Goal: Task Accomplishment & Management: Manage account settings

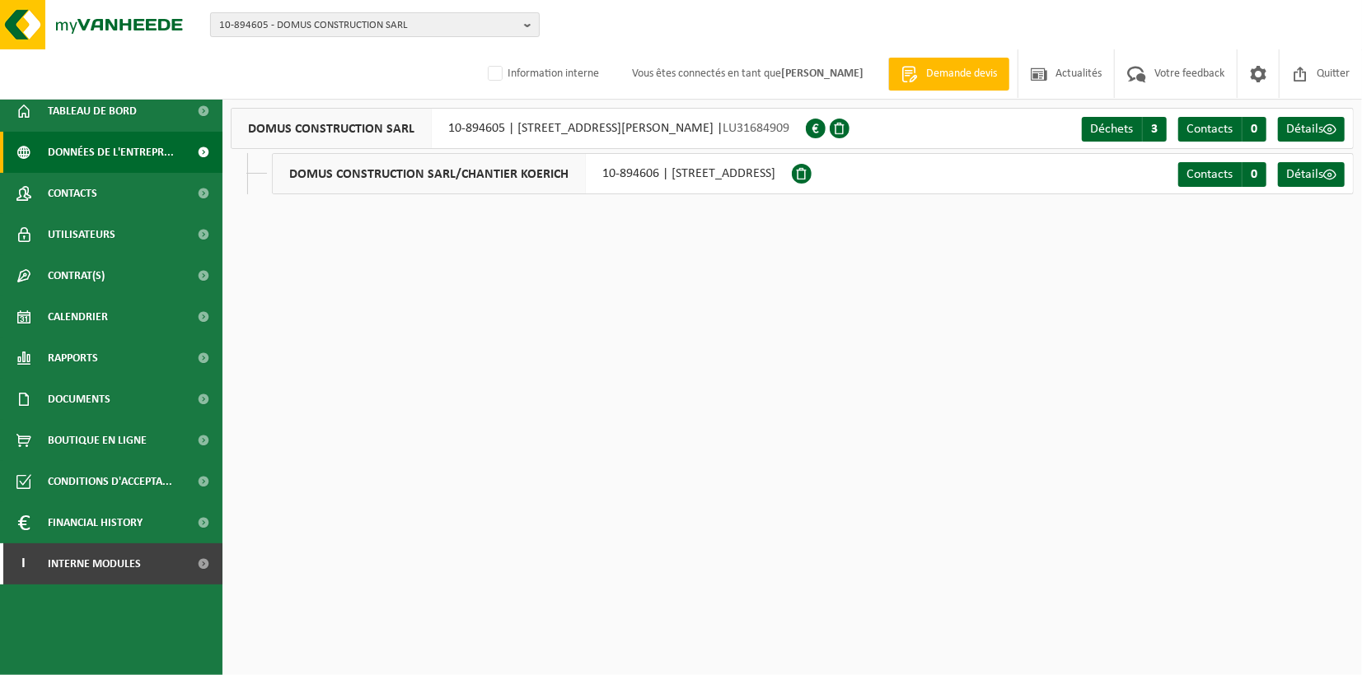
click at [521, 23] on button "10-894605 - DOMUS CONSTRUCTION SARL" at bounding box center [374, 24] width 329 height 25
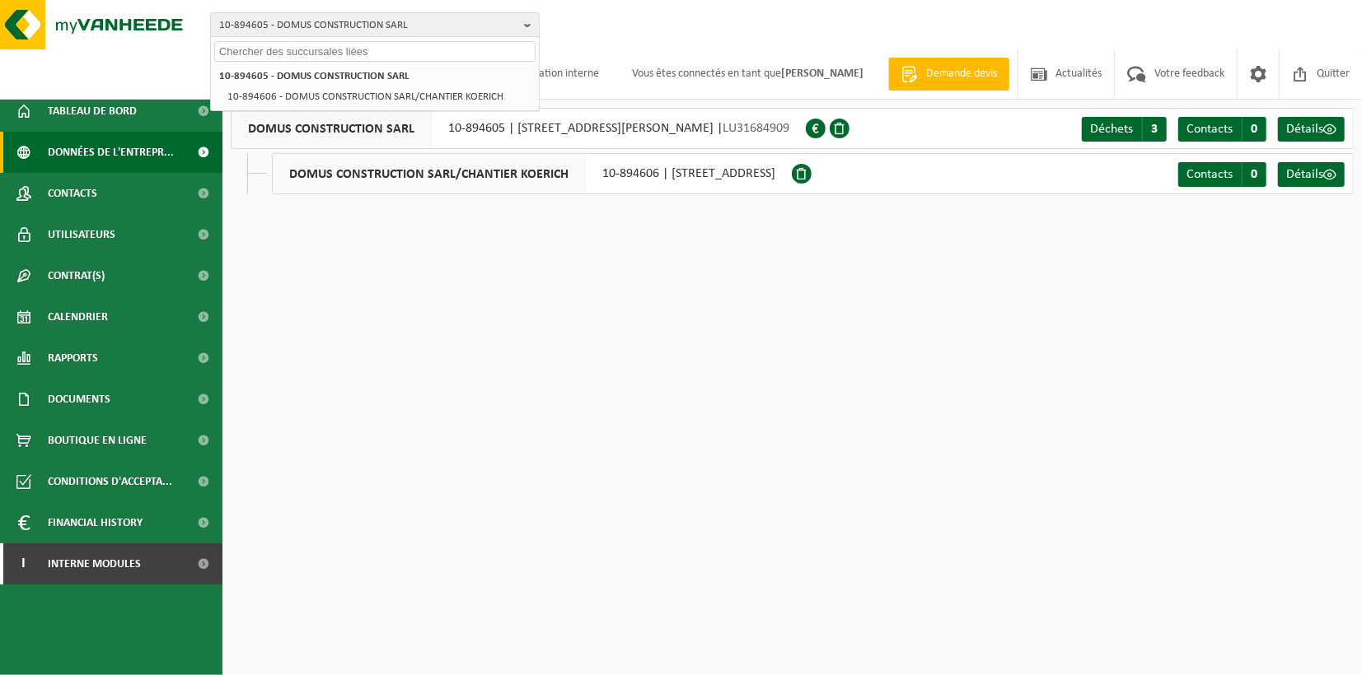
click at [447, 51] on input "text" at bounding box center [374, 51] width 321 height 21
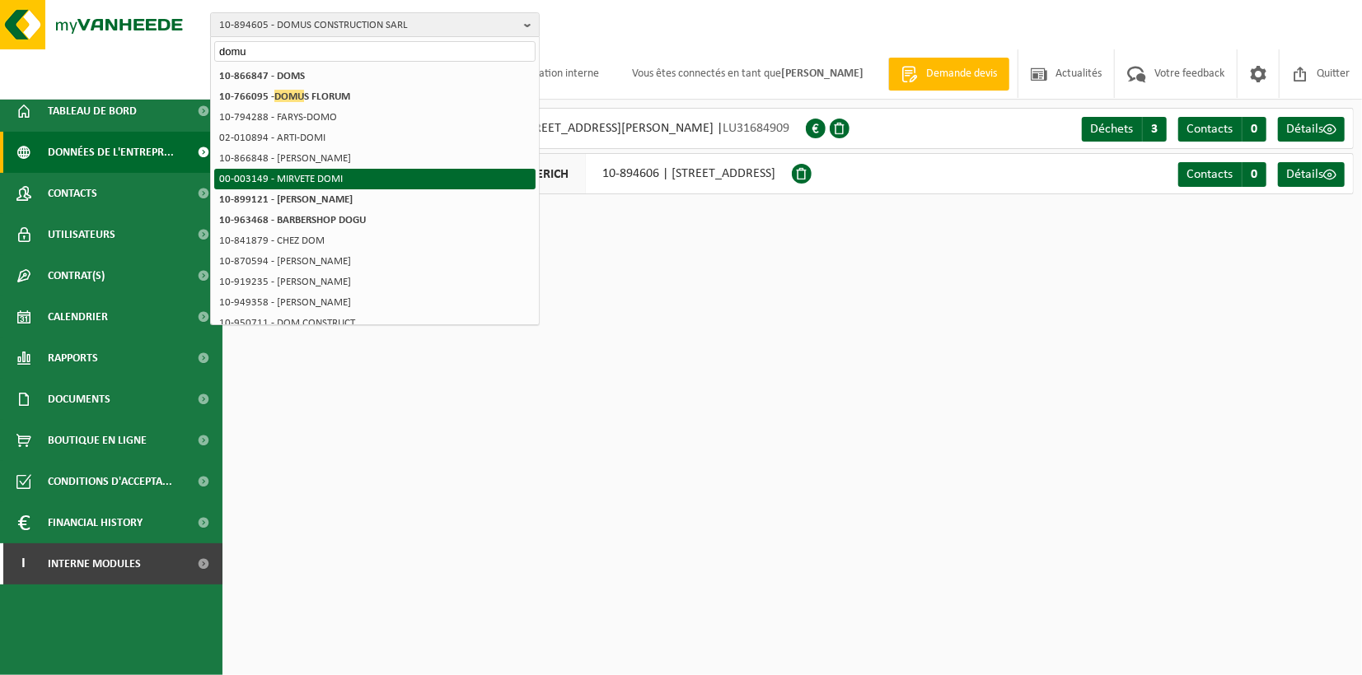
type input "domu"
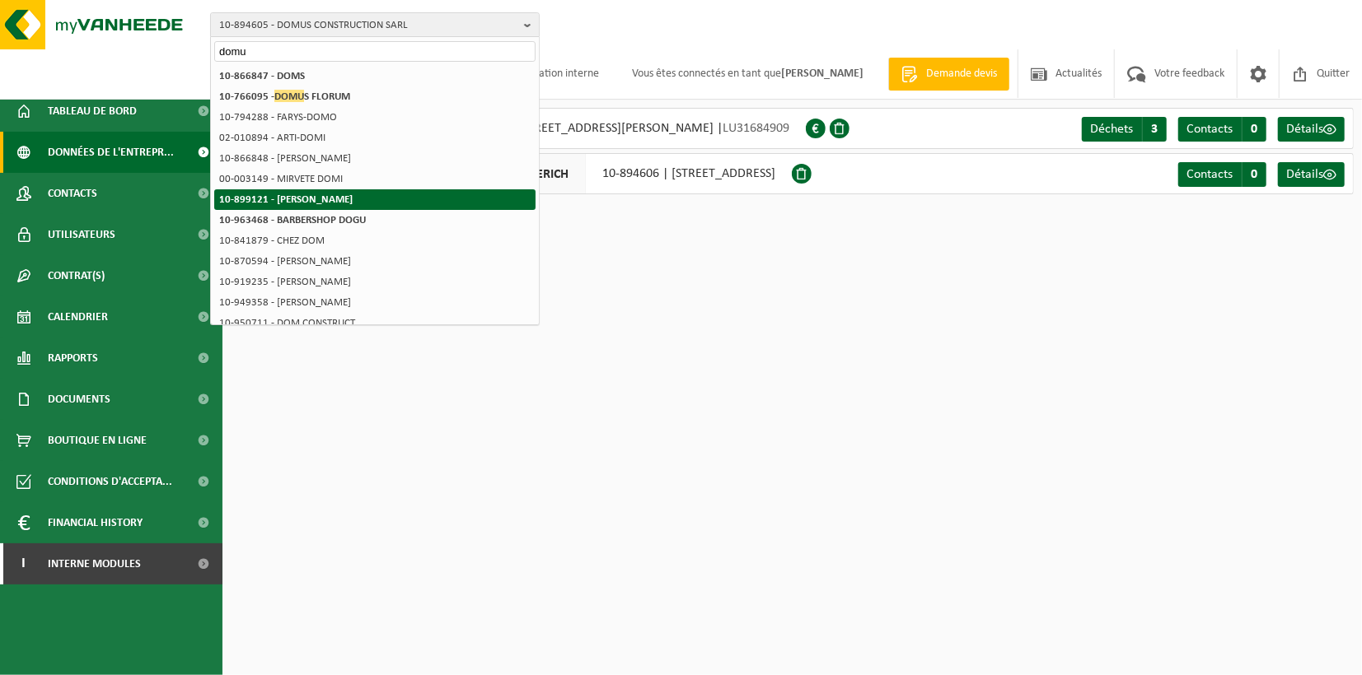
click at [354, 194] on li "10-899121 - CIRPACI DORU" at bounding box center [374, 199] width 321 height 21
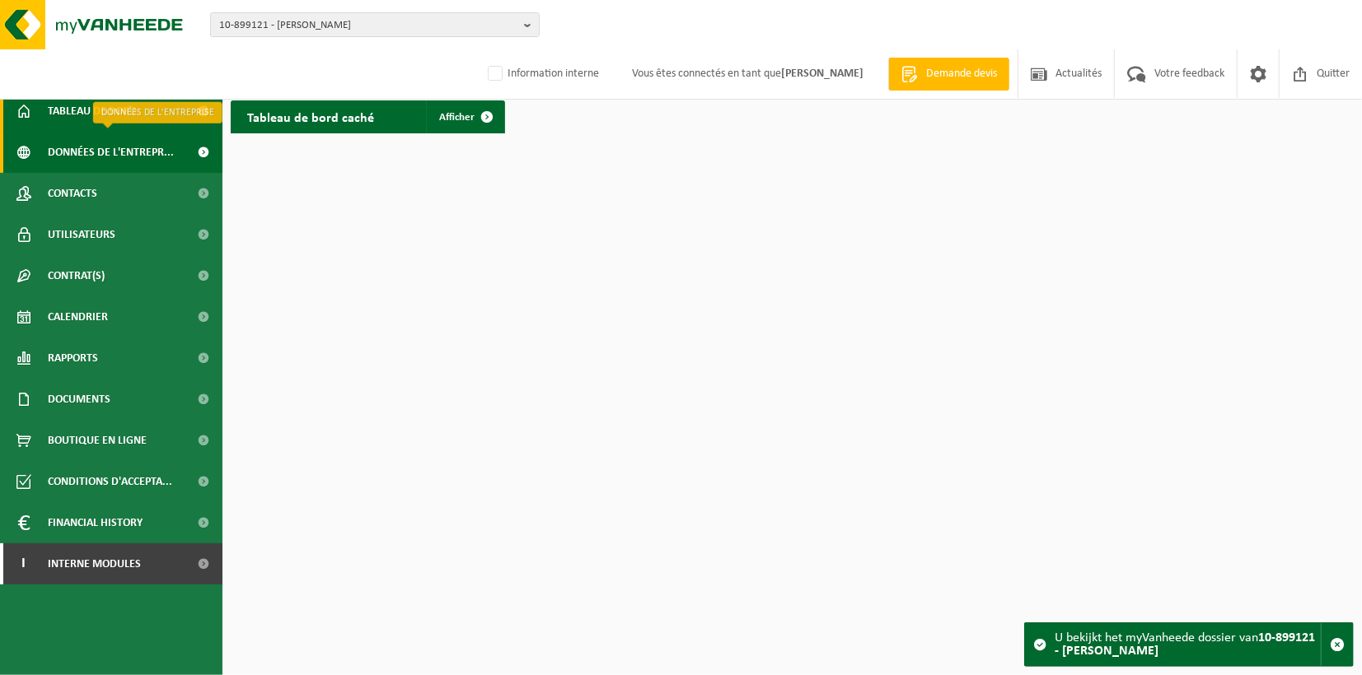
click at [148, 155] on span "Données de l'entrepr..." at bounding box center [111, 152] width 126 height 41
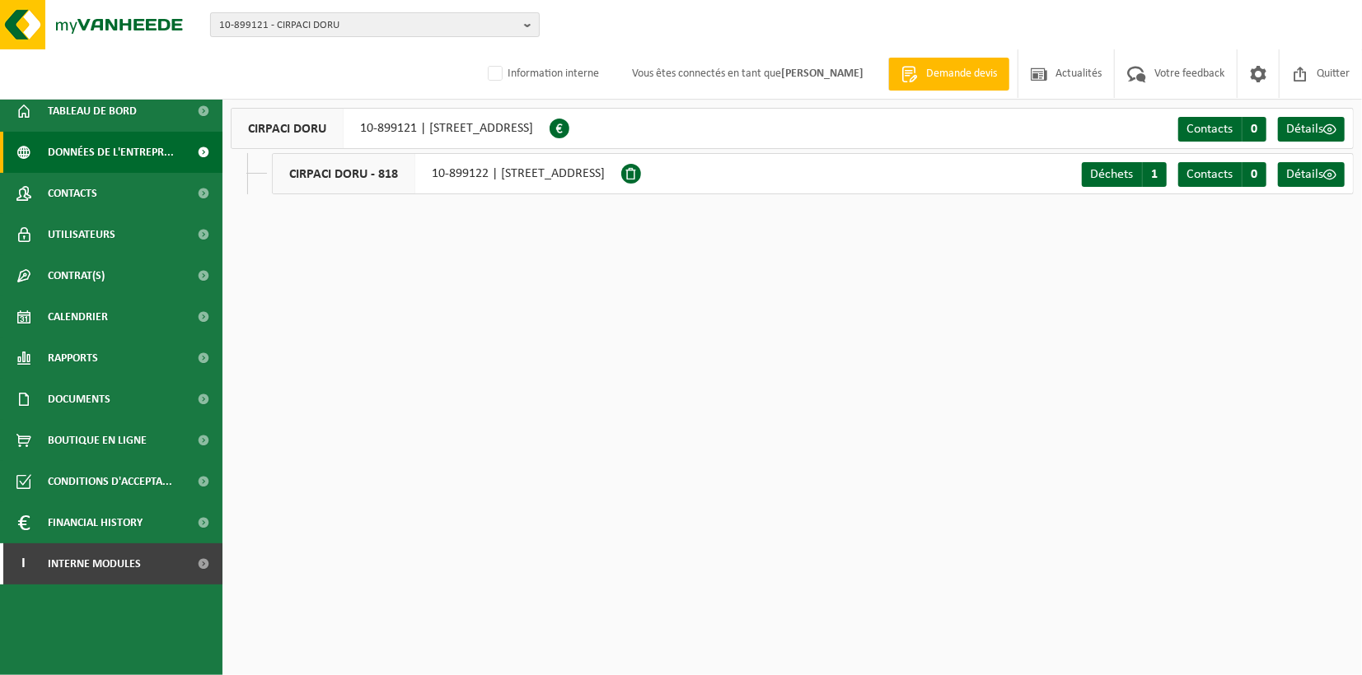
click at [526, 23] on b "button" at bounding box center [531, 24] width 15 height 23
click at [452, 56] on input "text" at bounding box center [374, 51] width 321 height 21
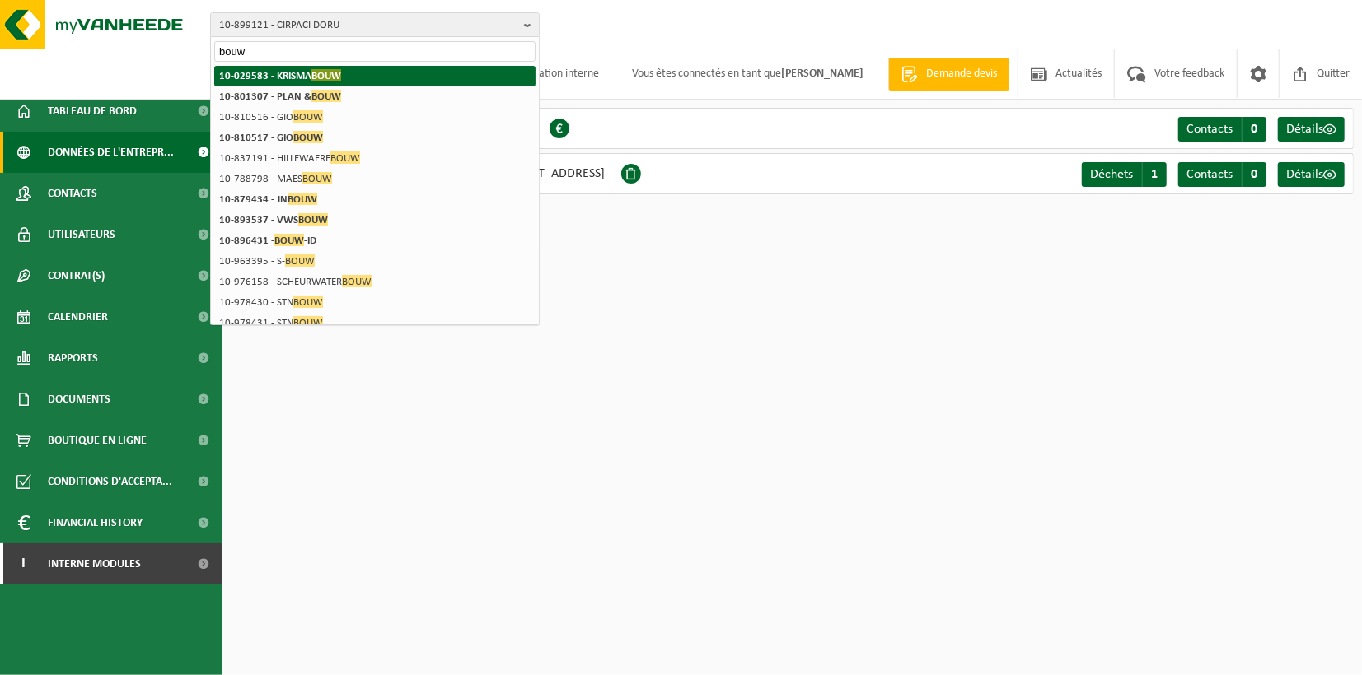
type input "bouw"
click at [462, 71] on li "10-029583 - KRISMA BOUW" at bounding box center [374, 76] width 321 height 21
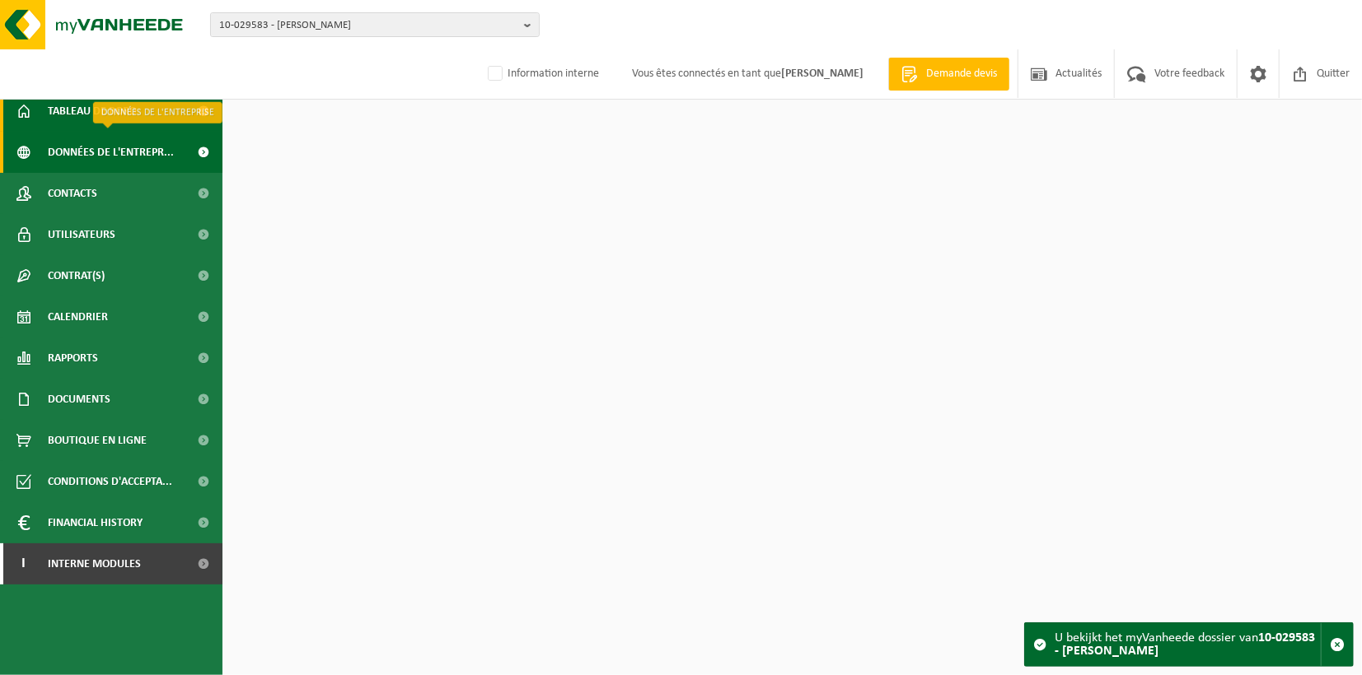
click at [140, 156] on span "Données de l'entrepr..." at bounding box center [111, 152] width 126 height 41
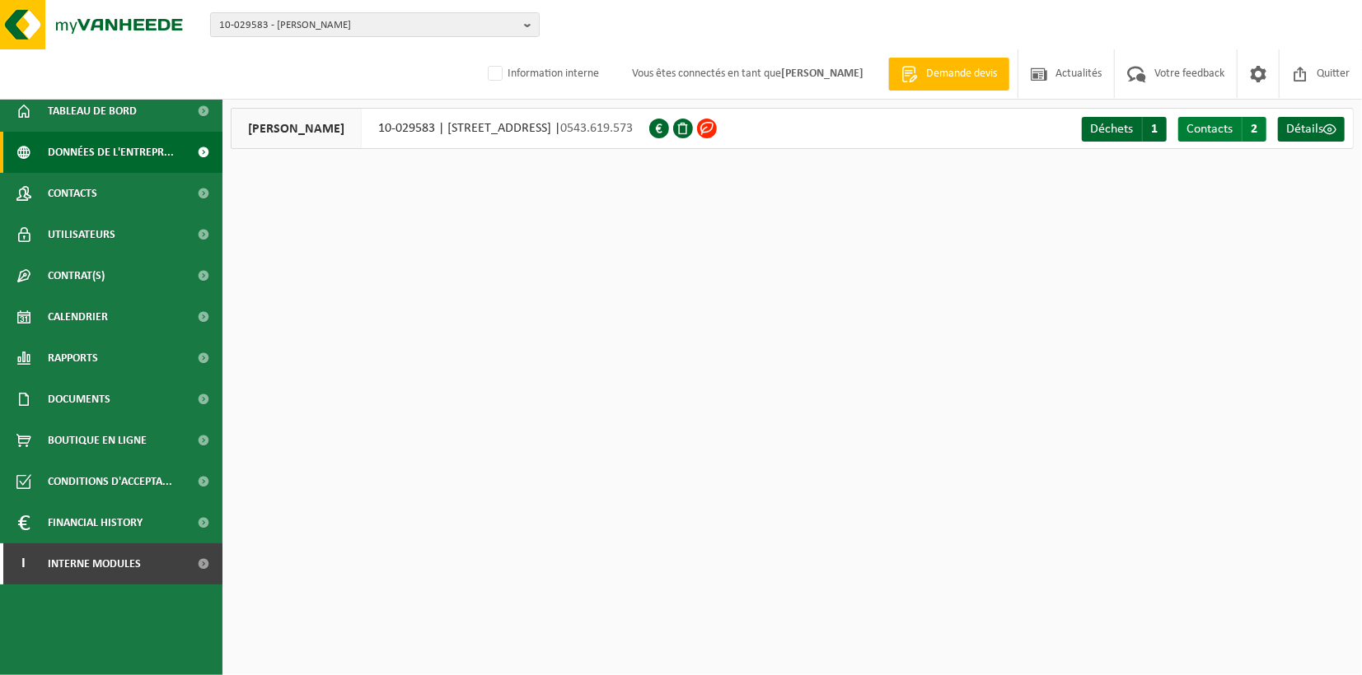
click at [1215, 136] on span "Contacts" at bounding box center [1209, 129] width 46 height 13
click at [100, 194] on link "Contacts" at bounding box center [111, 193] width 222 height 41
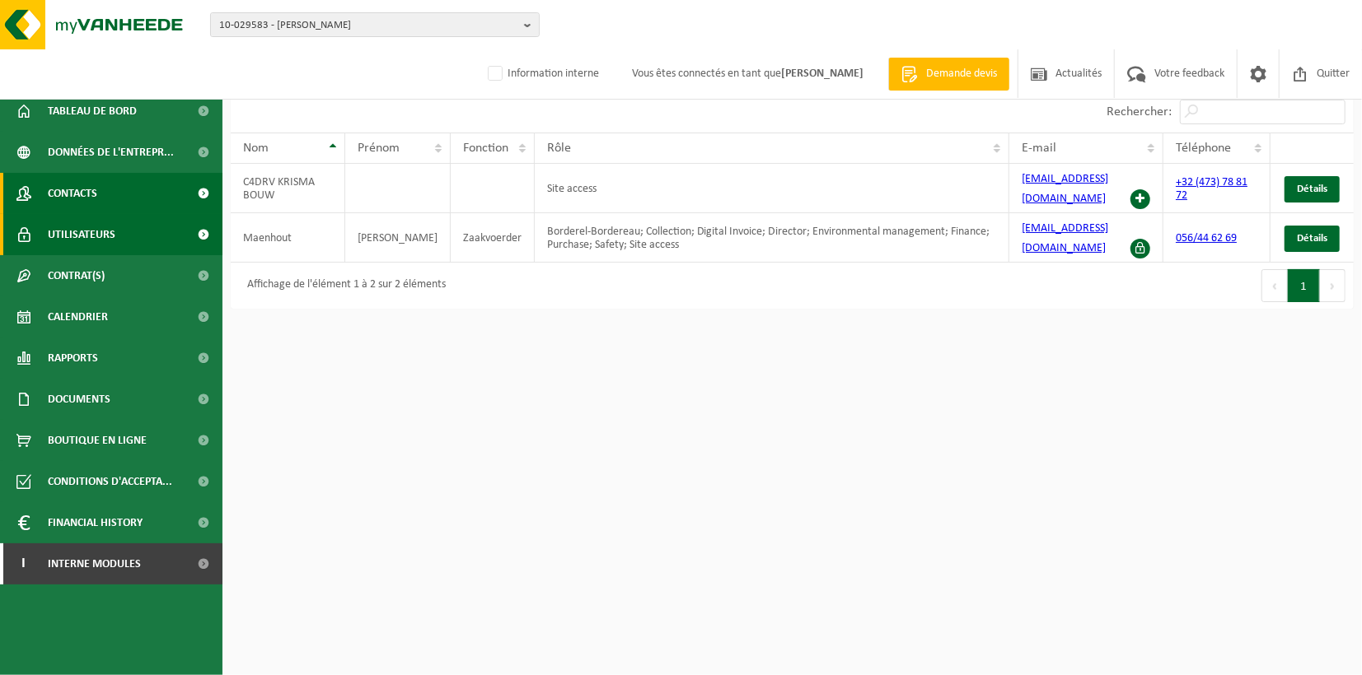
click at [124, 234] on link "Utilisateurs" at bounding box center [111, 234] width 222 height 41
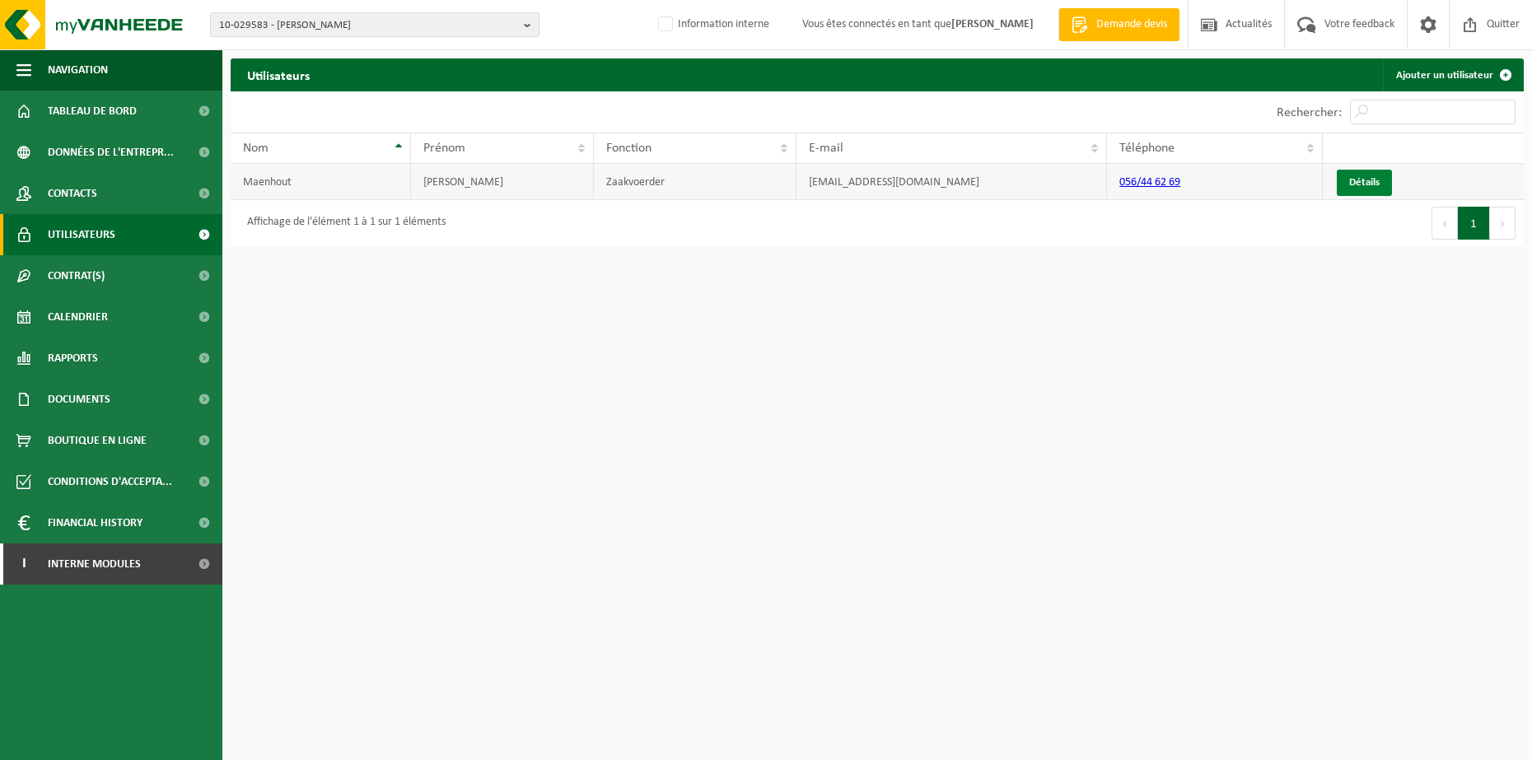
click at [1361, 180] on link "Détails" at bounding box center [1364, 183] width 55 height 26
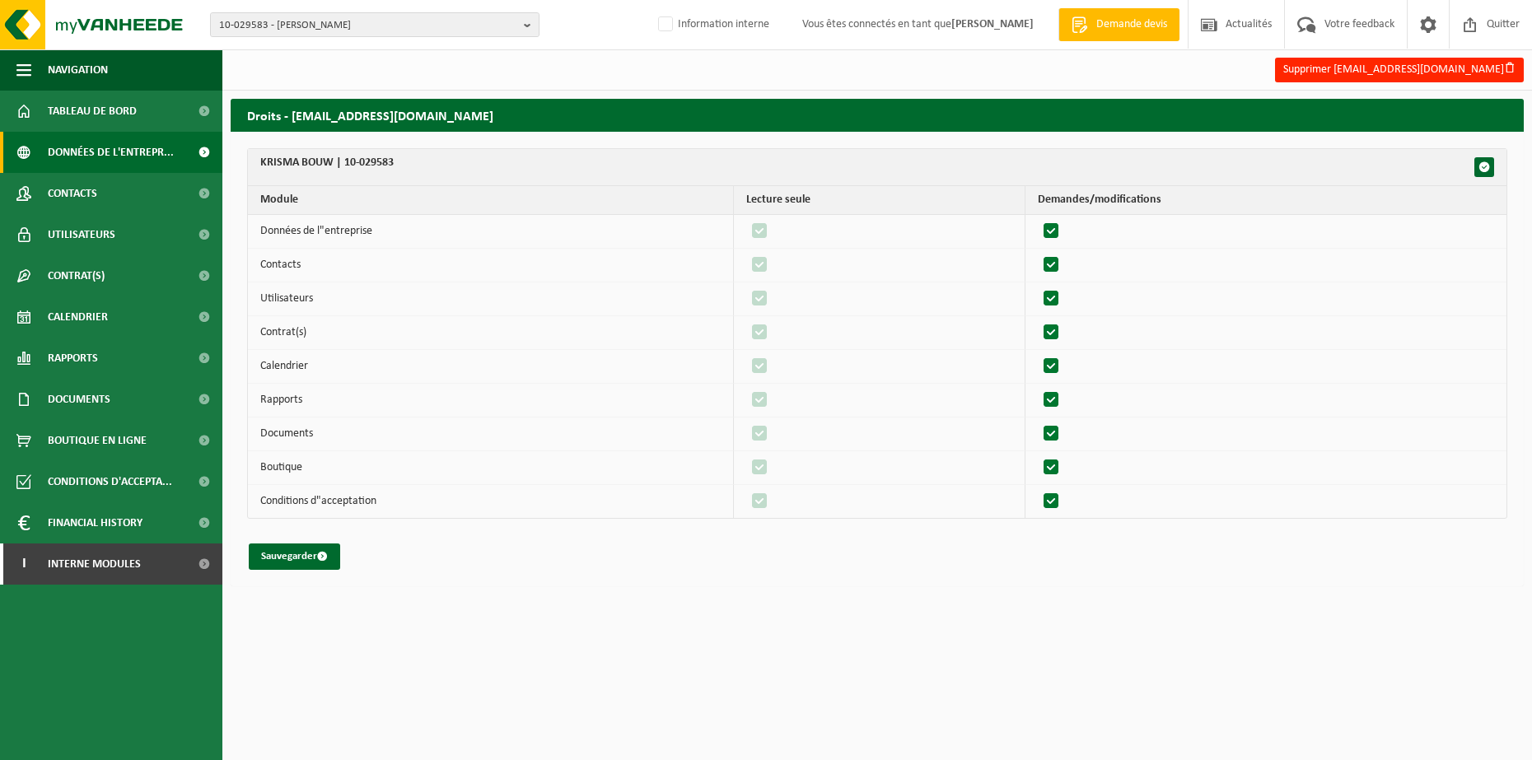
click at [81, 152] on span "Données de l'entrepr..." at bounding box center [111, 152] width 126 height 41
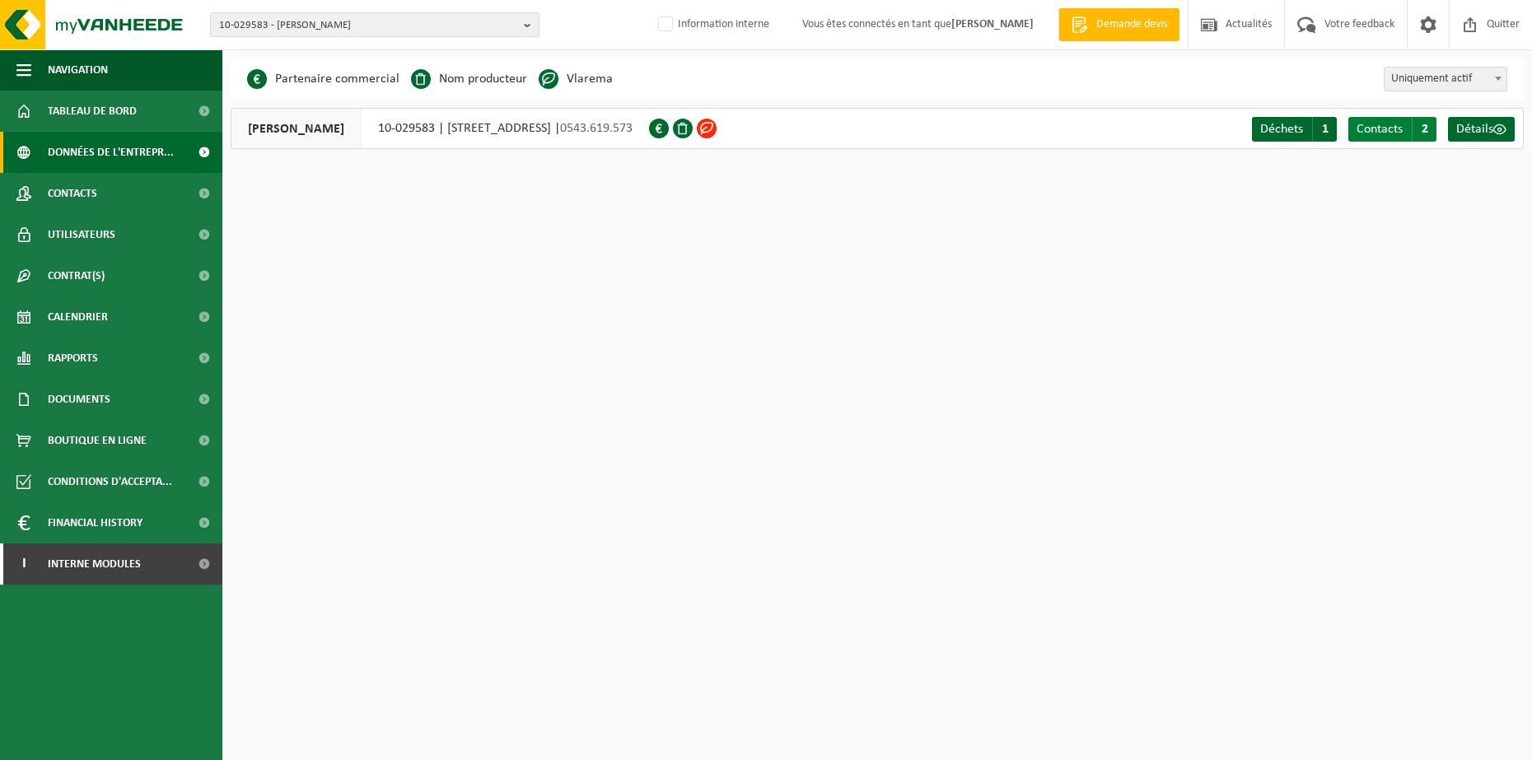
click at [1393, 131] on span "Contacts" at bounding box center [1380, 129] width 46 height 13
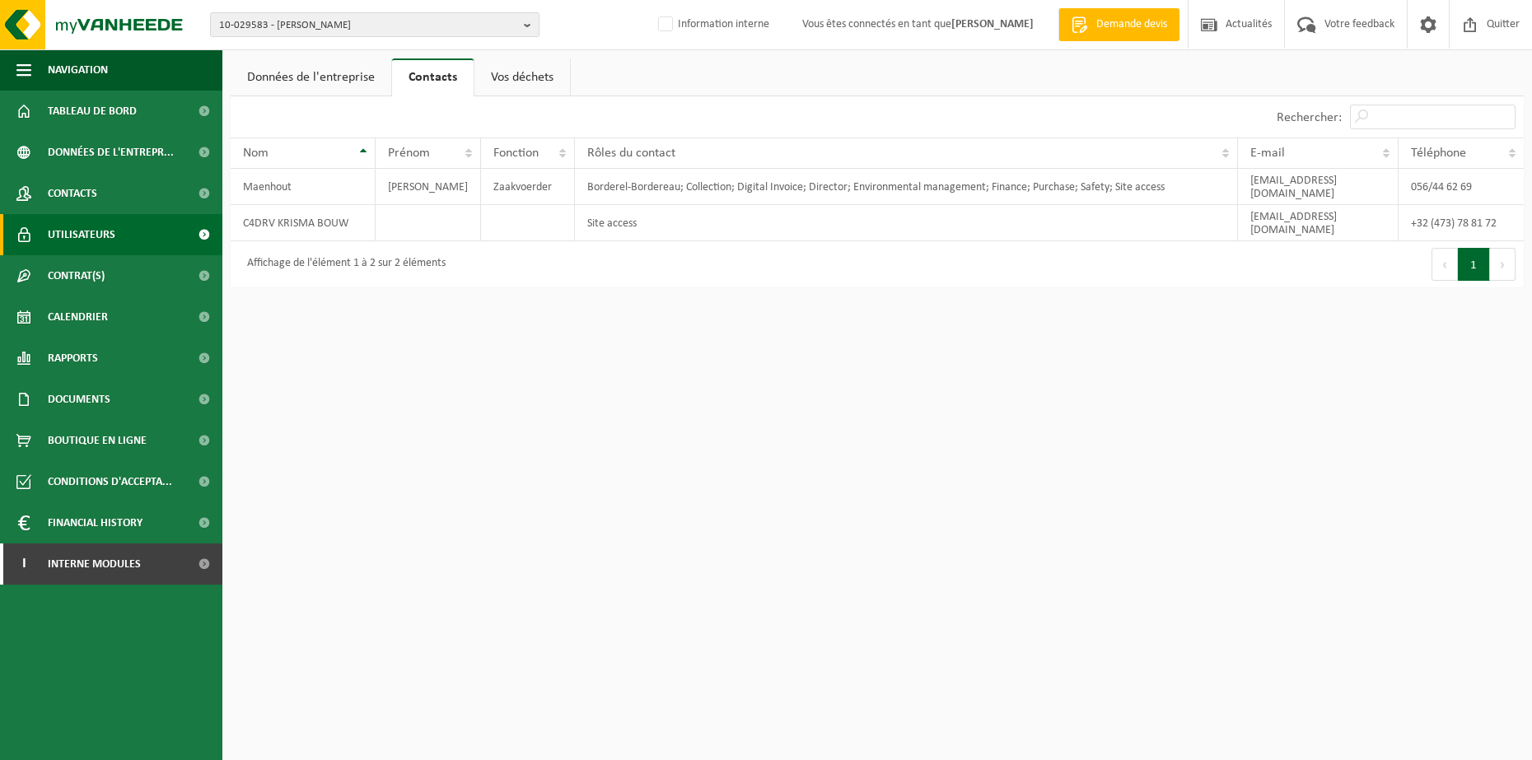
click at [74, 233] on span "Utilisateurs" at bounding box center [82, 234] width 68 height 41
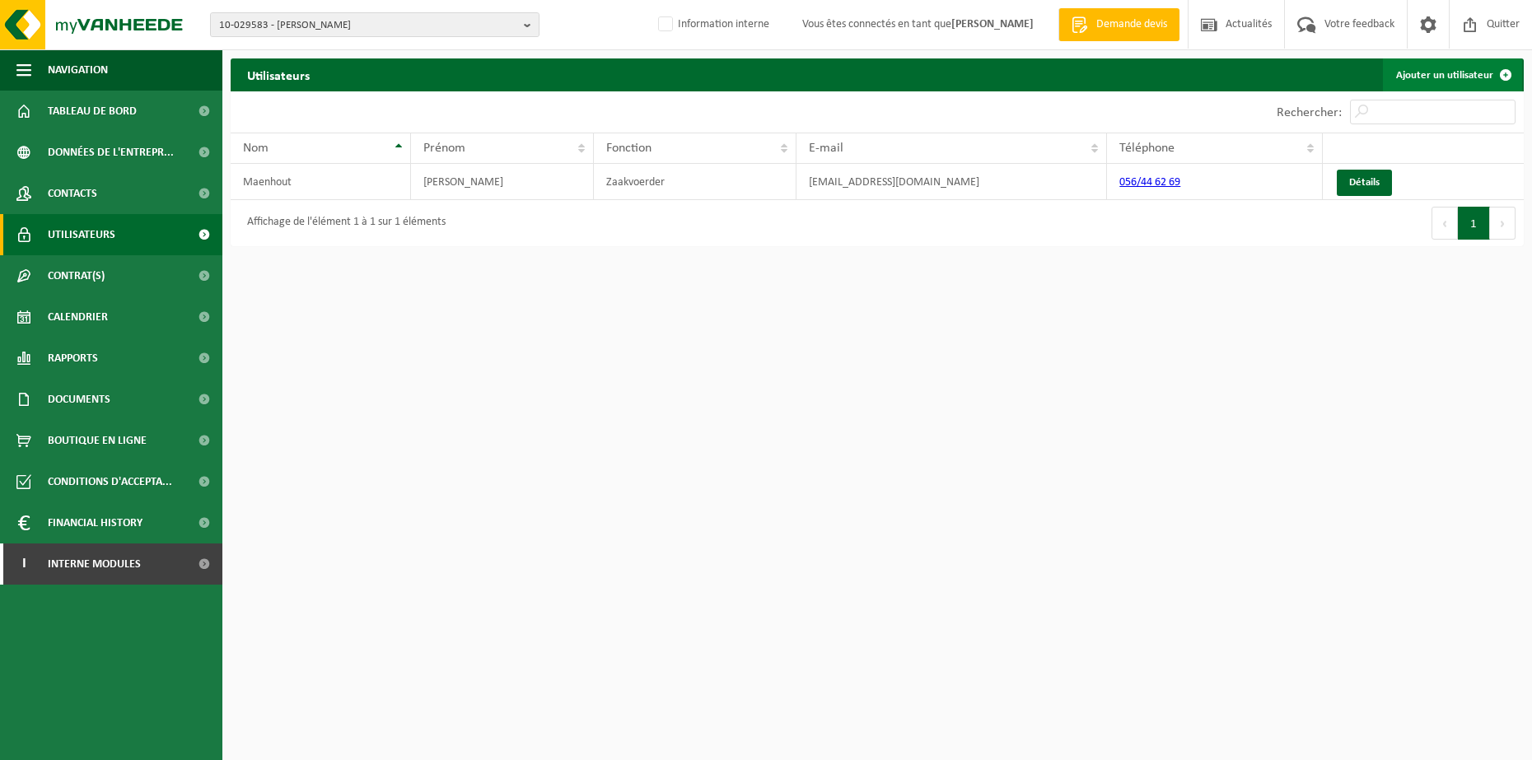
click at [1501, 70] on span at bounding box center [1505, 74] width 33 height 33
click at [130, 152] on span "Données de l'entrepr..." at bounding box center [111, 152] width 126 height 41
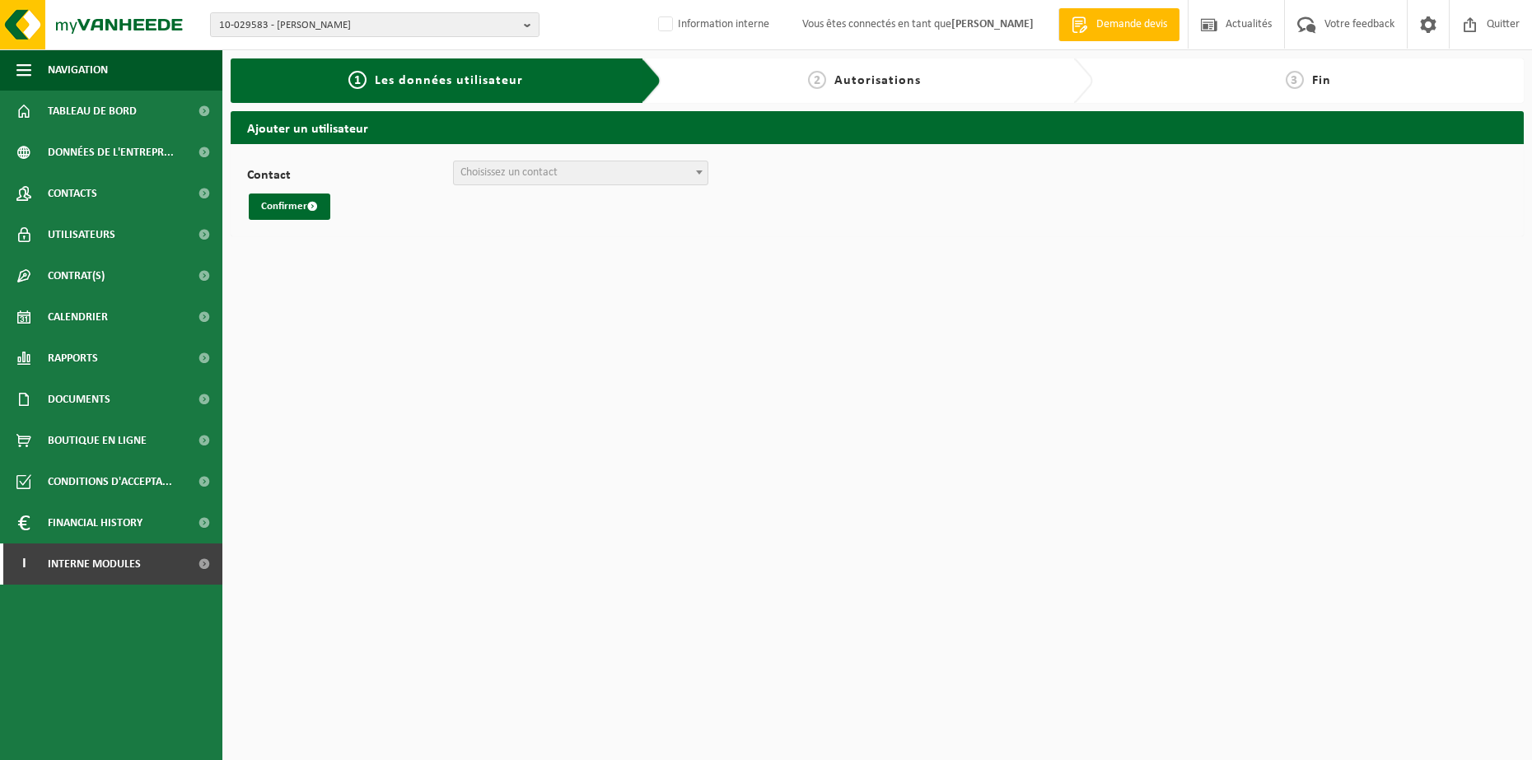
click at [697, 175] on span at bounding box center [699, 171] width 16 height 21
click at [509, 394] on html "10-029583 - KRISMA BOUW 10-029583 - KRISMA BOUW Information interne Vous êtes c…" at bounding box center [766, 380] width 1532 height 760
click at [377, 367] on html "10-029583 - KRISMA BOUW 10-029583 - KRISMA BOUW Information interne Vous êtes c…" at bounding box center [766, 380] width 1532 height 760
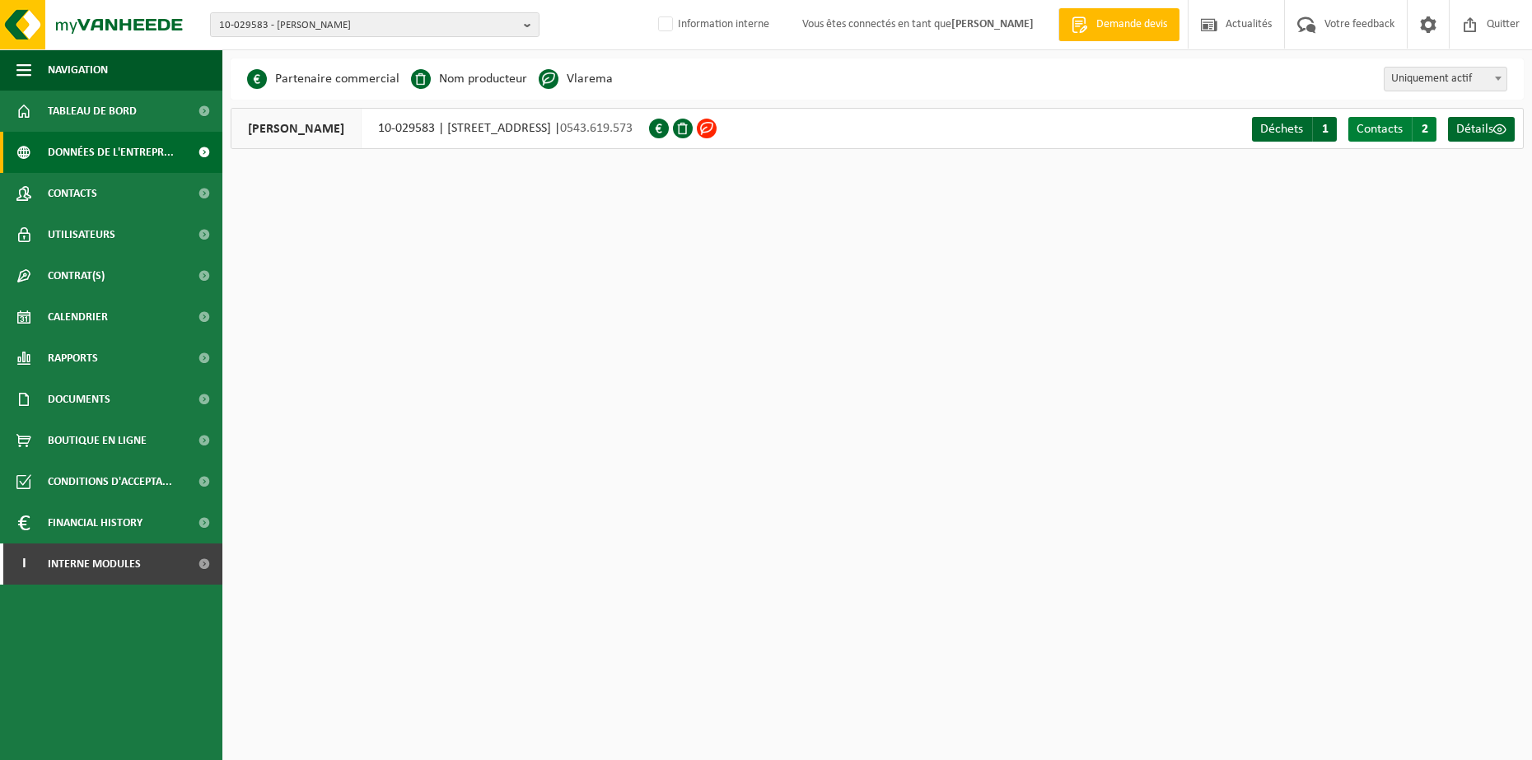
click at [1379, 134] on span "Contacts" at bounding box center [1380, 129] width 46 height 13
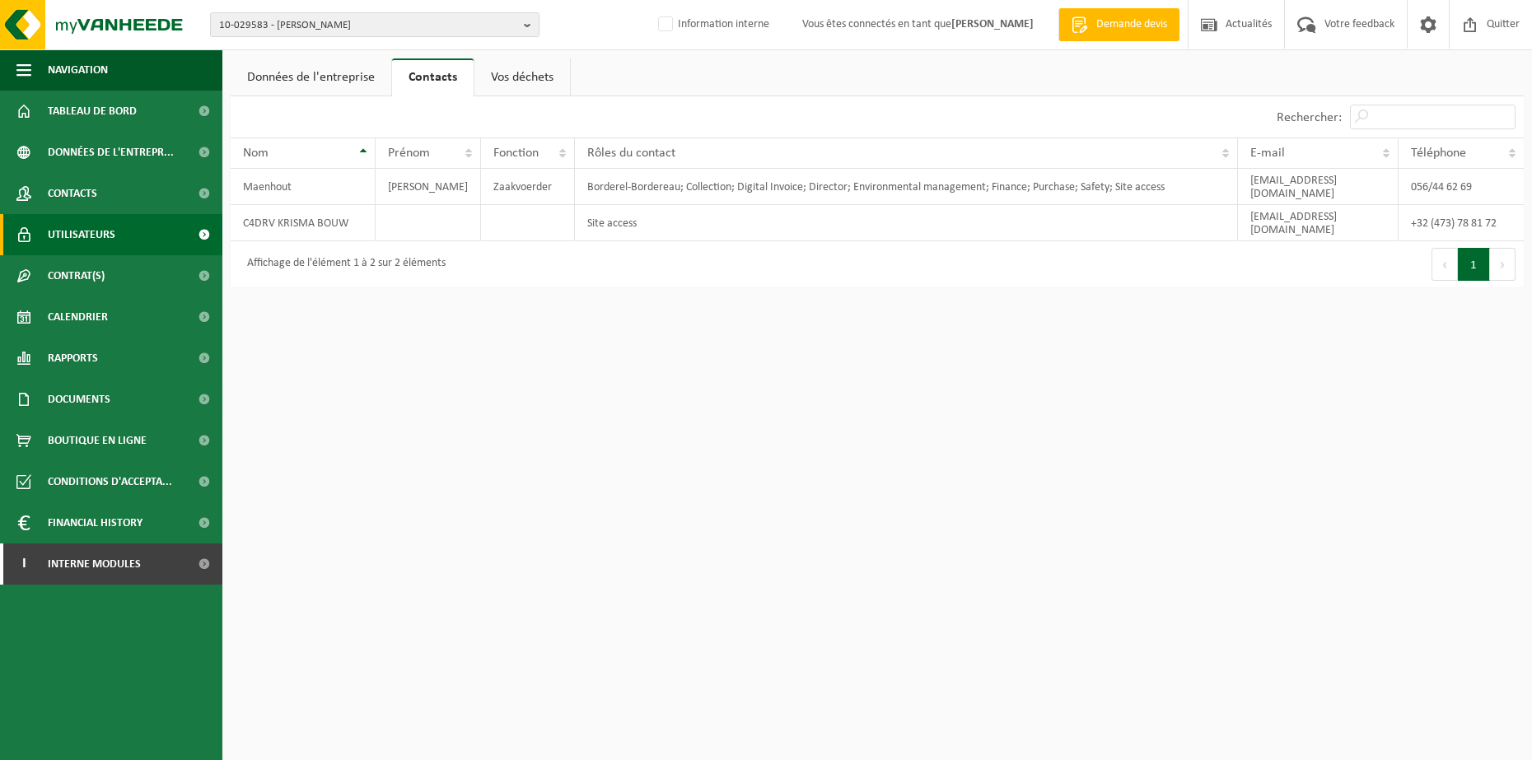
click at [50, 238] on span "Utilisateurs" at bounding box center [82, 234] width 68 height 41
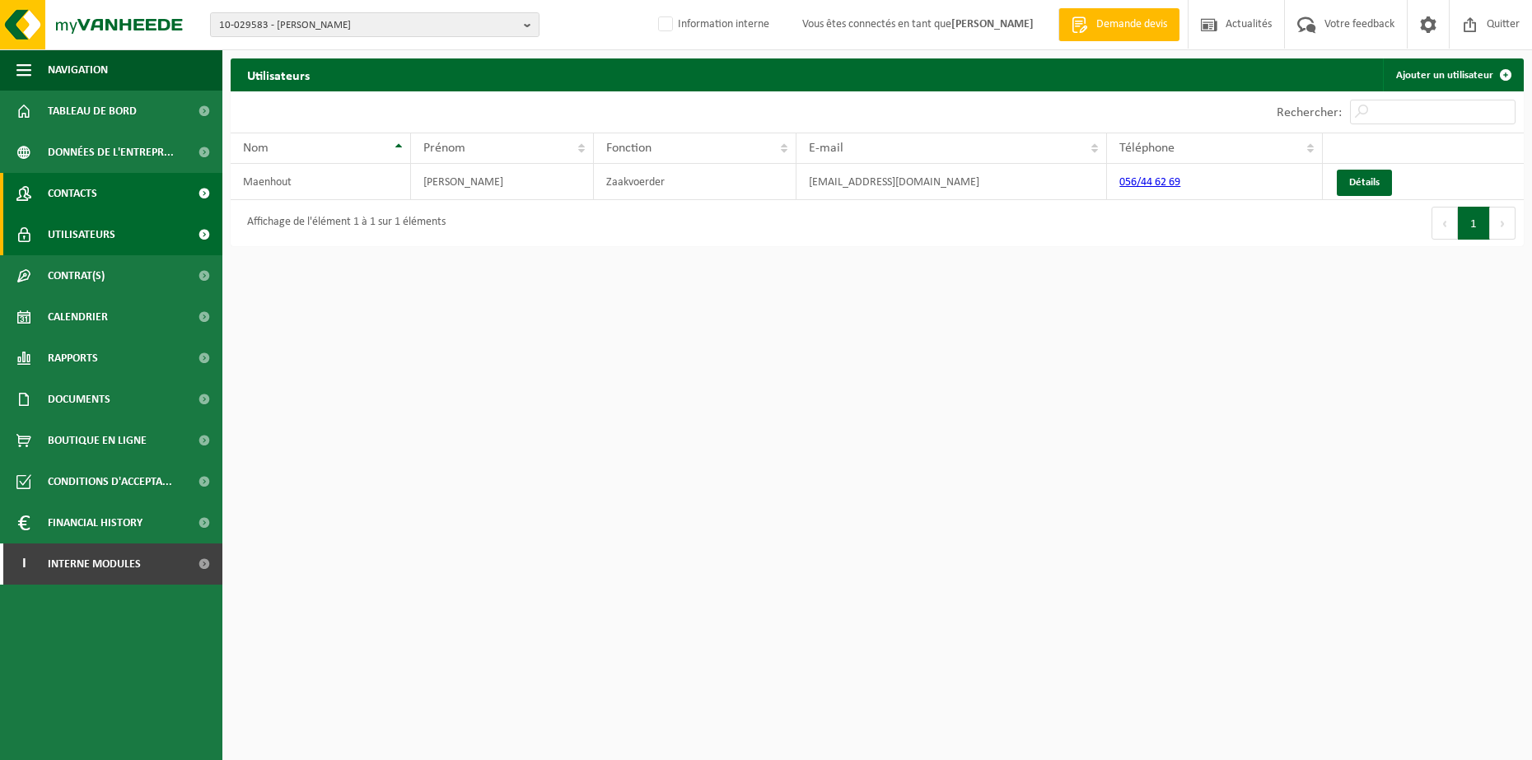
click at [86, 201] on span "Contacts" at bounding box center [72, 193] width 49 height 41
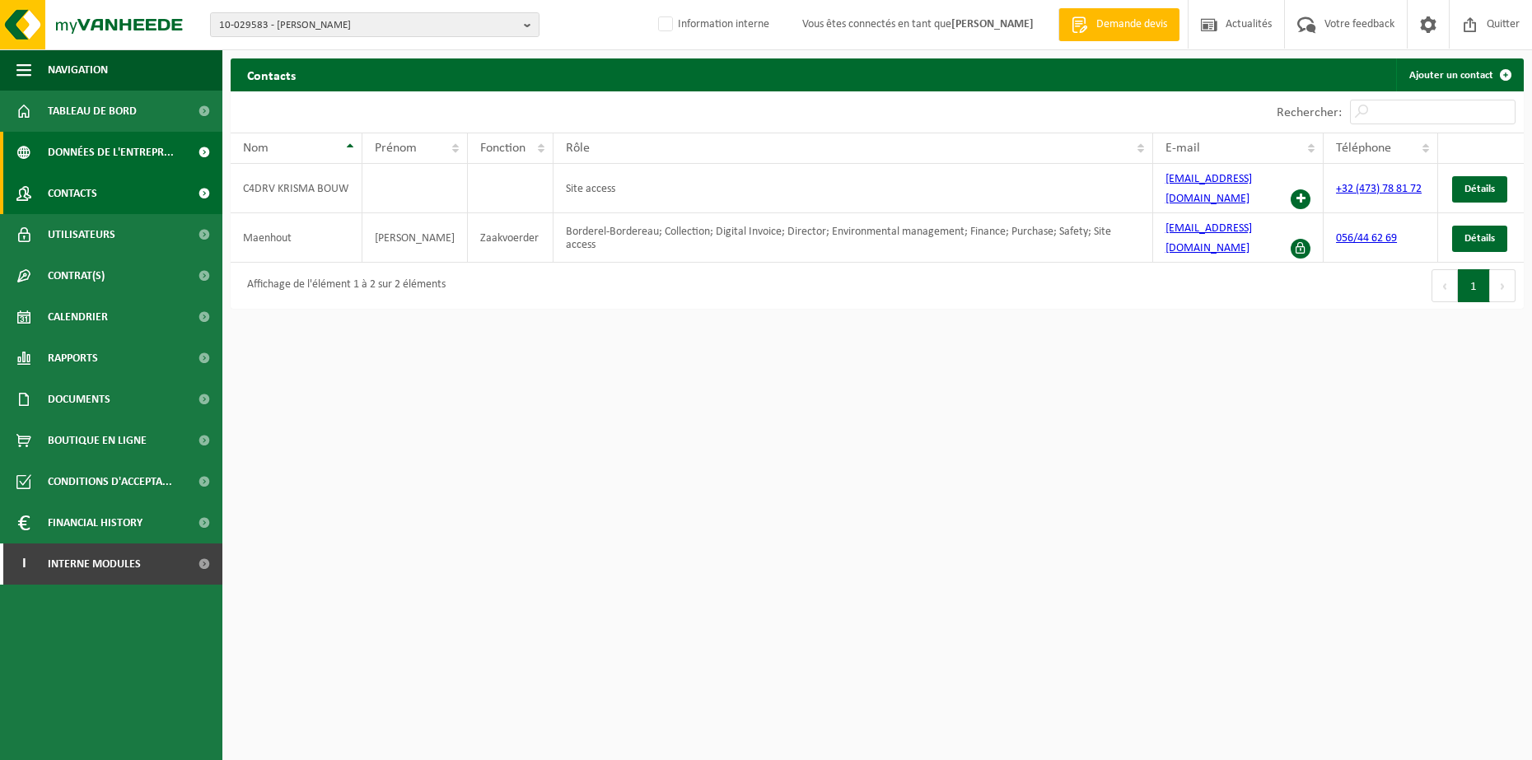
click at [82, 158] on span "Données de l'entrepr..." at bounding box center [111, 152] width 126 height 41
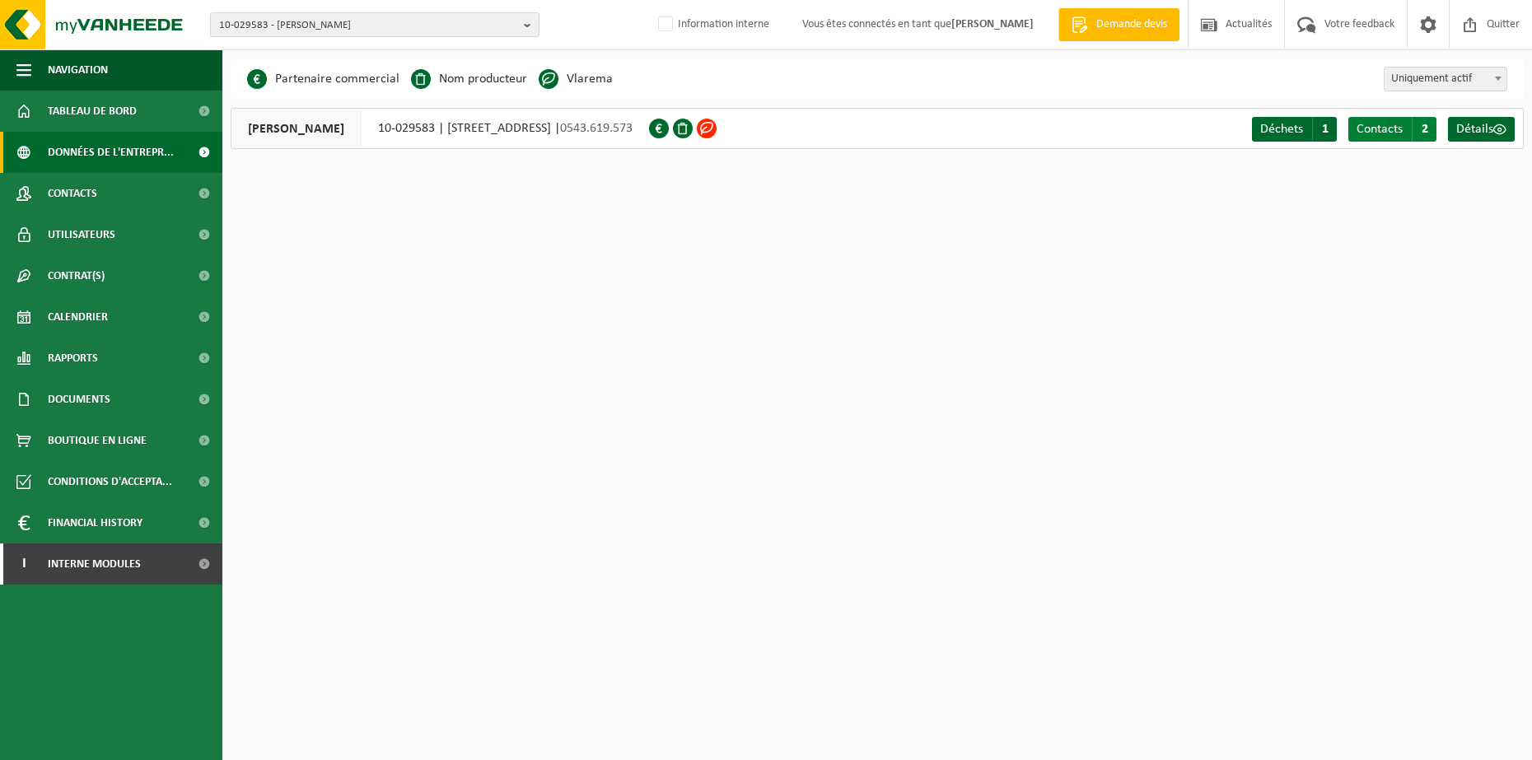
click at [1390, 127] on span "Contacts" at bounding box center [1380, 129] width 46 height 13
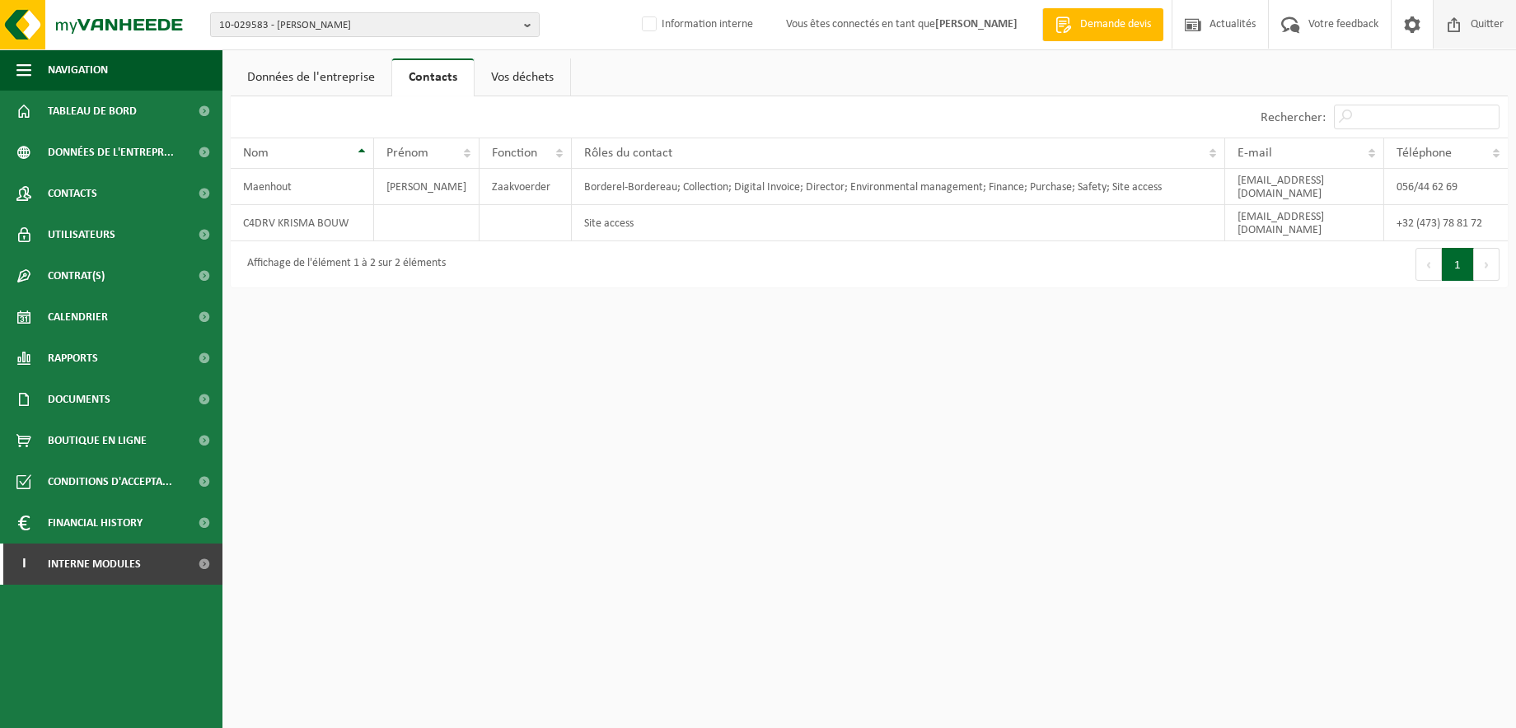
click at [1473, 21] on span "Quitter" at bounding box center [1486, 24] width 41 height 49
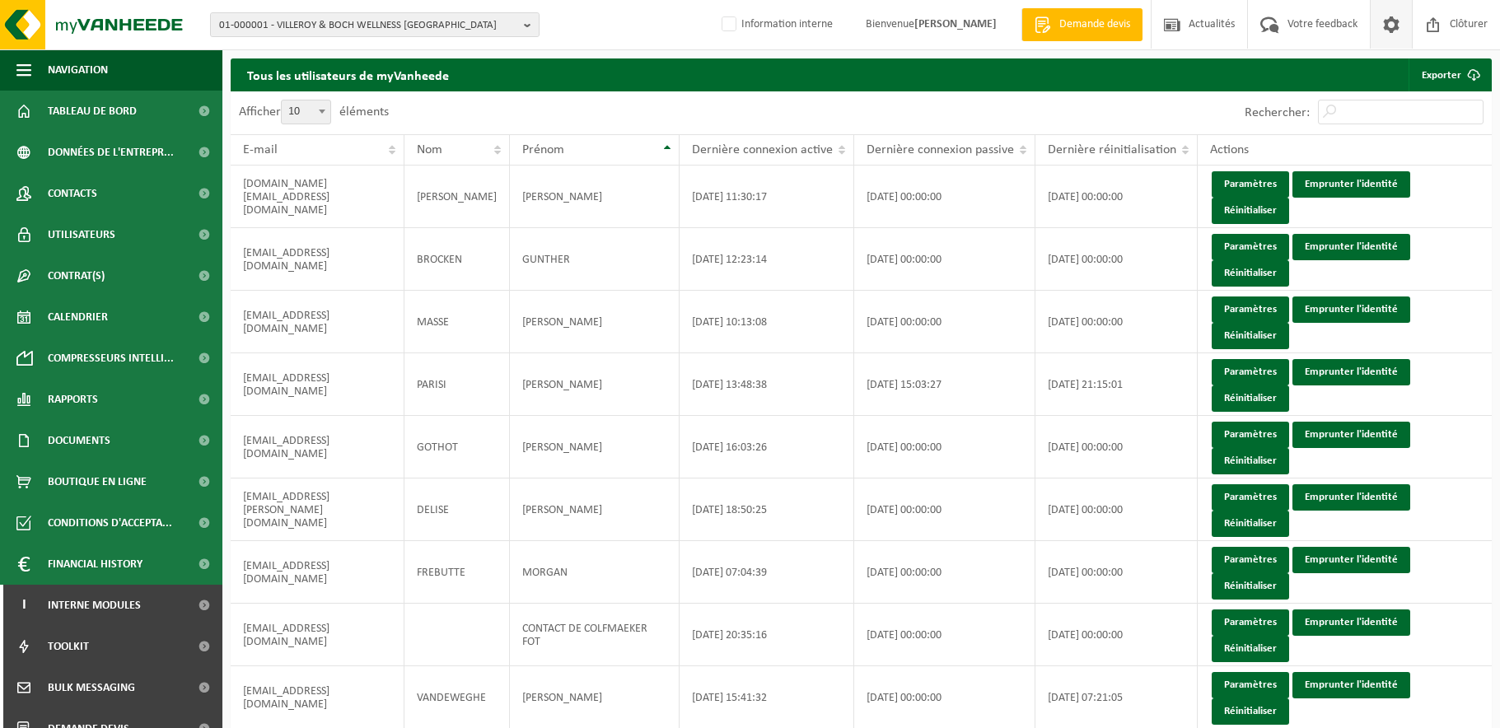
click at [1385, 21] on span at bounding box center [1391, 24] width 25 height 49
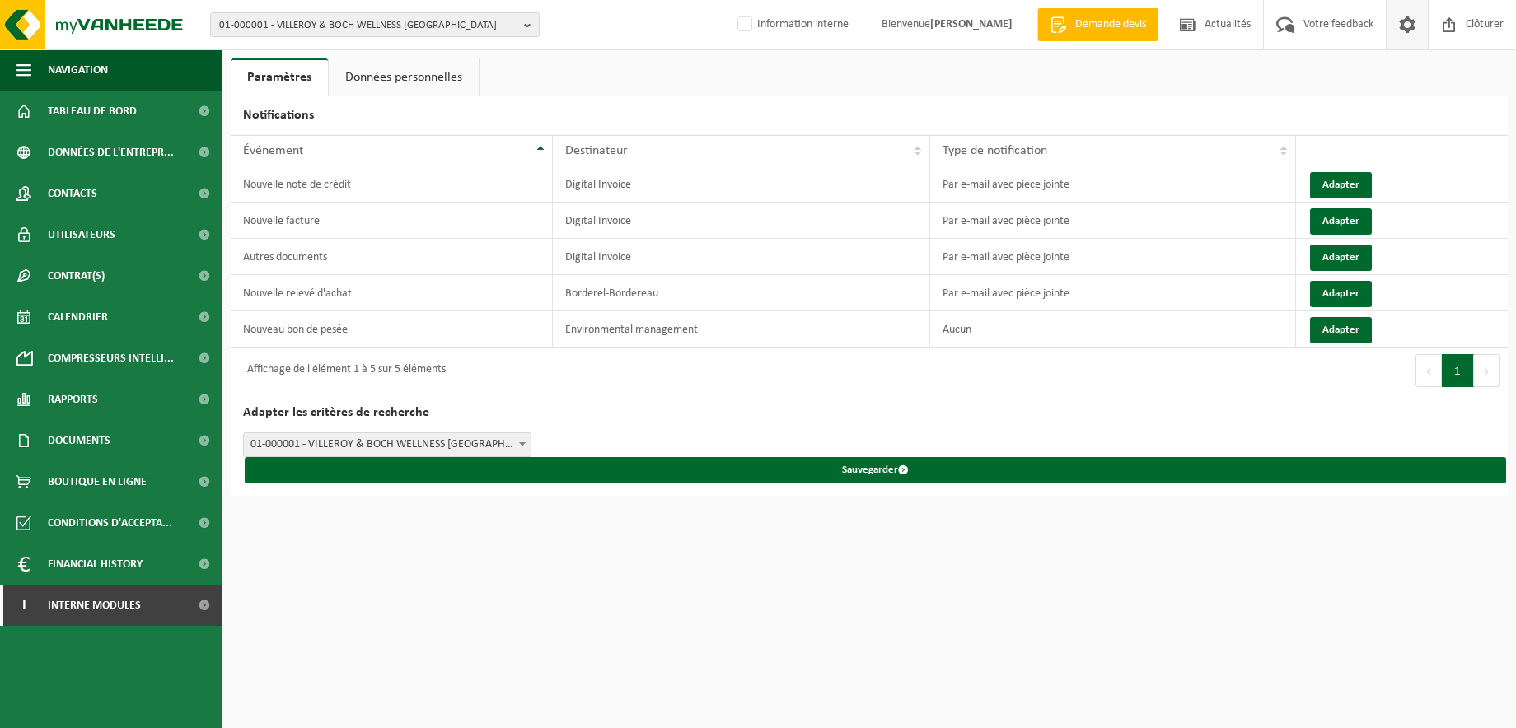
click at [401, 73] on link "Données personnelles" at bounding box center [404, 77] width 150 height 38
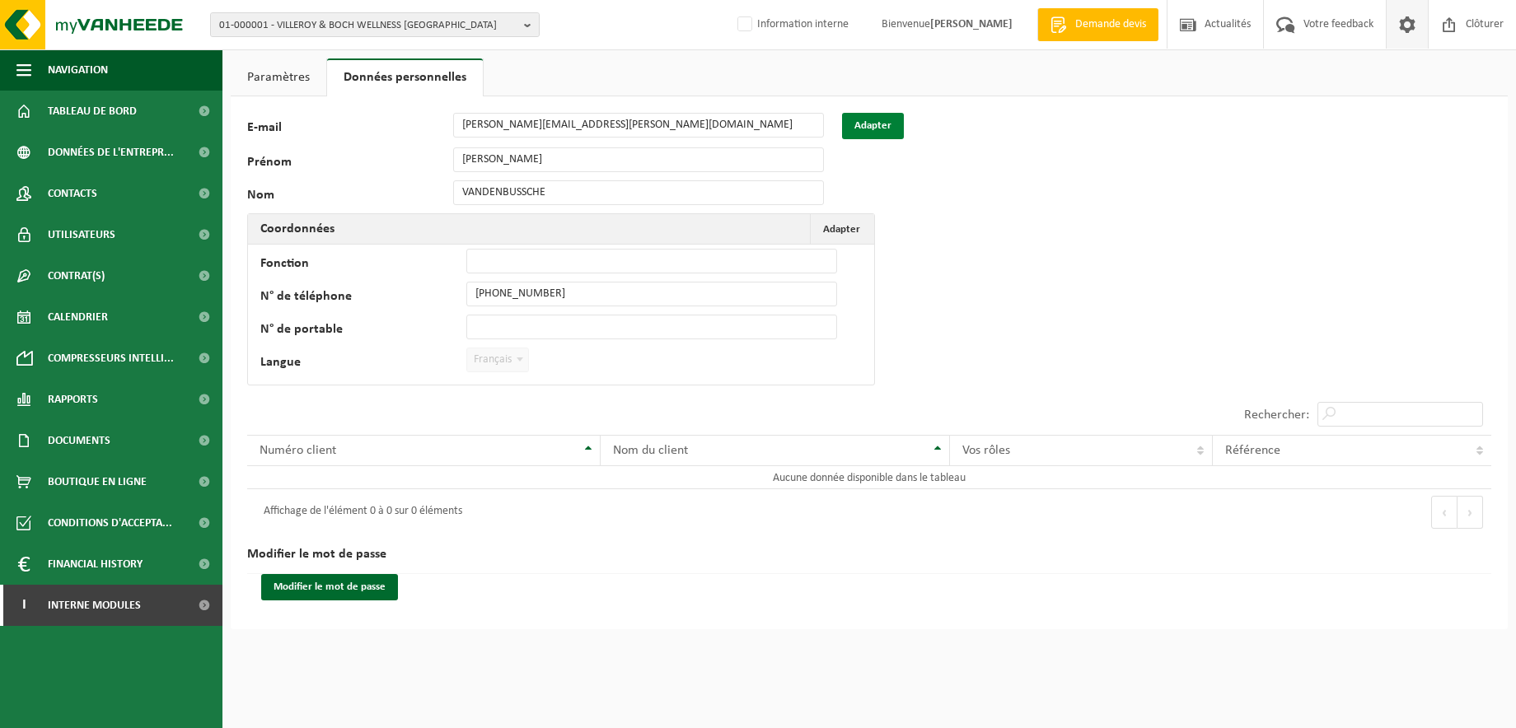
click at [885, 122] on button "Adapter" at bounding box center [873, 126] width 62 height 26
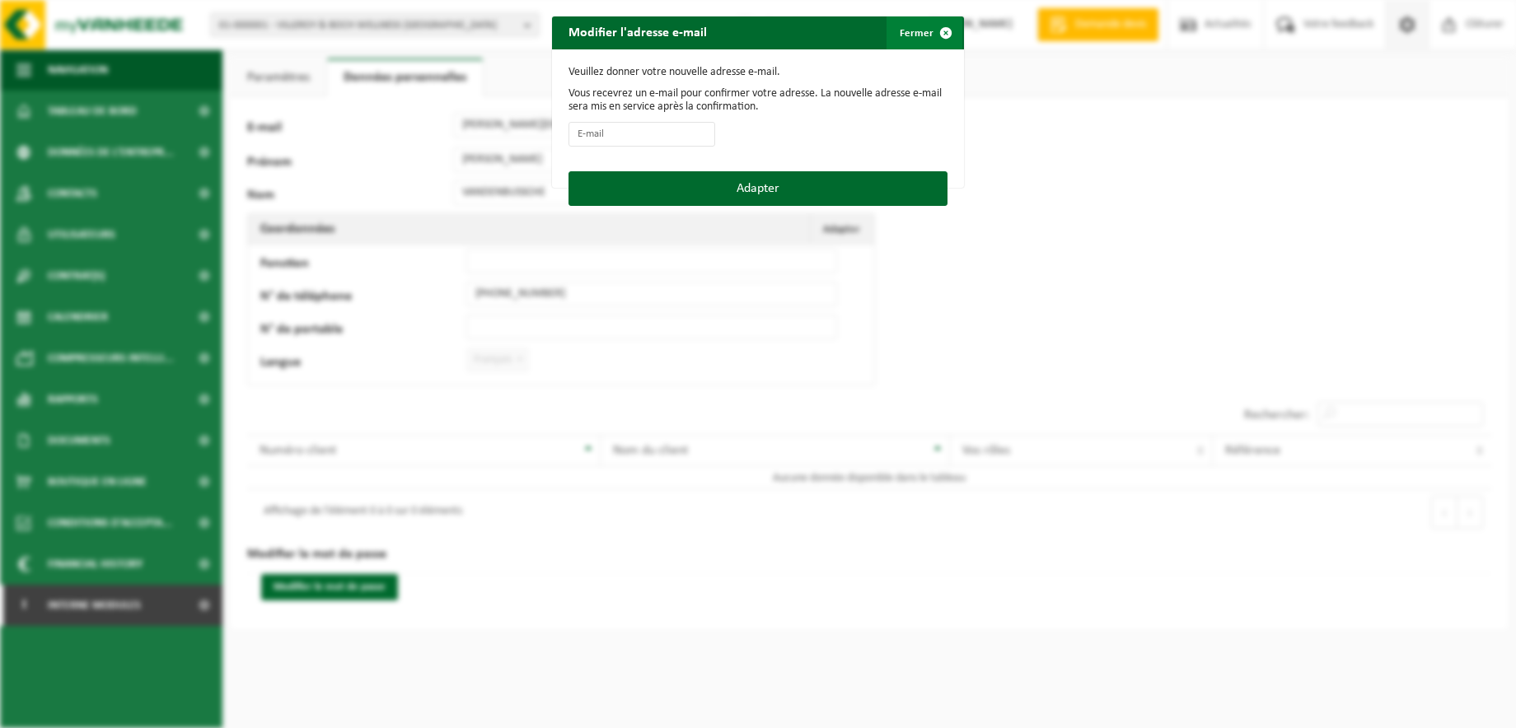
drag, startPoint x: 941, startPoint y: 35, endPoint x: 988, endPoint y: 122, distance: 99.5
click at [940, 35] on span "button" at bounding box center [945, 32] width 33 height 33
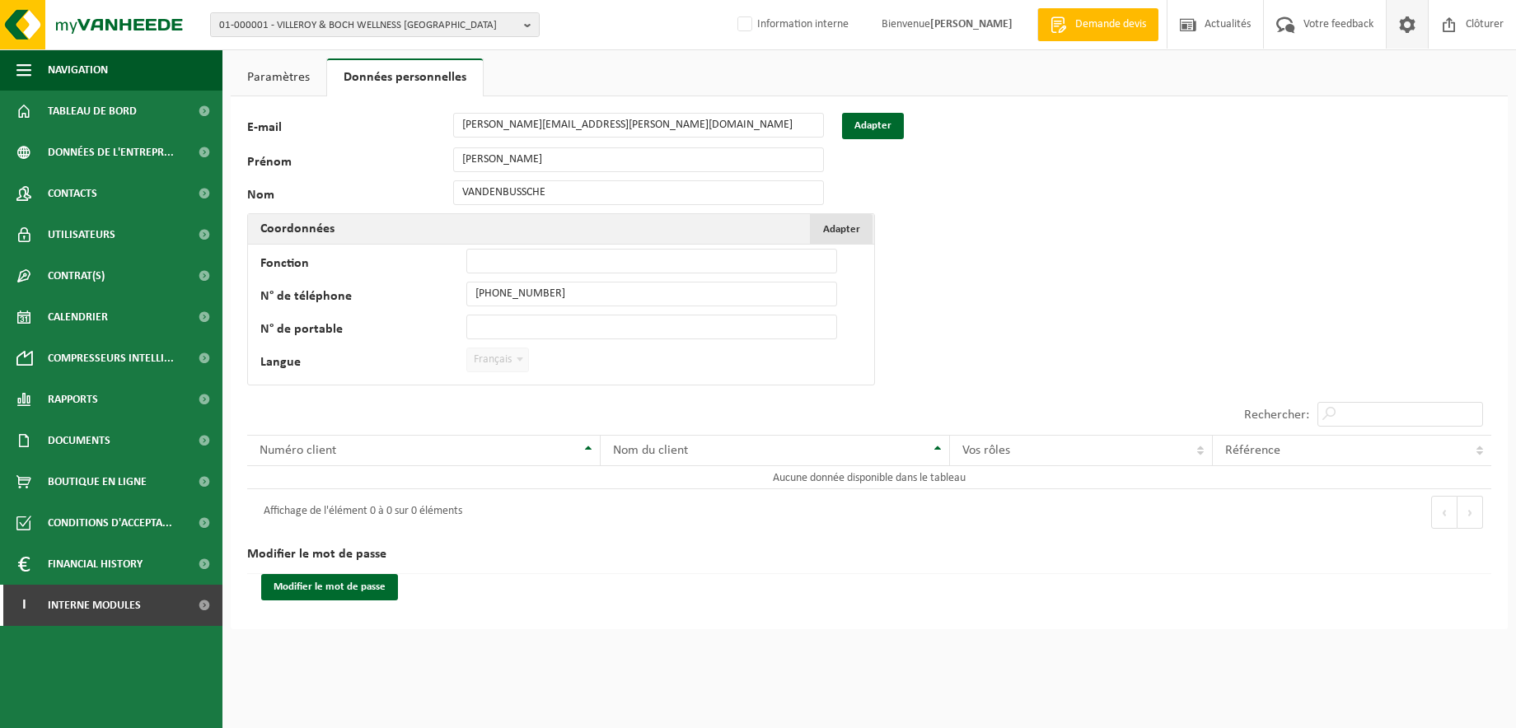
click at [842, 232] on span "Adapter" at bounding box center [841, 229] width 37 height 11
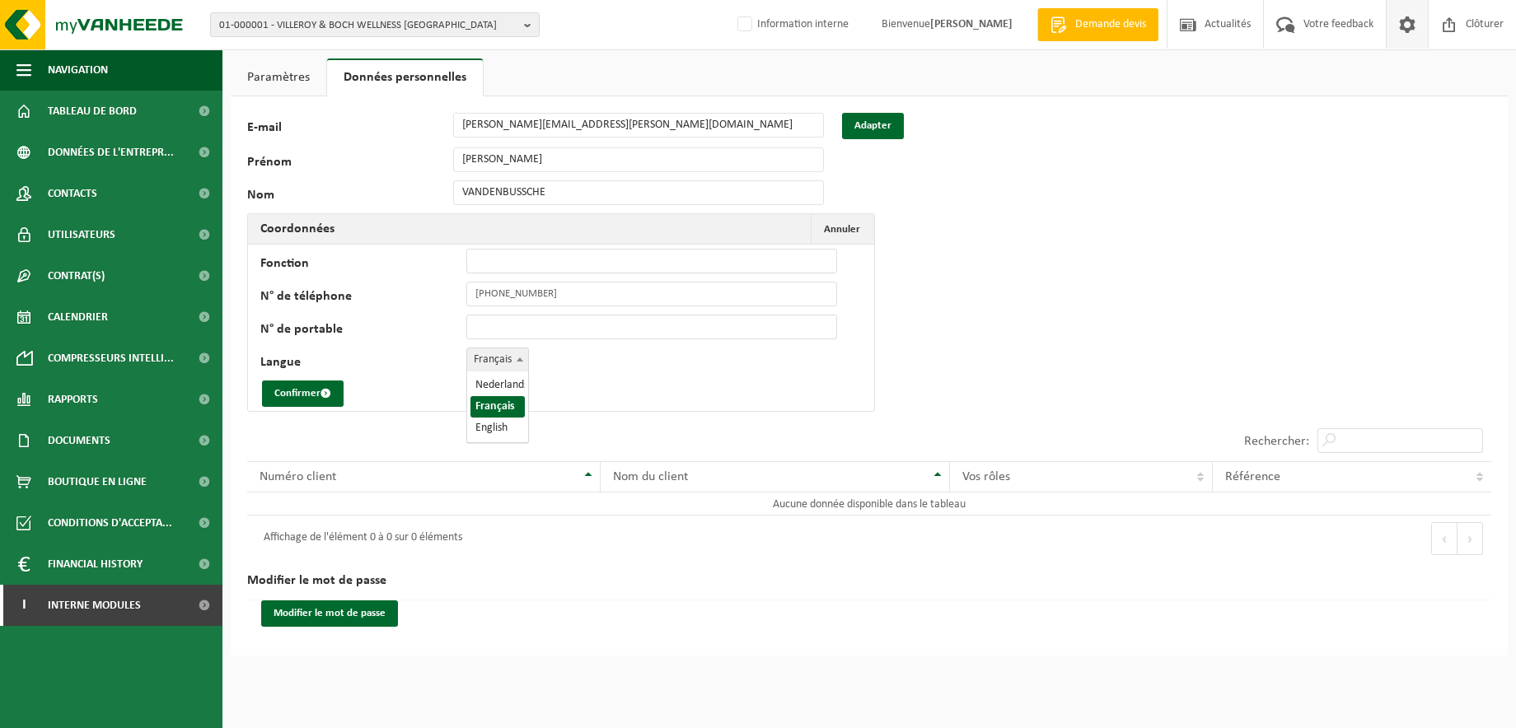
click at [518, 364] on span at bounding box center [519, 358] width 16 height 21
select select "0"
click at [300, 399] on button "Confirmer" at bounding box center [303, 394] width 82 height 26
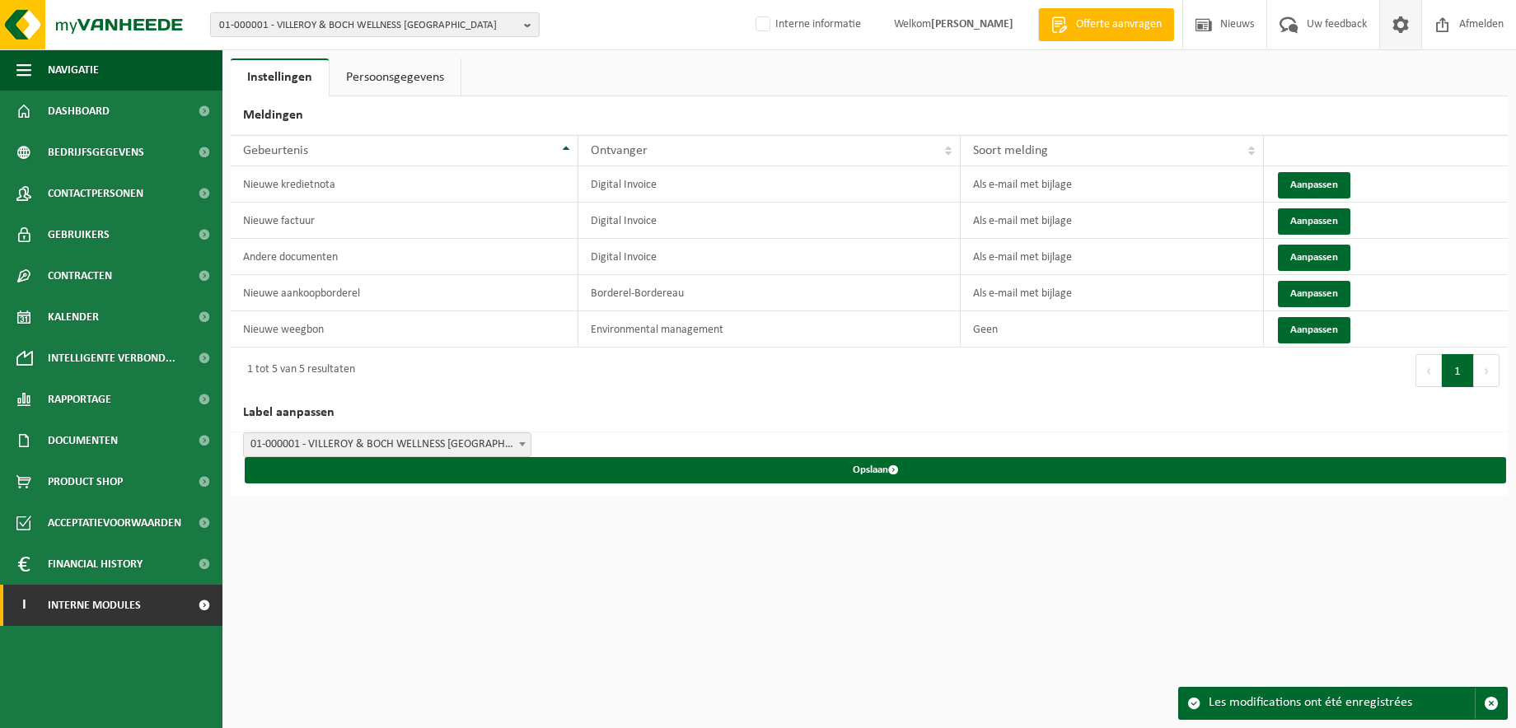
click at [102, 604] on span "Interne modules" at bounding box center [94, 605] width 93 height 41
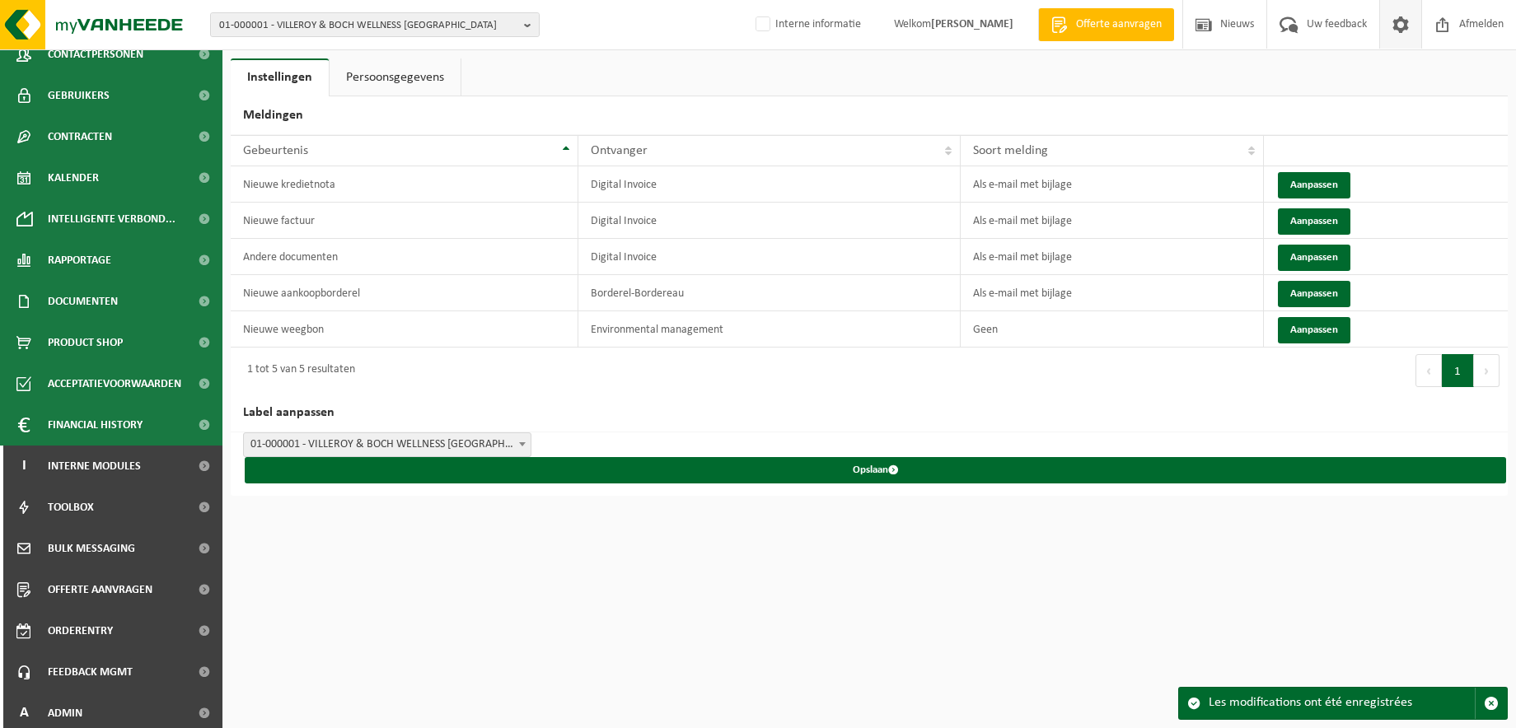
scroll to position [145, 0]
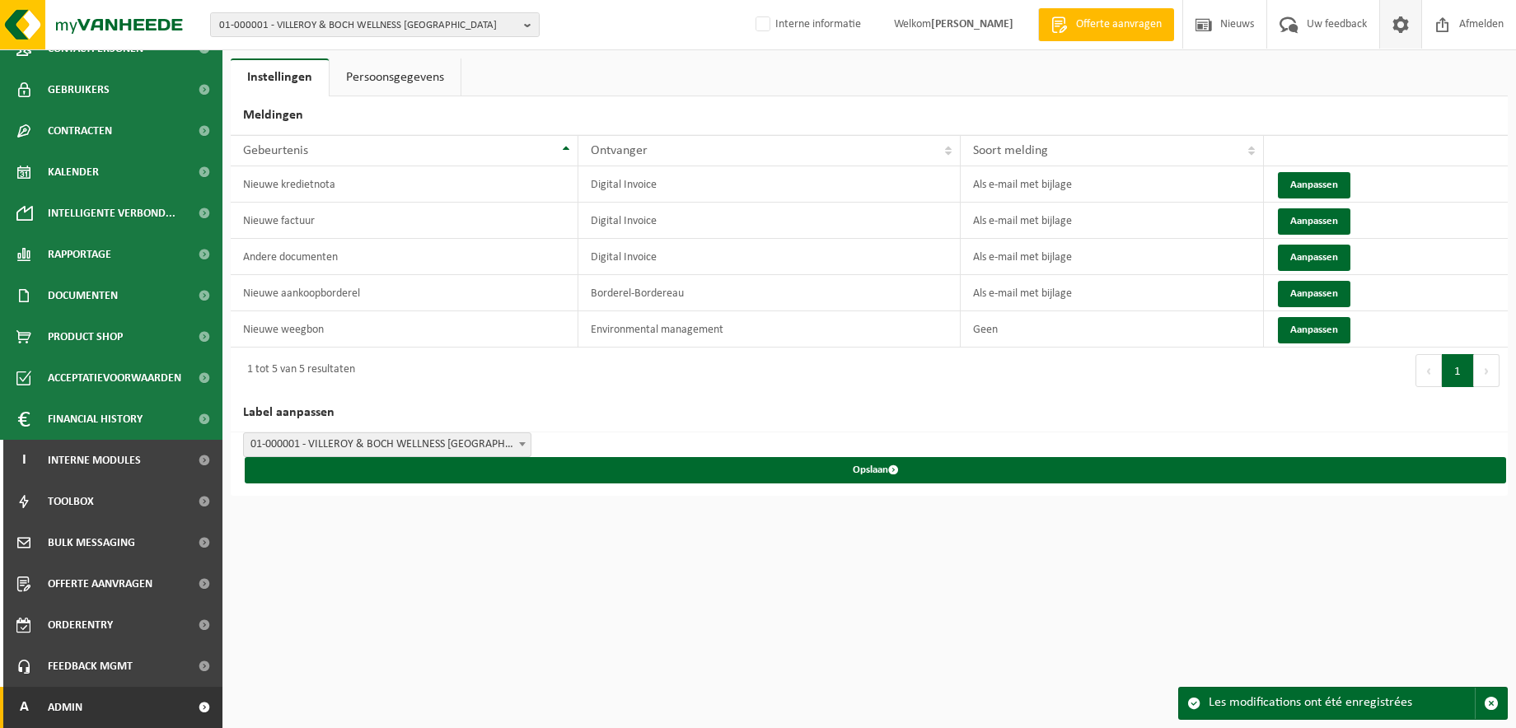
click at [138, 706] on link "A Admin" at bounding box center [111, 707] width 222 height 41
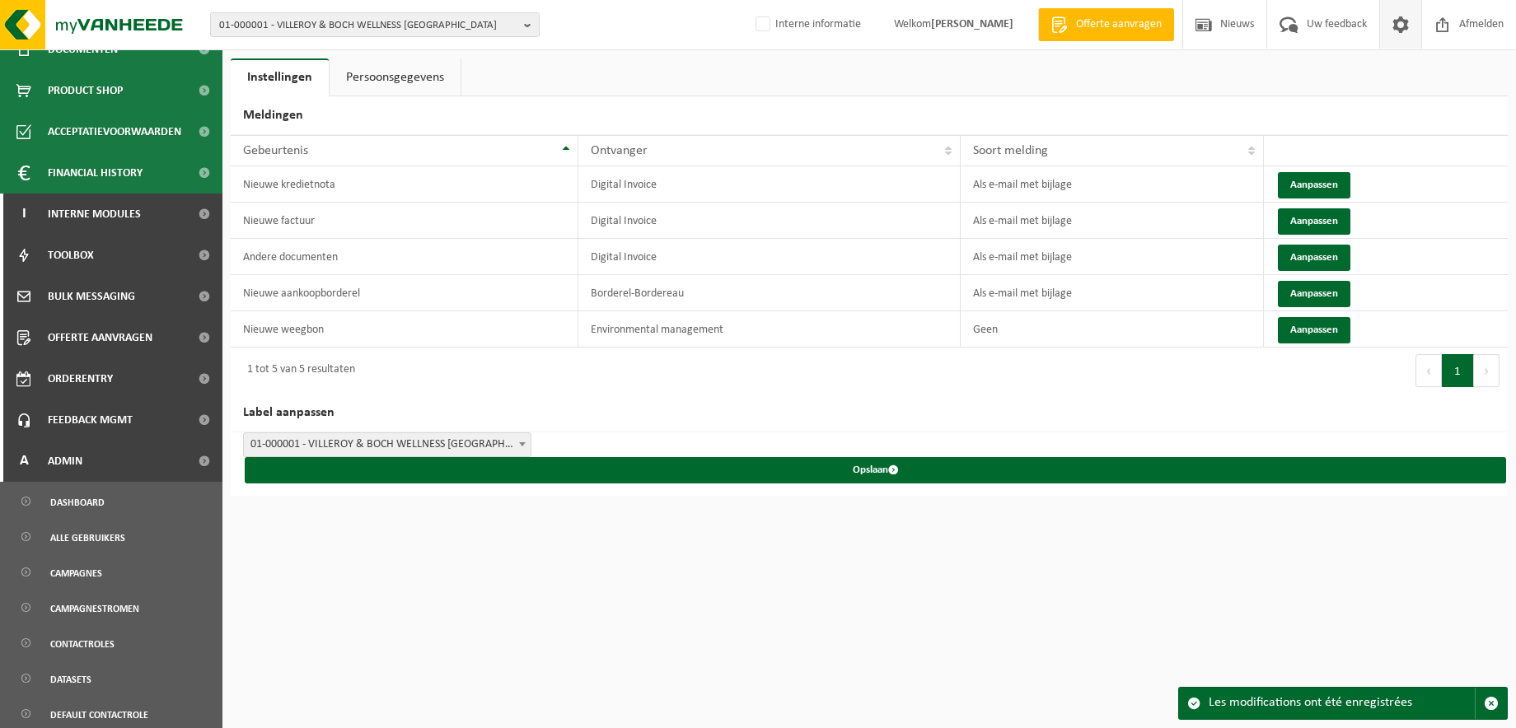
scroll to position [392, 0]
click at [109, 581] on link "Campagnes" at bounding box center [111, 571] width 214 height 31
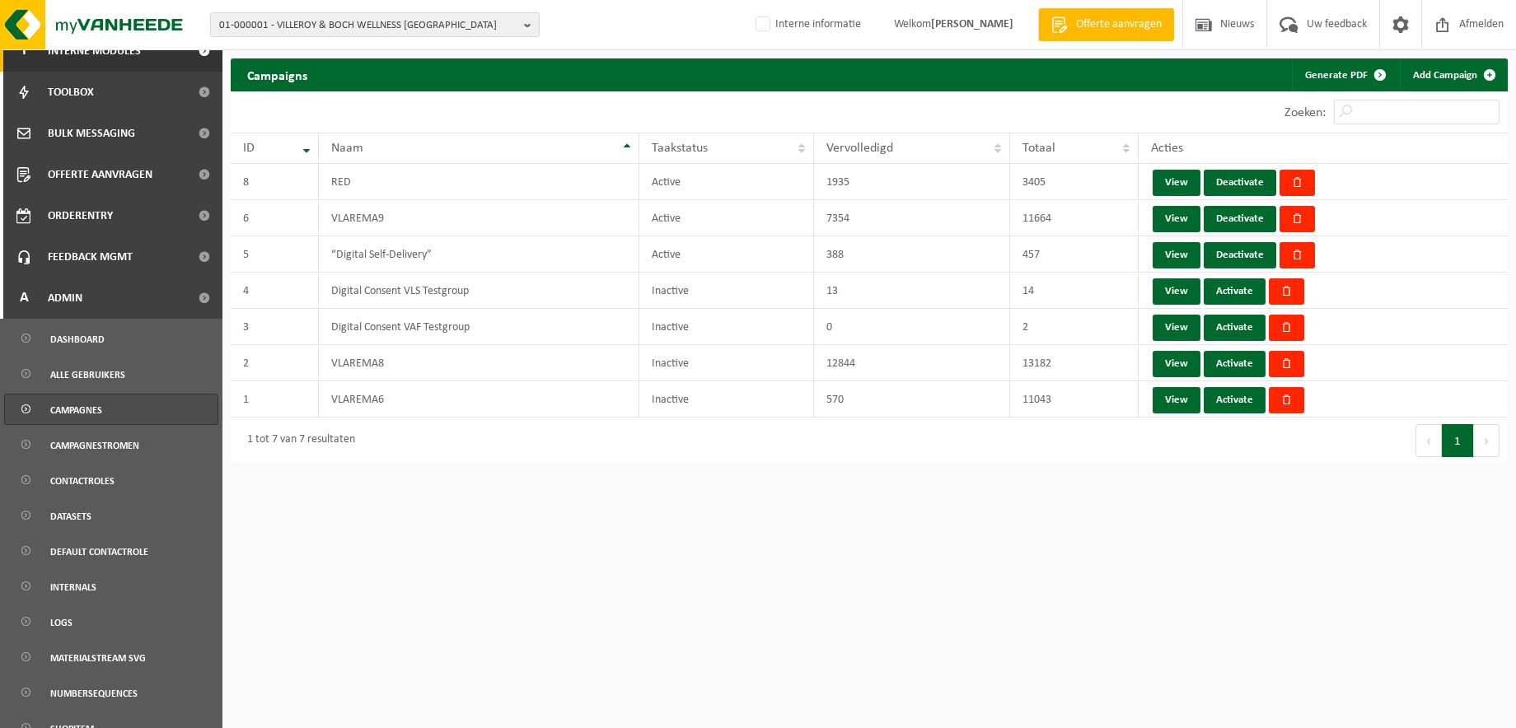
scroll to position [618, 0]
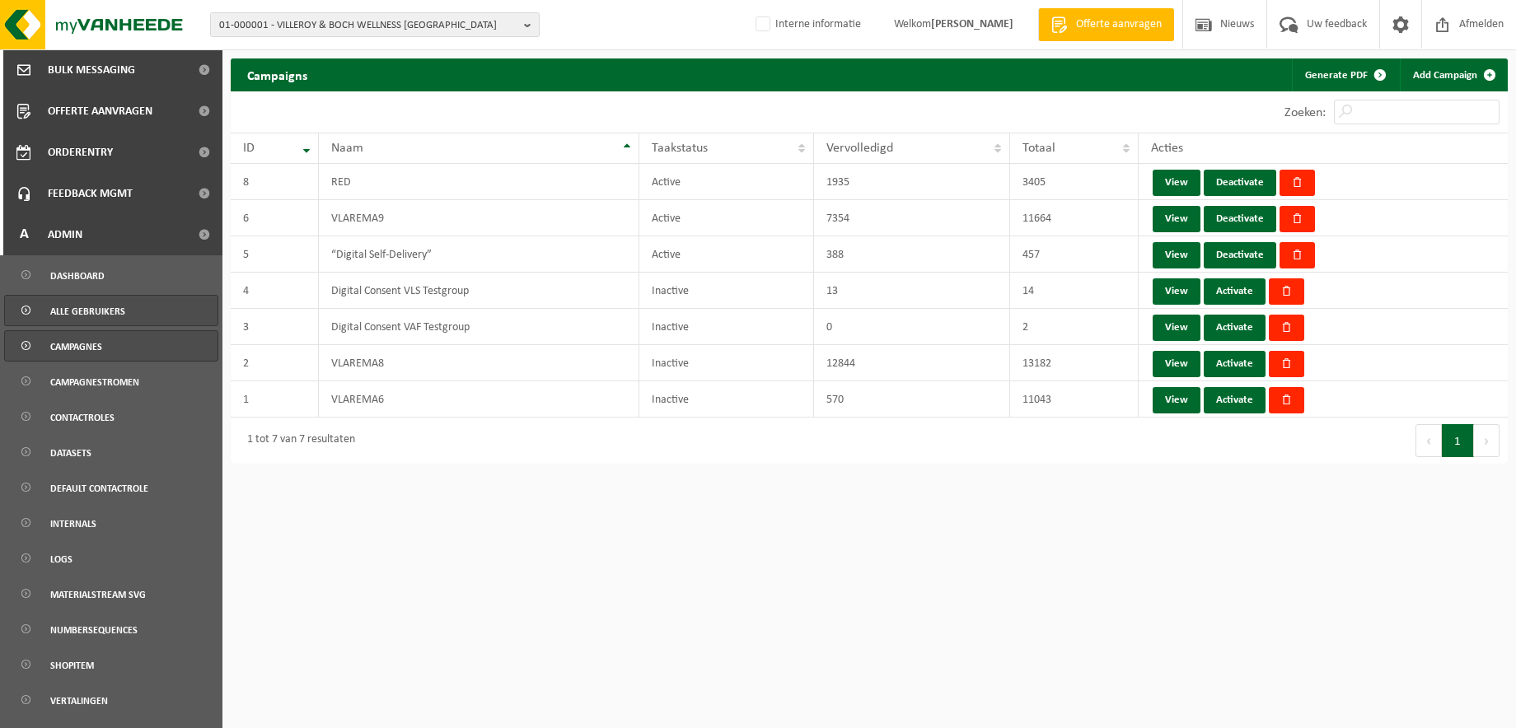
click at [103, 309] on span "Alle gebruikers" at bounding box center [87, 311] width 75 height 31
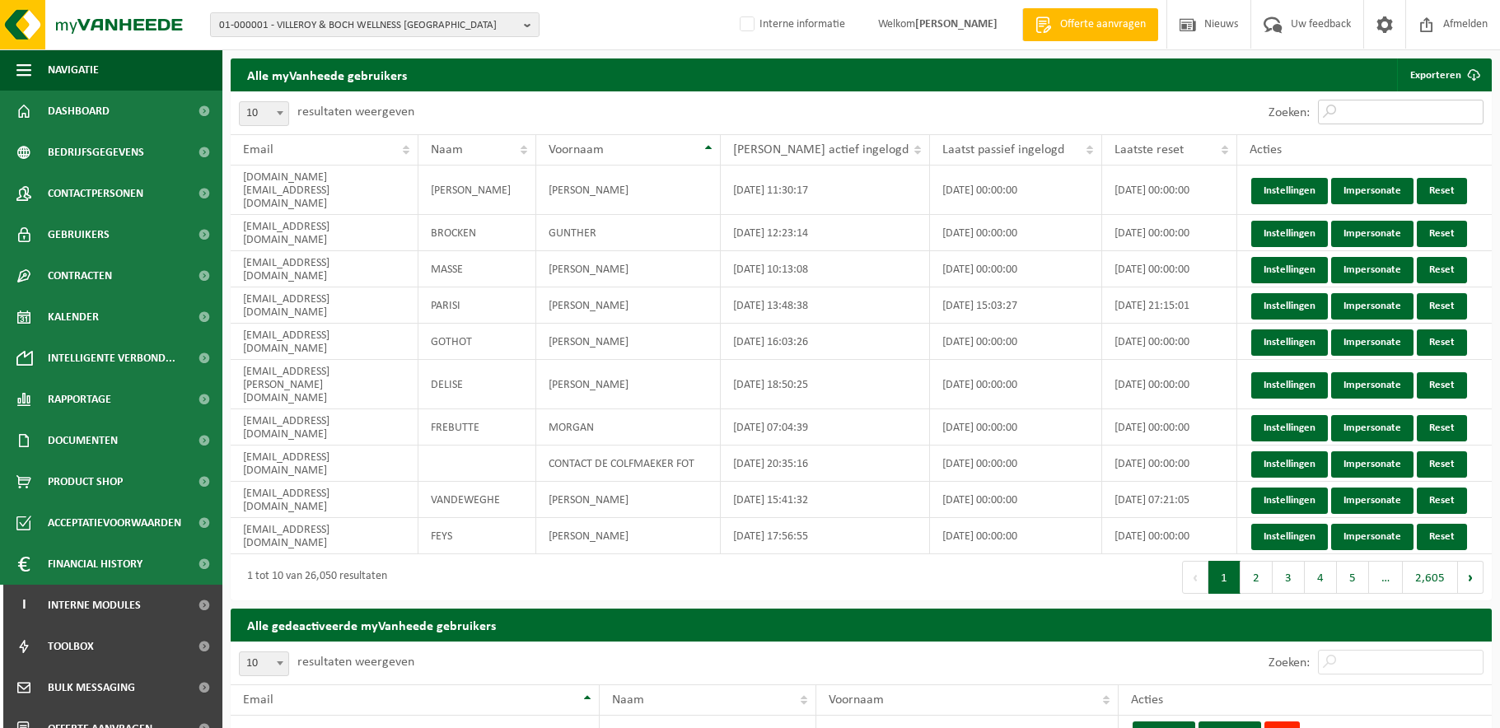
click at [1363, 108] on input "Zoeken:" at bounding box center [1401, 112] width 166 height 25
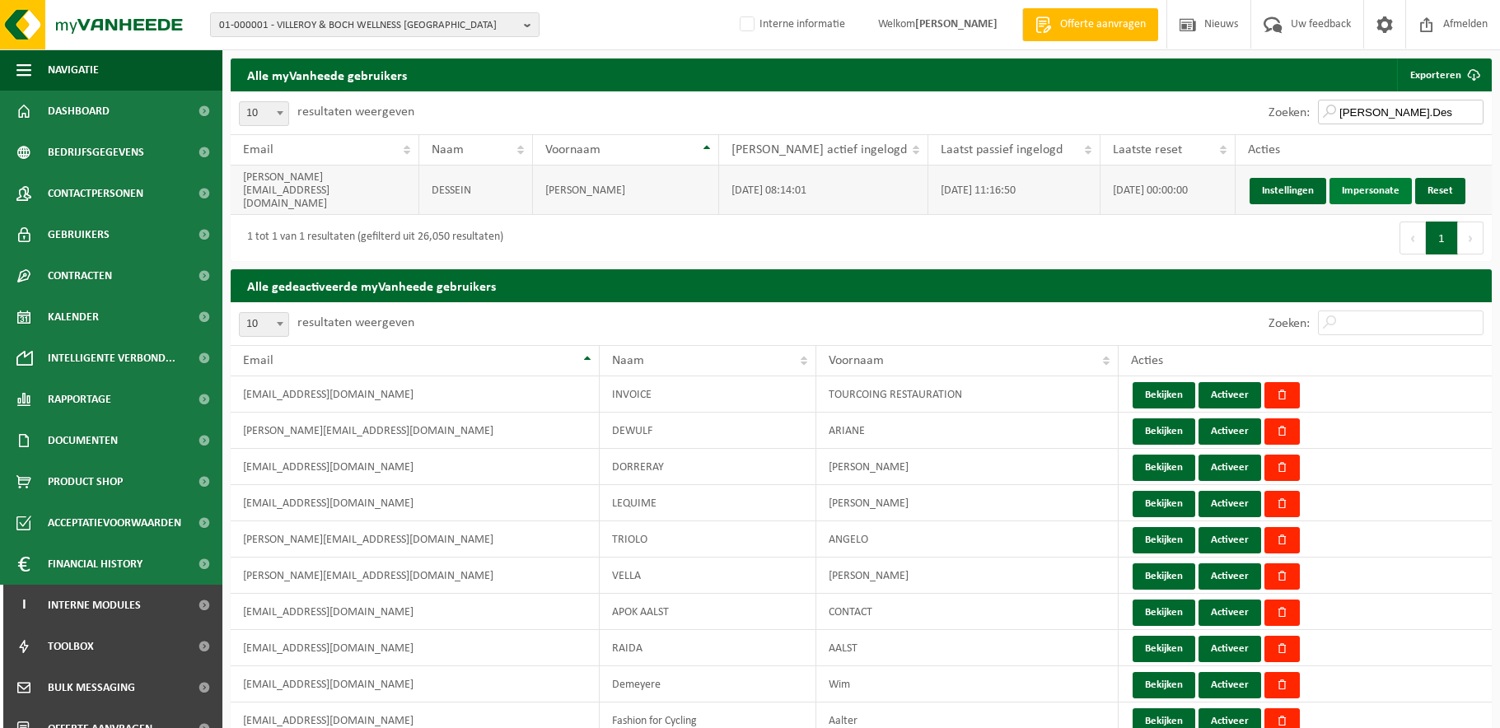
type input "[PERSON_NAME].Des"
click at [1353, 184] on link "Impersonate" at bounding box center [1370, 191] width 82 height 26
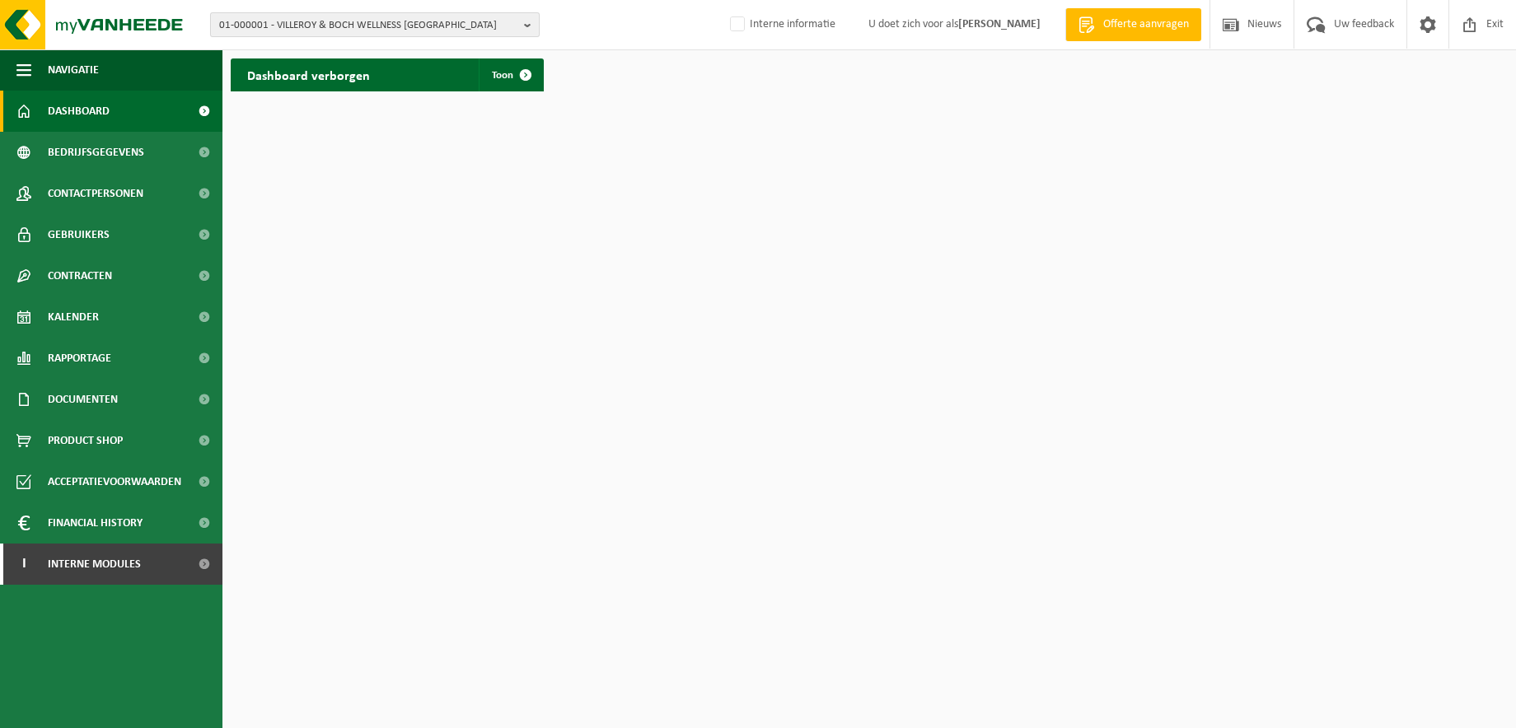
click at [518, 21] on button "01-000001 - VILLEROY & BOCH WELLNESS [GEOGRAPHIC_DATA]" at bounding box center [374, 24] width 329 height 25
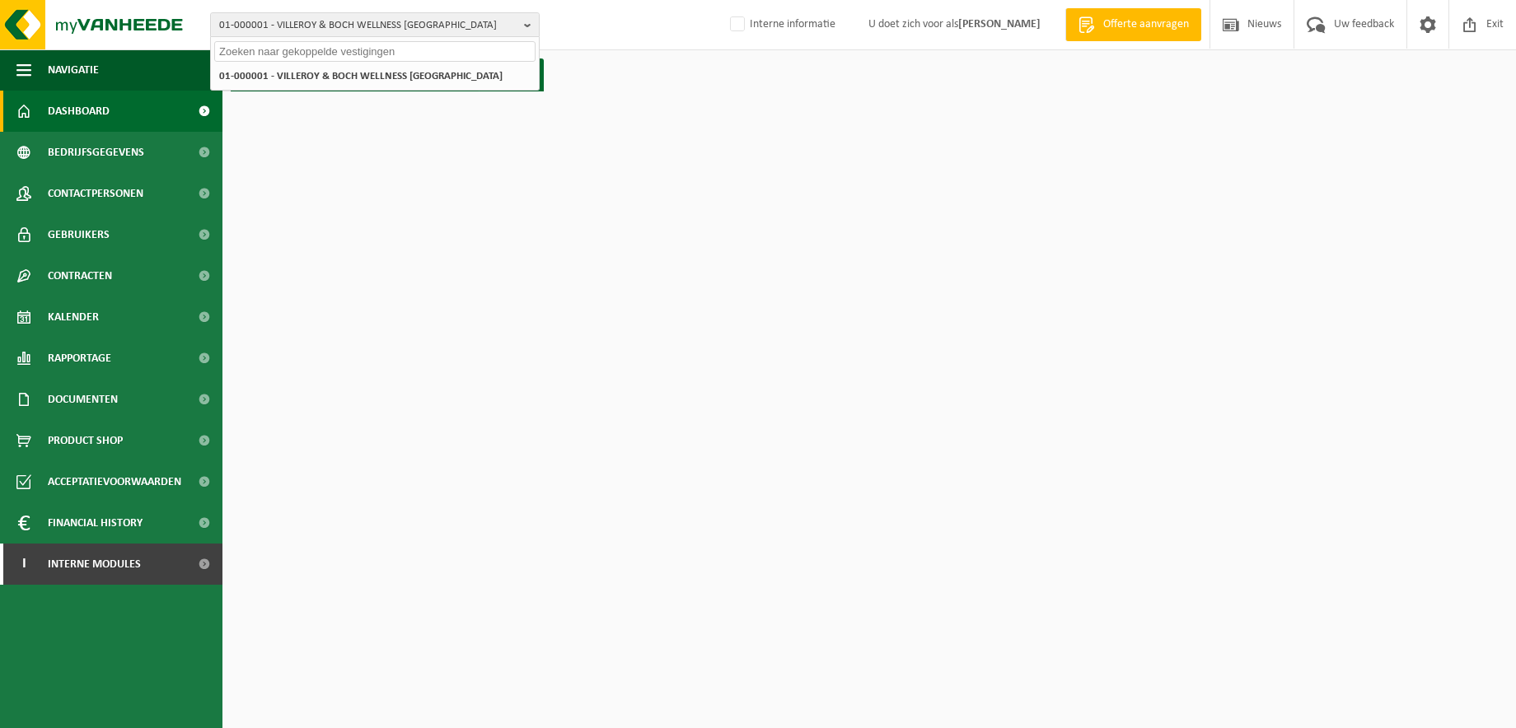
click at [463, 48] on input "text" at bounding box center [374, 51] width 321 height 21
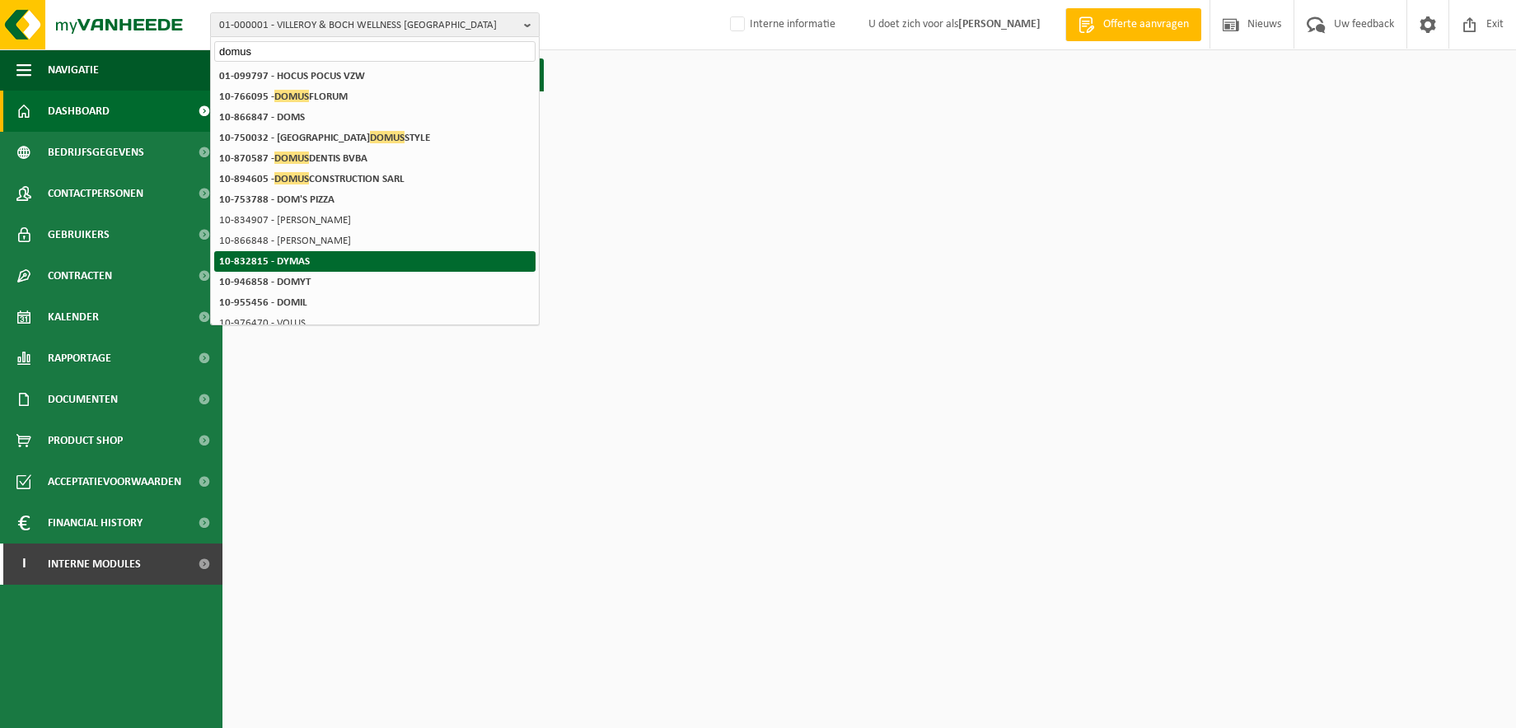
type input "domus"
click at [322, 264] on li "10-832815 - DYMAS" at bounding box center [374, 261] width 321 height 21
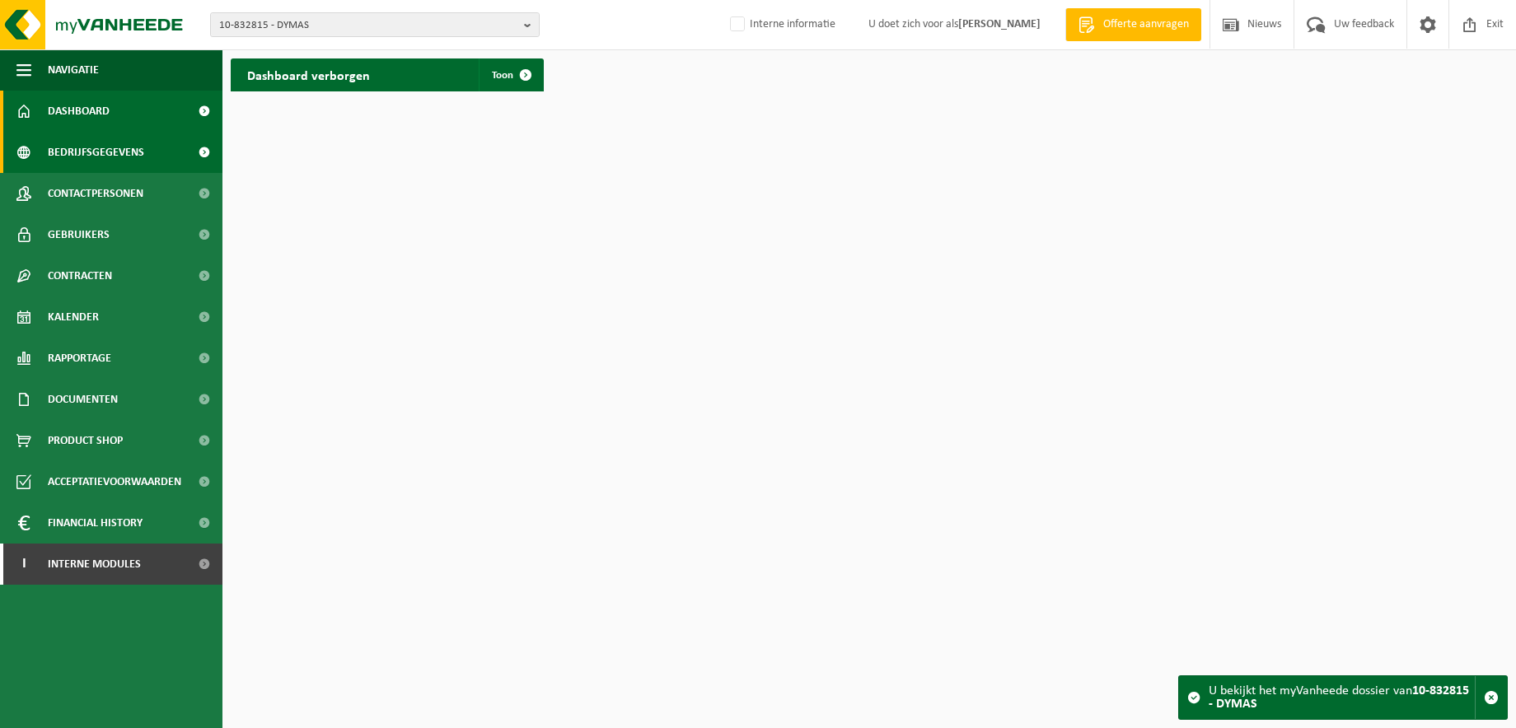
click at [106, 154] on span "Bedrijfsgegevens" at bounding box center [96, 152] width 96 height 41
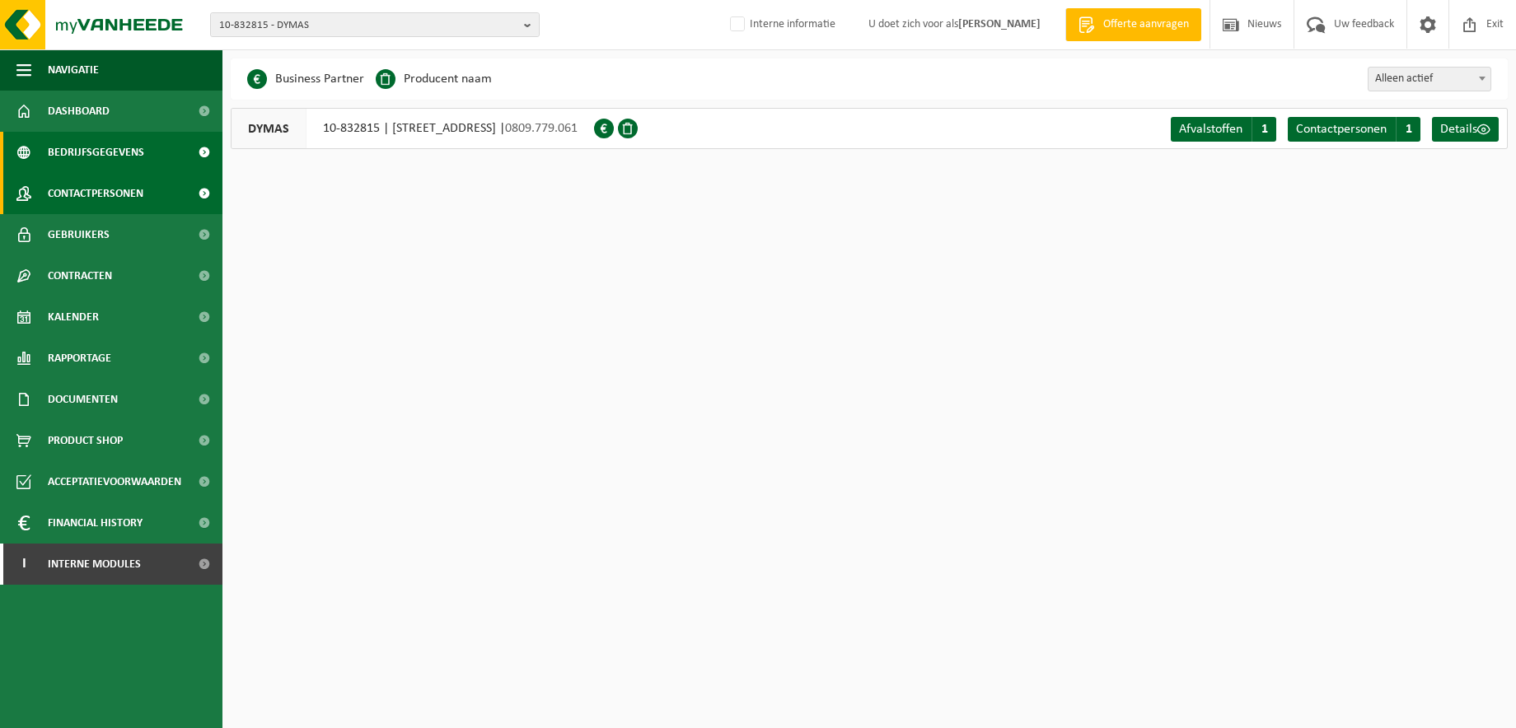
click at [68, 189] on span "Contactpersonen" at bounding box center [96, 193] width 96 height 41
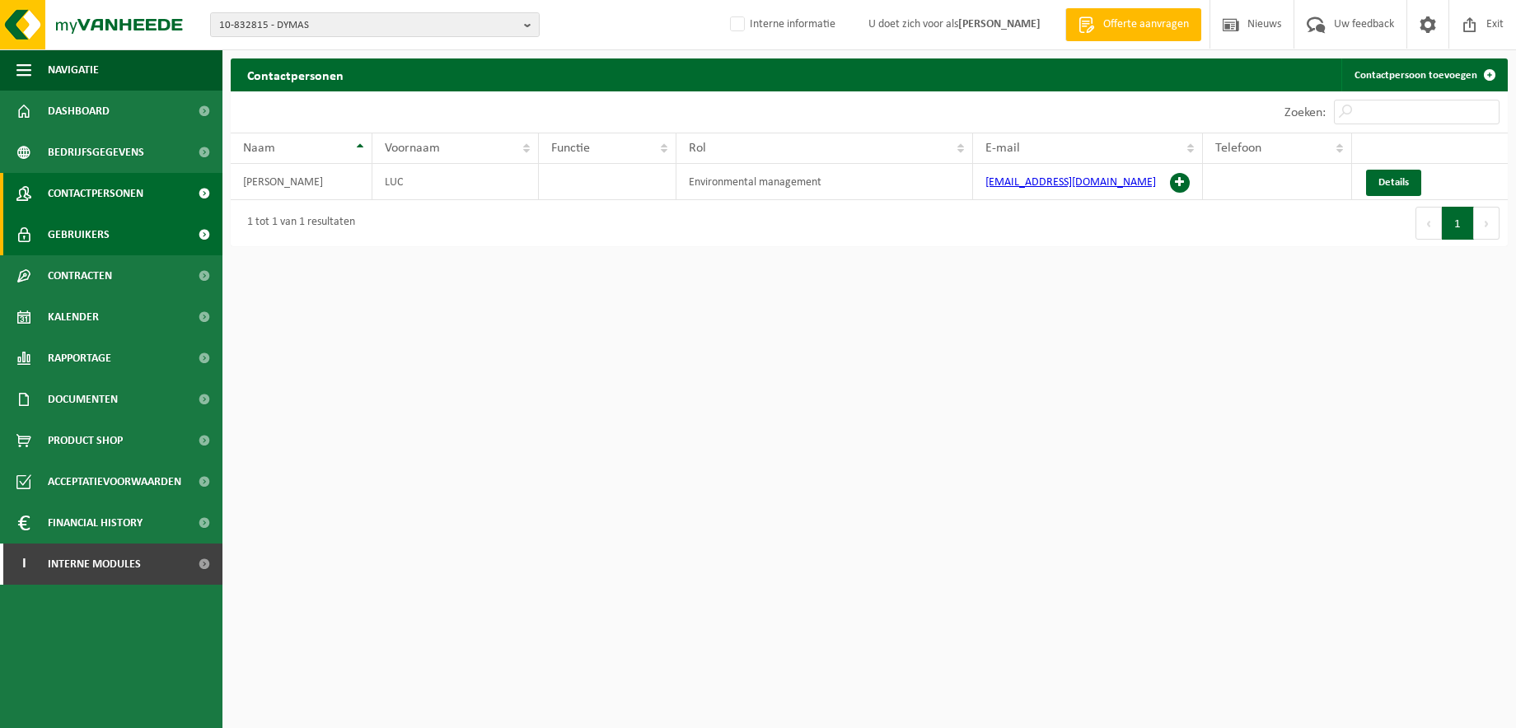
click at [39, 241] on link "Gebruikers" at bounding box center [111, 234] width 222 height 41
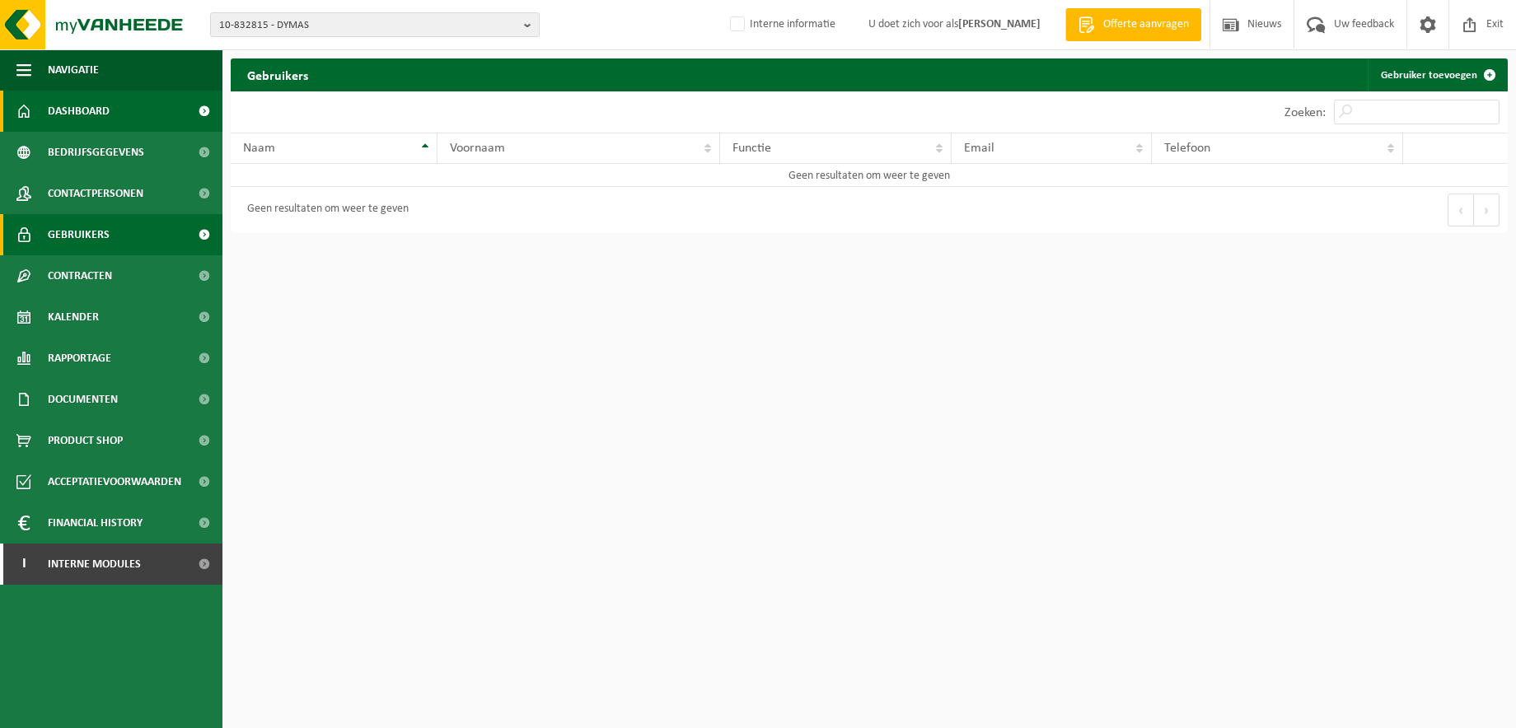
click at [92, 106] on span "Dashboard" at bounding box center [79, 111] width 62 height 41
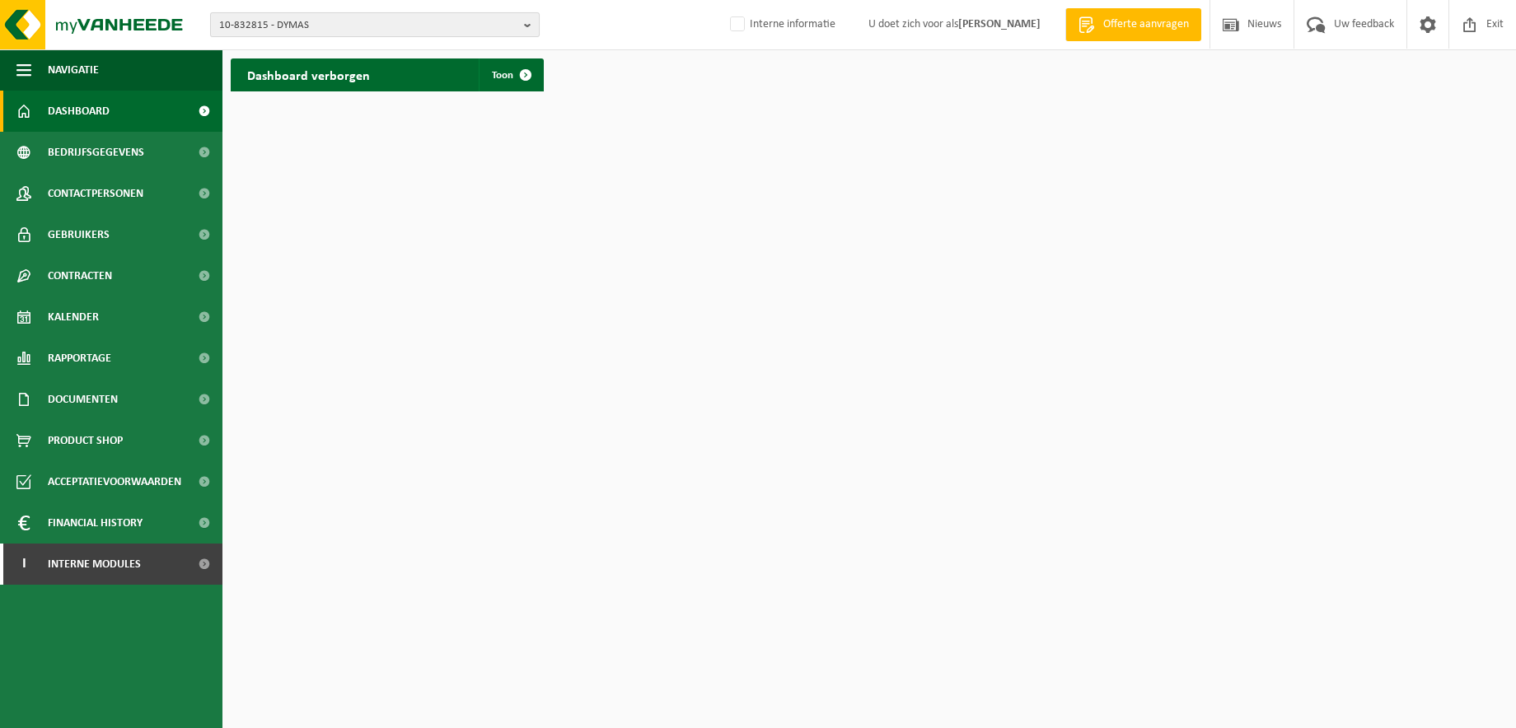
click at [527, 17] on b "button" at bounding box center [531, 24] width 15 height 23
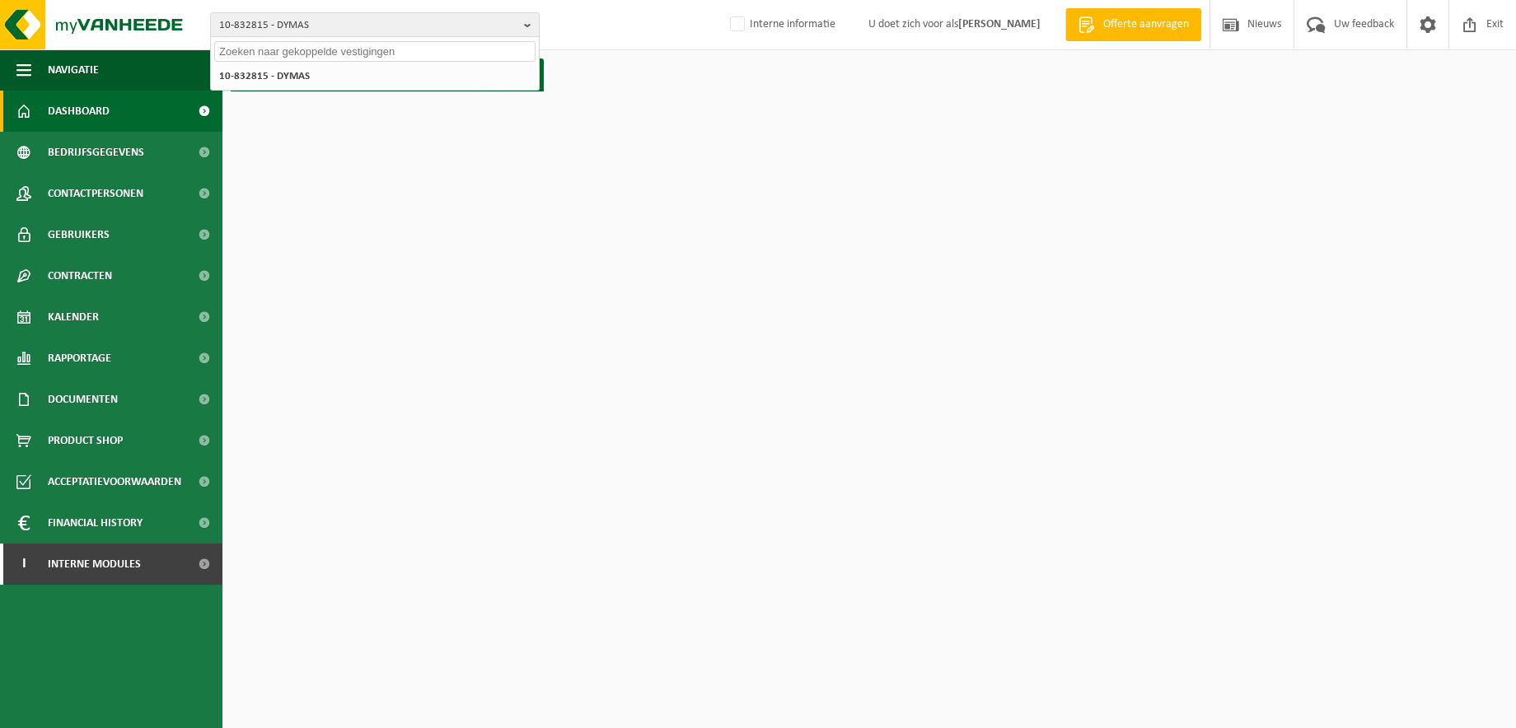
click at [309, 54] on input "text" at bounding box center [374, 51] width 321 height 21
paste input "10-935328"
type input "10-935328"
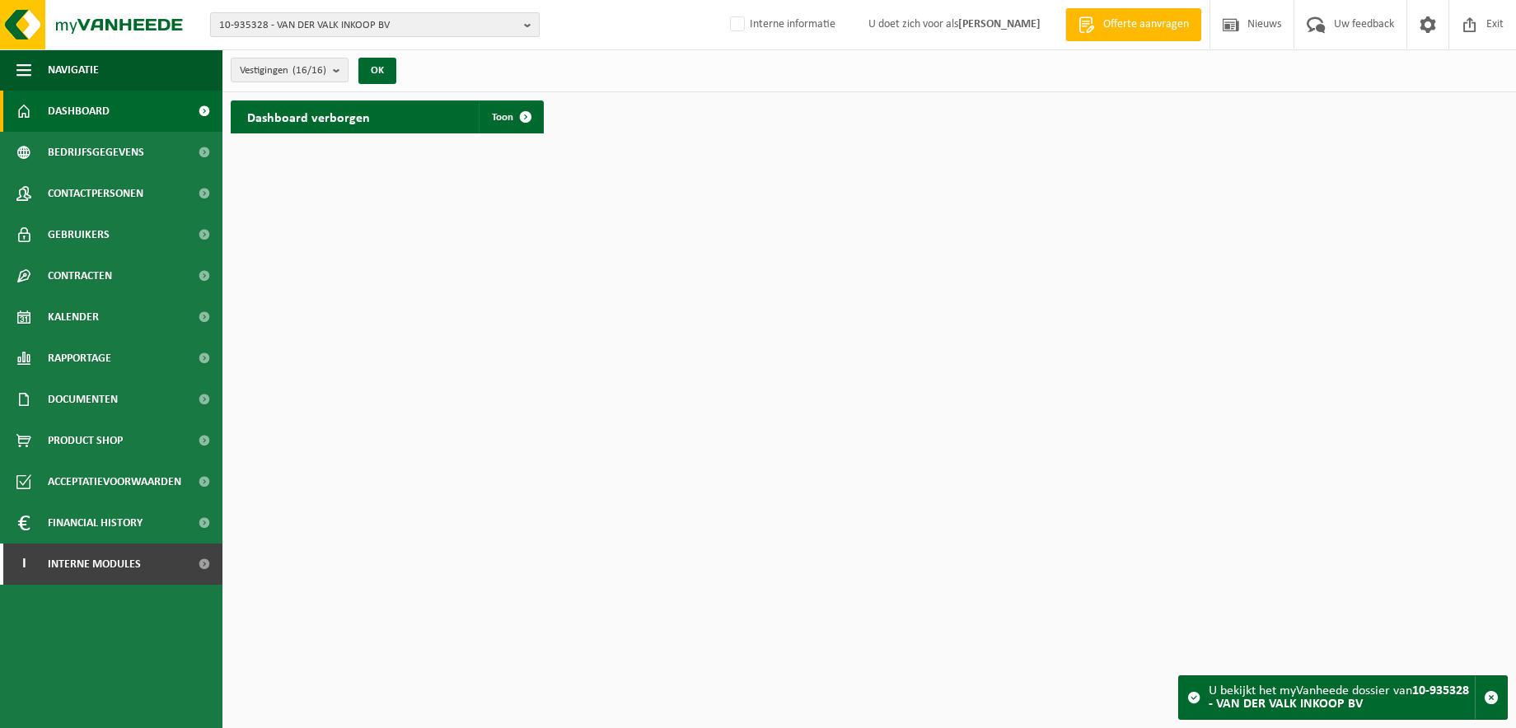
click at [530, 22] on b "button" at bounding box center [531, 24] width 15 height 23
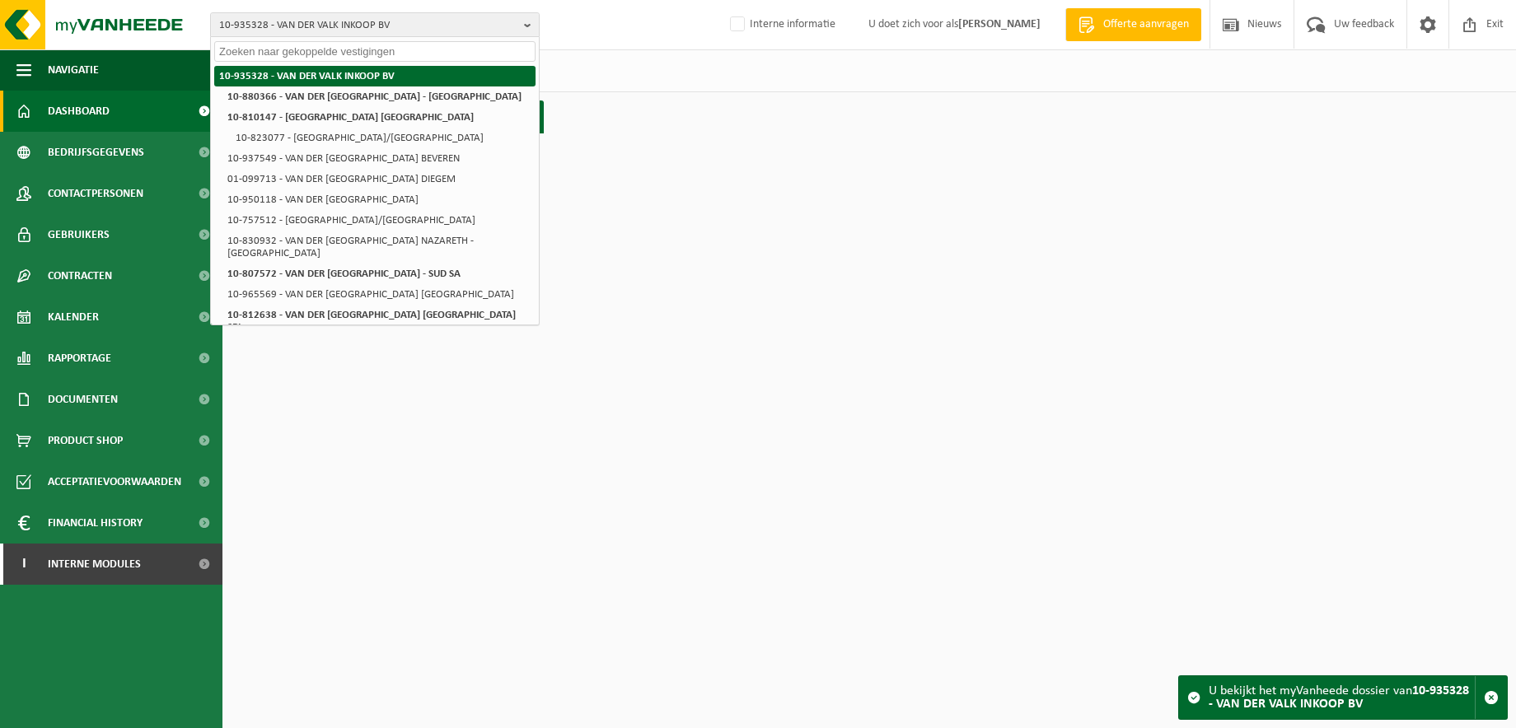
click at [432, 76] on li "10-935328 - VAN DER VALK INKOOP BV" at bounding box center [374, 76] width 321 height 21
click at [52, 109] on span "Dashboard" at bounding box center [79, 111] width 62 height 41
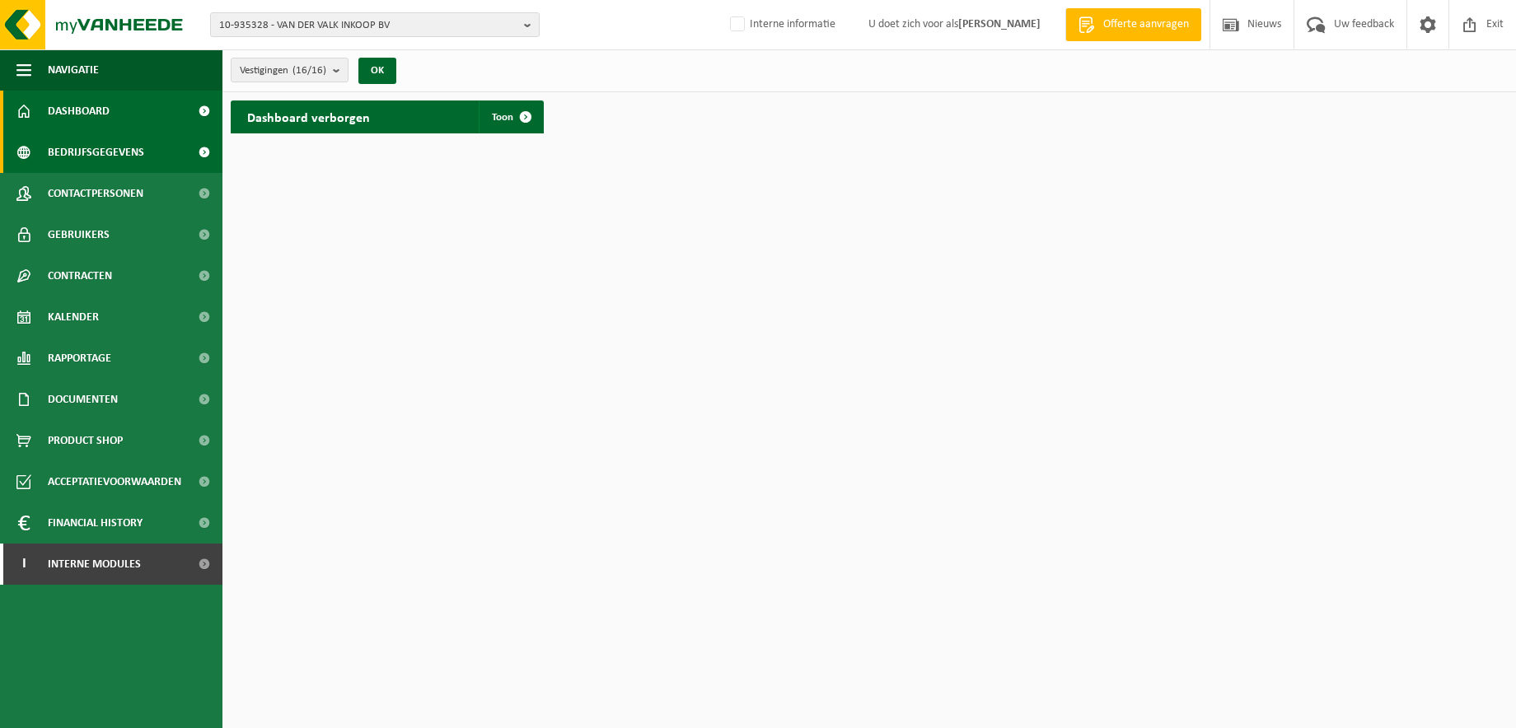
click at [68, 152] on span "Bedrijfsgegevens" at bounding box center [96, 152] width 96 height 41
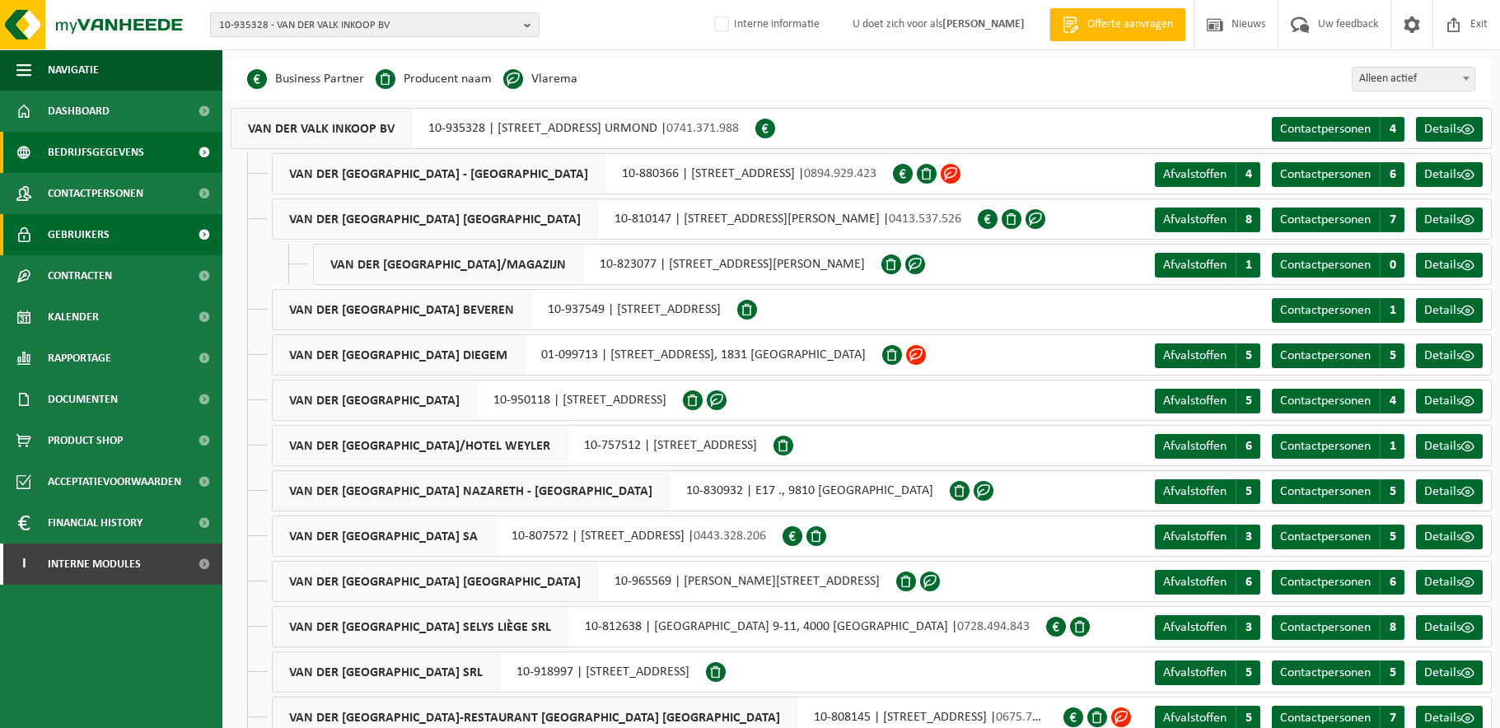
click at [54, 226] on span "Gebruikers" at bounding box center [79, 234] width 62 height 41
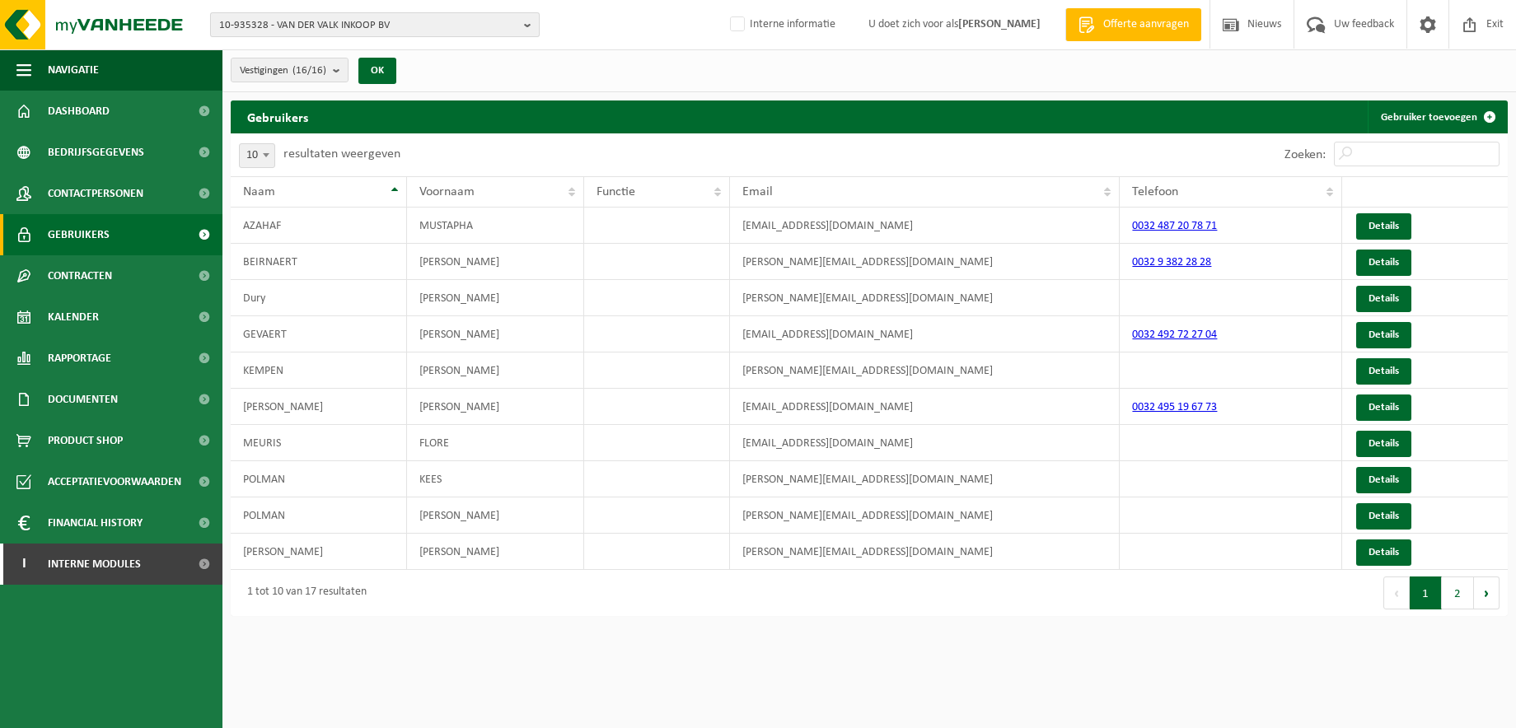
click at [525, 23] on b "button" at bounding box center [531, 24] width 15 height 23
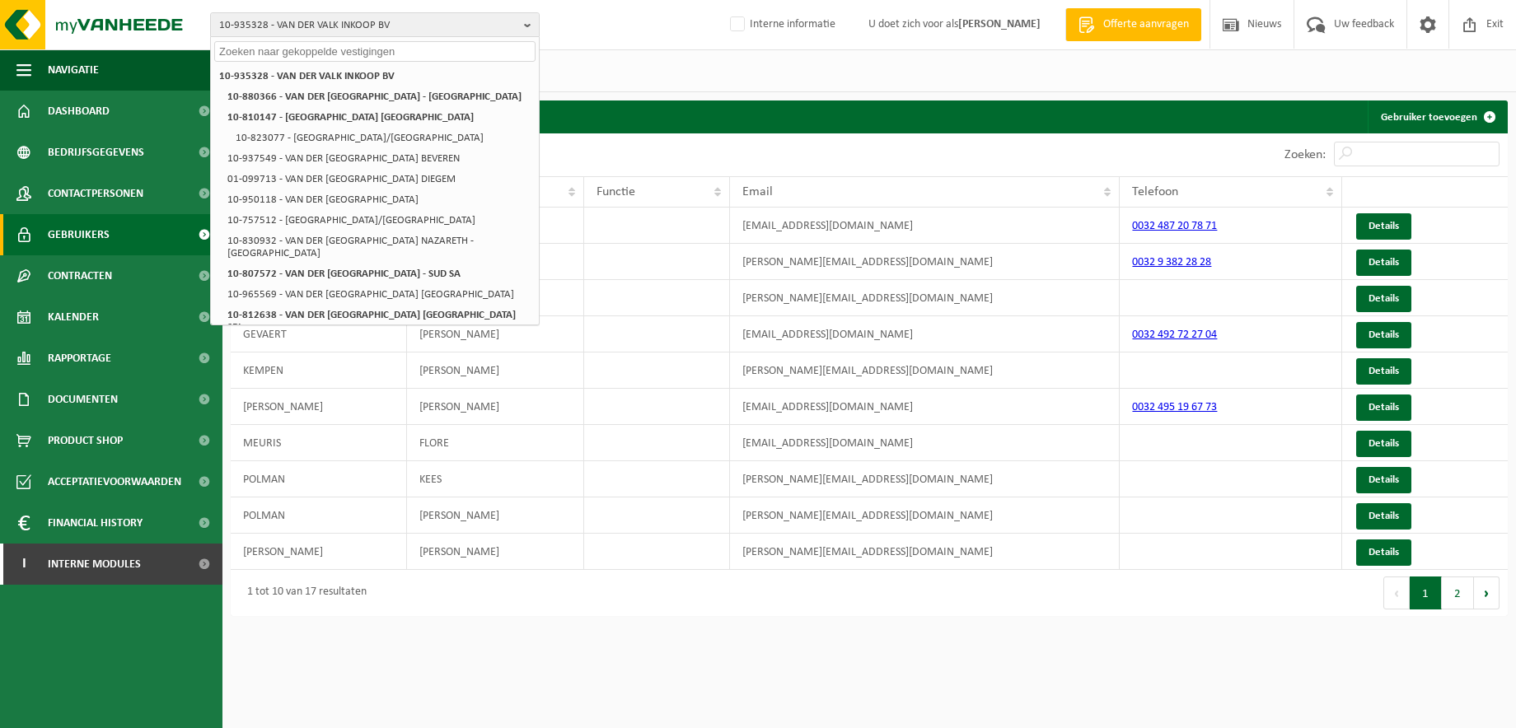
click at [371, 52] on input "text" at bounding box center [374, 51] width 321 height 21
paste input "10-735640"
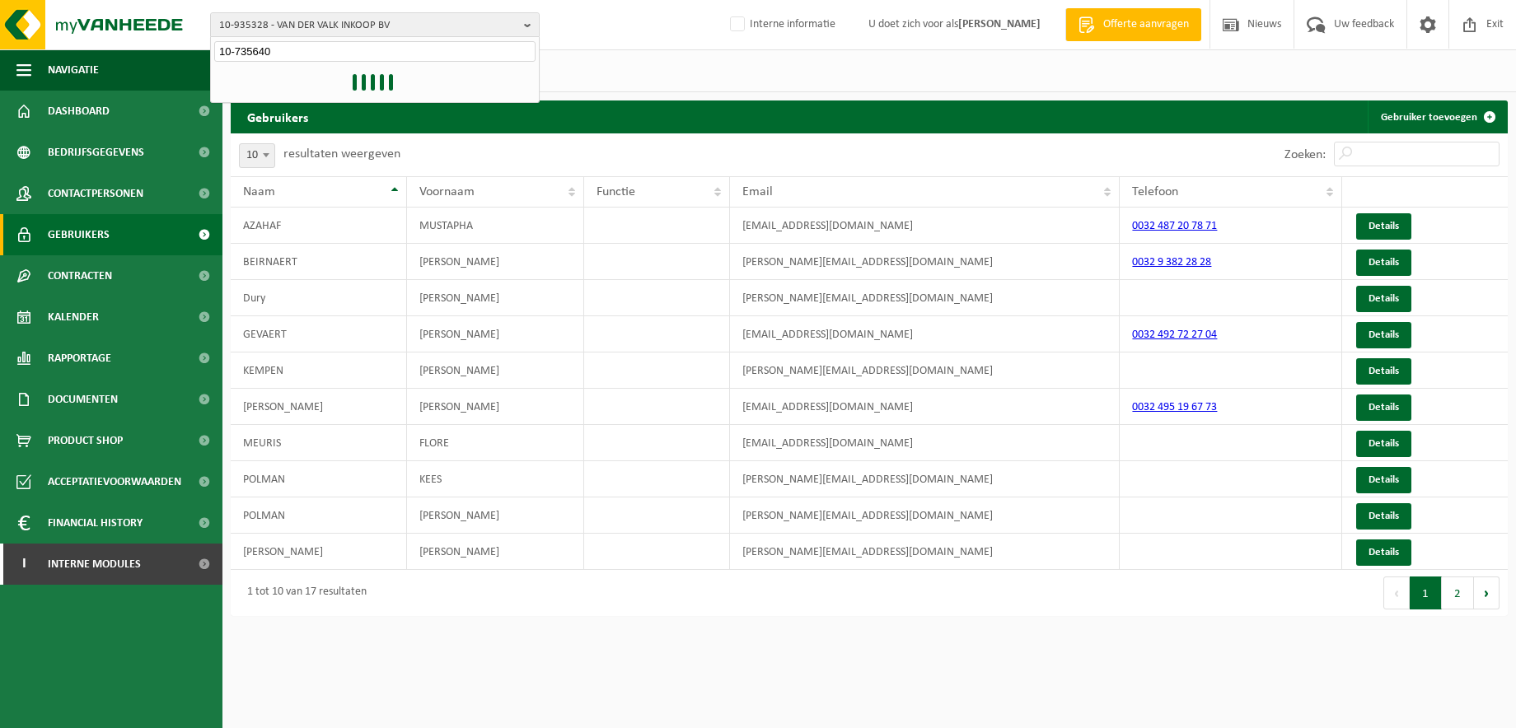
type input "10-735640"
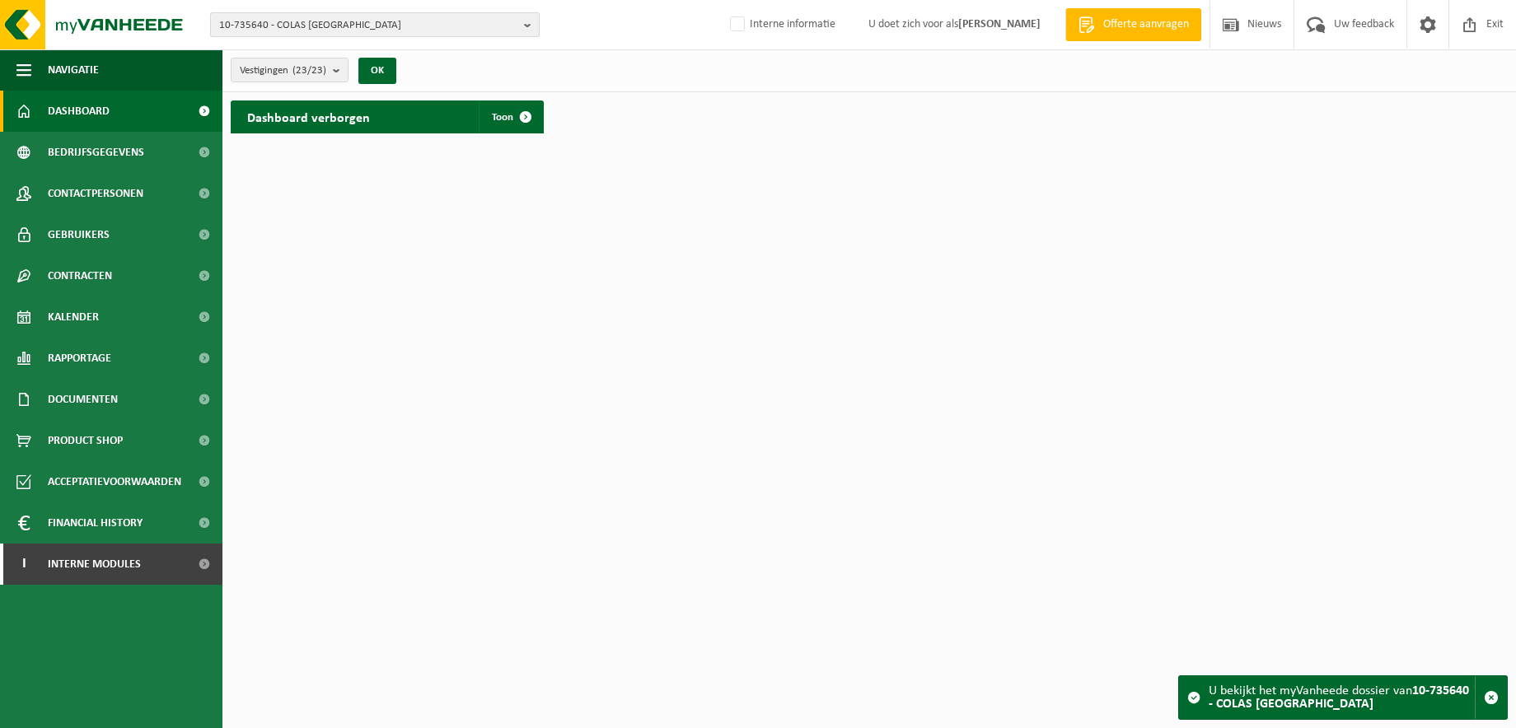
click at [523, 26] on button "10-735640 - COLAS BELGIUM" at bounding box center [374, 24] width 329 height 25
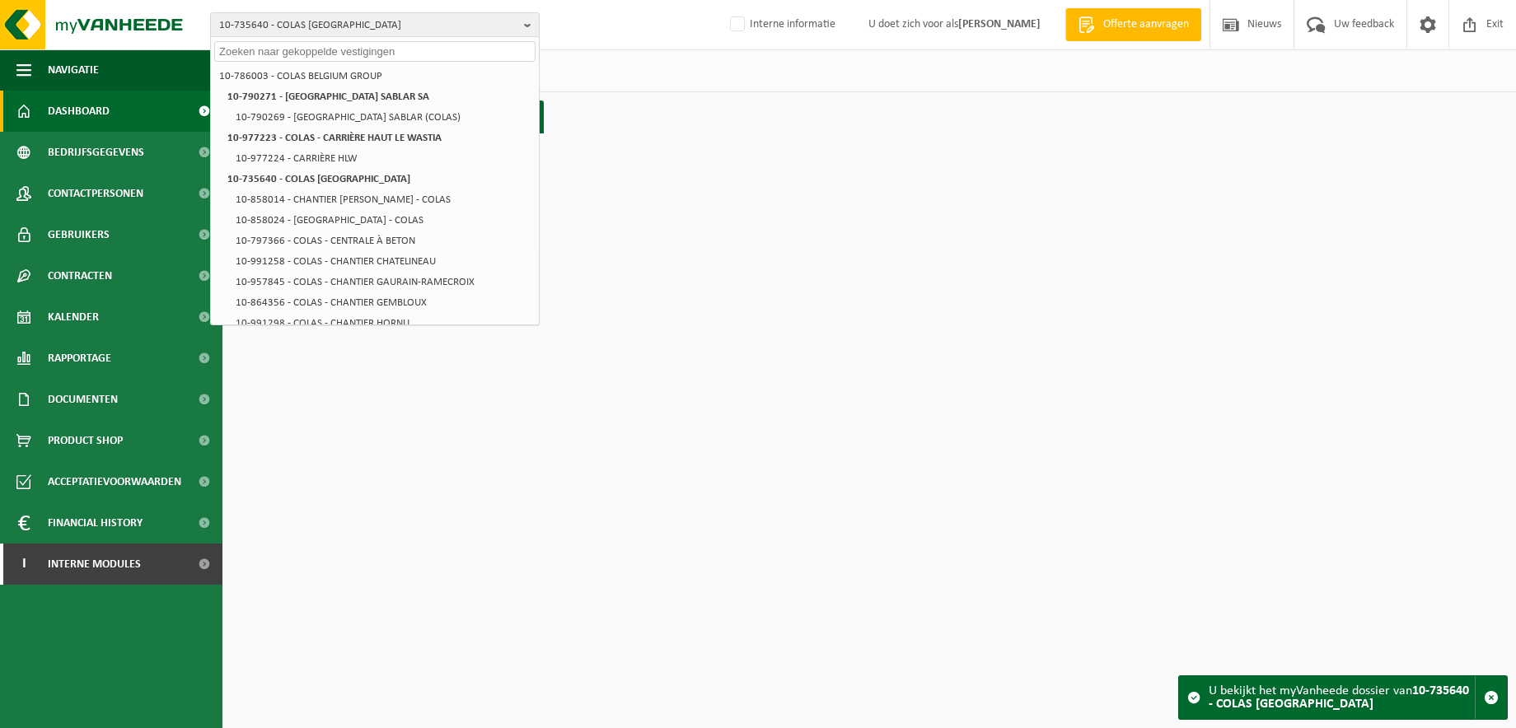
click at [437, 44] on input "text" at bounding box center [374, 51] width 321 height 21
paste input "10-928056"
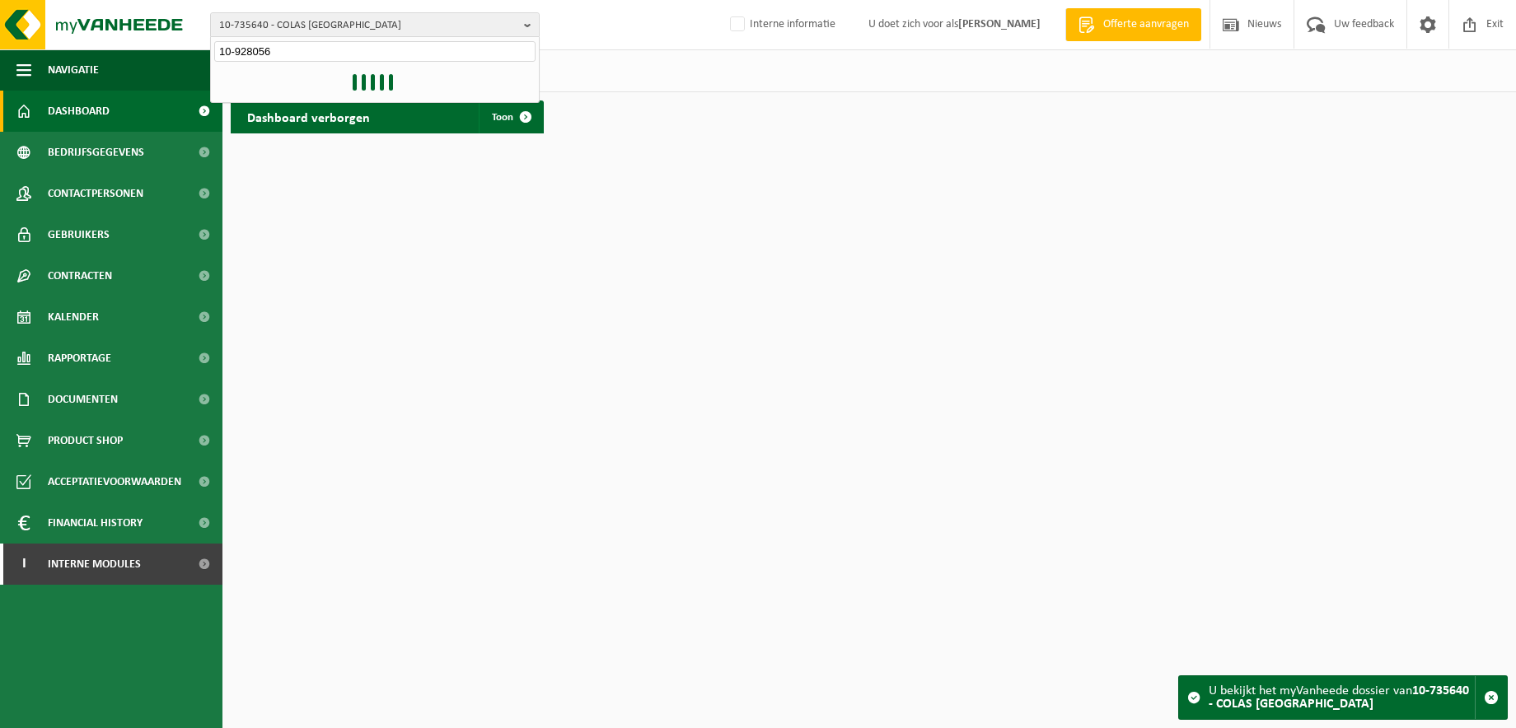
type input "10-928056"
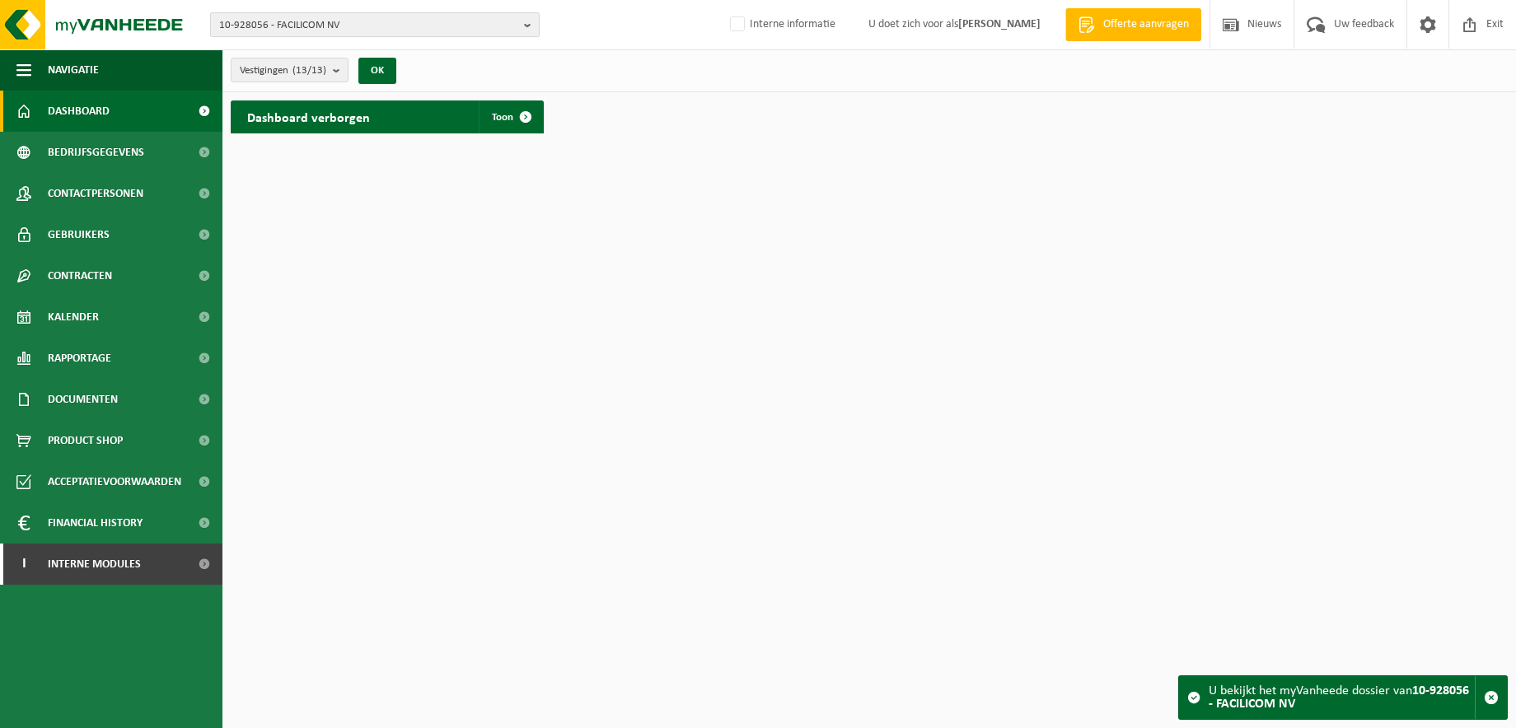
click at [530, 26] on b "button" at bounding box center [531, 24] width 15 height 23
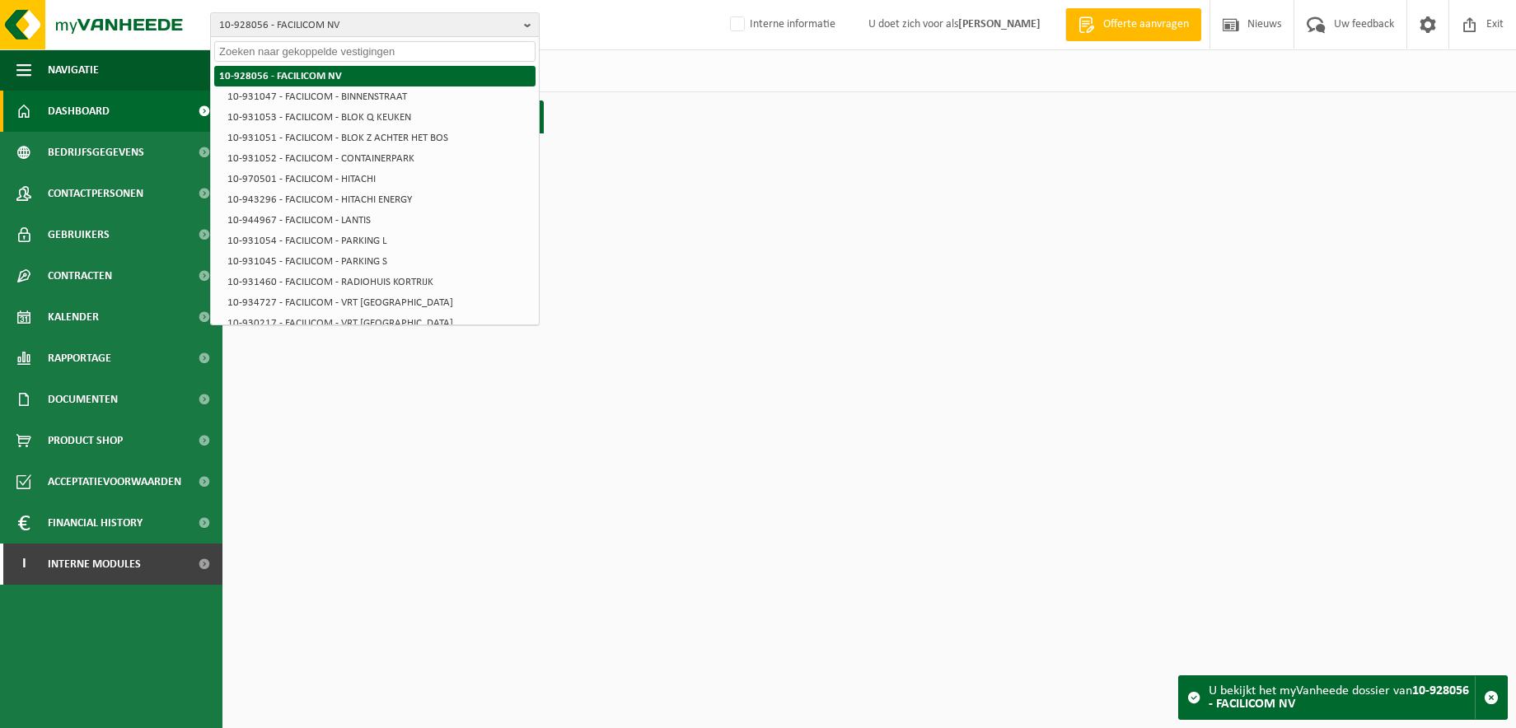
click at [455, 72] on li "10-928056 - FACILICOM NV" at bounding box center [374, 76] width 321 height 21
click at [458, 68] on li "10-928056 - FACILICOM NV" at bounding box center [374, 76] width 321 height 21
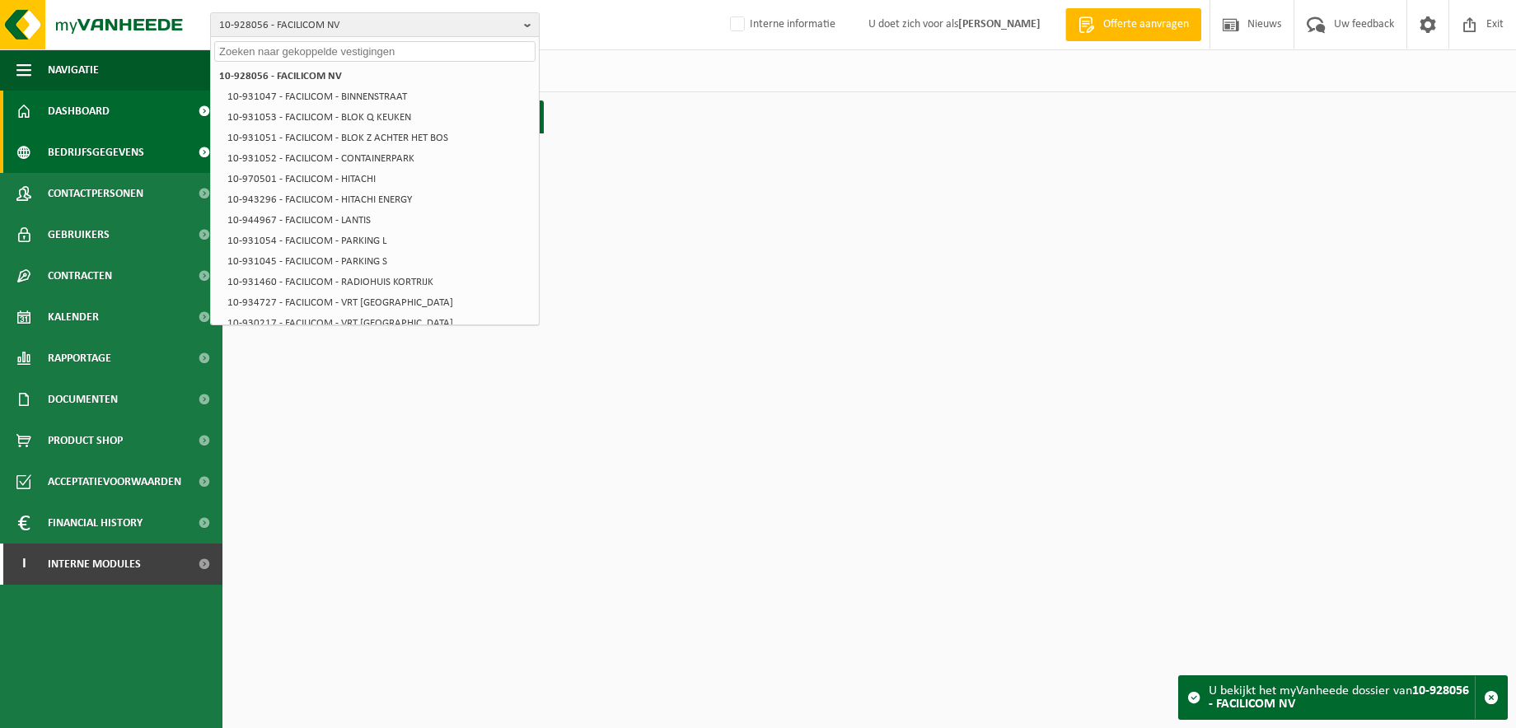
click at [87, 153] on span "Bedrijfsgegevens" at bounding box center [96, 152] width 96 height 41
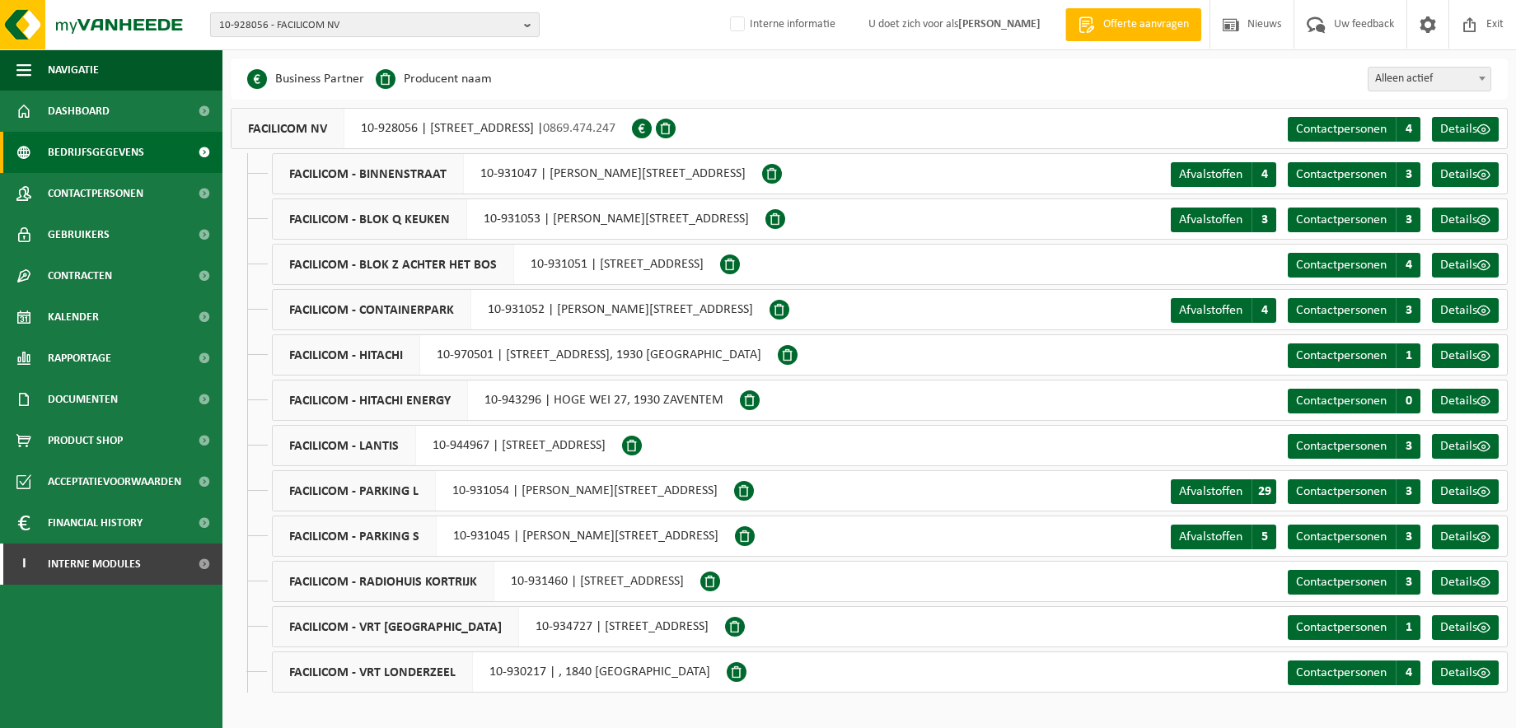
click at [525, 21] on b "button" at bounding box center [531, 24] width 15 height 23
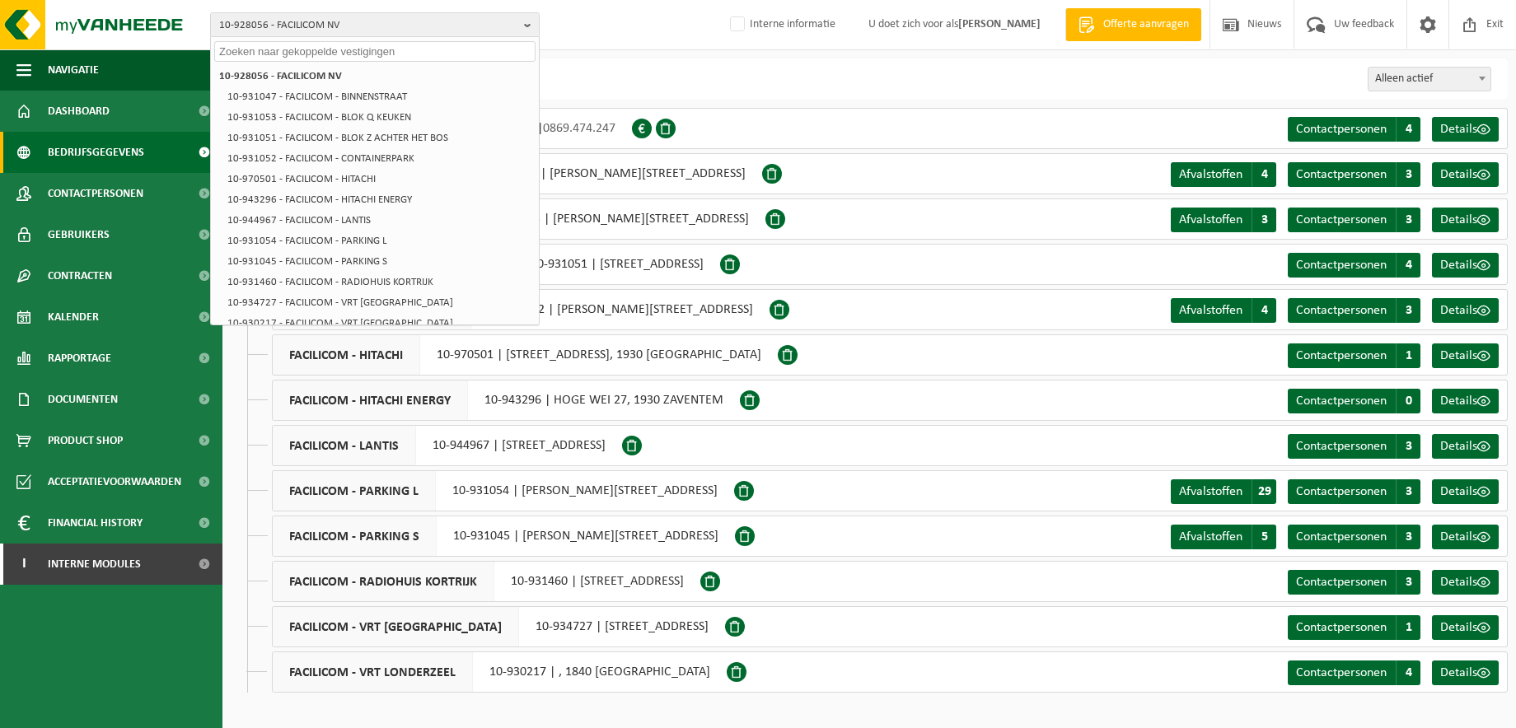
click at [401, 57] on input "text" at bounding box center [374, 51] width 321 height 21
paste input "01-000958"
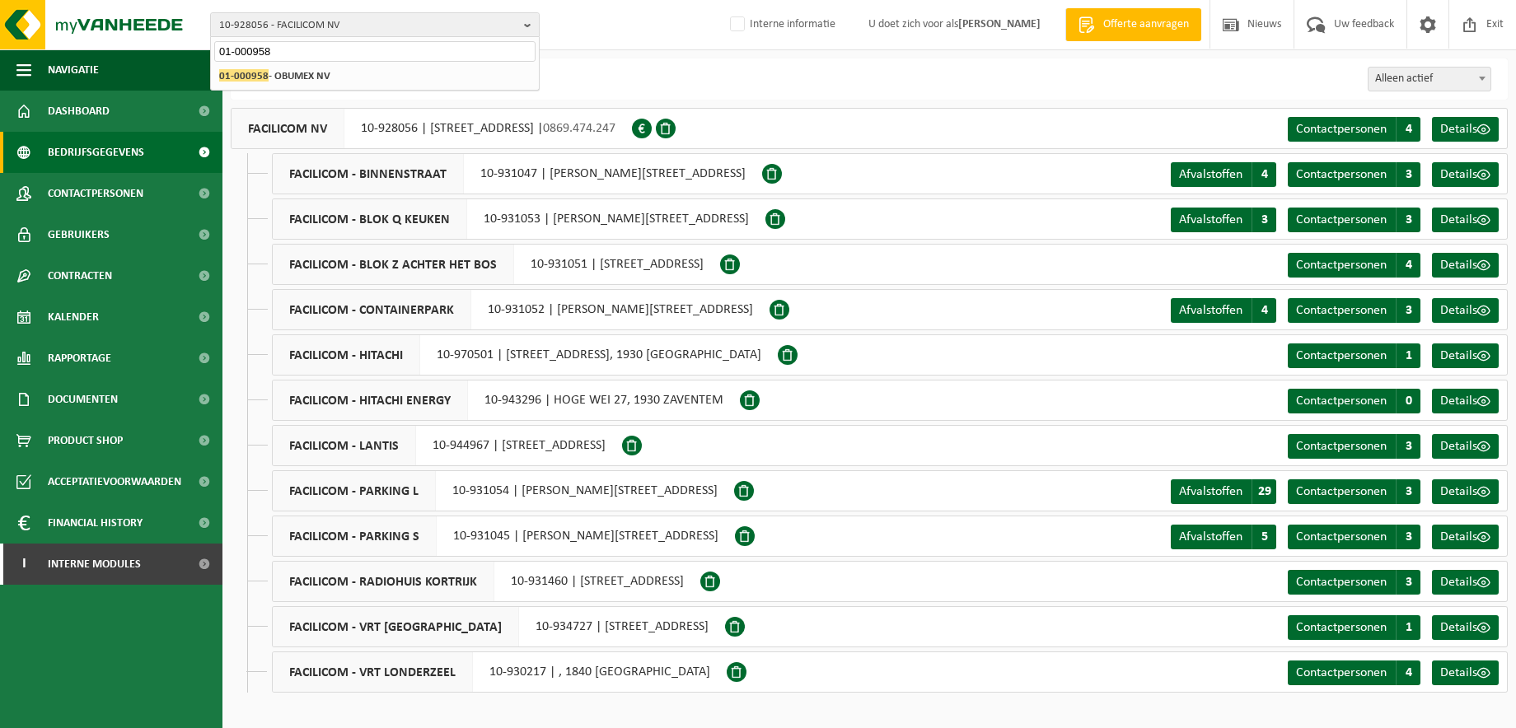
type input "01-000958"
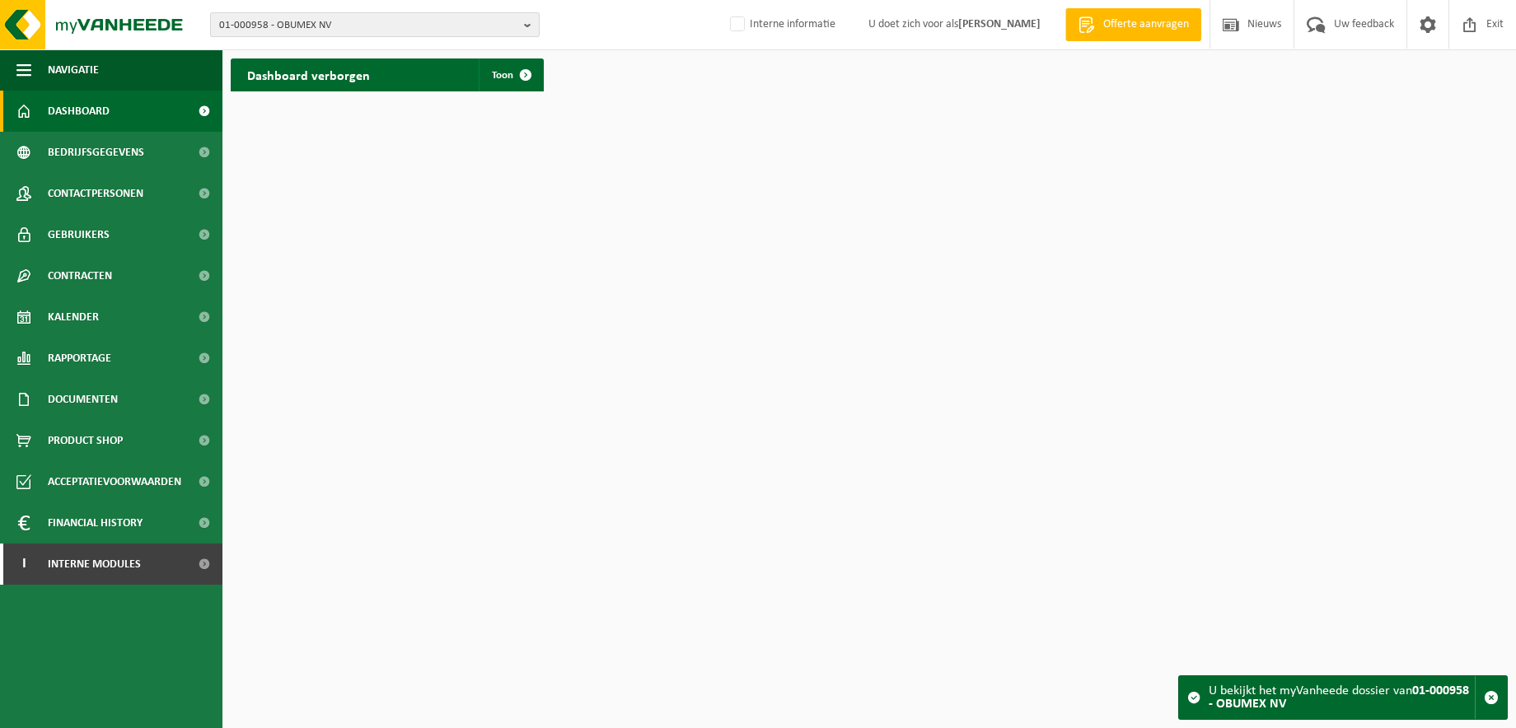
click at [529, 26] on b "button" at bounding box center [531, 24] width 15 height 23
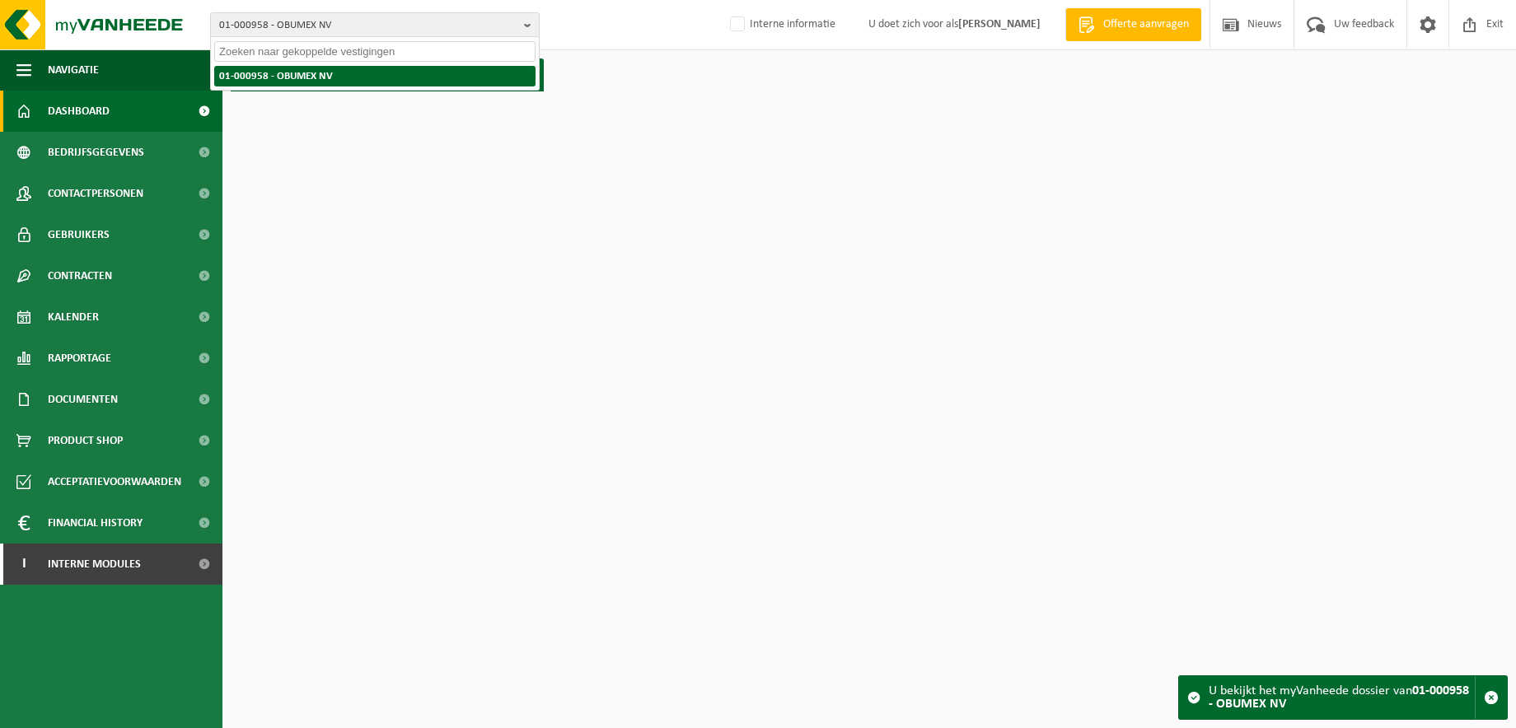
click at [441, 72] on li "01-000958 - OBUMEX NV" at bounding box center [374, 76] width 321 height 21
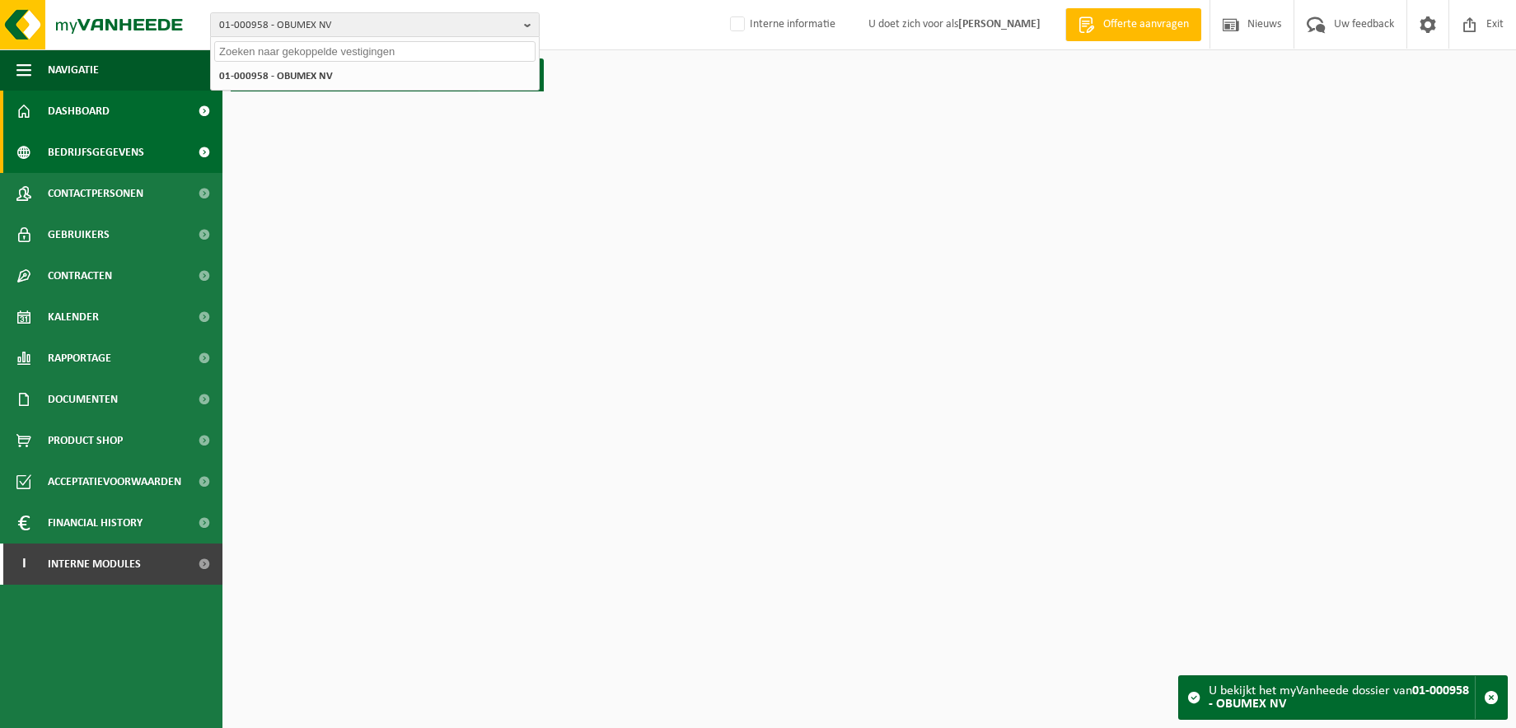
click at [87, 144] on span "Bedrijfsgegevens" at bounding box center [96, 152] width 96 height 41
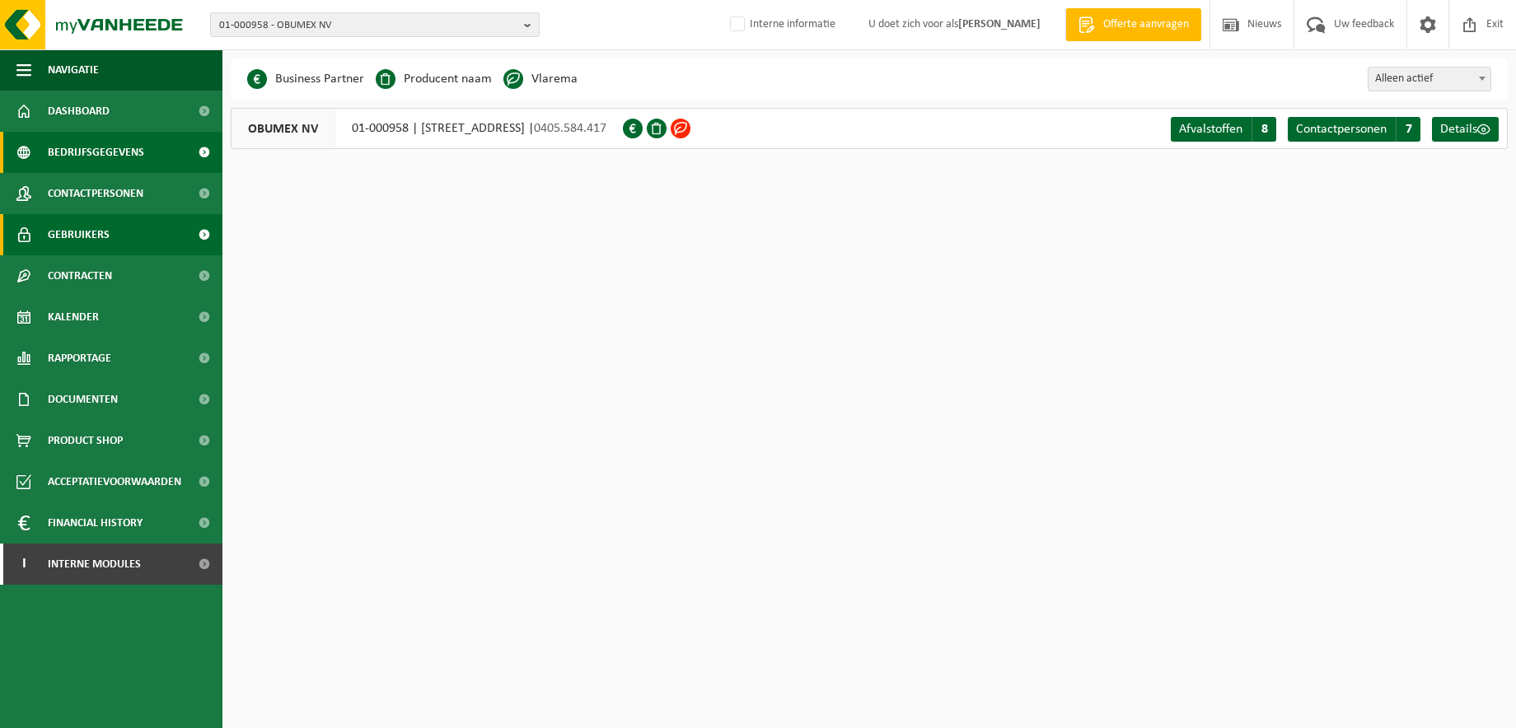
click at [80, 241] on span "Gebruikers" at bounding box center [79, 234] width 62 height 41
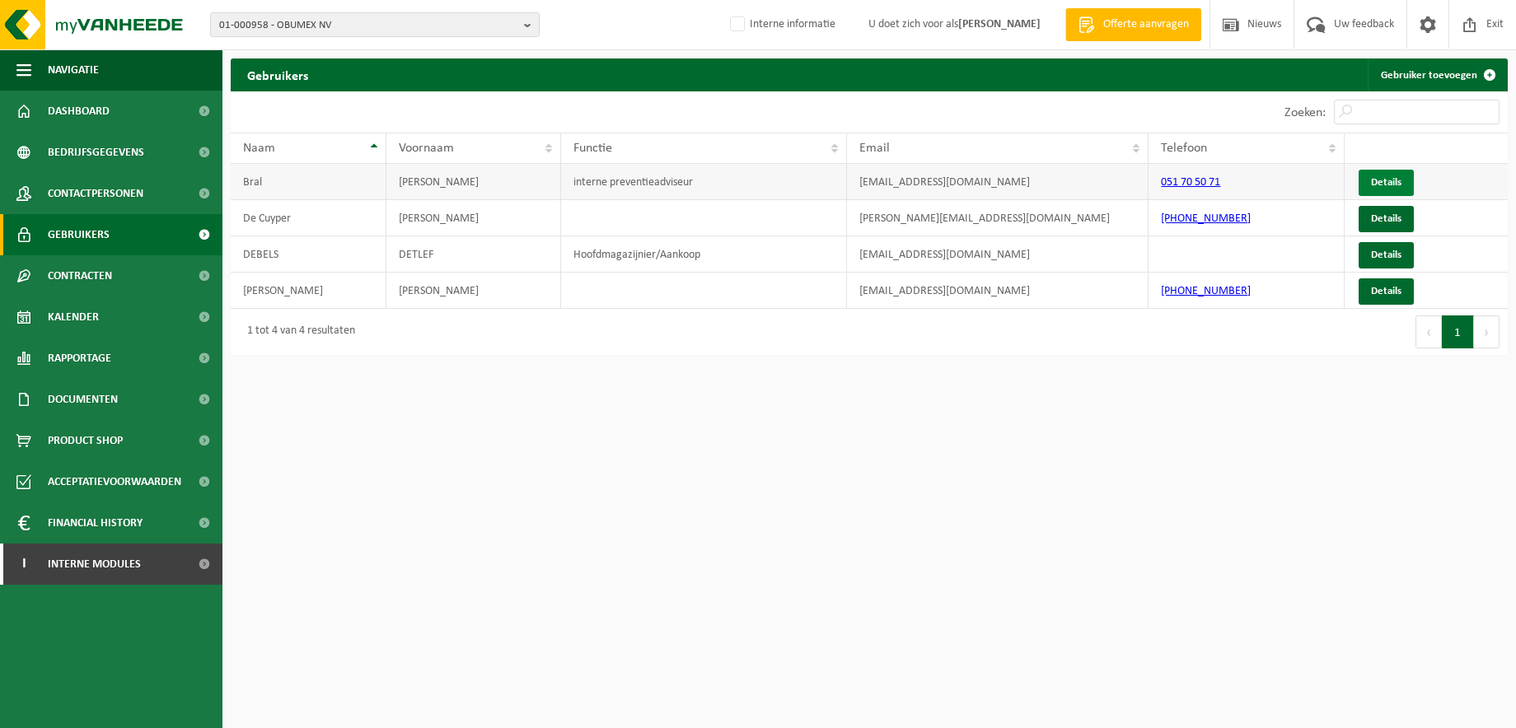
click at [1385, 175] on link "Details" at bounding box center [1385, 183] width 55 height 26
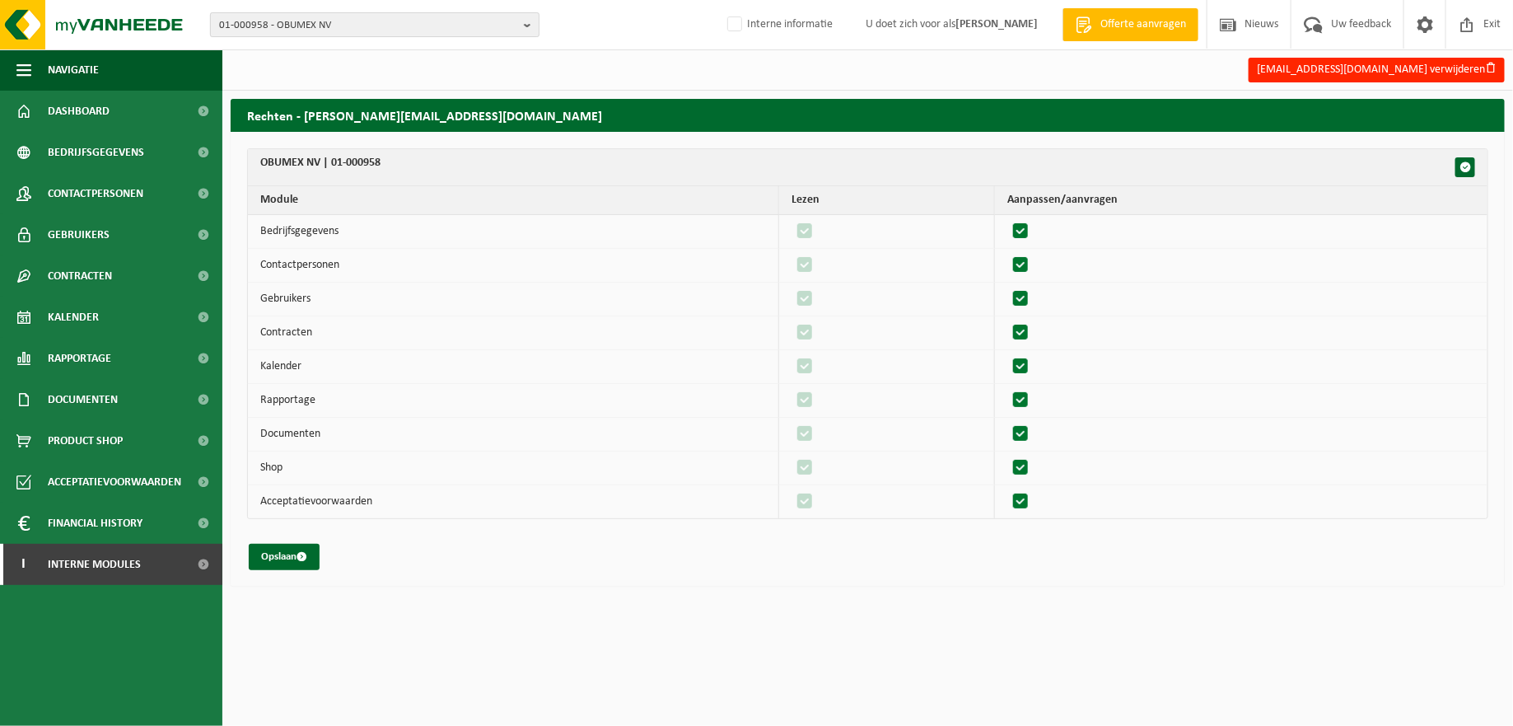
click at [527, 23] on b "button" at bounding box center [531, 24] width 15 height 23
click at [429, 49] on input "text" at bounding box center [374, 51] width 321 height 21
paste input "10-734765"
type input "10-734765"
click at [414, 72] on li "10-734765 - OLANO CARVIN" at bounding box center [374, 76] width 321 height 21
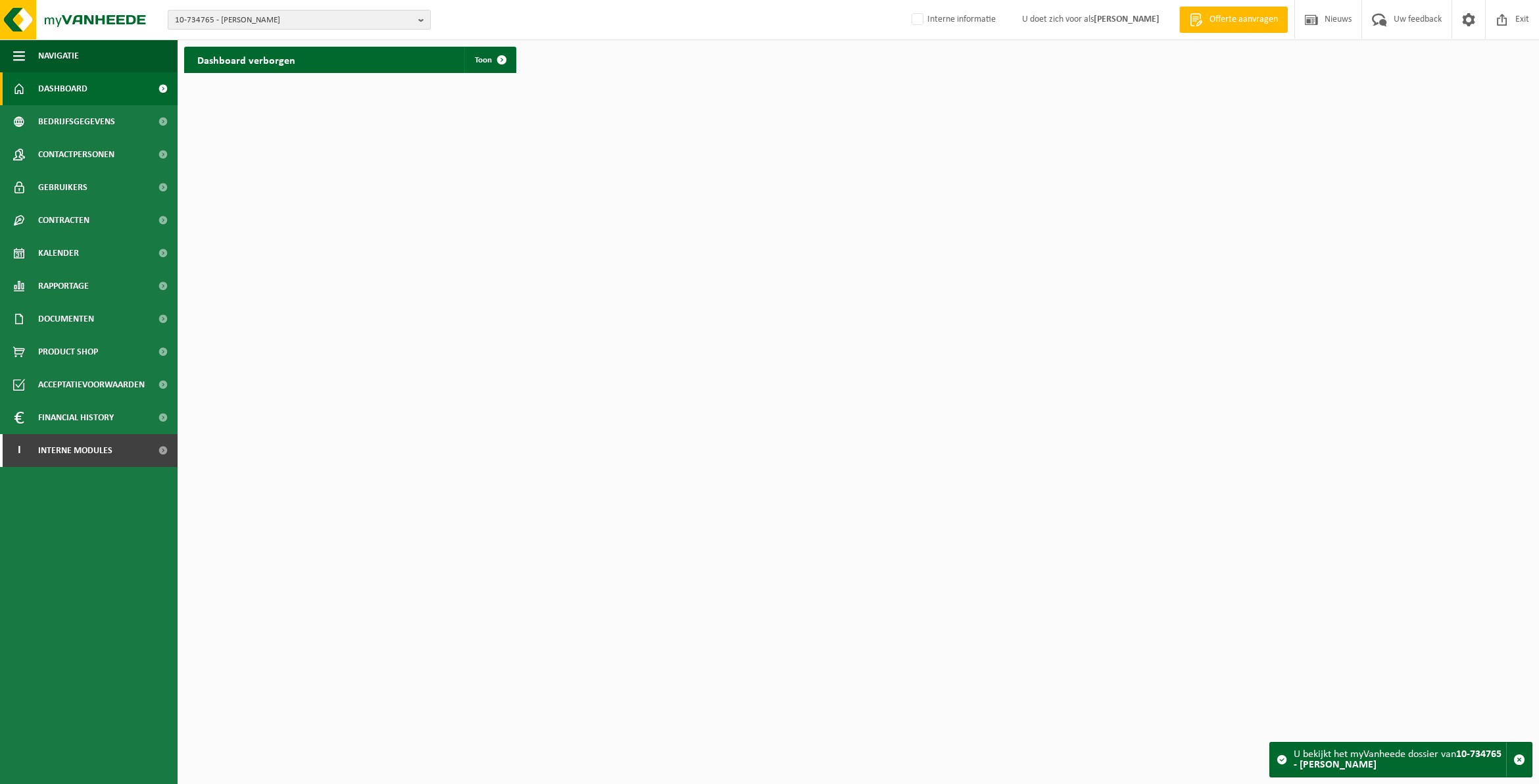
click at [422, 17] on b "button" at bounding box center [424, 19] width 12 height 18
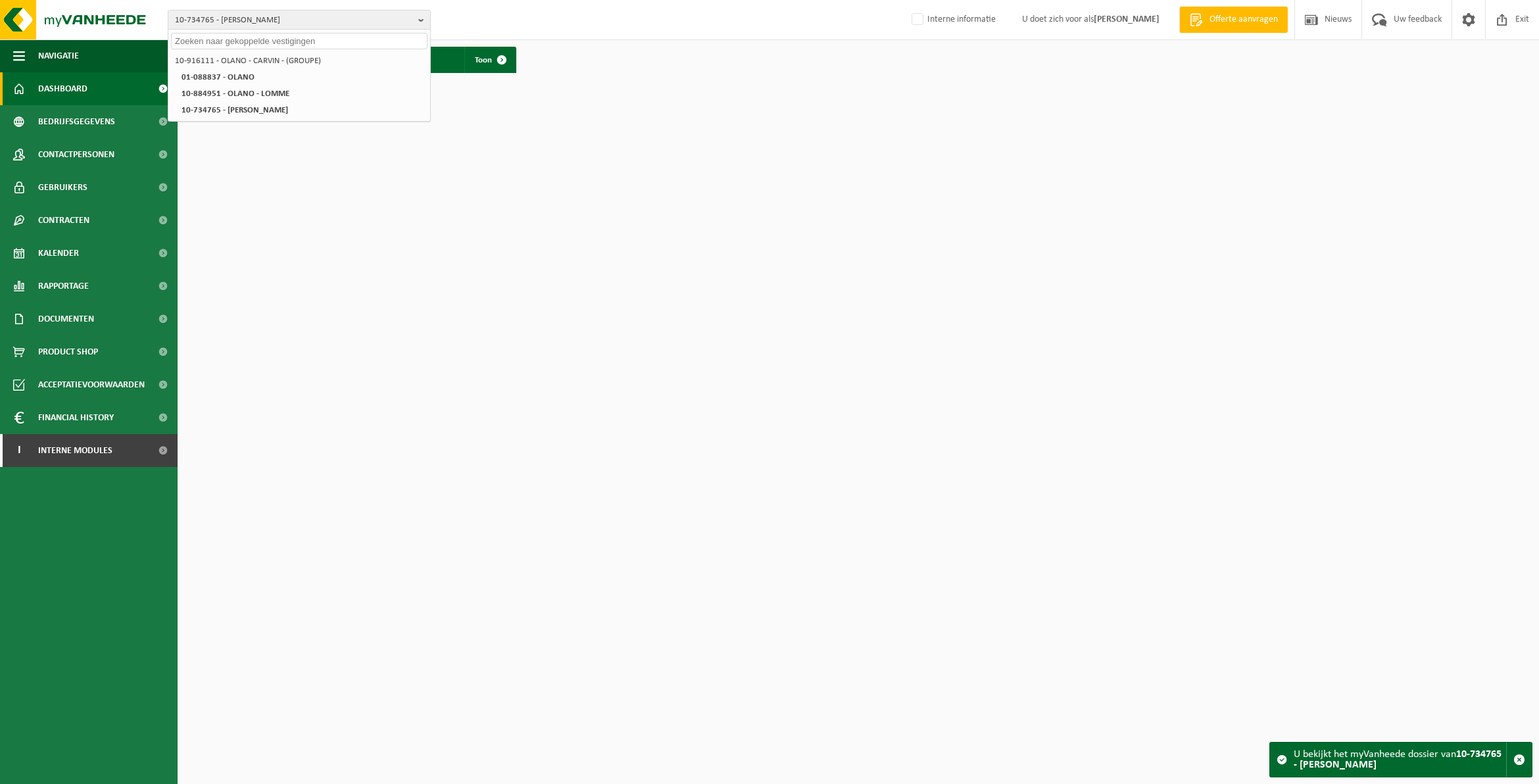
click at [454, 129] on html "10-734765 - [PERSON_NAME] 10-916111 - OLANO - CARVIN - (GROUPE) 01-088837 - OLA…" at bounding box center [769, 392] width 1539 height 784
click at [422, 20] on b "button" at bounding box center [424, 19] width 12 height 18
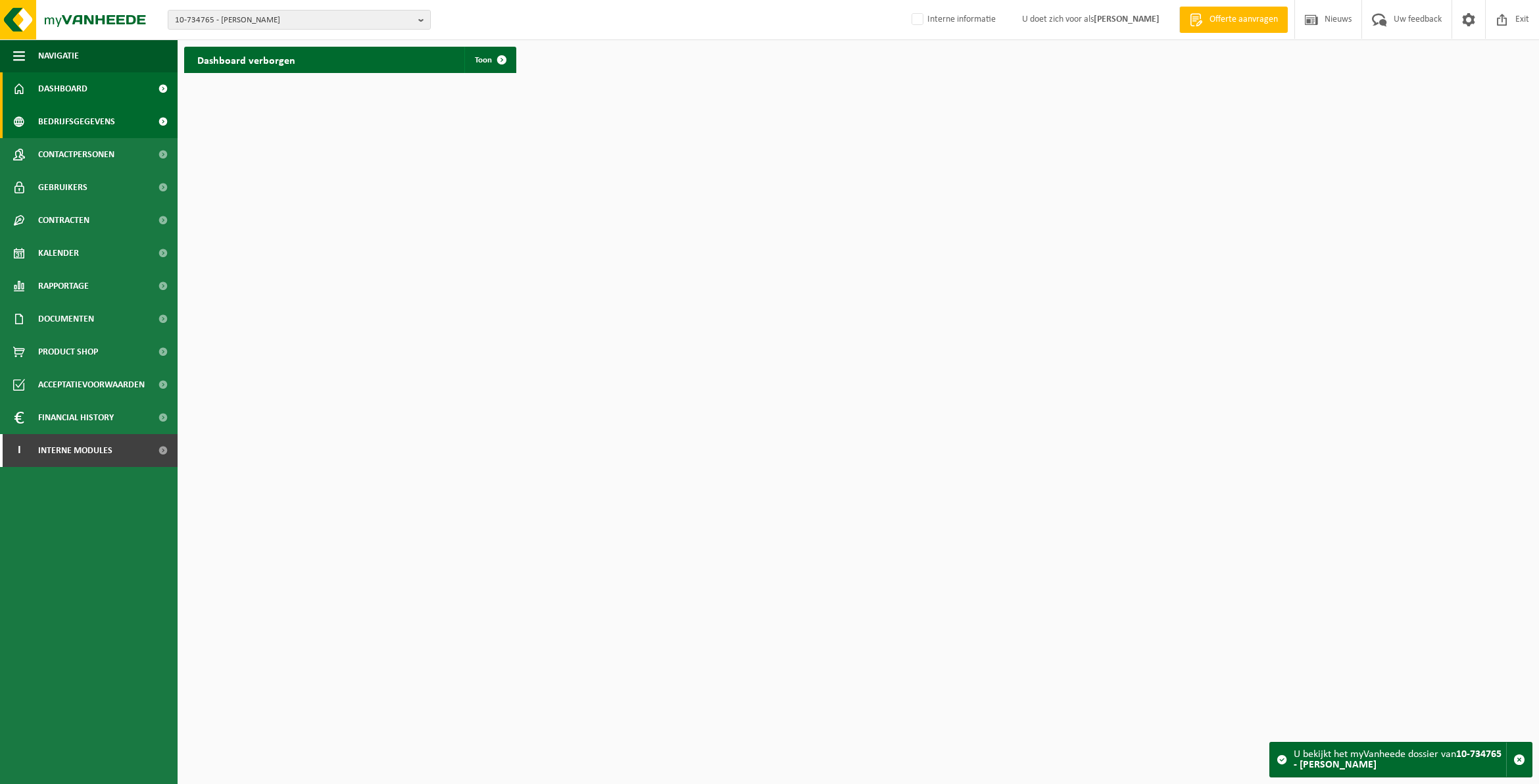
click at [64, 124] on span "Bedrijfsgegevens" at bounding box center [77, 121] width 77 height 33
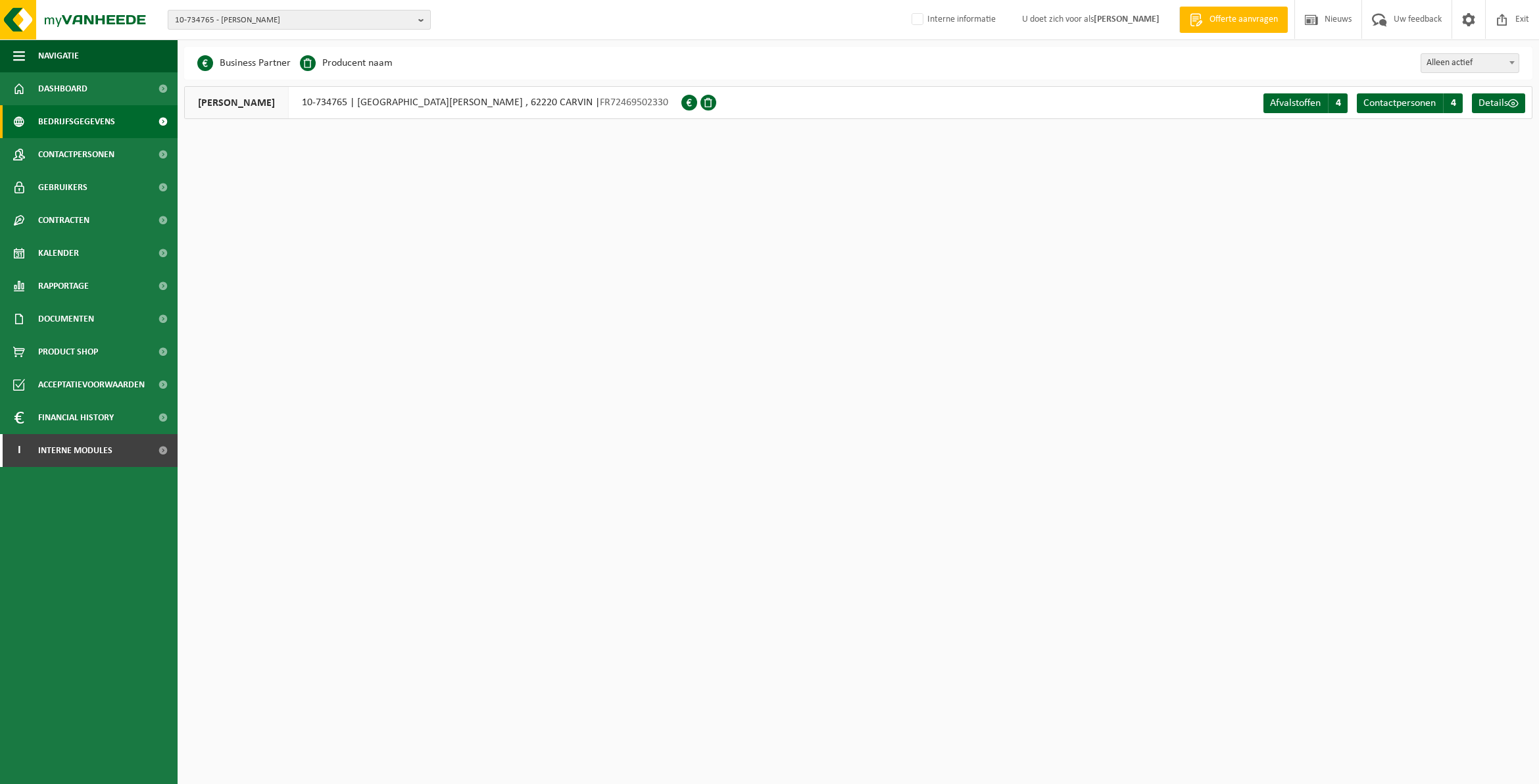
click at [419, 18] on b "button" at bounding box center [424, 19] width 12 height 18
click at [264, 182] on html "10-734765 - OLANO CARVIN 10-916111 - OLANO - CARVIN - (GROUPE) 01-088837 - OLAN…" at bounding box center [769, 392] width 1539 height 784
click at [551, 63] on div "Business Partner Producent naam Treatment Center Data Center Gearchiveerd Vlare…" at bounding box center [859, 62] width 1349 height 33
click at [1475, 24] on span at bounding box center [1469, 19] width 20 height 39
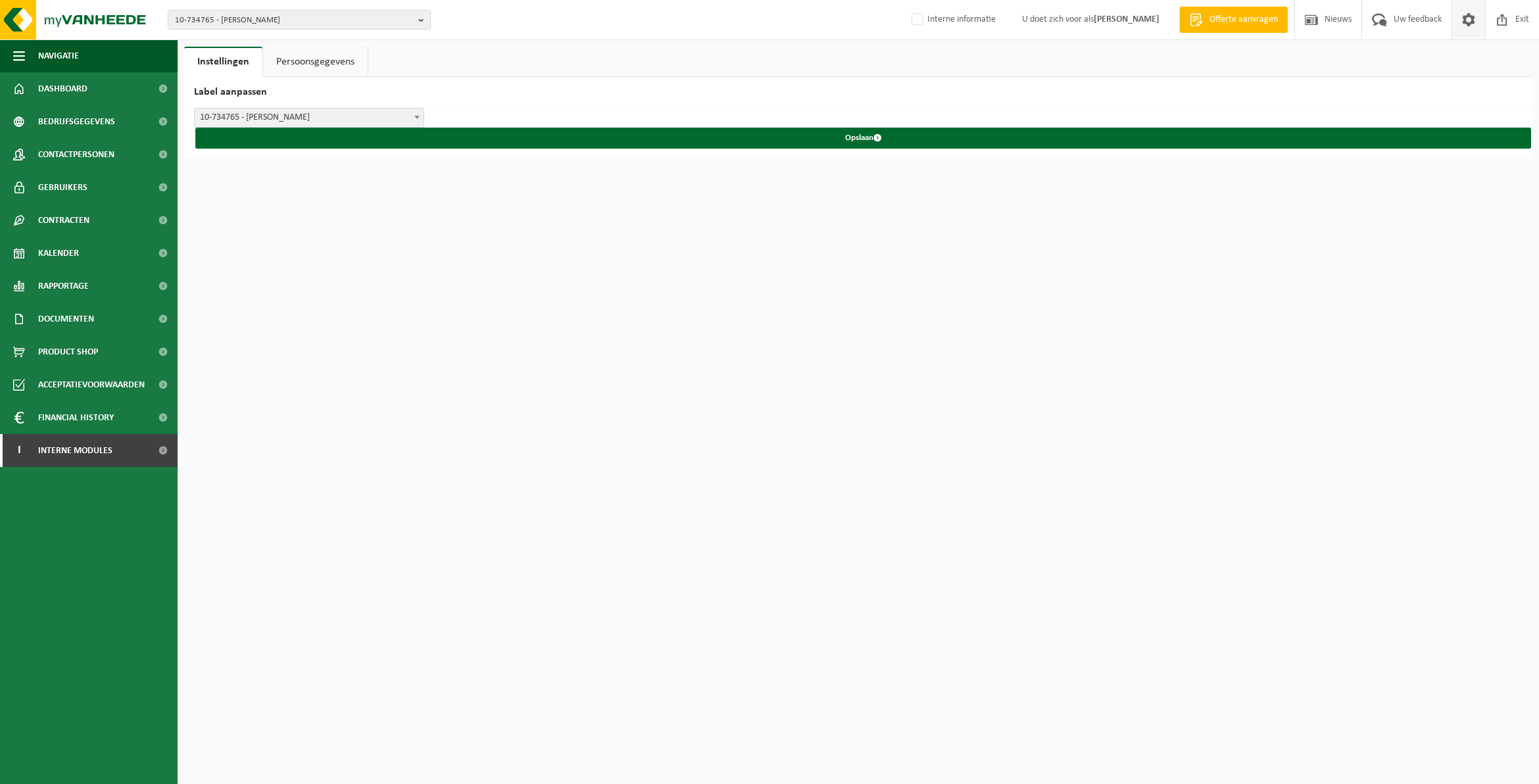
click at [345, 67] on link "Persoonsgegevens" at bounding box center [315, 61] width 105 height 30
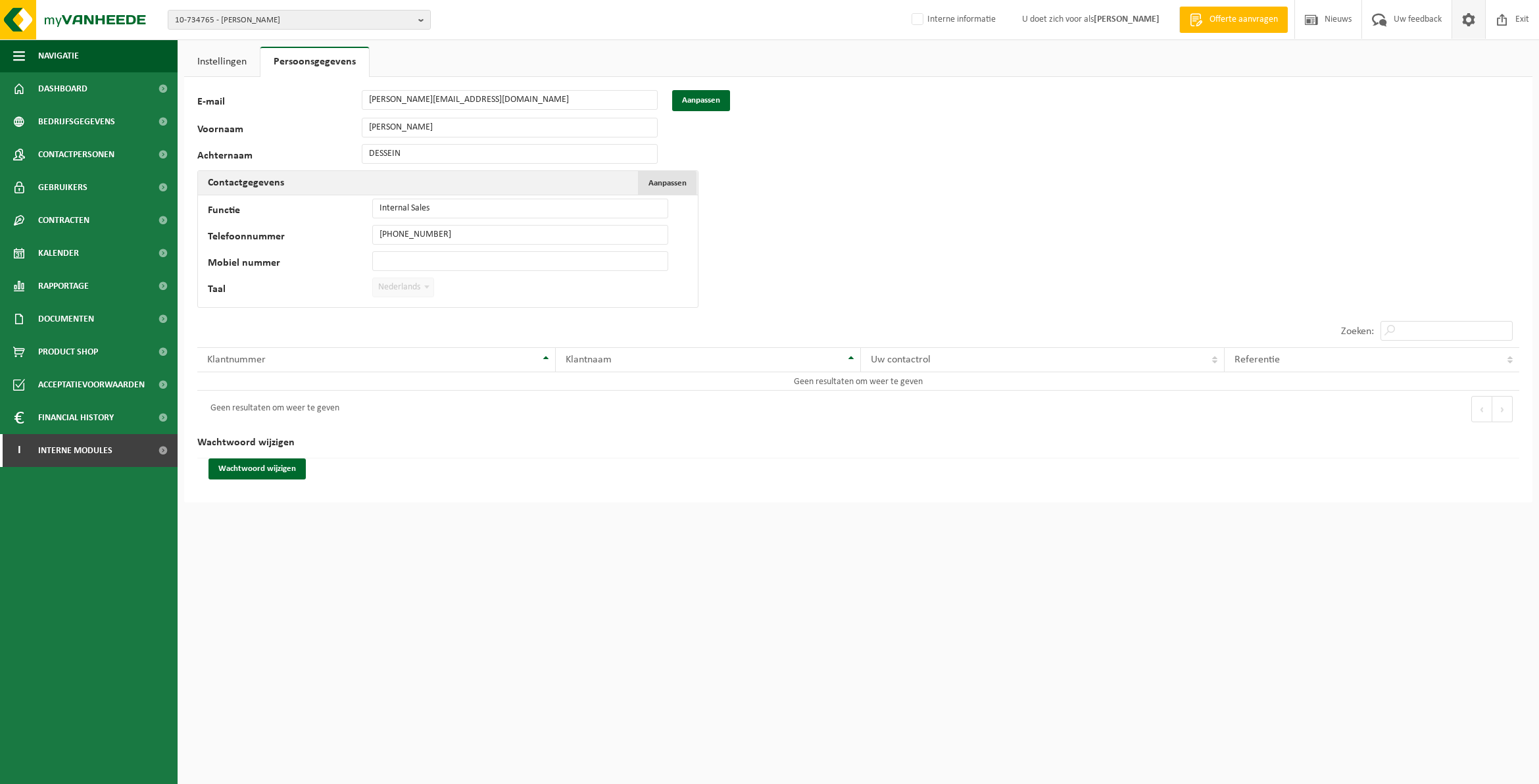
click at [669, 180] on span "Aanpassen" at bounding box center [668, 183] width 38 height 9
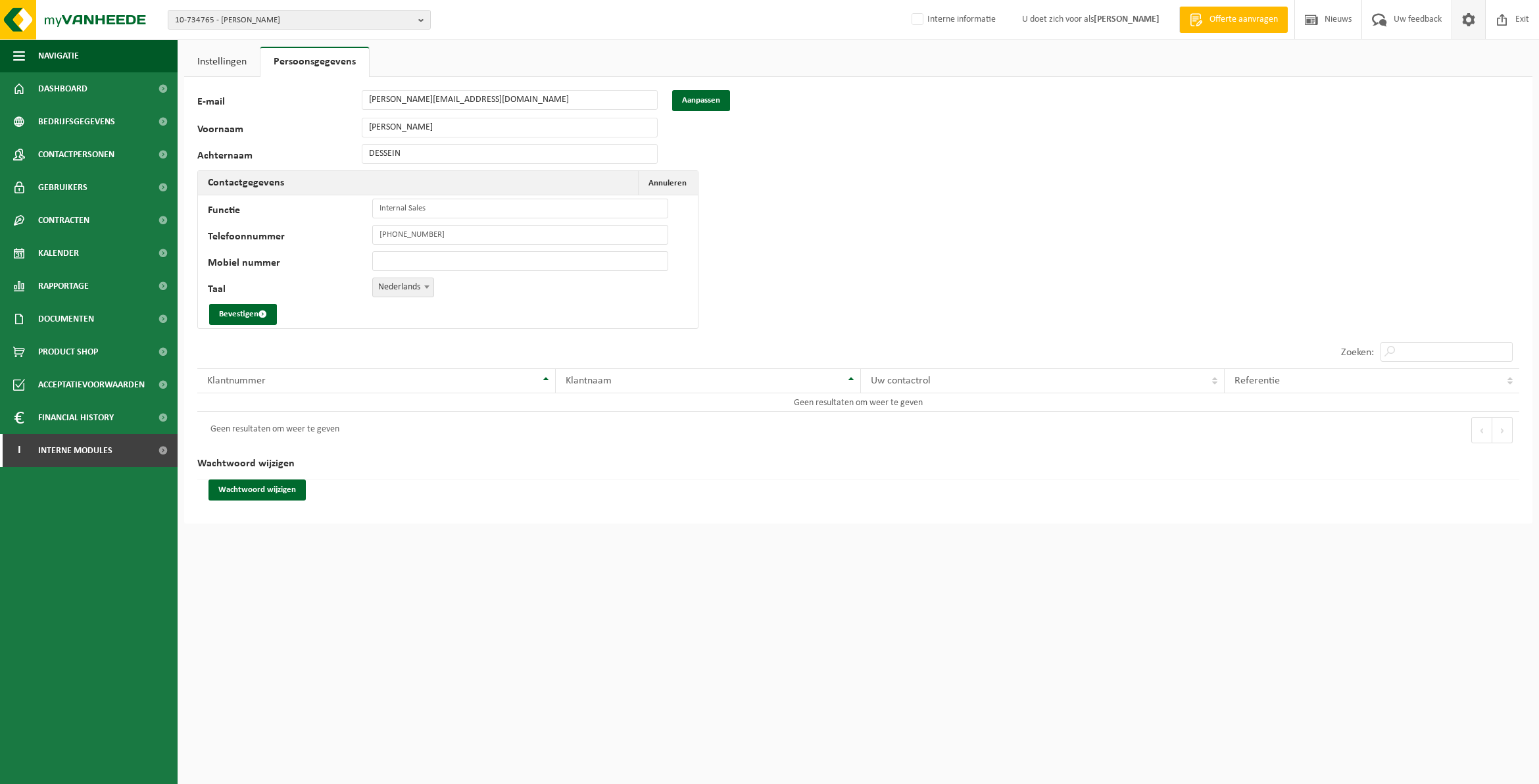
click at [424, 287] on span at bounding box center [426, 286] width 13 height 17
select select "1"
click at [252, 315] on button "Bevestigen" at bounding box center [243, 315] width 68 height 21
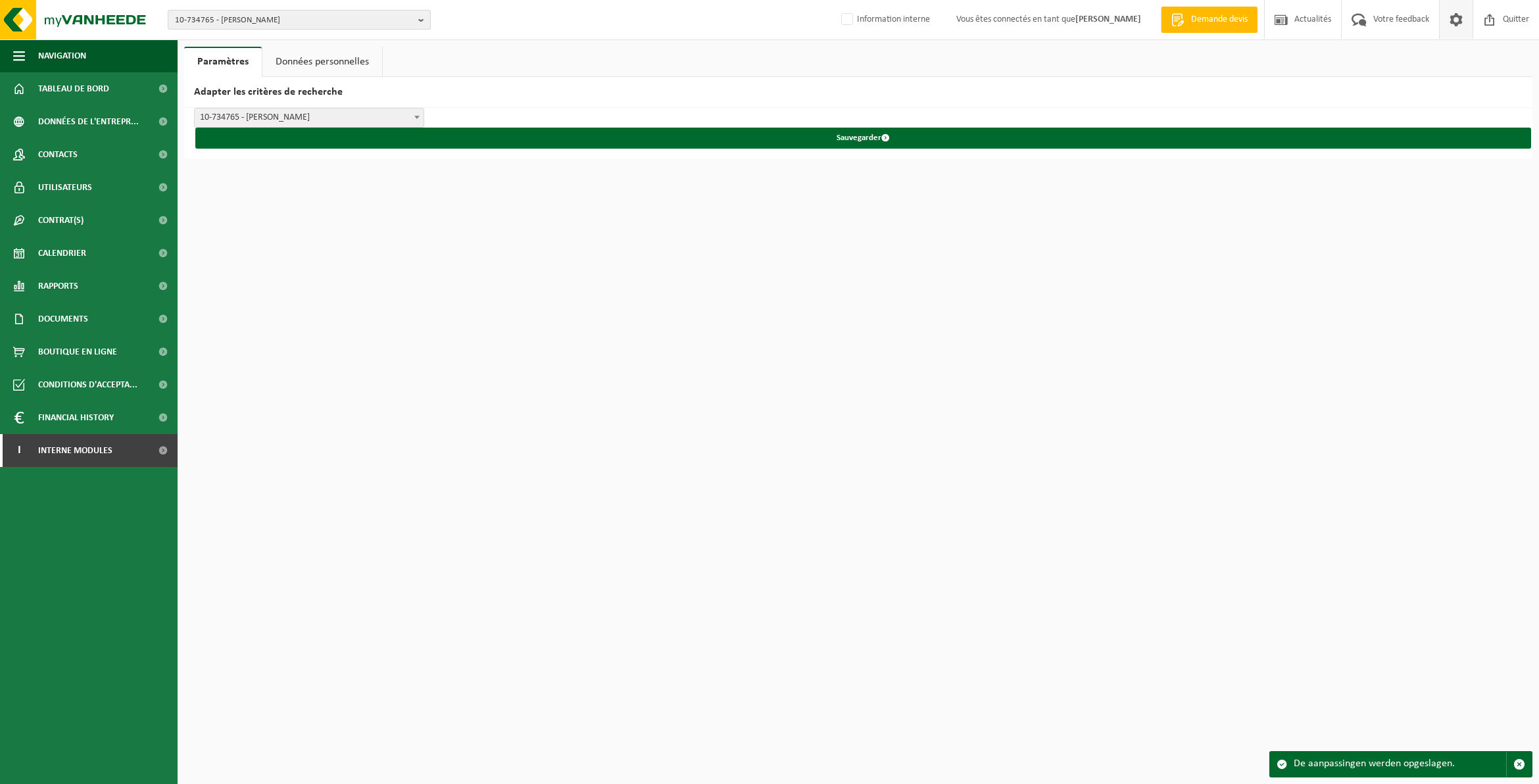
click at [422, 21] on b "button" at bounding box center [424, 19] width 12 height 18
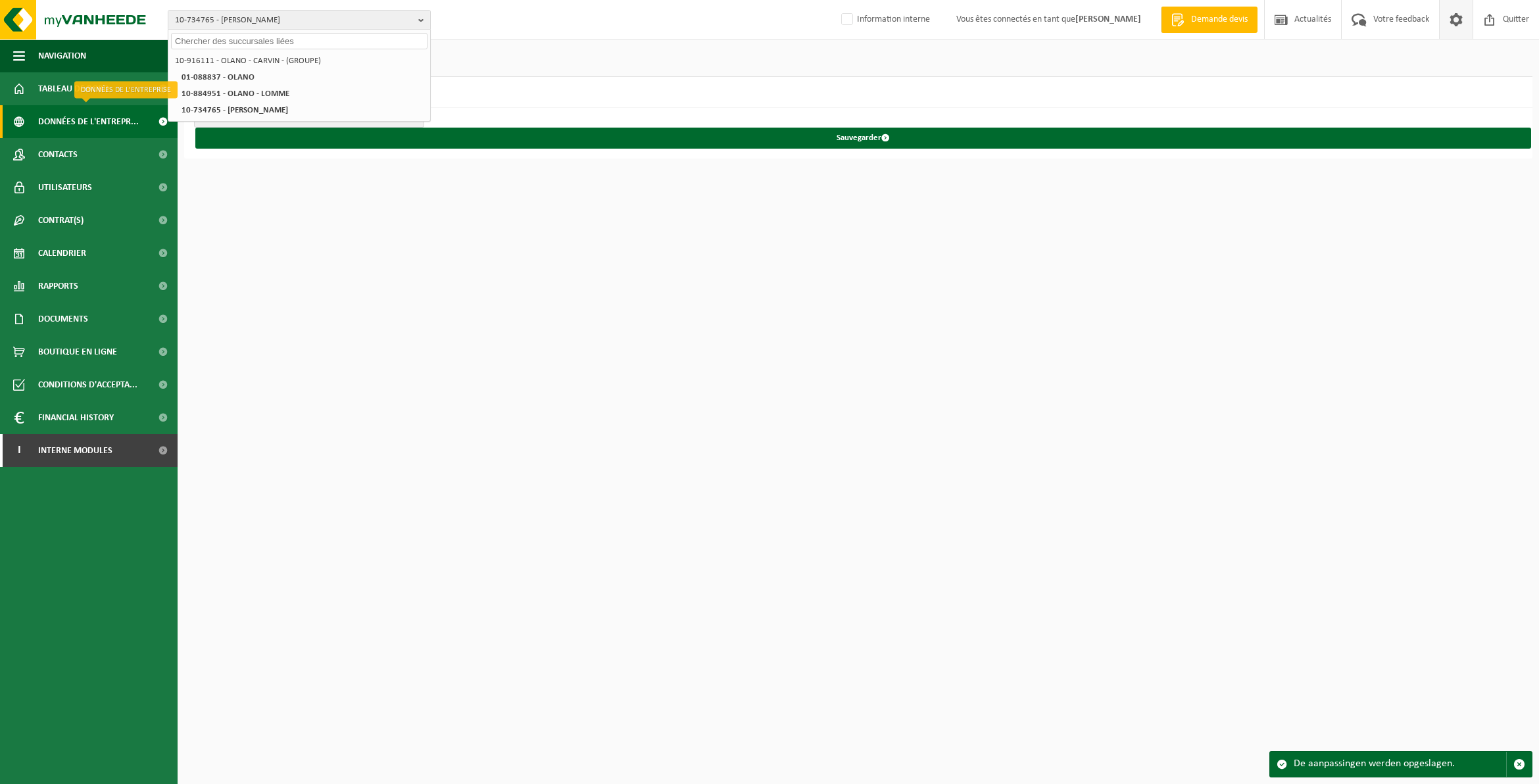
click at [73, 119] on span "Données de l'entrepr..." at bounding box center [89, 121] width 101 height 33
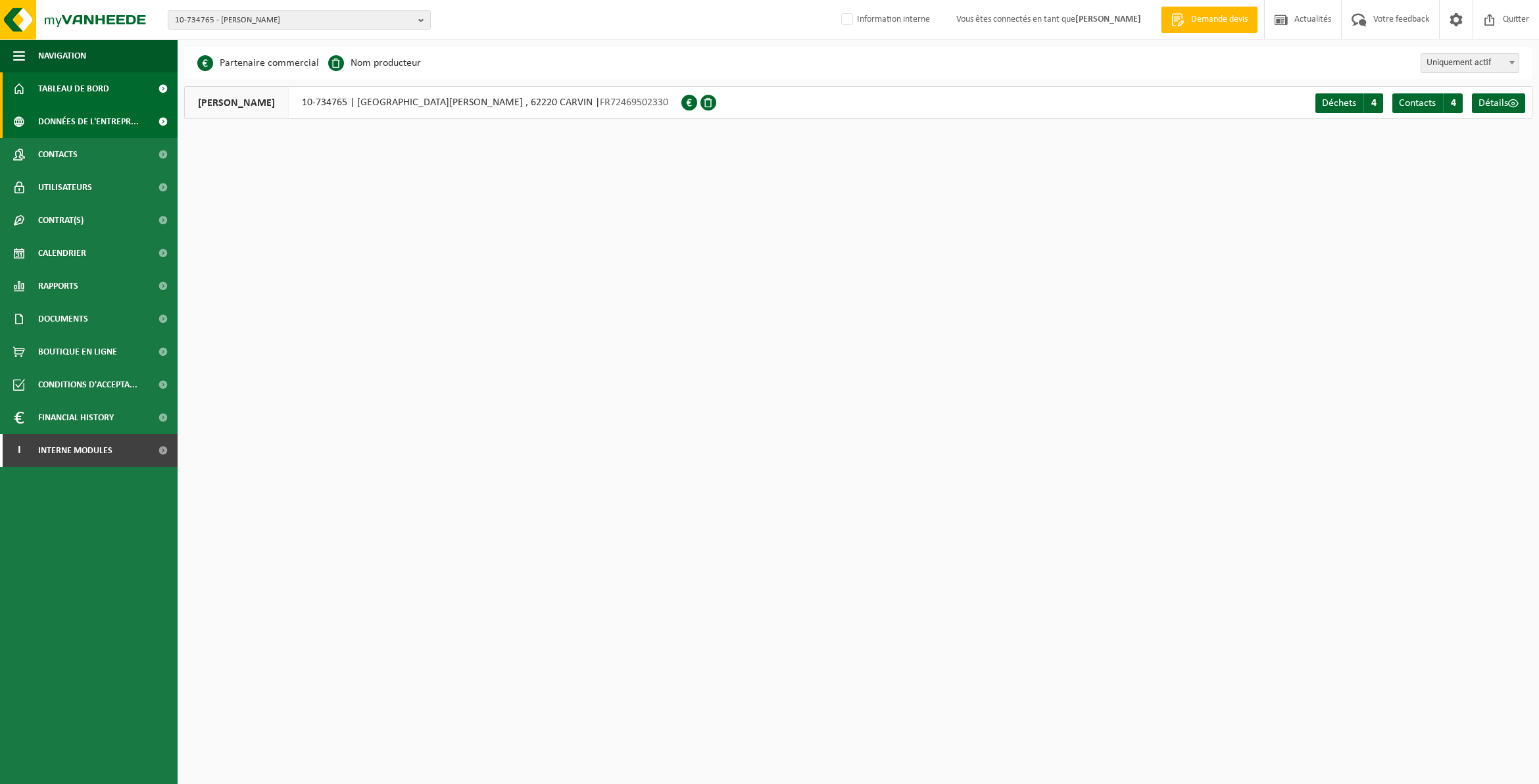
click at [96, 88] on span "Tableau de bord" at bounding box center [73, 89] width 71 height 33
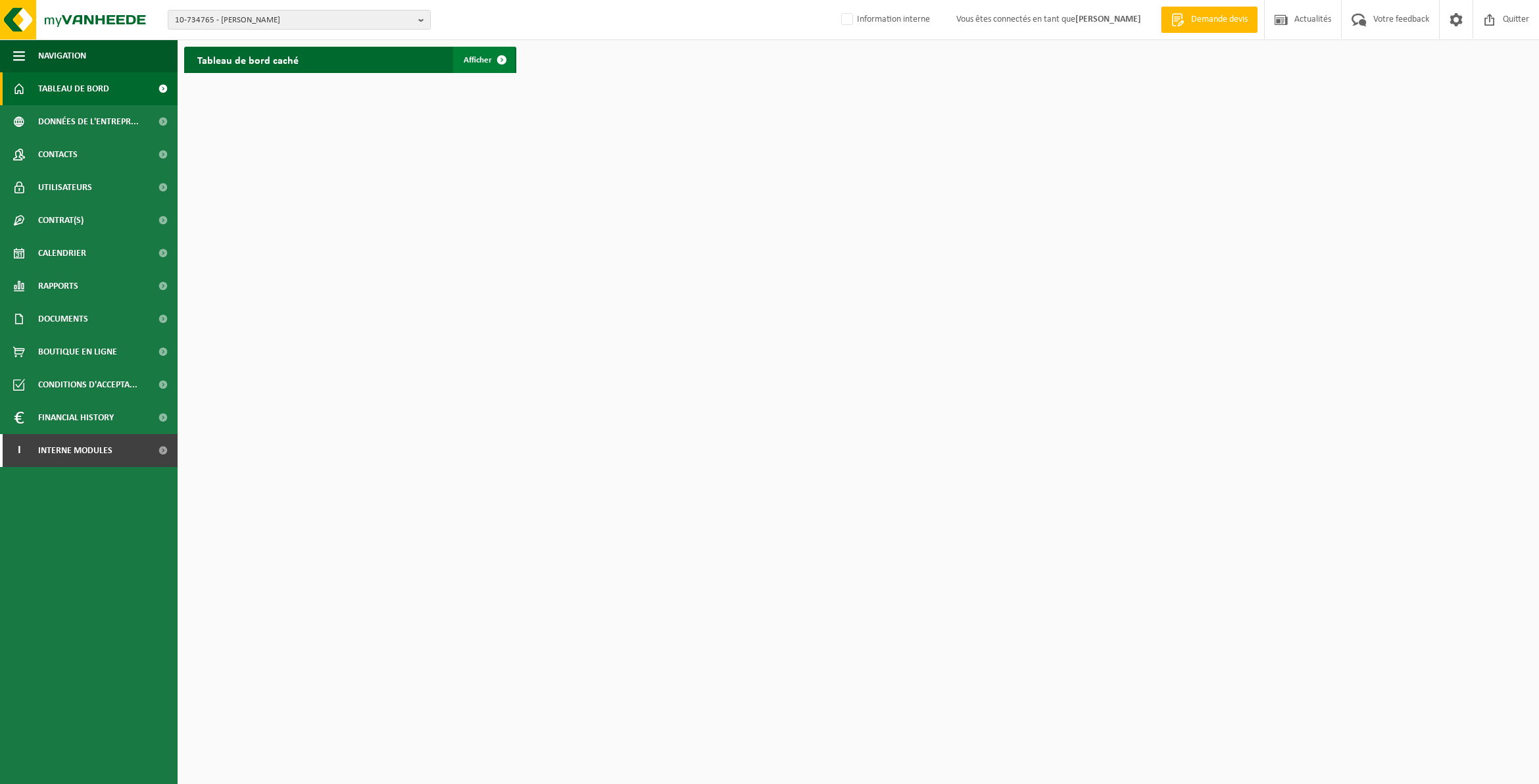
click at [476, 57] on span "Afficher" at bounding box center [478, 60] width 28 height 9
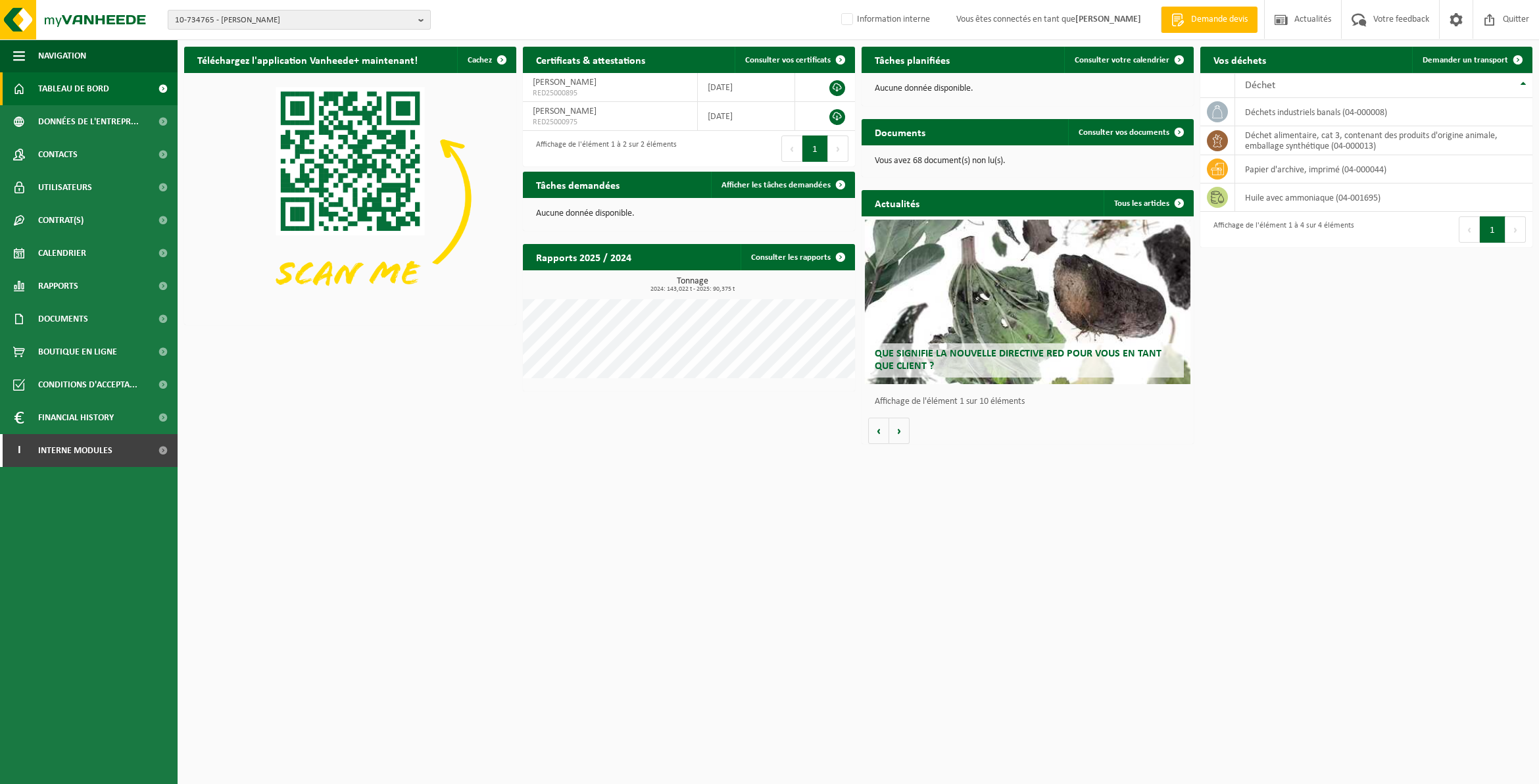
click at [421, 23] on b "button" at bounding box center [424, 19] width 12 height 18
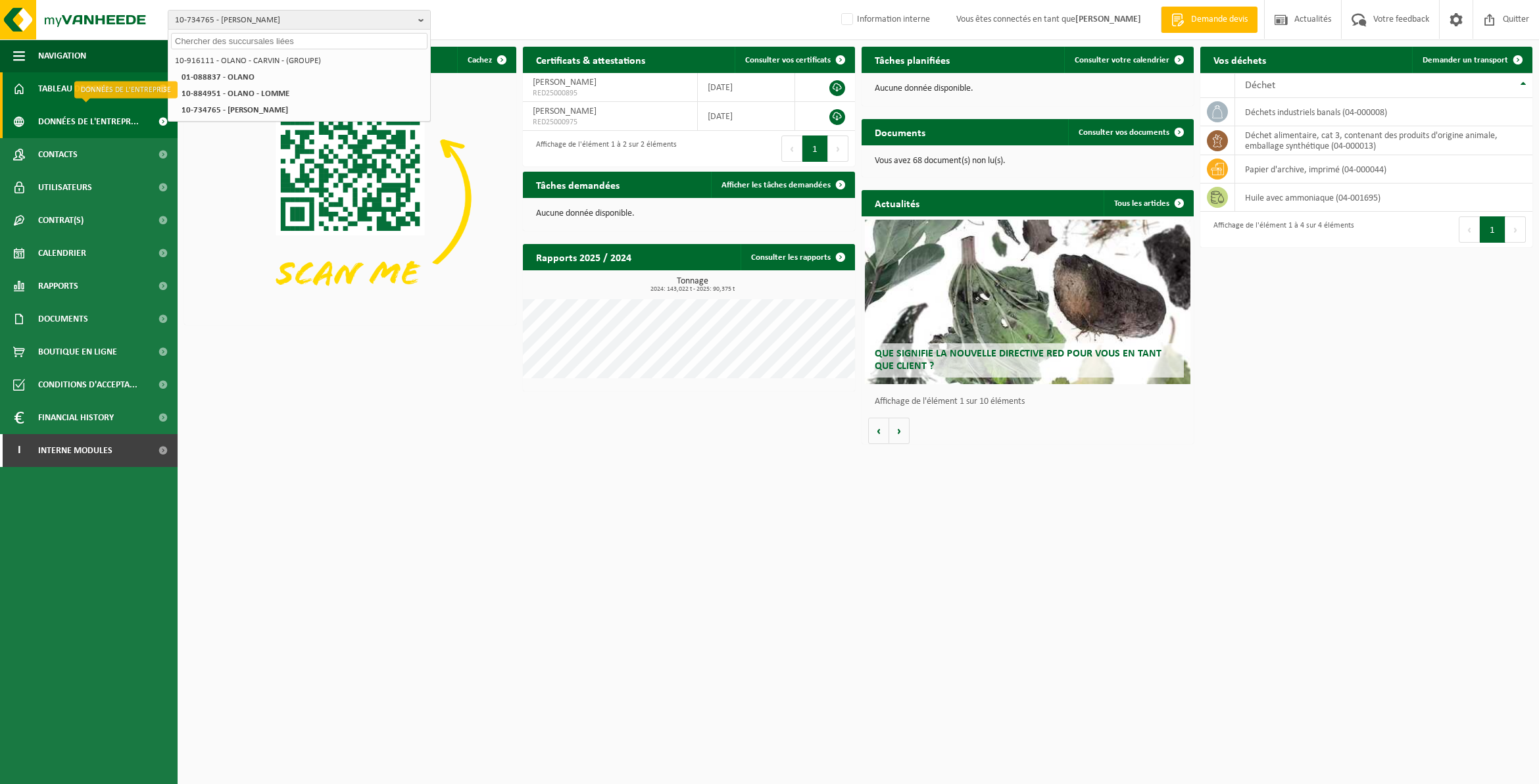
click at [94, 117] on span "Données de l'entrepr..." at bounding box center [89, 121] width 101 height 33
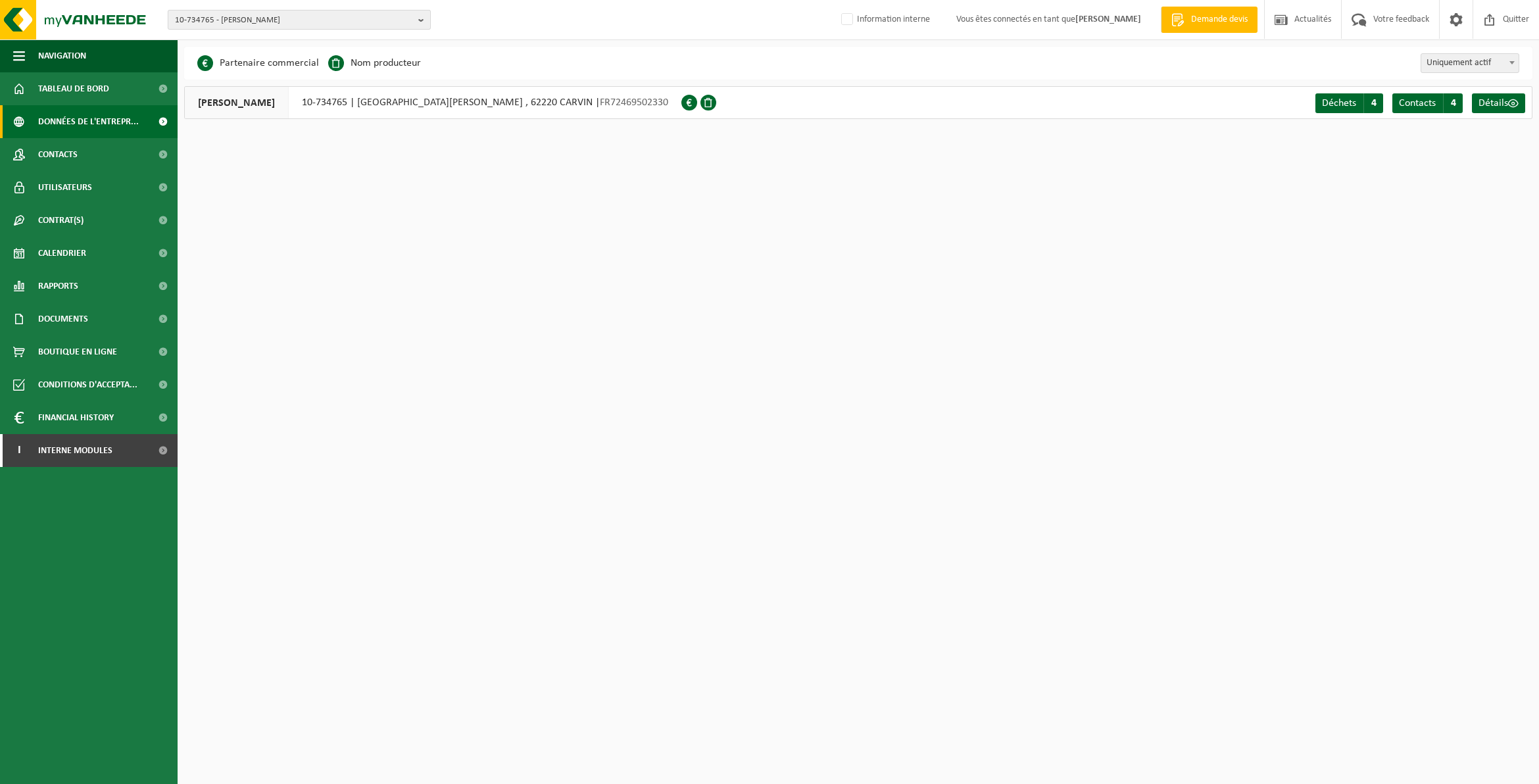
click at [419, 21] on b "button" at bounding box center [424, 19] width 12 height 18
click at [321, 41] on input "text" at bounding box center [299, 41] width 256 height 17
paste input "10-935652"
type input "10-935652"
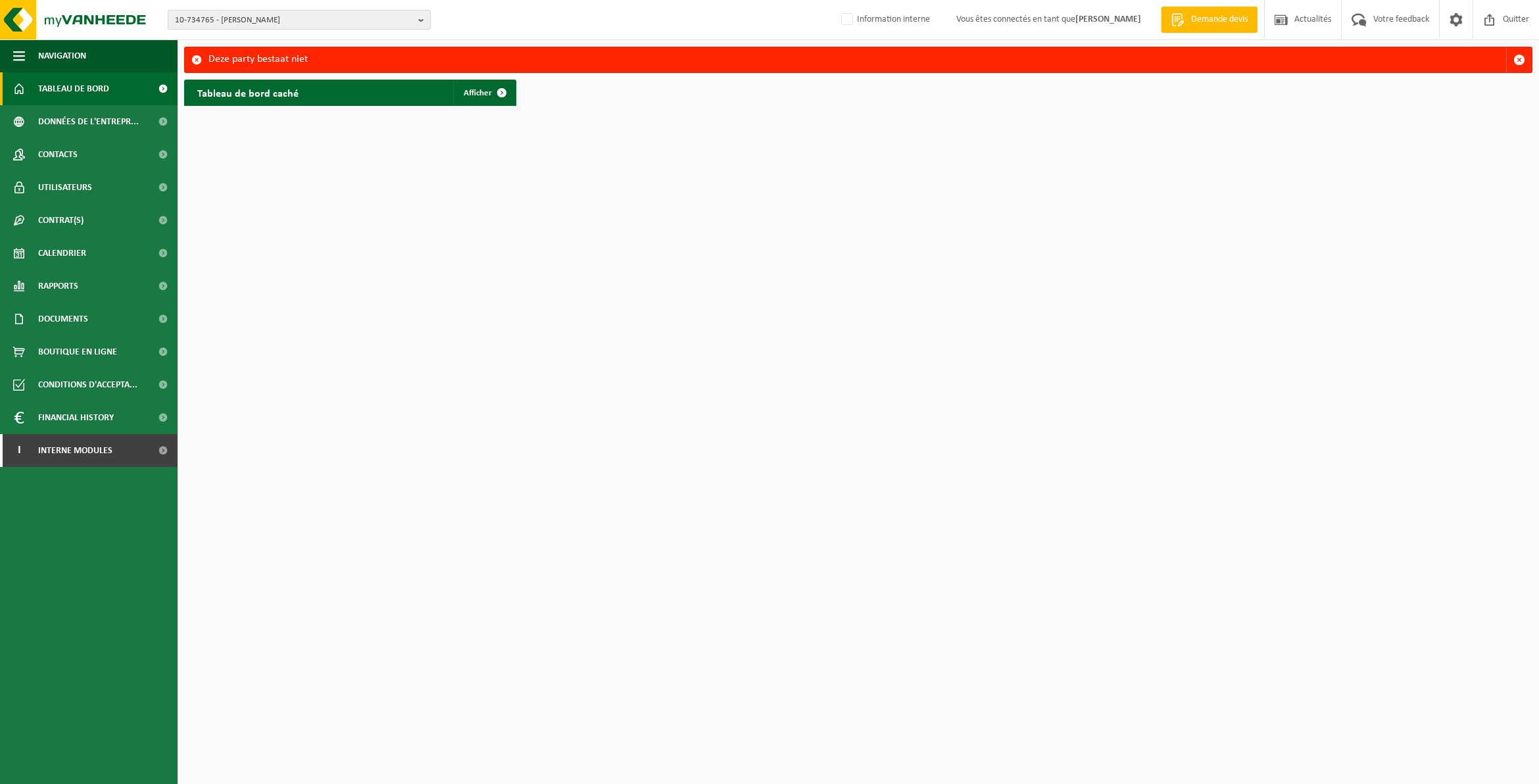
click at [422, 18] on b "button" at bounding box center [424, 19] width 12 height 18
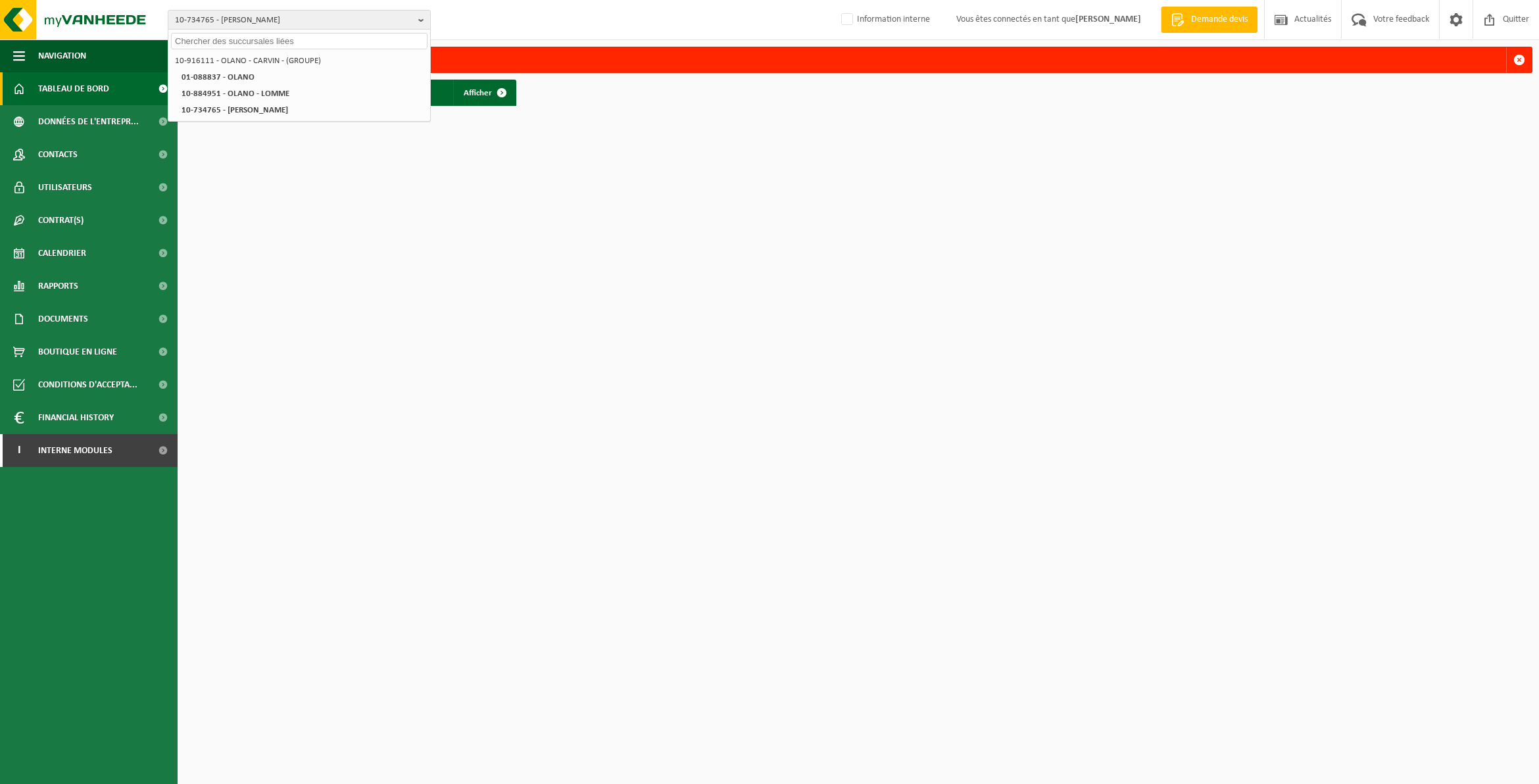
click at [452, 232] on html "10-734765 - [PERSON_NAME] 10-916111 - OLANO - CARVIN - (GROUPE) 01-088837 - OLA…" at bounding box center [769, 392] width 1539 height 784
drag, startPoint x: 537, startPoint y: 6, endPoint x: 530, endPoint y: 17, distance: 13.0
click at [533, 10] on div "10-734765 - OLANO CARVIN 10-916111 - OLANO - CARVIN - (GROUPE) 01-088837 - OLAN…" at bounding box center [769, 20] width 1539 height 40
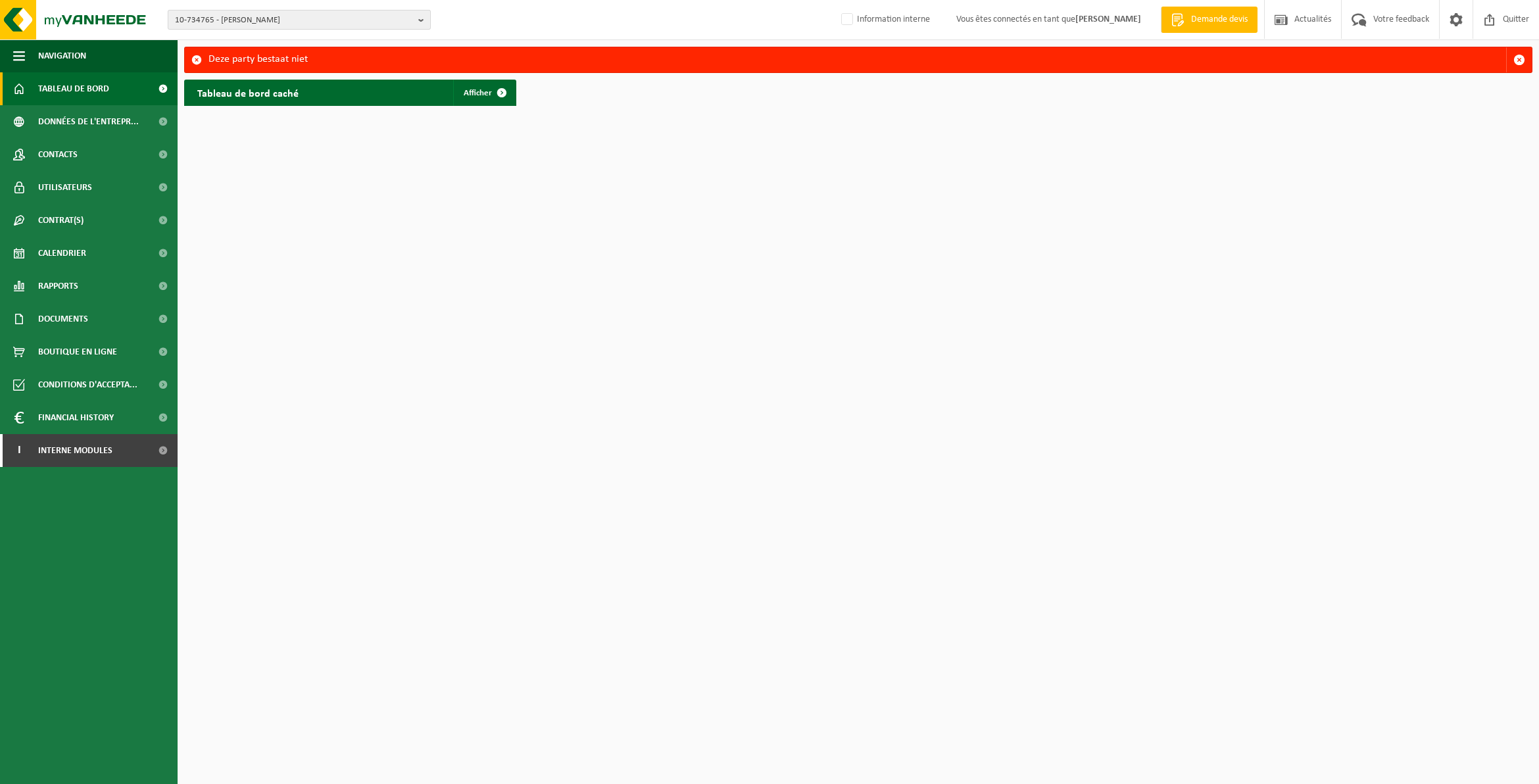
click at [421, 17] on b "button" at bounding box center [424, 19] width 12 height 18
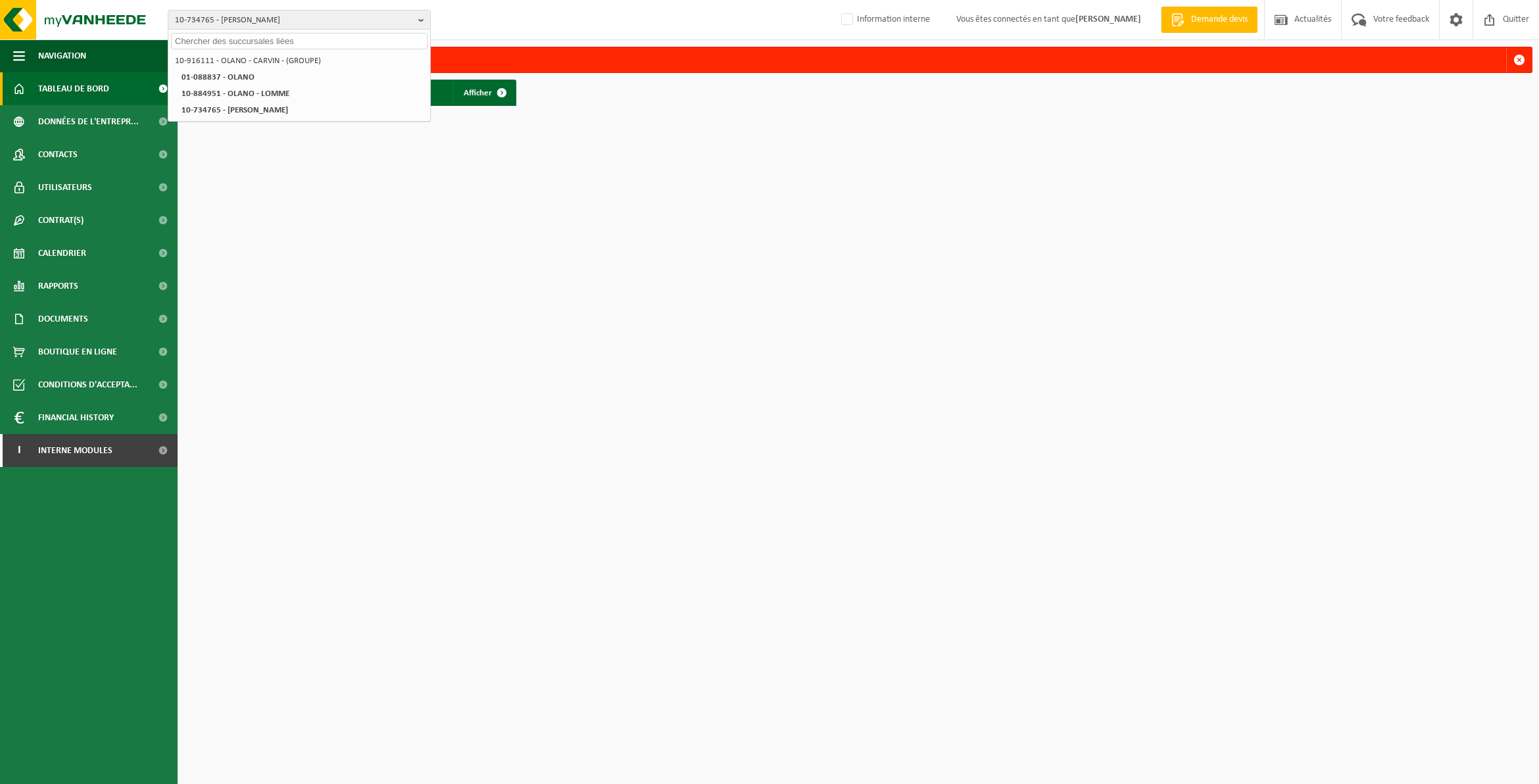
click at [324, 39] on input "text" at bounding box center [299, 41] width 256 height 17
paste input "10-935652"
type input "10-935652"
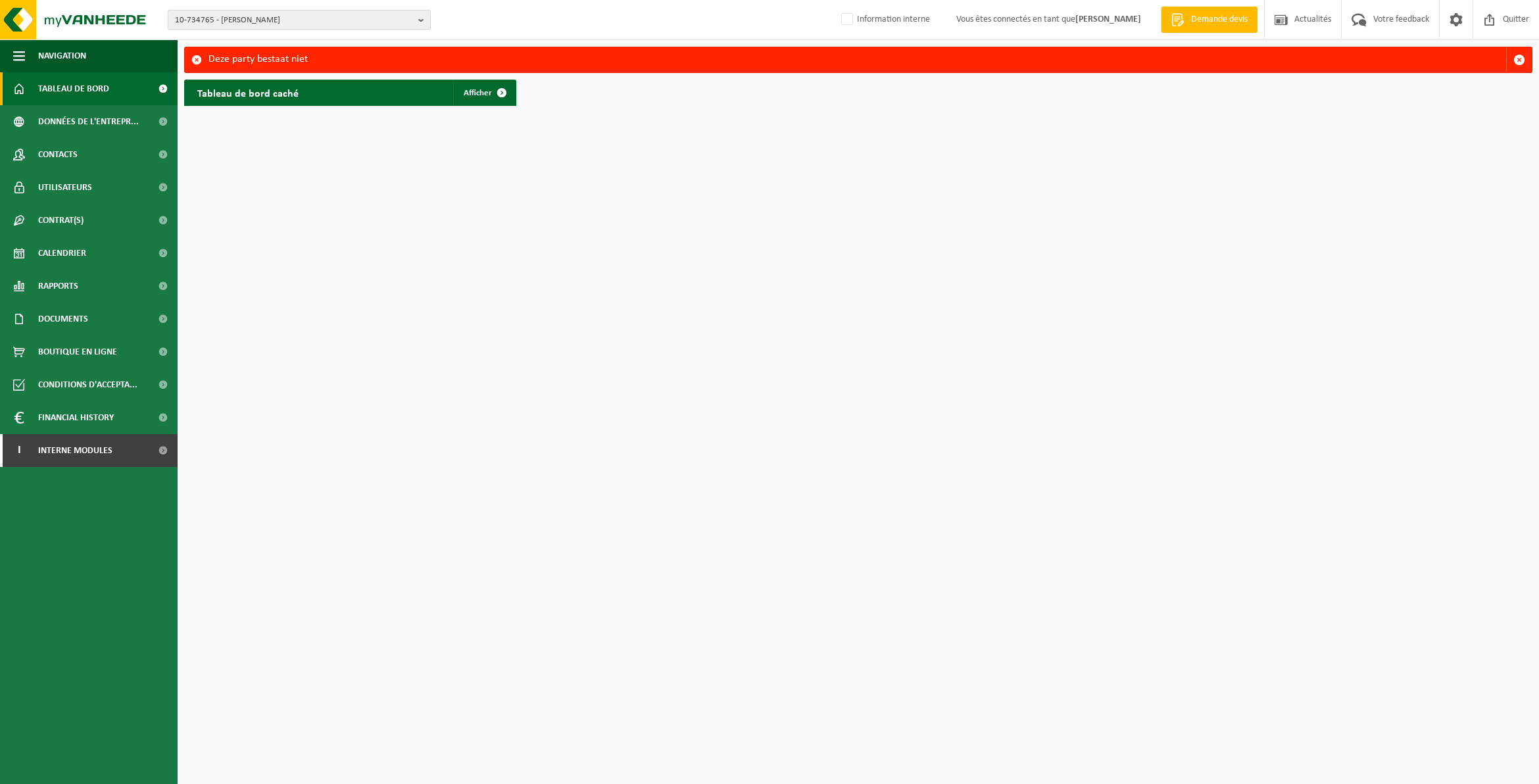
click at [422, 21] on b "button" at bounding box center [424, 19] width 12 height 18
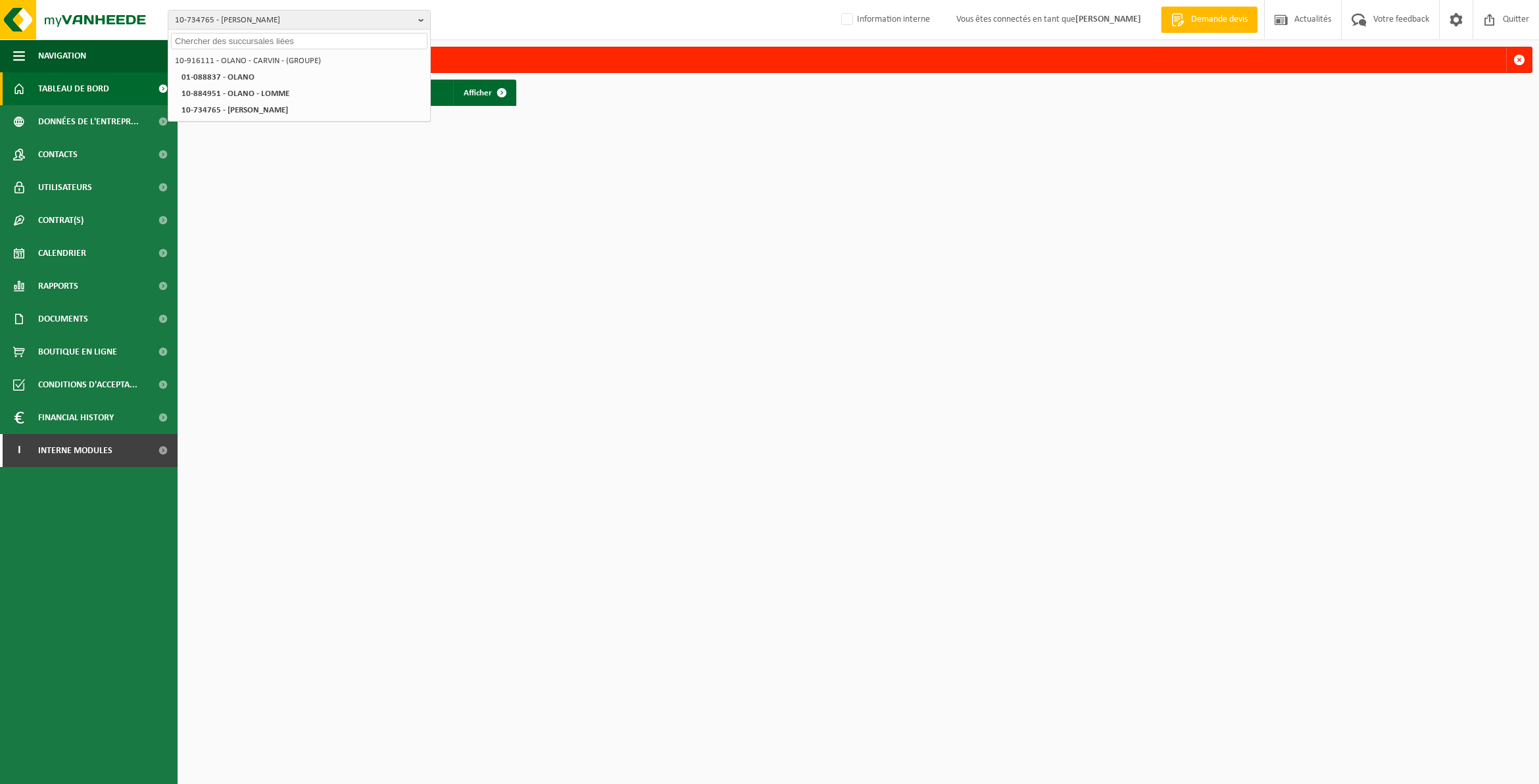
click at [261, 46] on input "text" at bounding box center [299, 41] width 256 height 17
paste input "10-798355"
type input "10-798355"
drag, startPoint x: 296, startPoint y: 37, endPoint x: 126, endPoint y: 30, distance: 170.1
click at [126, 30] on div "10-734765 - OLANO CARVIN 10-798355 10-916111 - OLANO - CARVIN - (GROUPE) 01-088…" at bounding box center [769, 20] width 1539 height 40
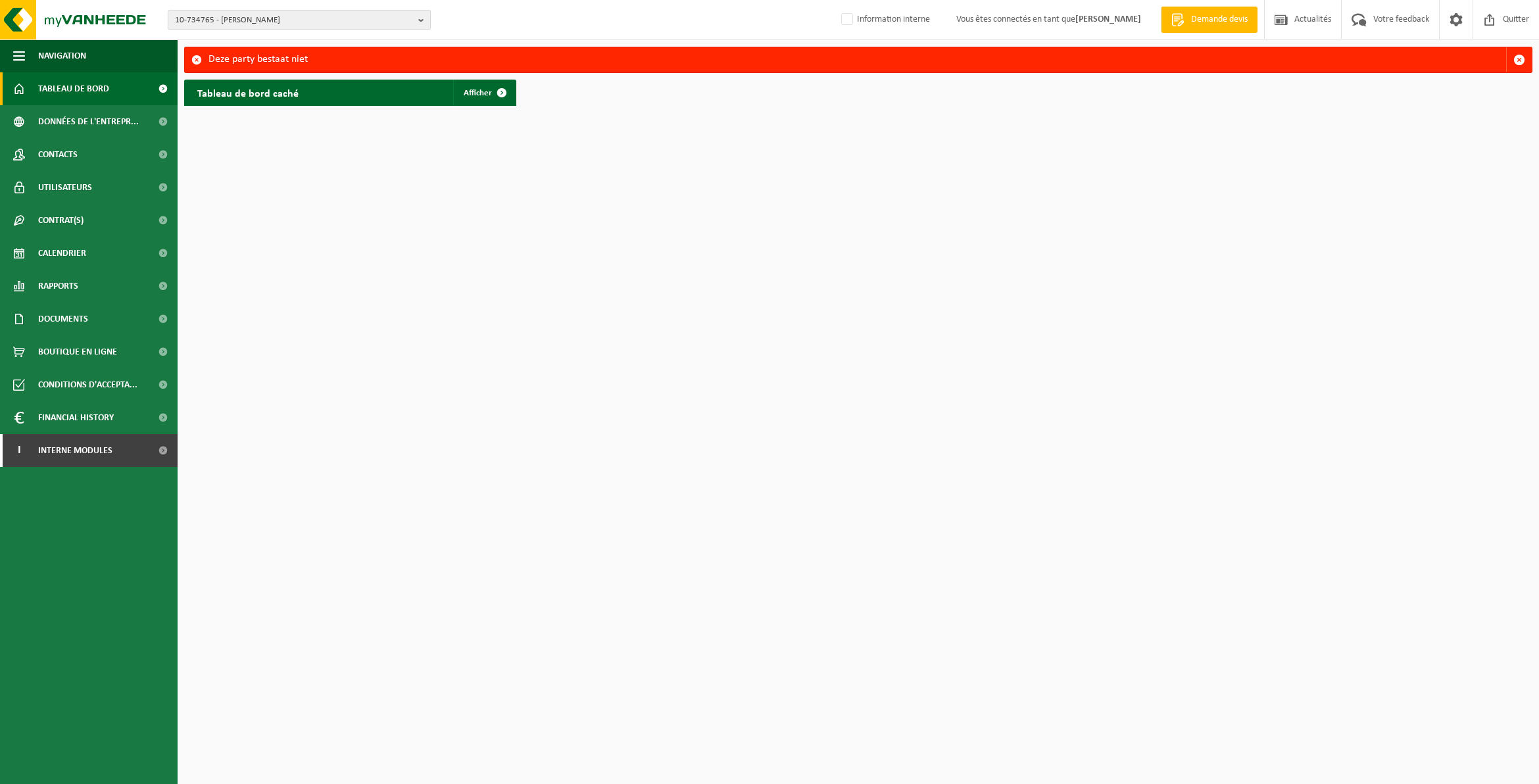
click at [425, 21] on b "button" at bounding box center [424, 19] width 12 height 18
click at [311, 42] on input "text" at bounding box center [299, 41] width 256 height 17
paste input "01-000234"
type input "01-000234"
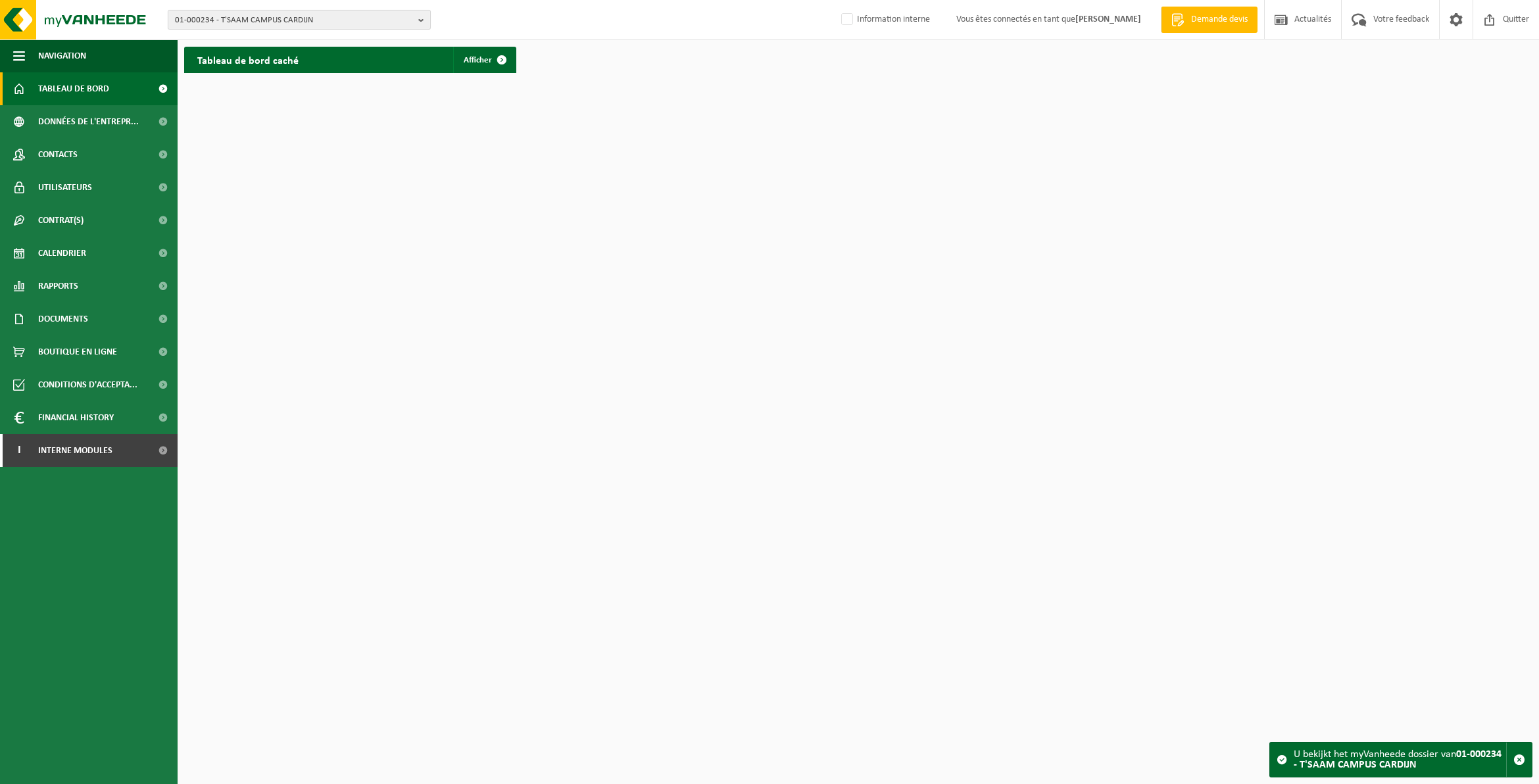
click at [426, 14] on b "button" at bounding box center [424, 19] width 12 height 18
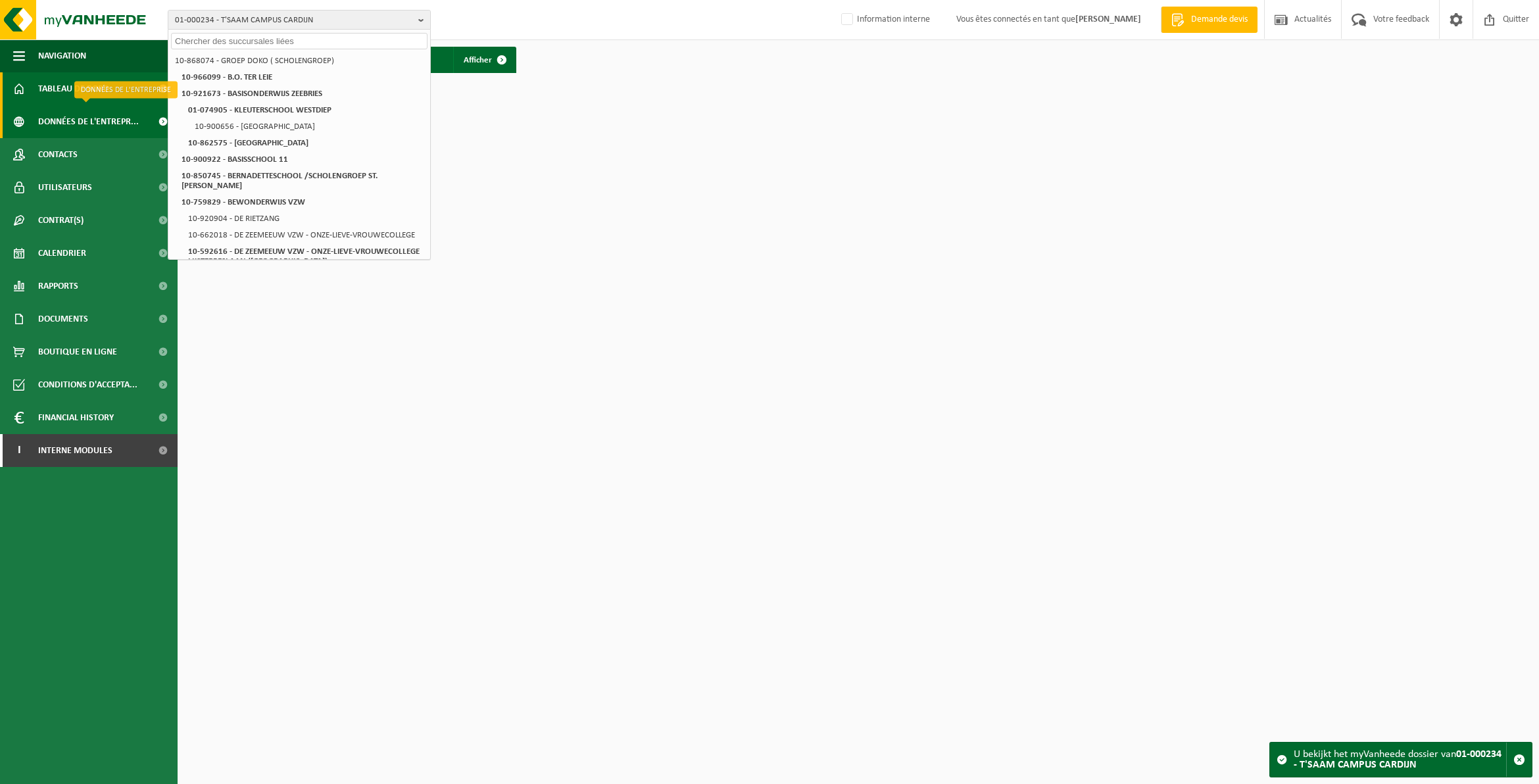
click at [79, 116] on span "Données de l'entrepr..." at bounding box center [89, 121] width 101 height 33
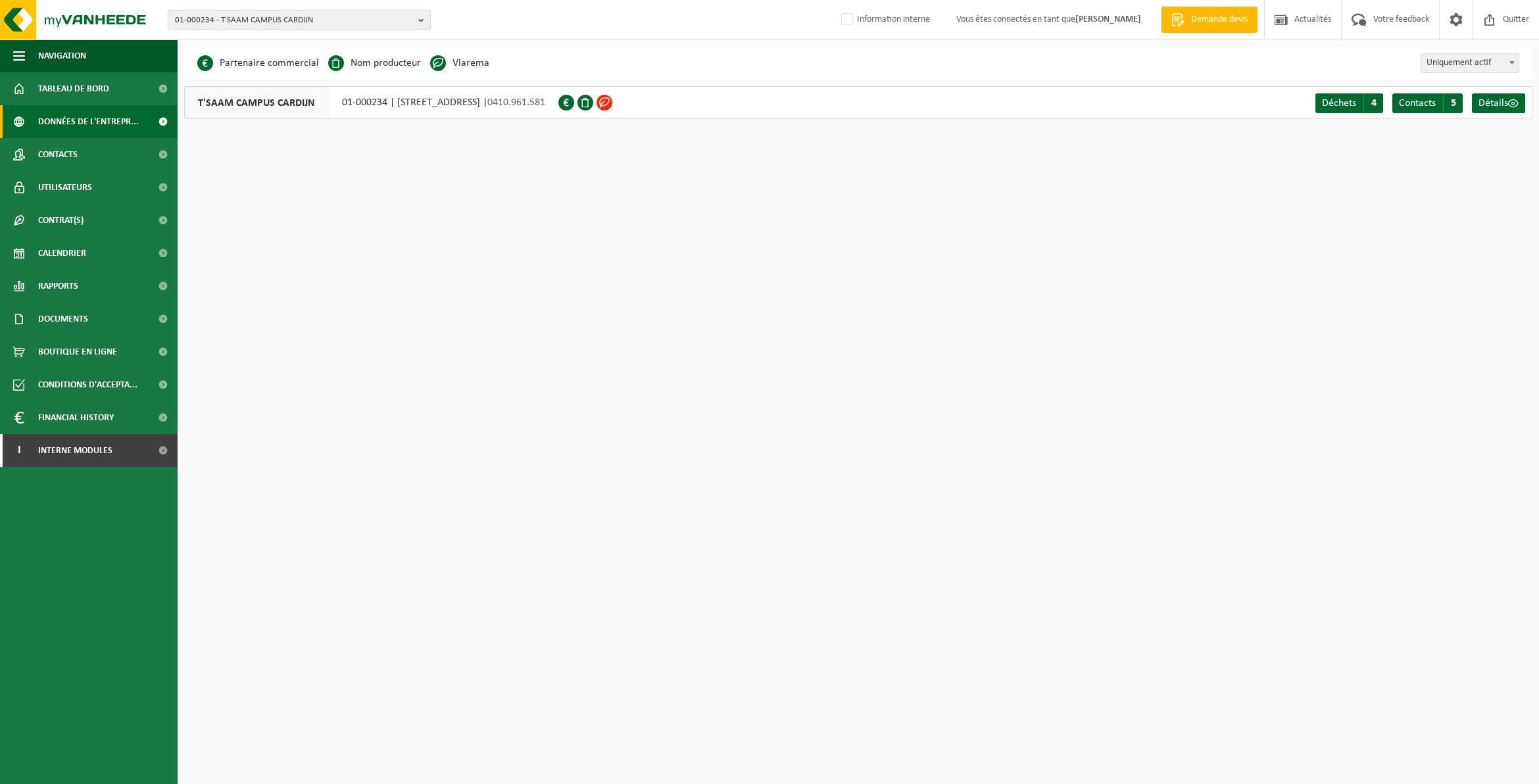
click at [419, 13] on b "button" at bounding box center [424, 19] width 12 height 18
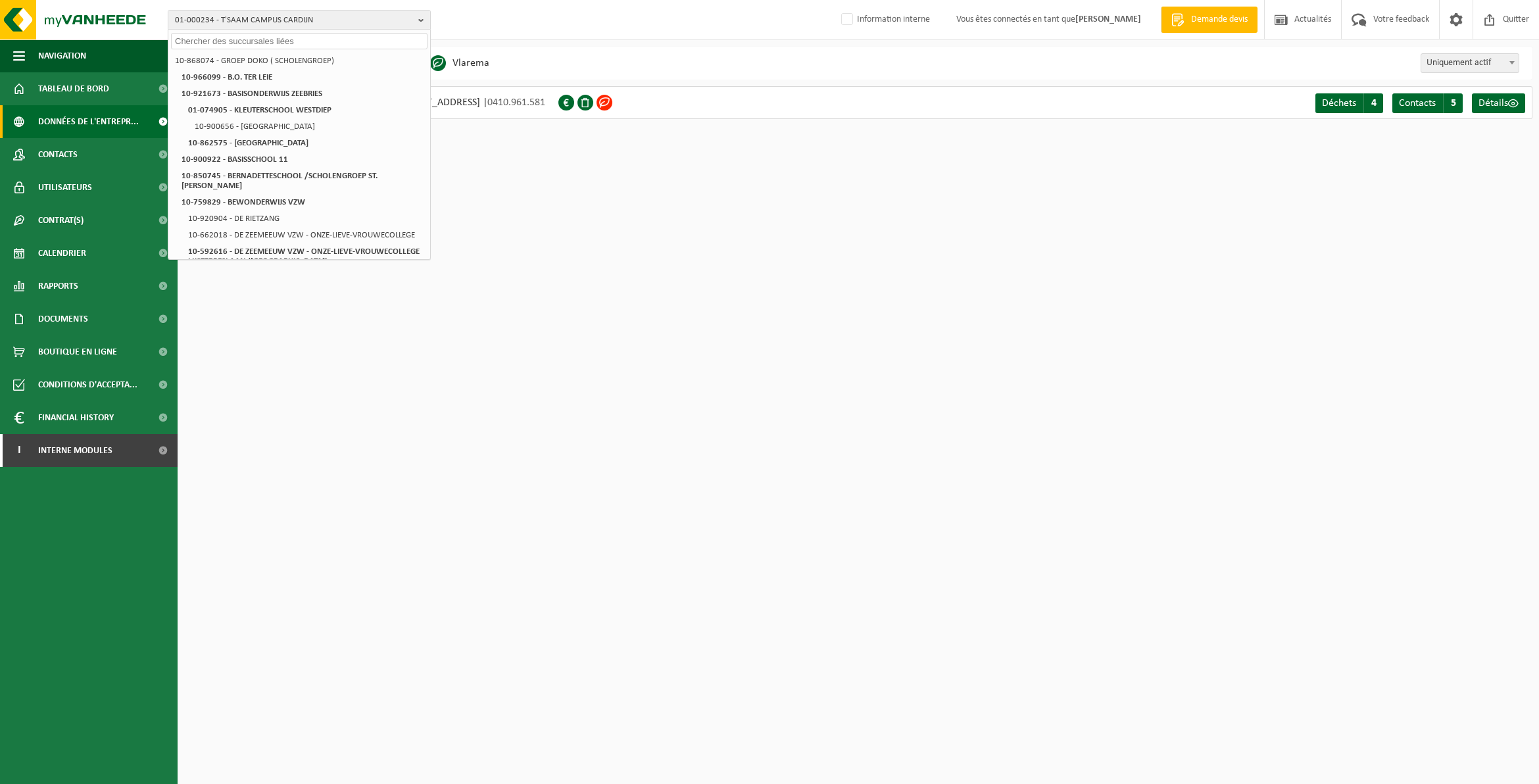
click at [315, 43] on input "text" at bounding box center [299, 41] width 256 height 17
paste input "01-094645"
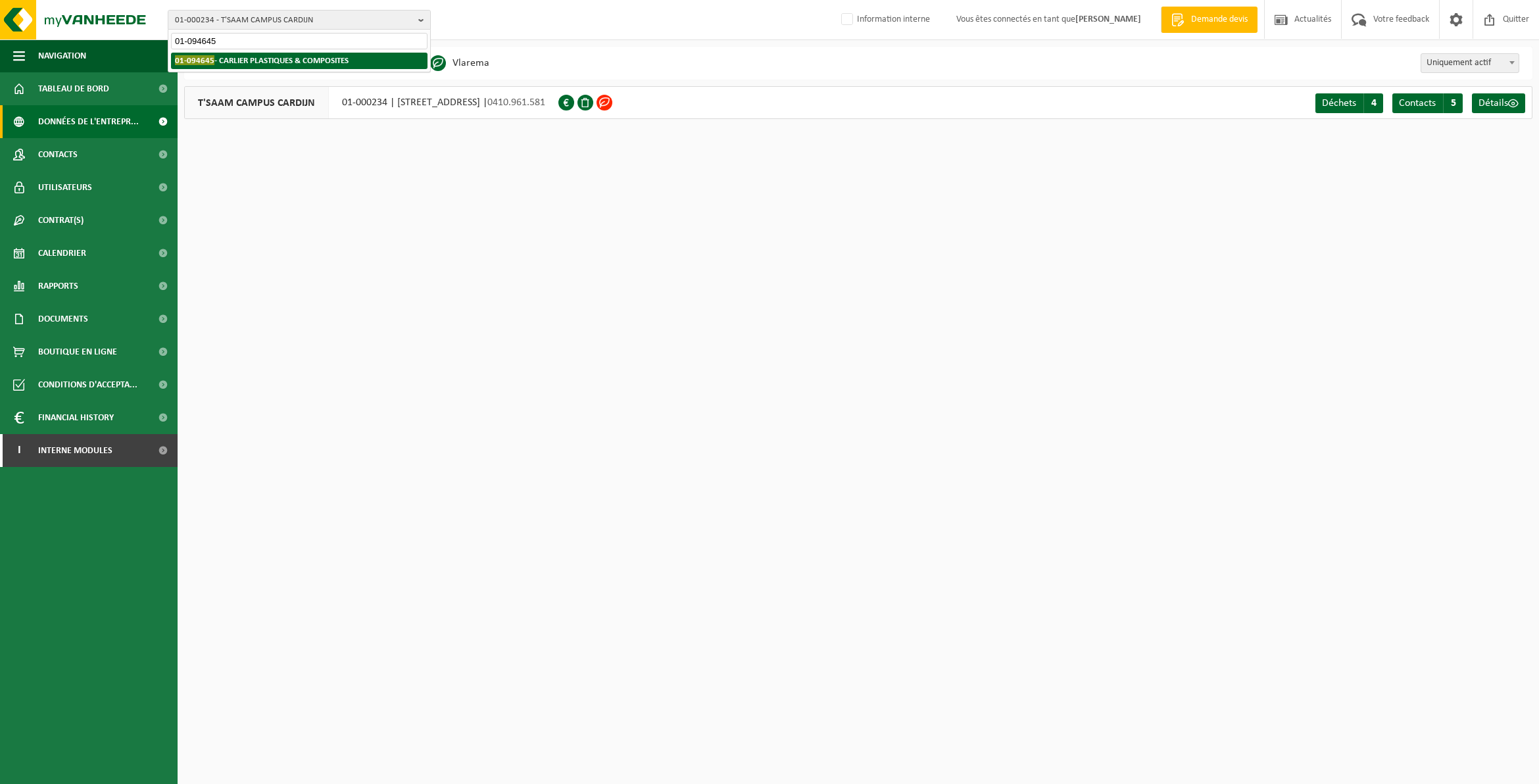
type input "01-094645"
click at [304, 56] on strong "01-094645 - CARLIER PLASTIQUES & COMPOSITES" at bounding box center [261, 60] width 173 height 10
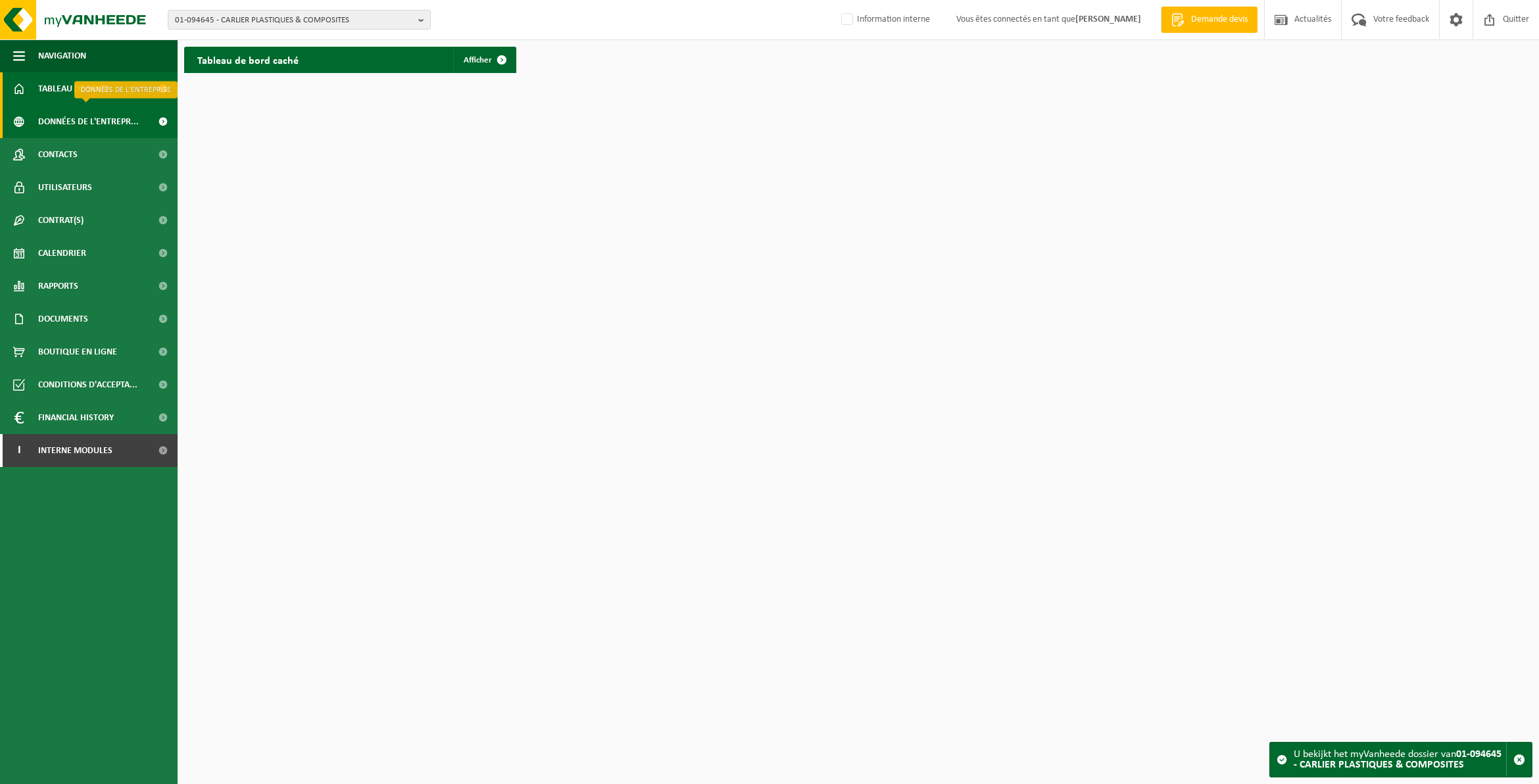
click at [83, 113] on span "Données de l'entrepr..." at bounding box center [89, 121] width 101 height 33
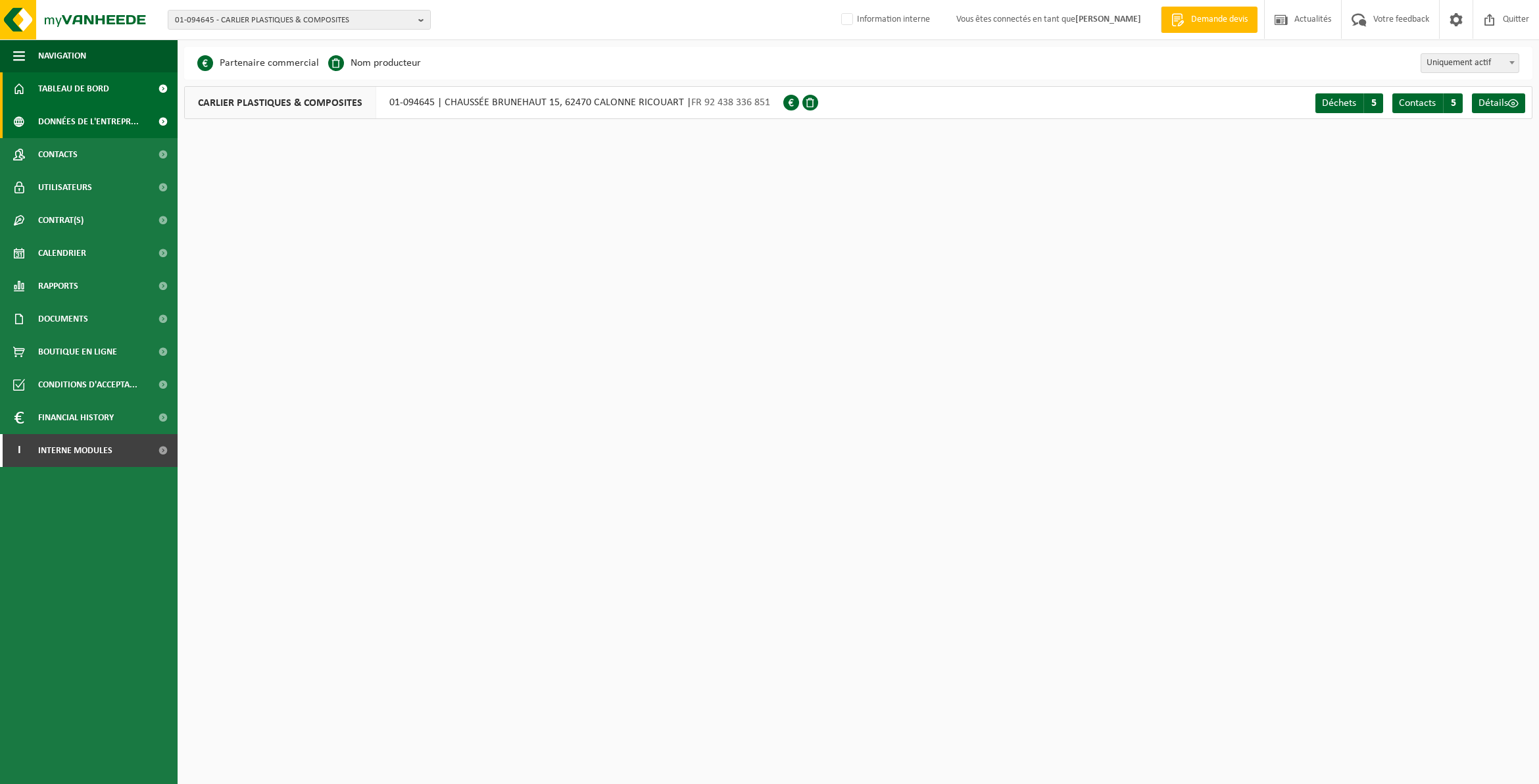
click at [65, 89] on span "Tableau de bord" at bounding box center [73, 89] width 71 height 33
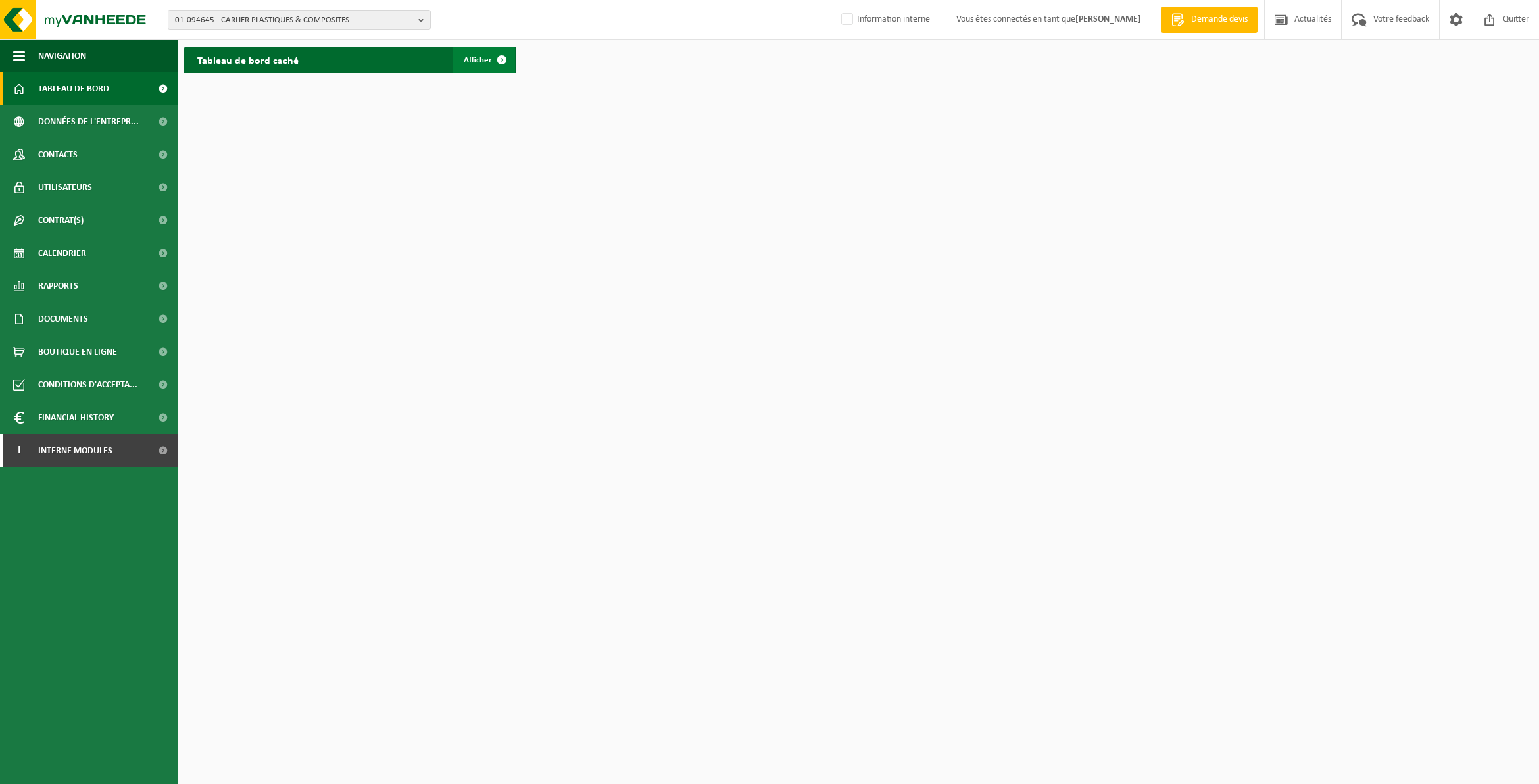
click at [478, 50] on link "Afficher" at bounding box center [484, 59] width 61 height 26
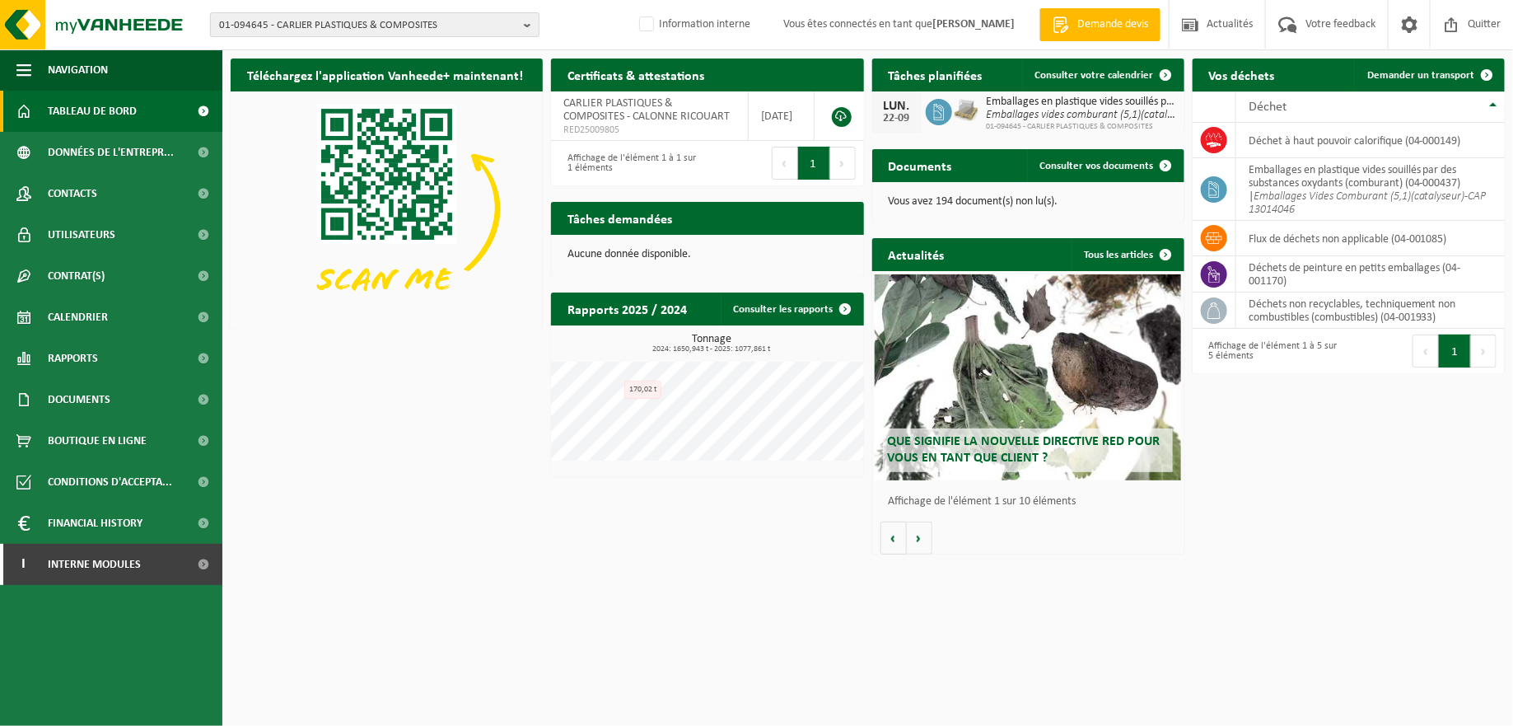
click at [525, 21] on button "01-094645 - CARLIER PLASTIQUES & COMPOSITES" at bounding box center [374, 24] width 329 height 25
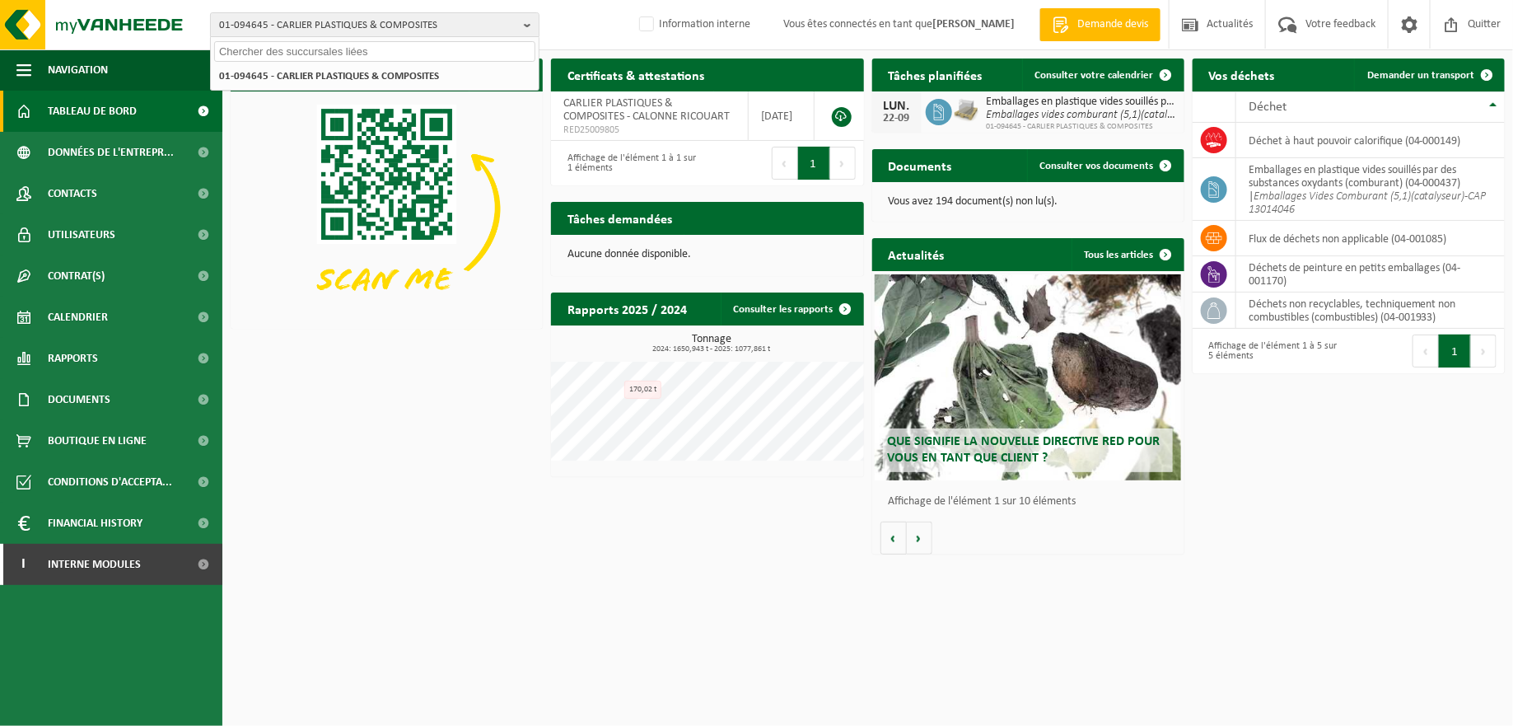
click at [392, 46] on input "text" at bounding box center [374, 51] width 321 height 21
paste input "01-075641"
type input "01-075641"
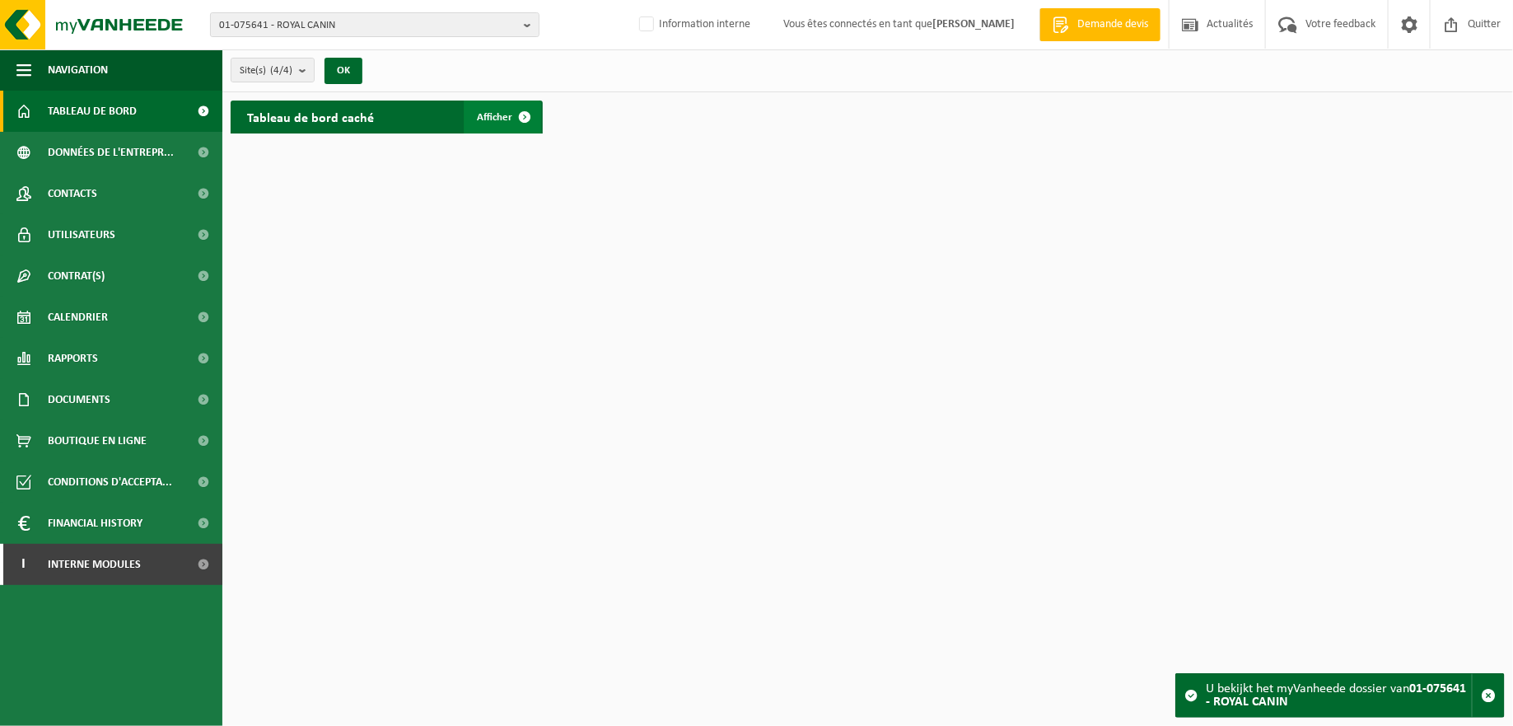
click at [521, 118] on span at bounding box center [524, 116] width 33 height 33
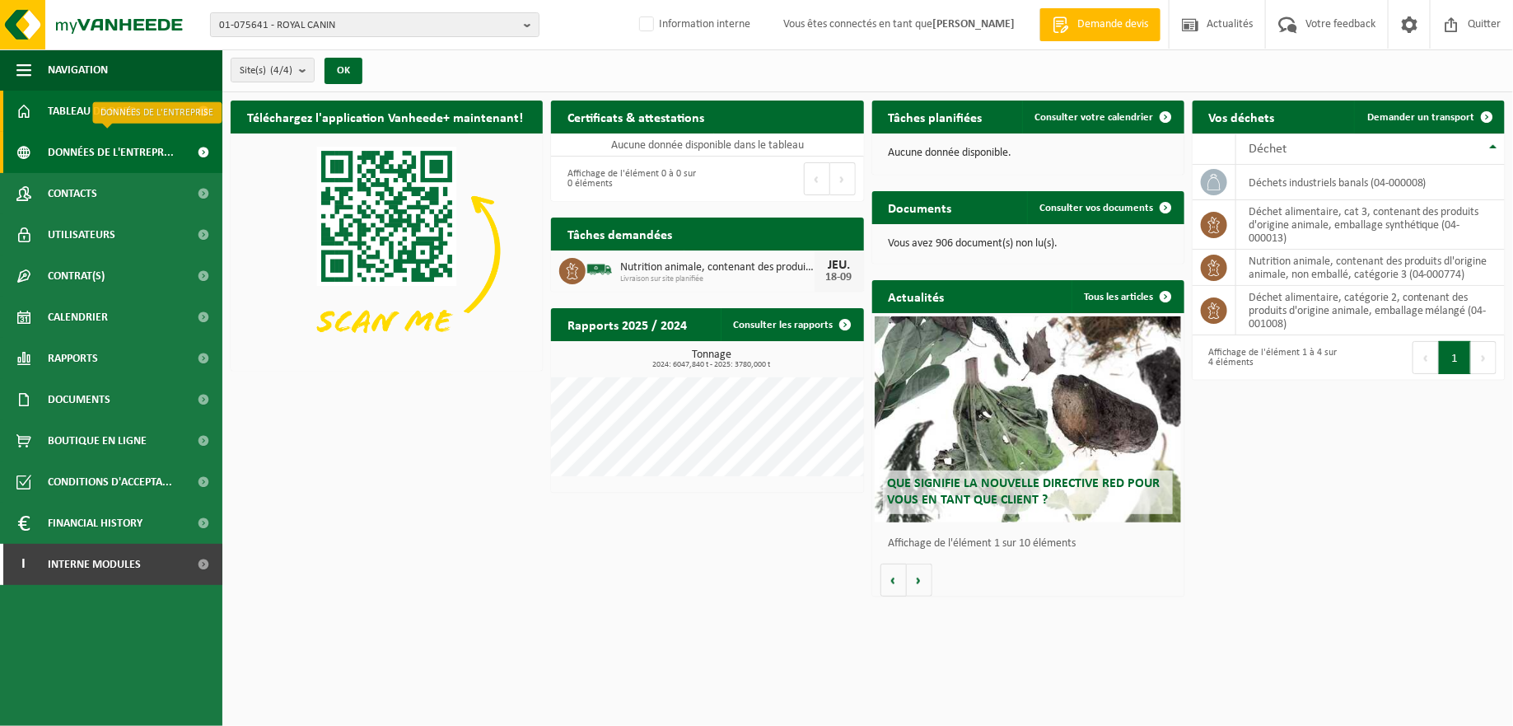
click at [107, 148] on span "Données de l'entrepr..." at bounding box center [111, 152] width 126 height 41
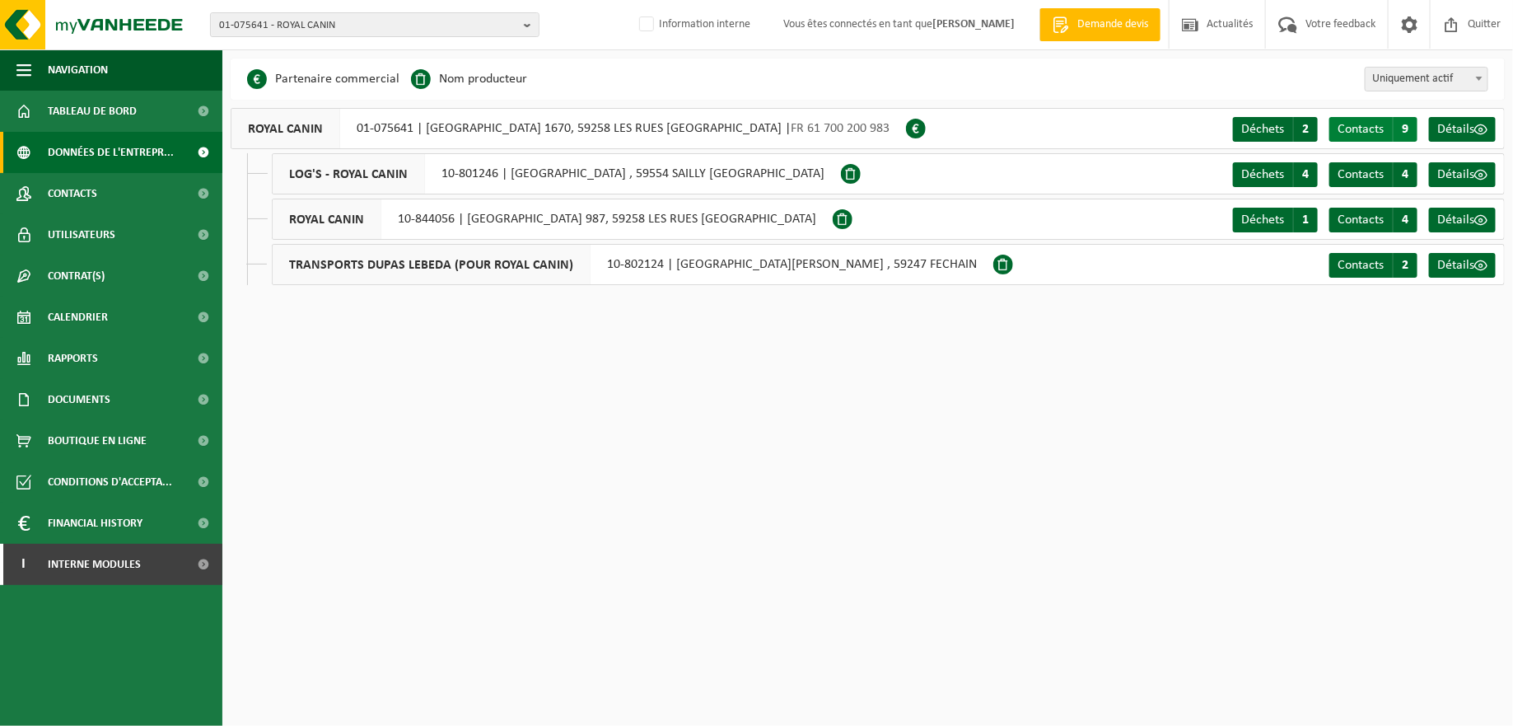
click at [1369, 125] on span "Contacts" at bounding box center [1361, 129] width 46 height 13
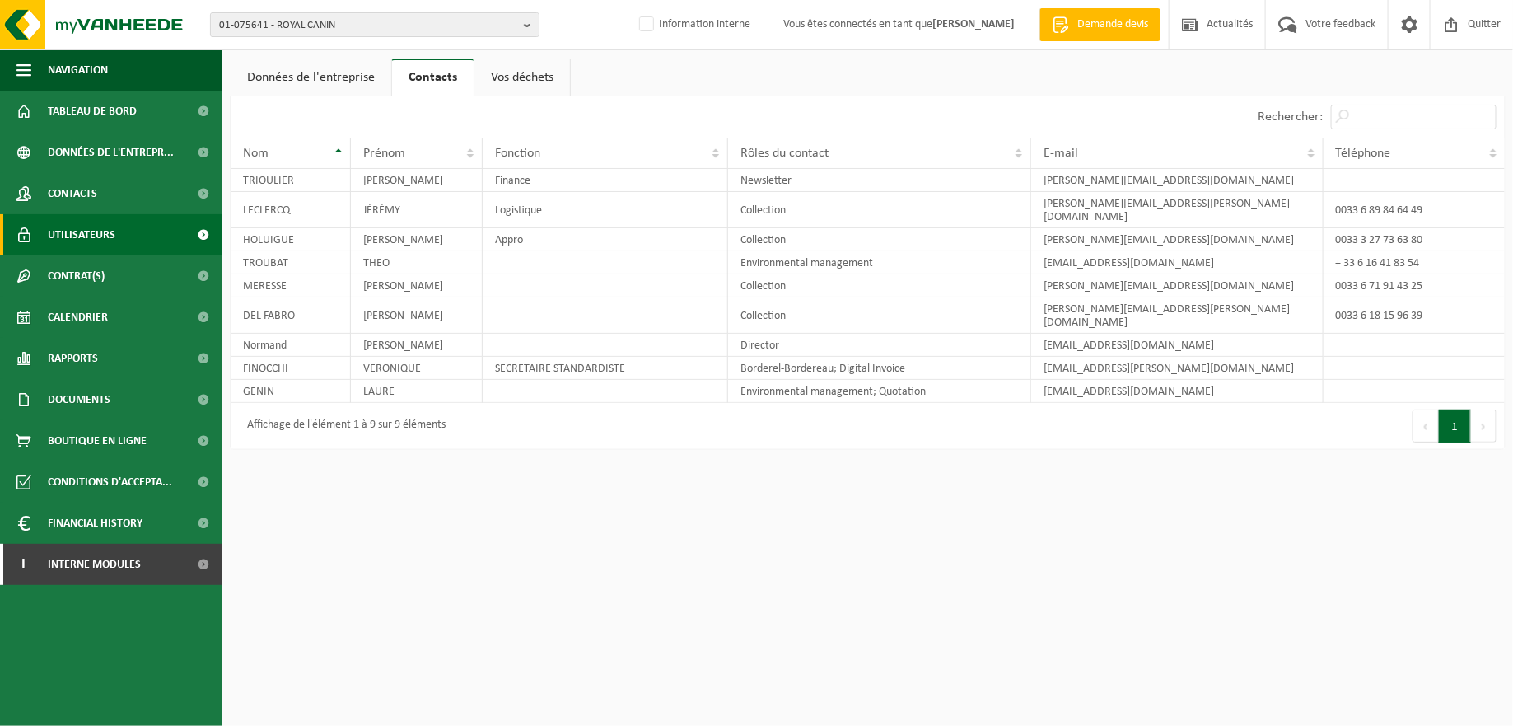
click at [103, 236] on span "Utilisateurs" at bounding box center [82, 234] width 68 height 41
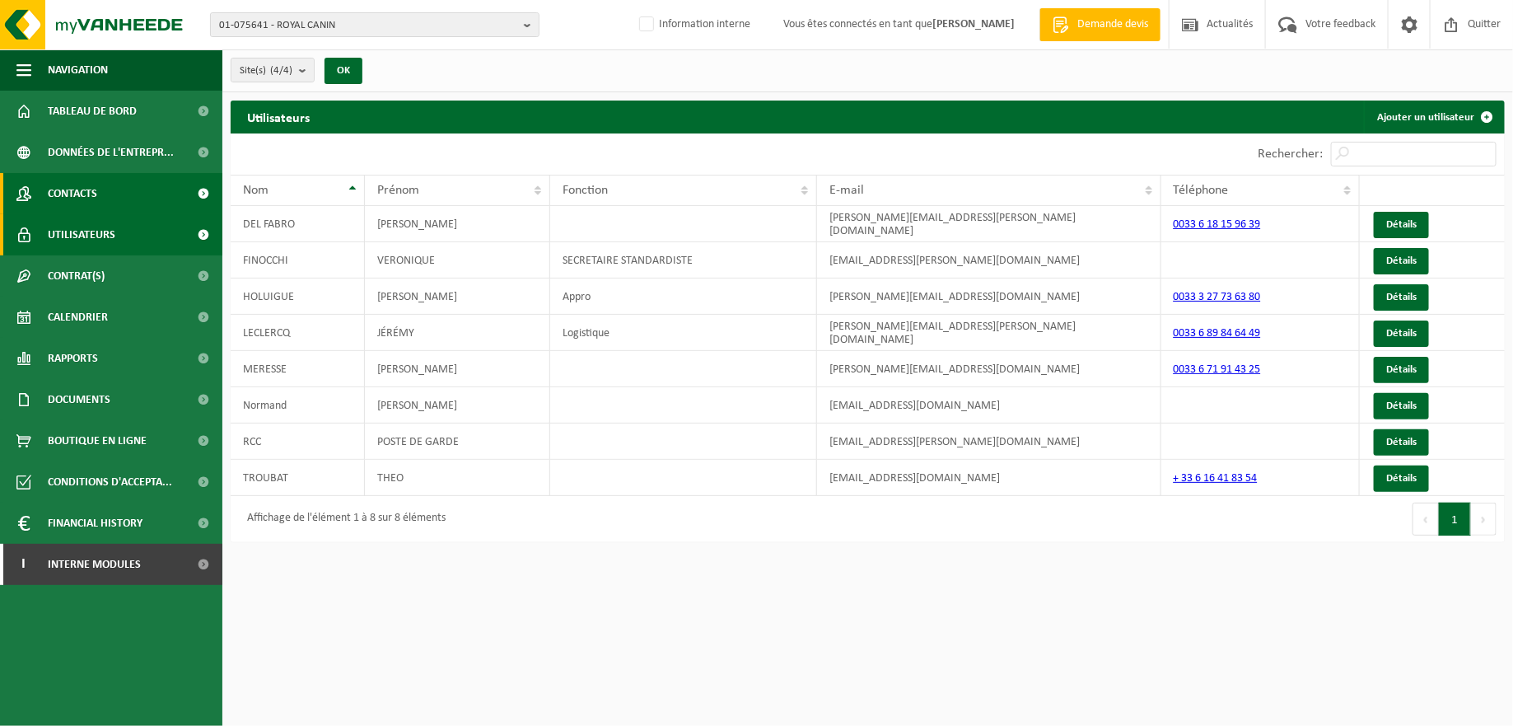
click at [58, 188] on span "Contacts" at bounding box center [72, 193] width 49 height 41
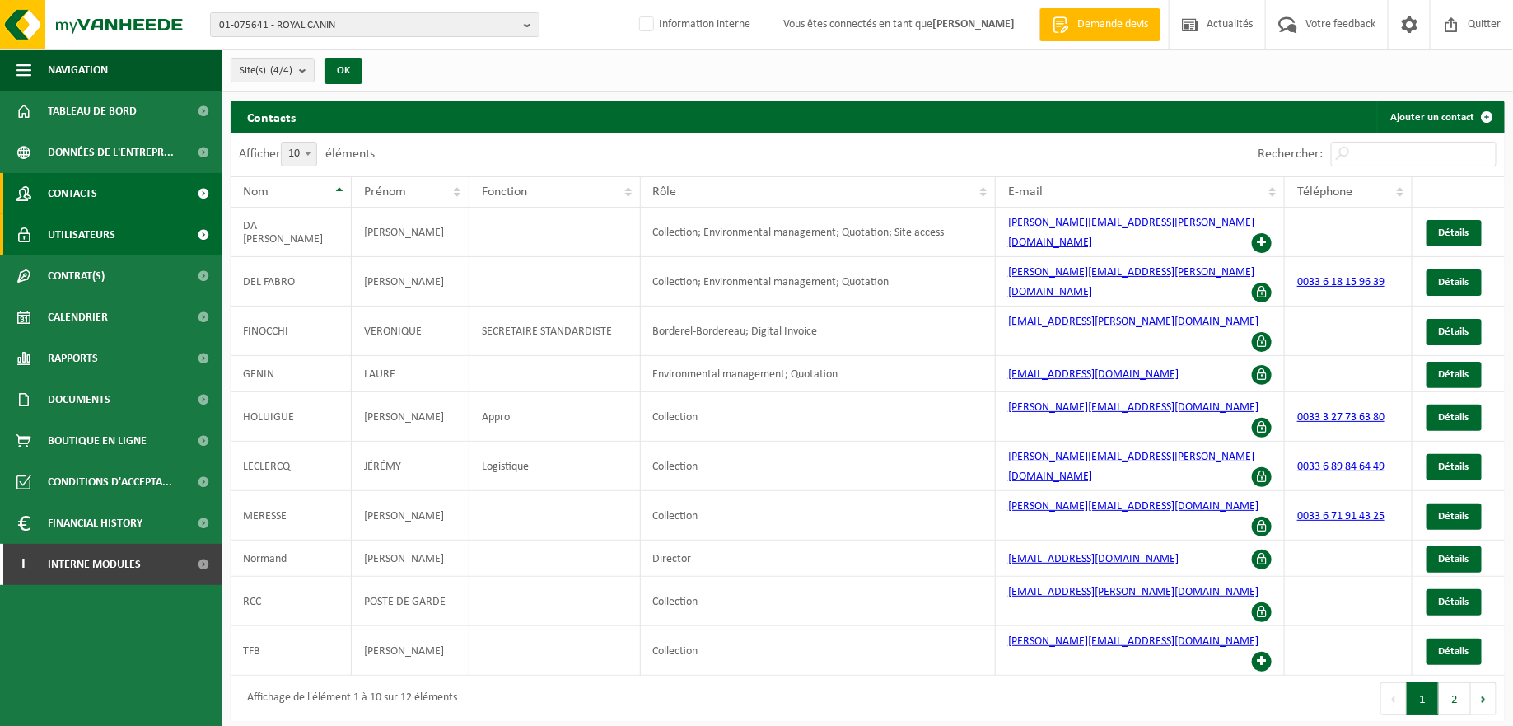
click at [129, 229] on link "Utilisateurs" at bounding box center [111, 234] width 222 height 41
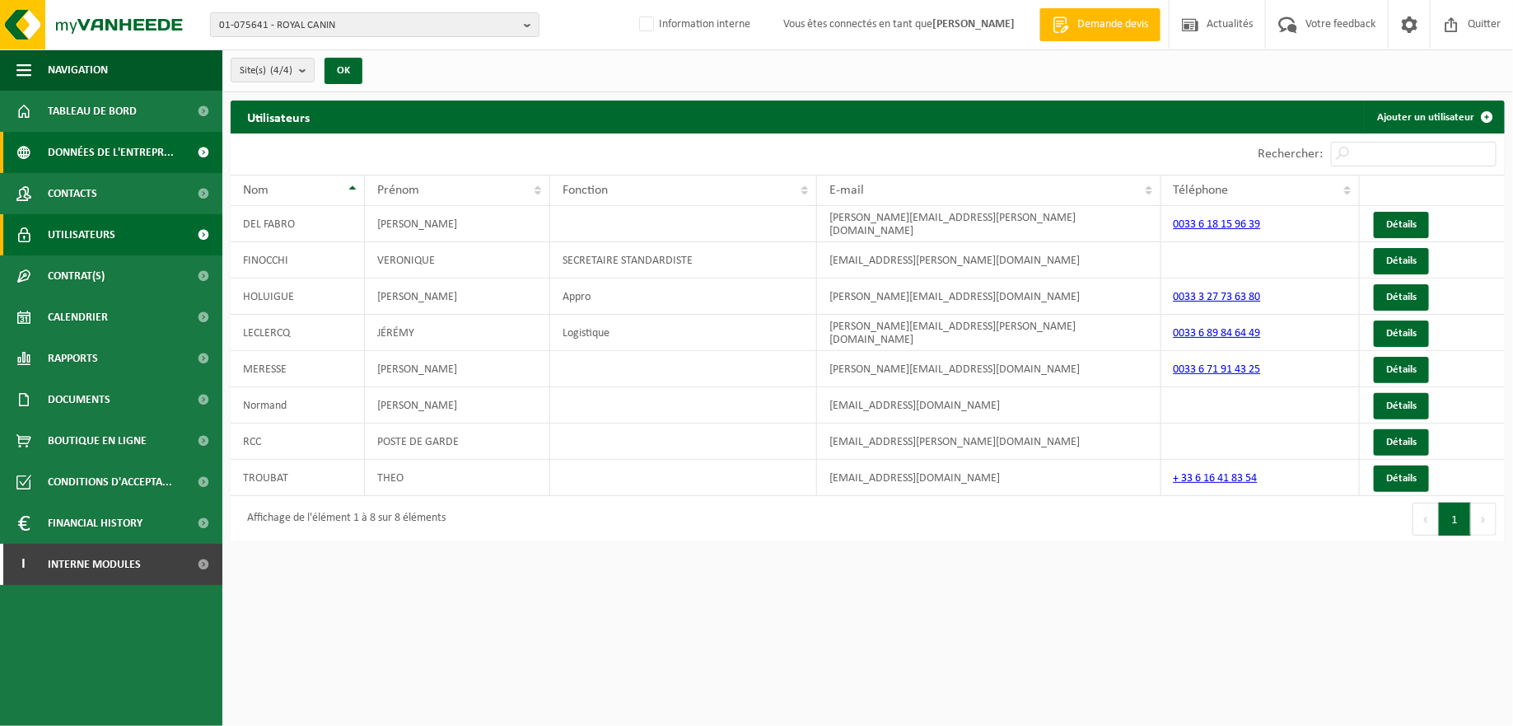
click at [67, 149] on span "Données de l'entrepr..." at bounding box center [111, 152] width 126 height 41
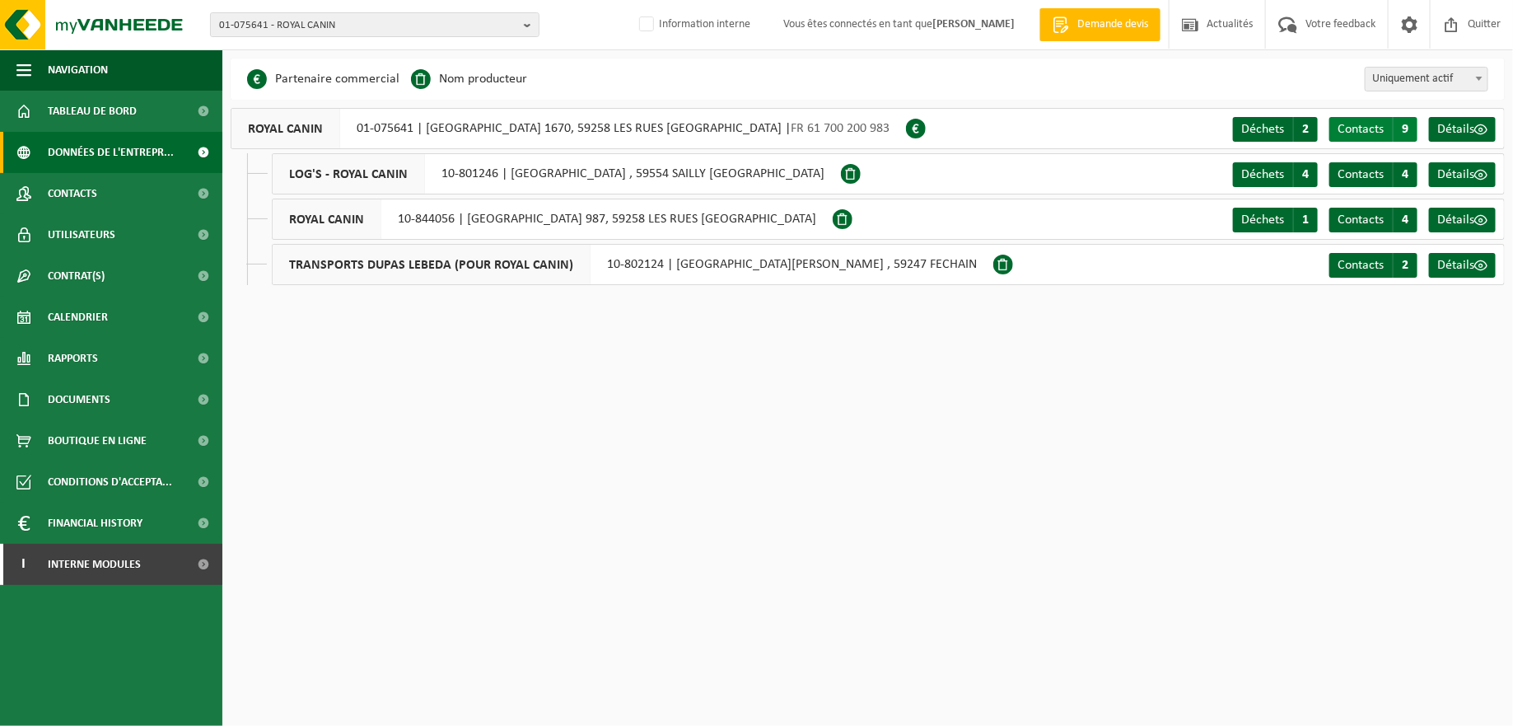
click at [1370, 126] on span "Contacts" at bounding box center [1361, 129] width 46 height 13
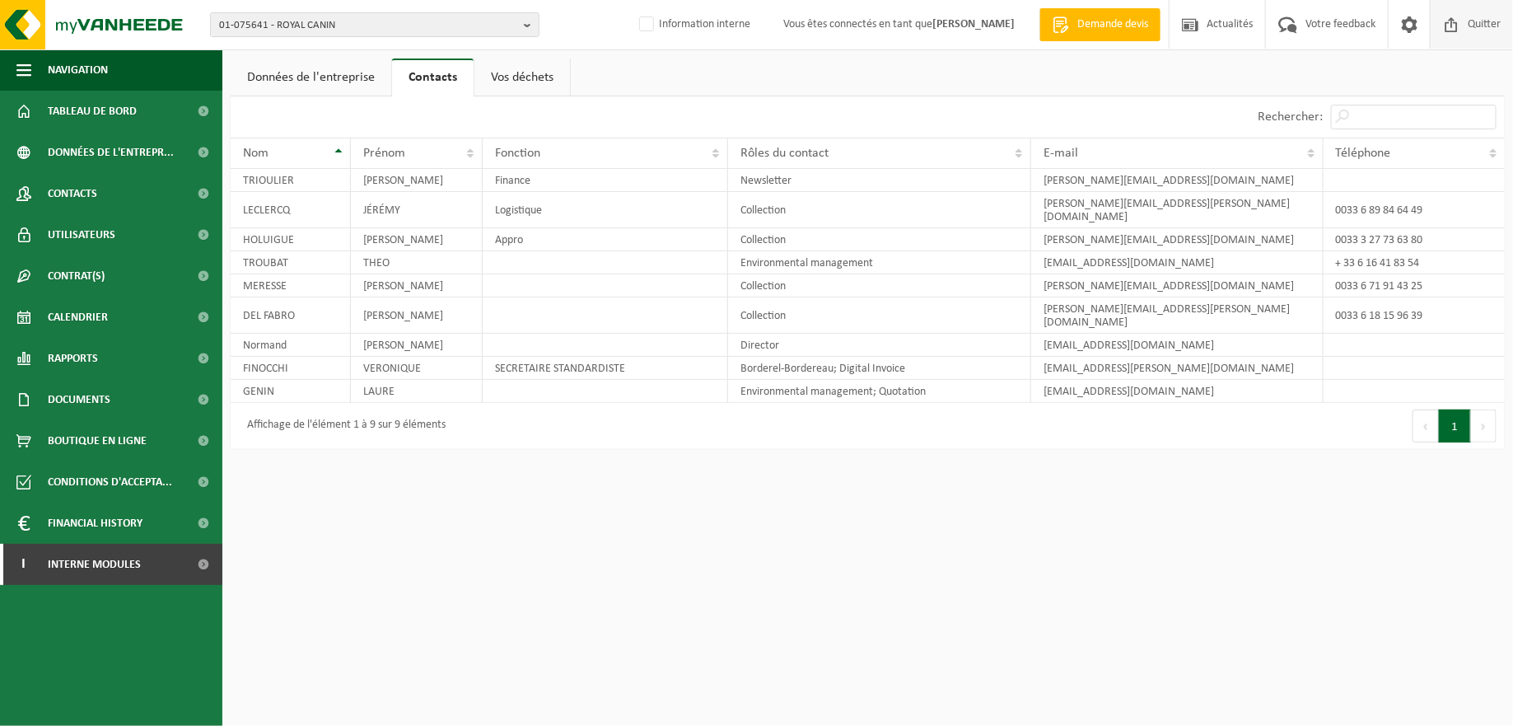
click at [1468, 22] on span "Quitter" at bounding box center [1484, 24] width 41 height 49
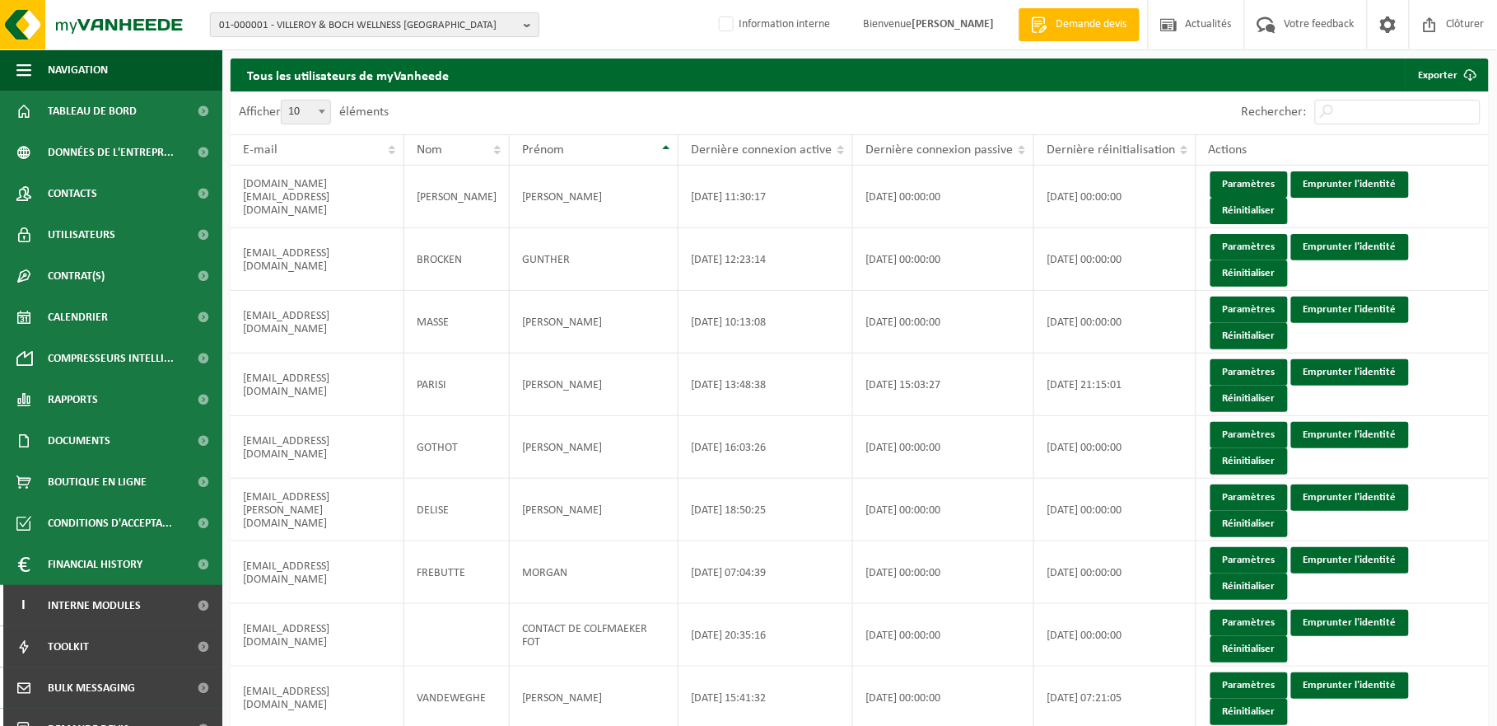
click at [530, 17] on b "button" at bounding box center [531, 24] width 15 height 23
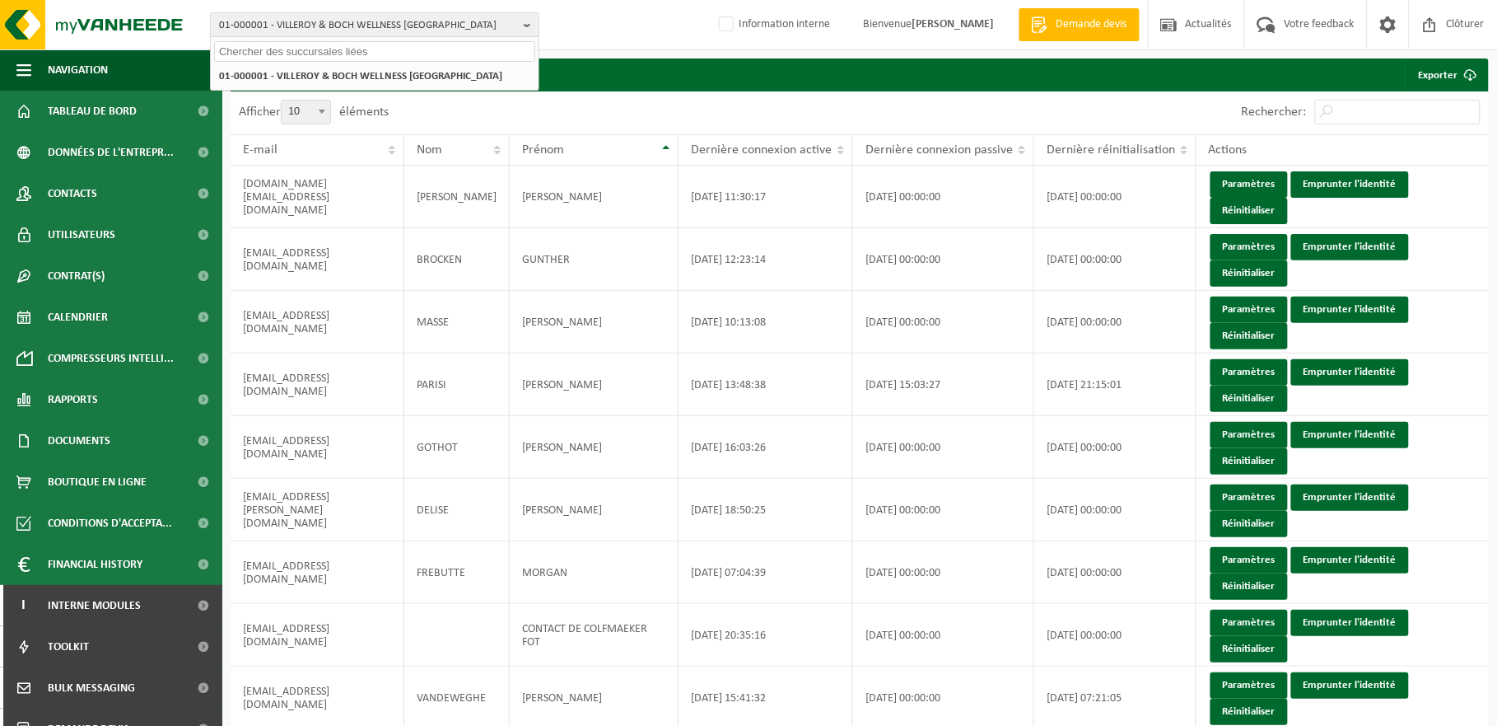
click at [371, 51] on input "text" at bounding box center [374, 51] width 321 height 21
paste input "01-075641"
type input "01-075641"
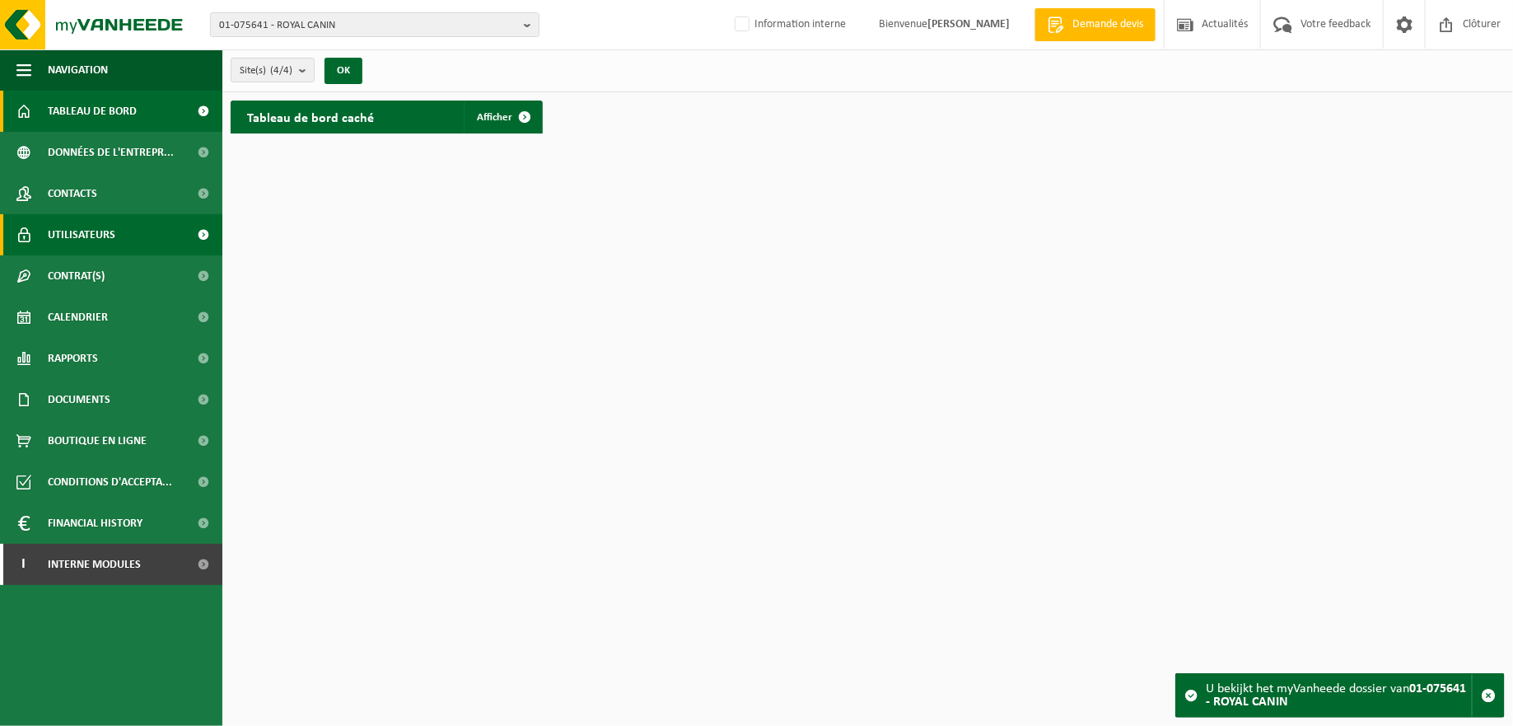
drag, startPoint x: 58, startPoint y: 228, endPoint x: 216, endPoint y: 233, distance: 157.4
click at [59, 228] on span "Utilisateurs" at bounding box center [82, 234] width 68 height 41
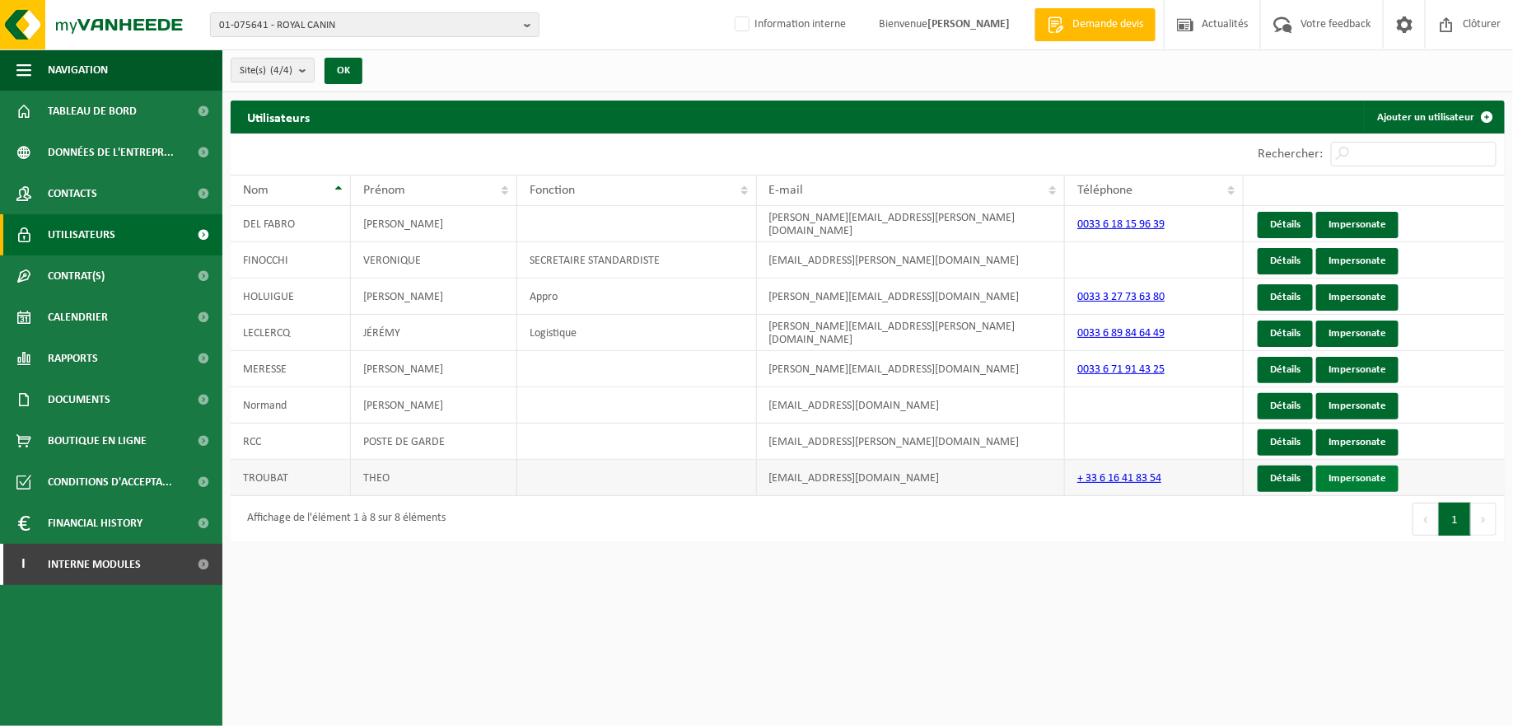
click at [1348, 476] on link "Impersonate" at bounding box center [1357, 478] width 82 height 26
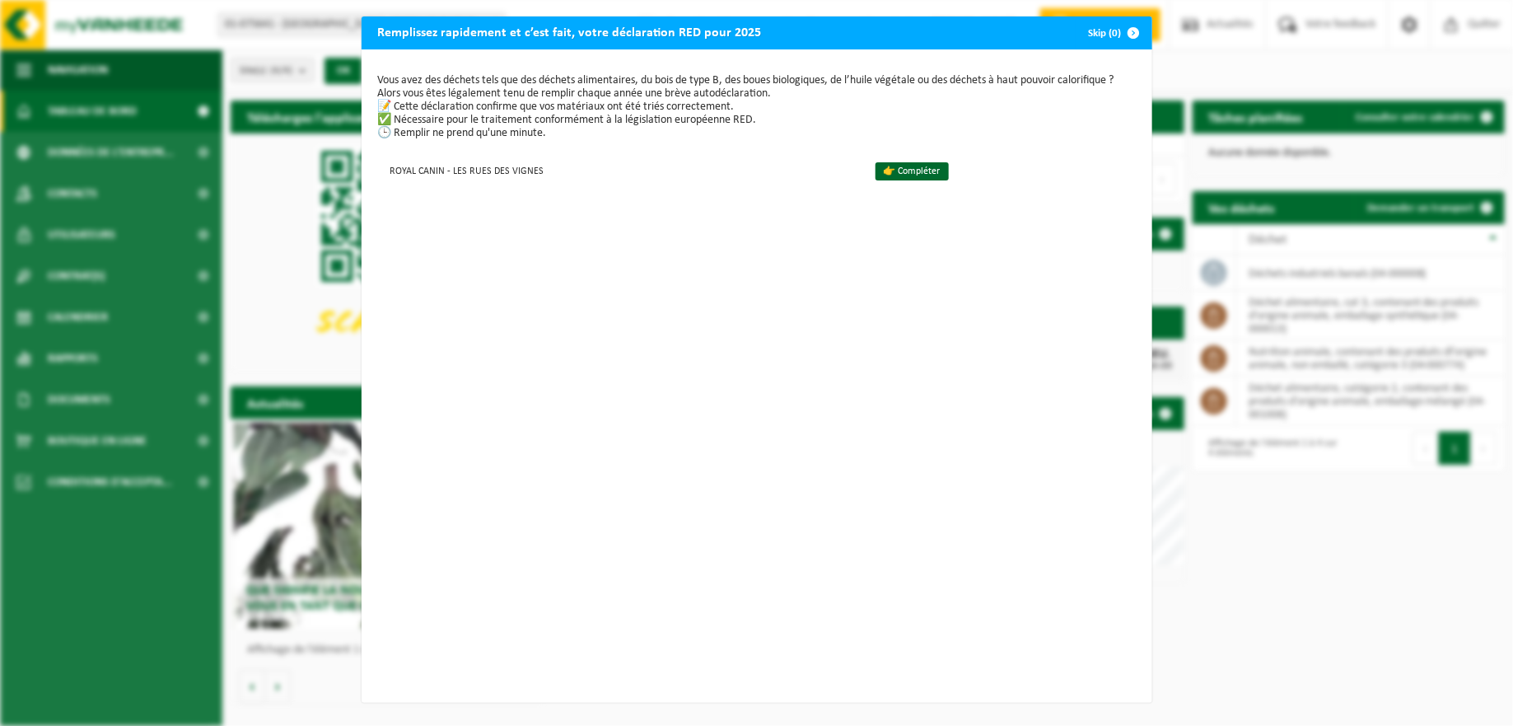
click at [1120, 25] on span "button" at bounding box center [1134, 32] width 33 height 33
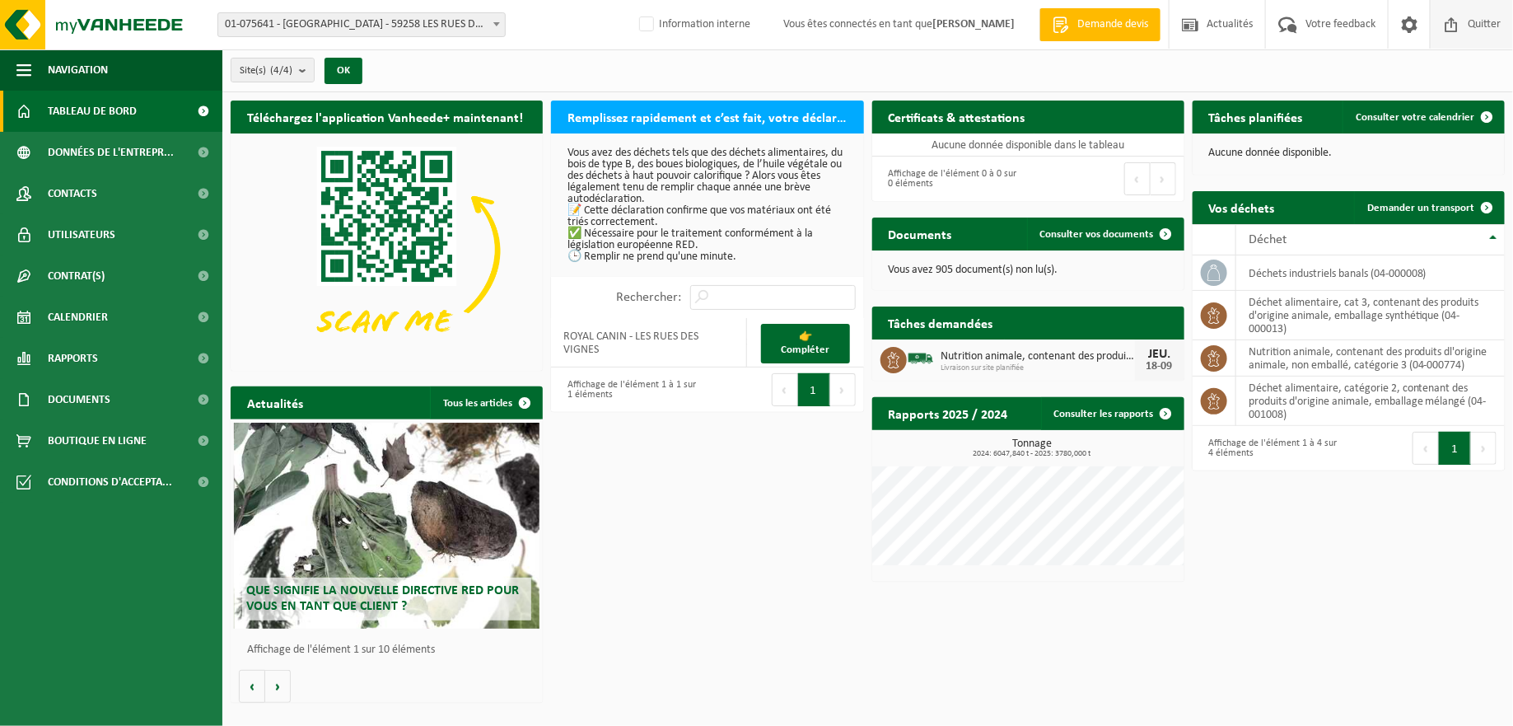
click at [1485, 23] on span "Quitter" at bounding box center [1484, 24] width 41 height 49
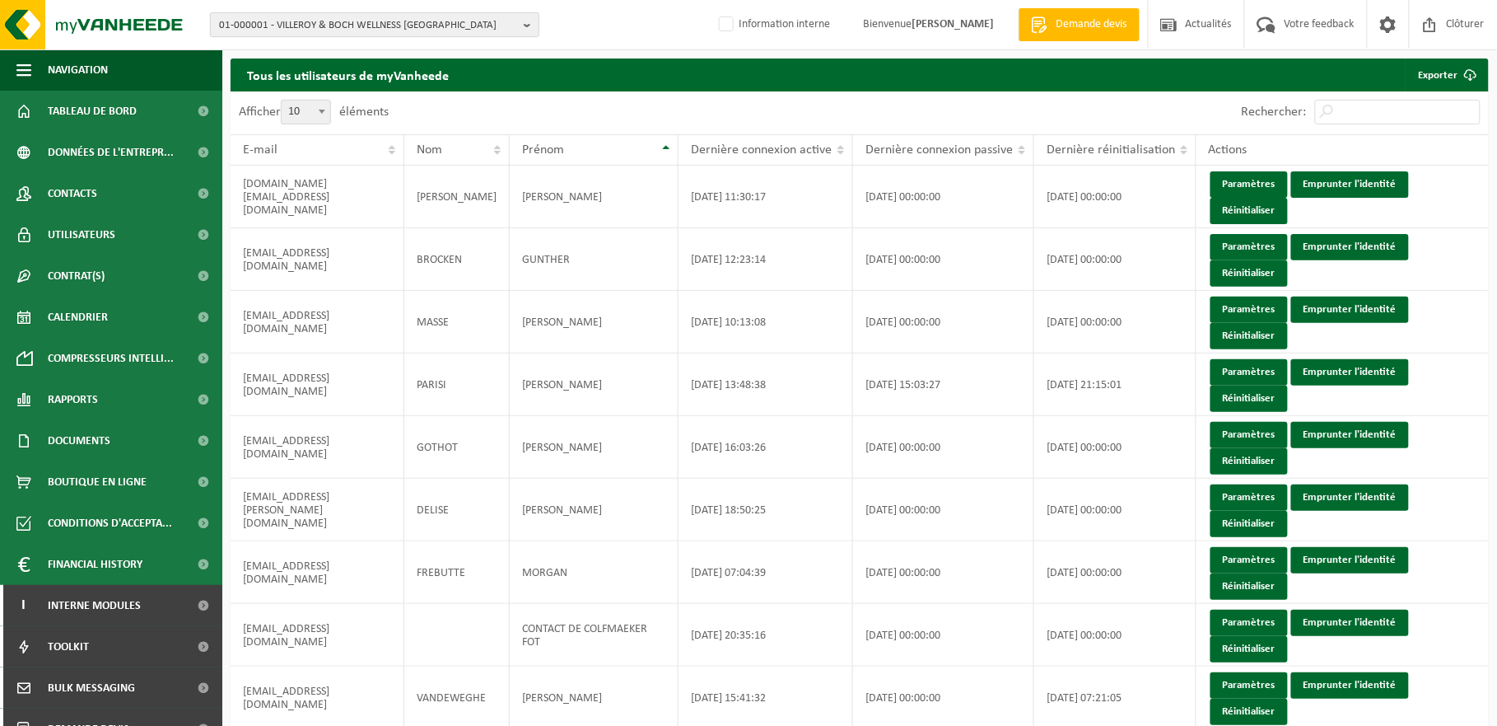
click at [524, 21] on b "button" at bounding box center [531, 24] width 15 height 23
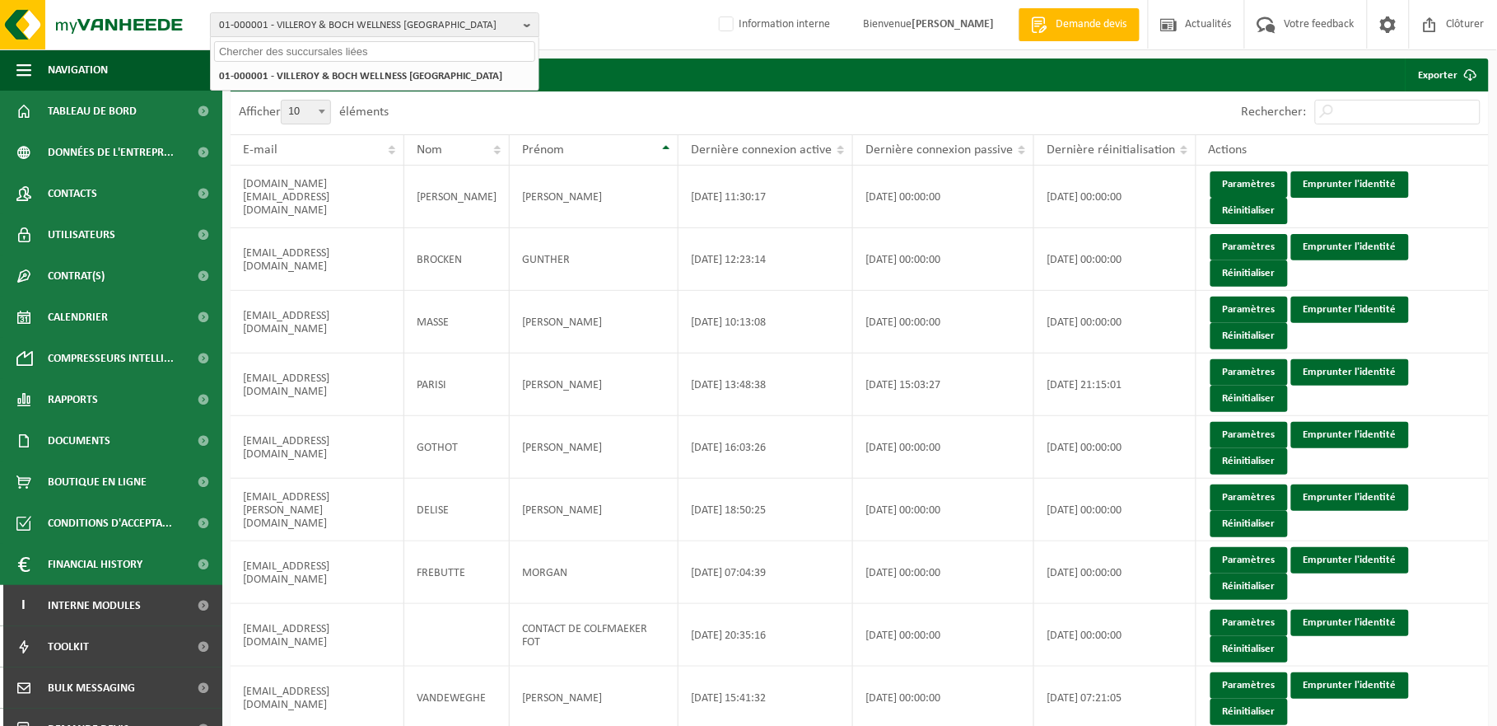
click at [381, 52] on input "text" at bounding box center [374, 51] width 321 height 21
paste input "01-075641"
type input "01-075641"
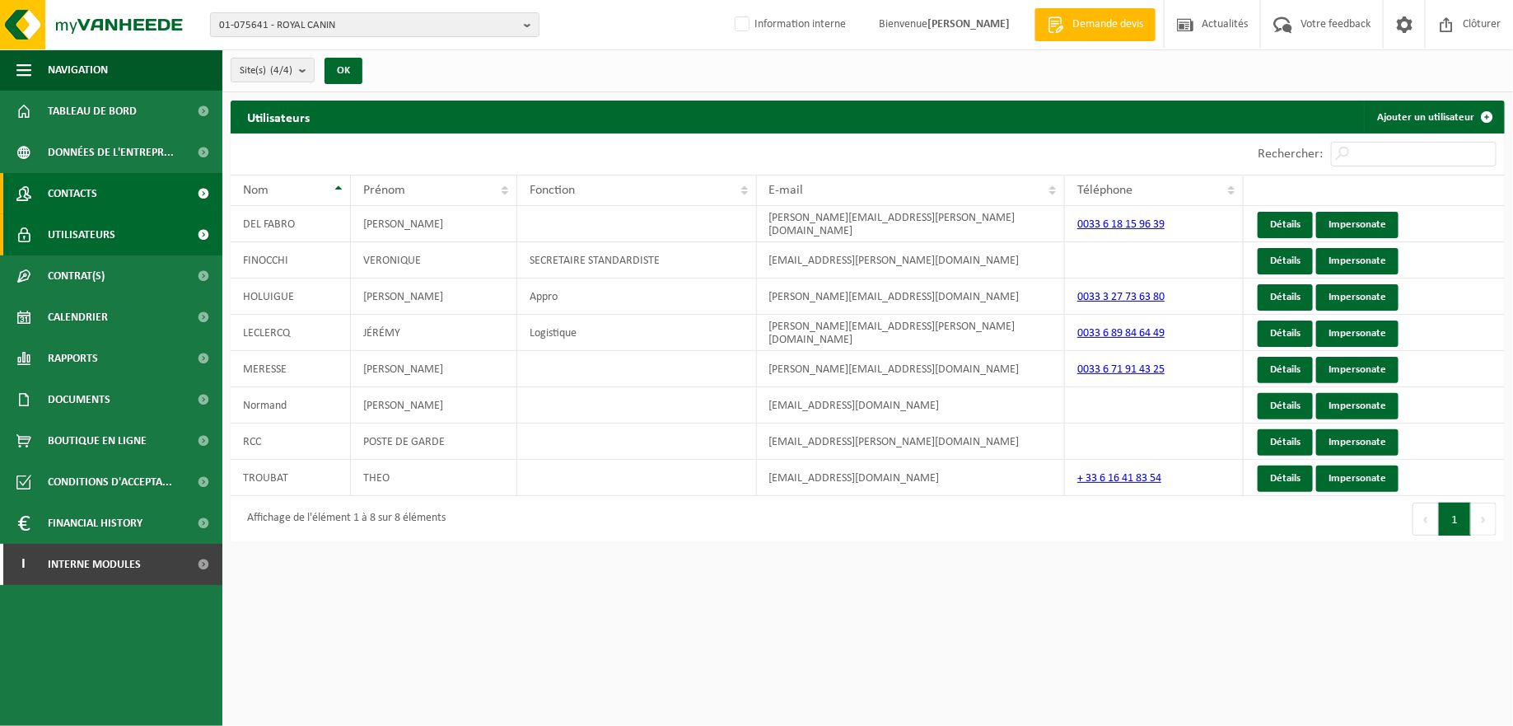
click at [109, 194] on link "Contacts" at bounding box center [111, 193] width 222 height 41
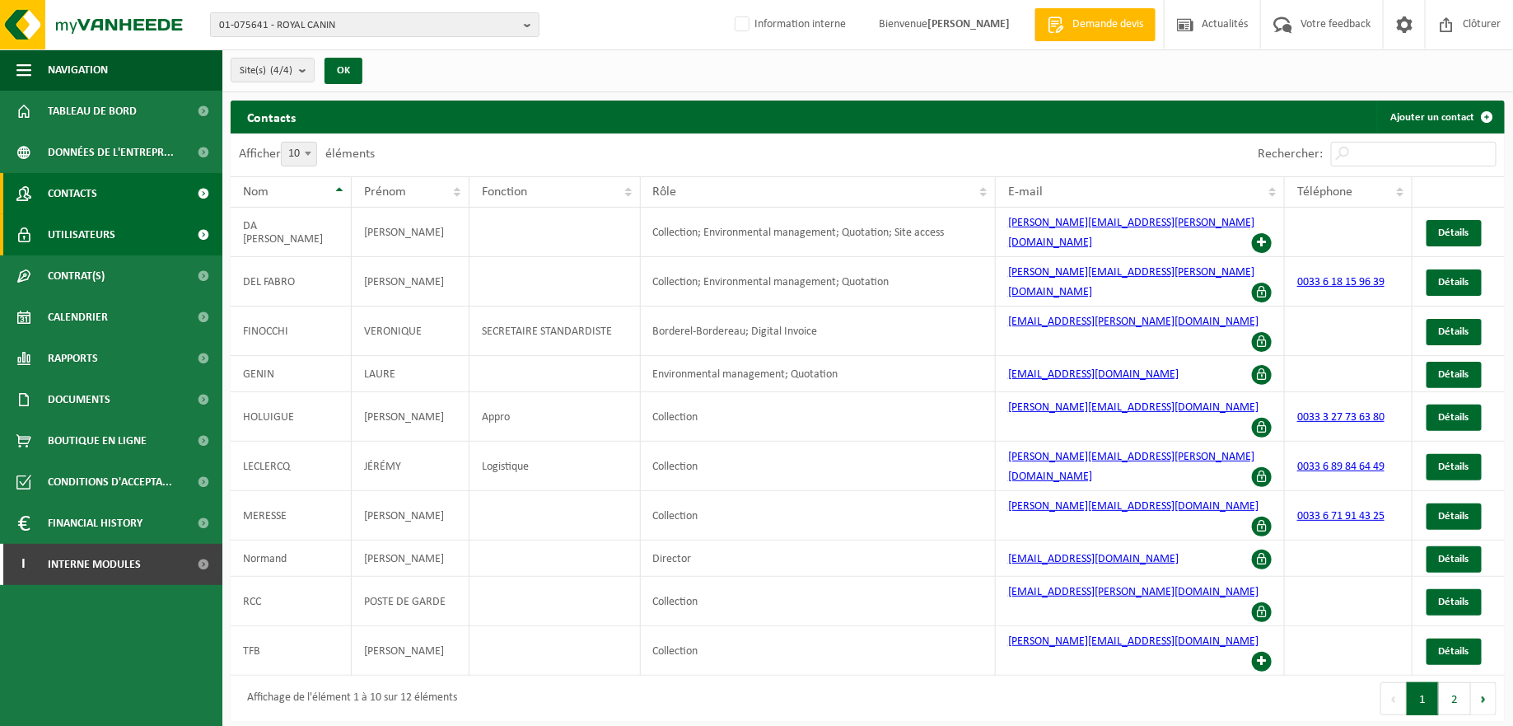
click at [110, 231] on span "Utilisateurs" at bounding box center [82, 234] width 68 height 41
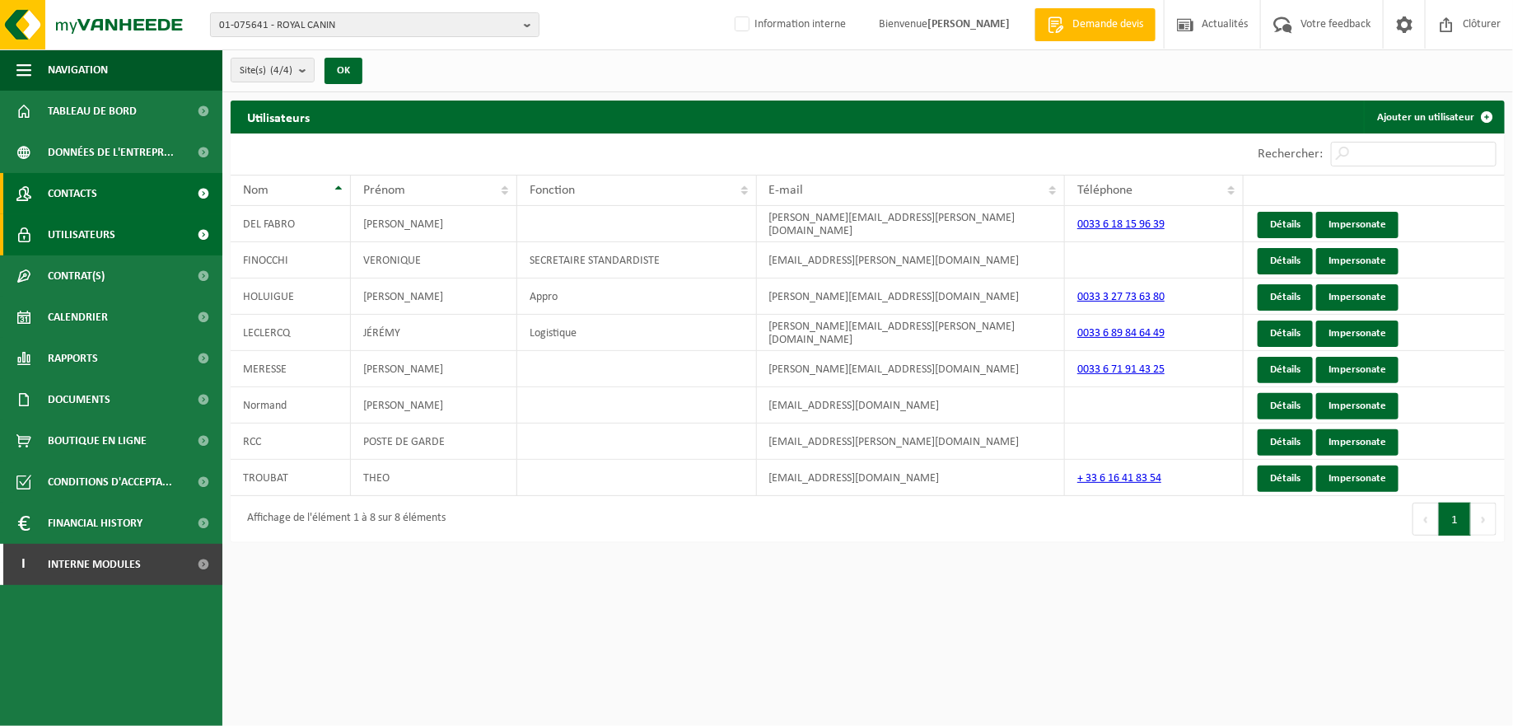
click at [110, 199] on link "Contacts" at bounding box center [111, 193] width 222 height 41
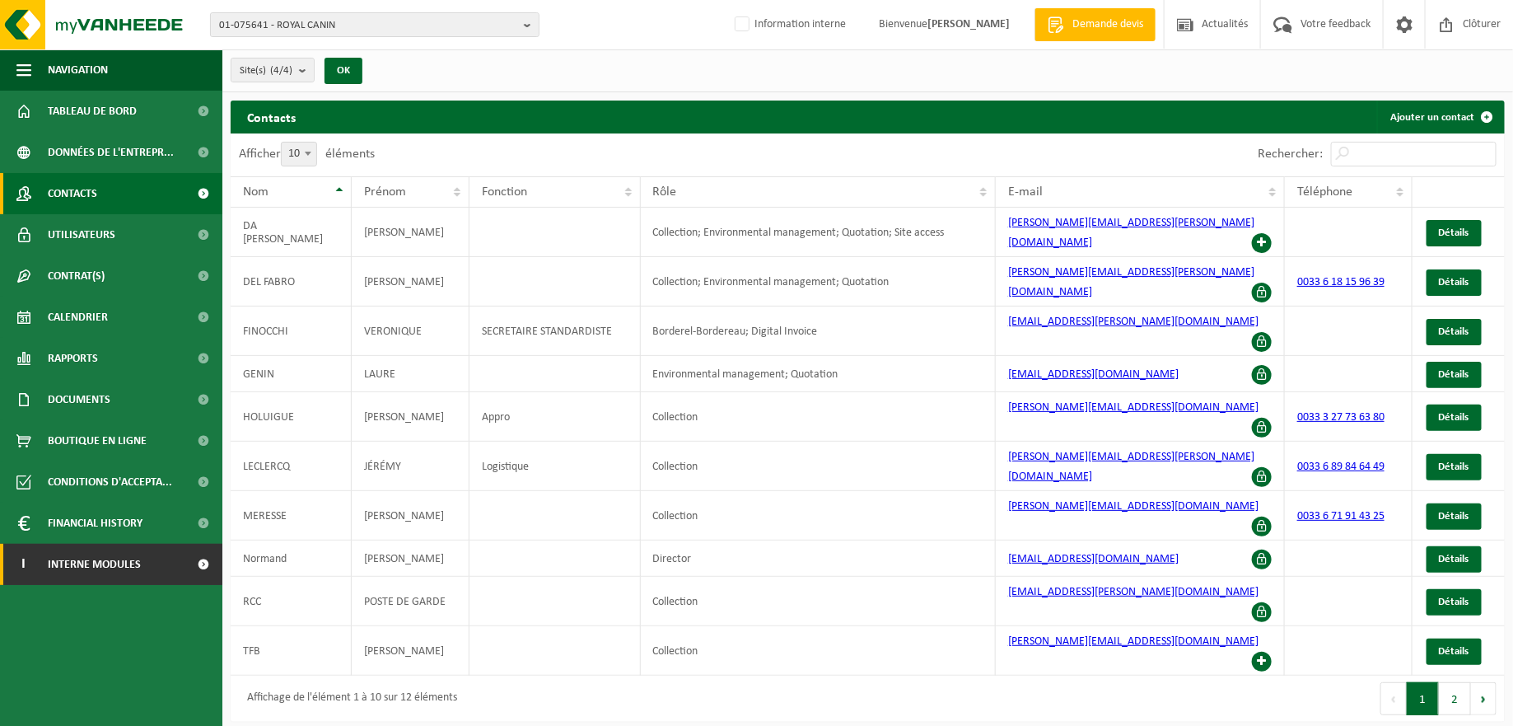
click at [97, 558] on span "Interne modules" at bounding box center [94, 564] width 93 height 41
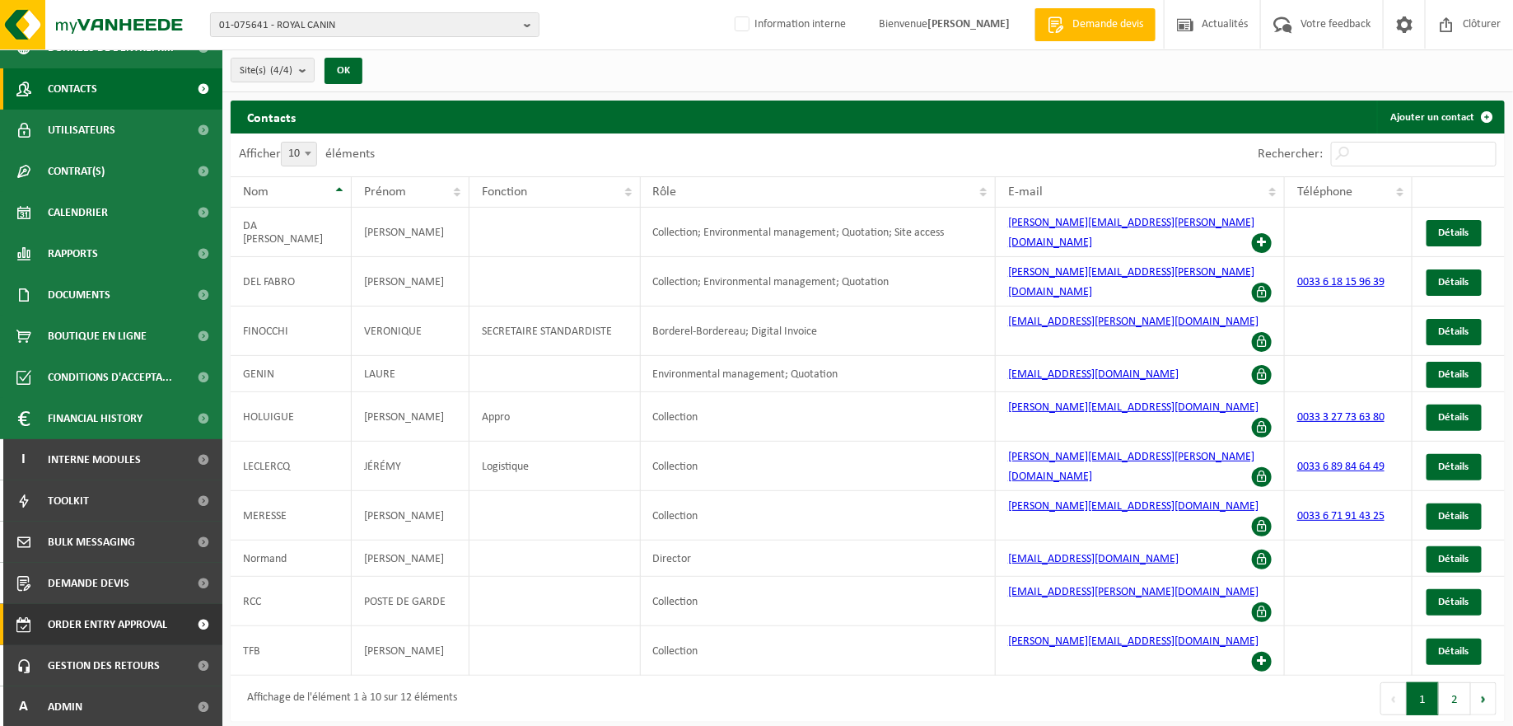
scroll to position [105, 0]
click at [110, 698] on link "A Admin" at bounding box center [111, 705] width 222 height 41
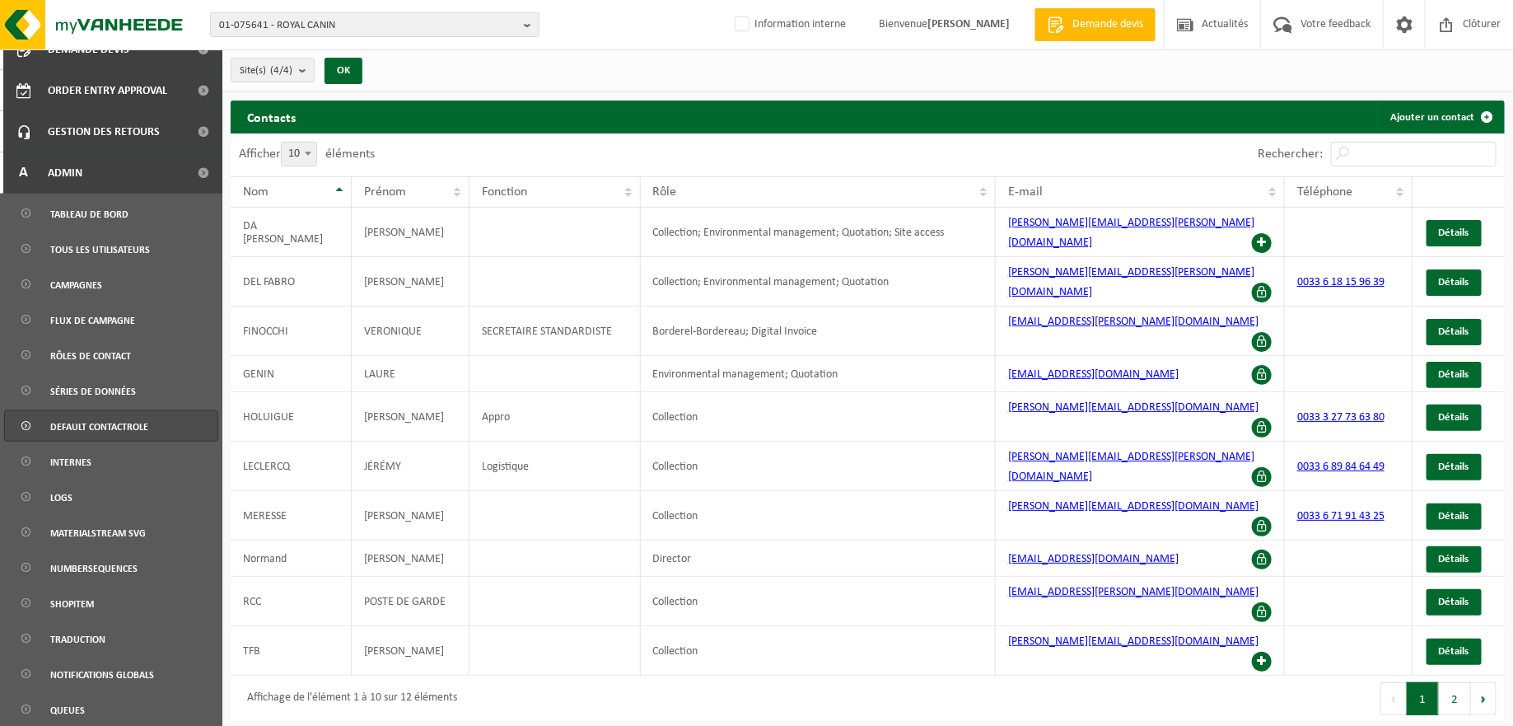
scroll to position [676, 0]
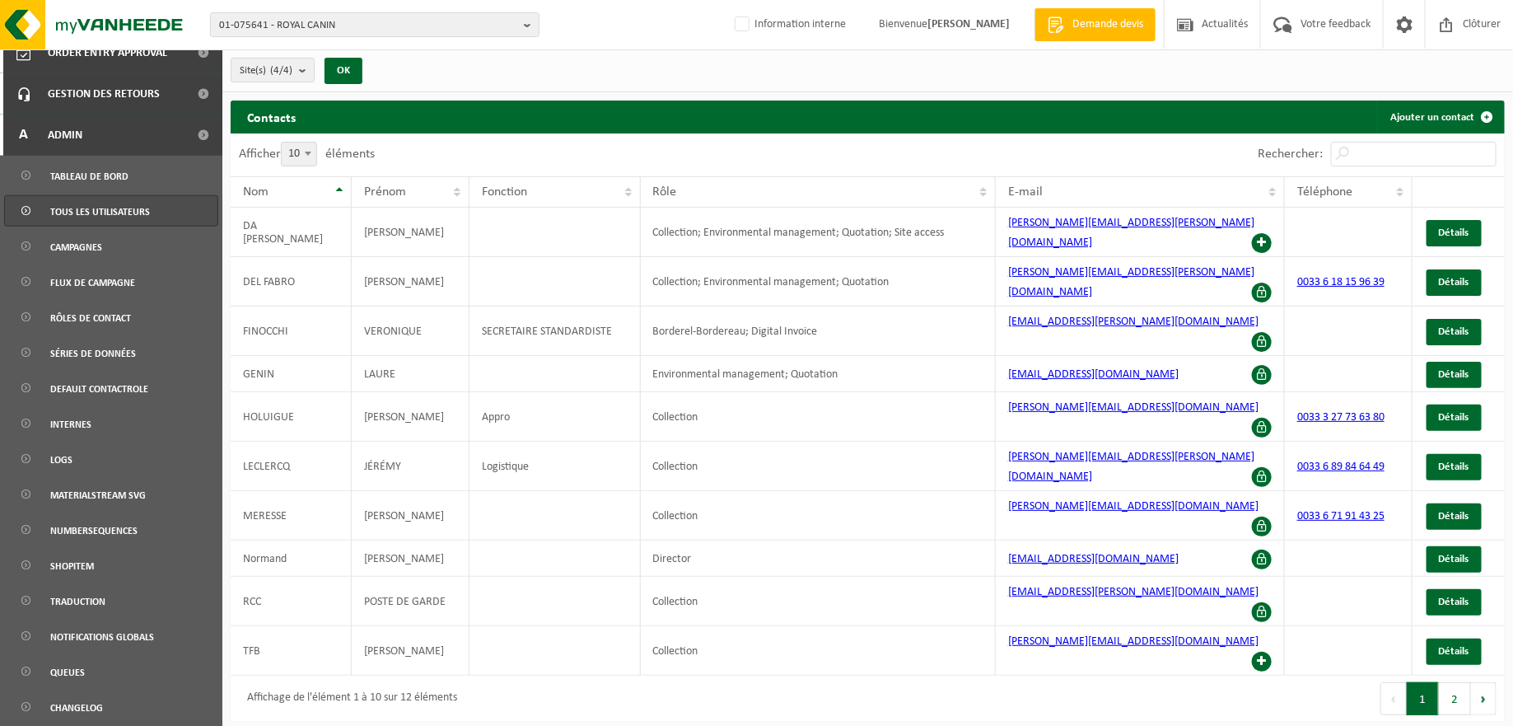
click at [91, 212] on span "Tous les utilisateurs" at bounding box center [100, 211] width 100 height 31
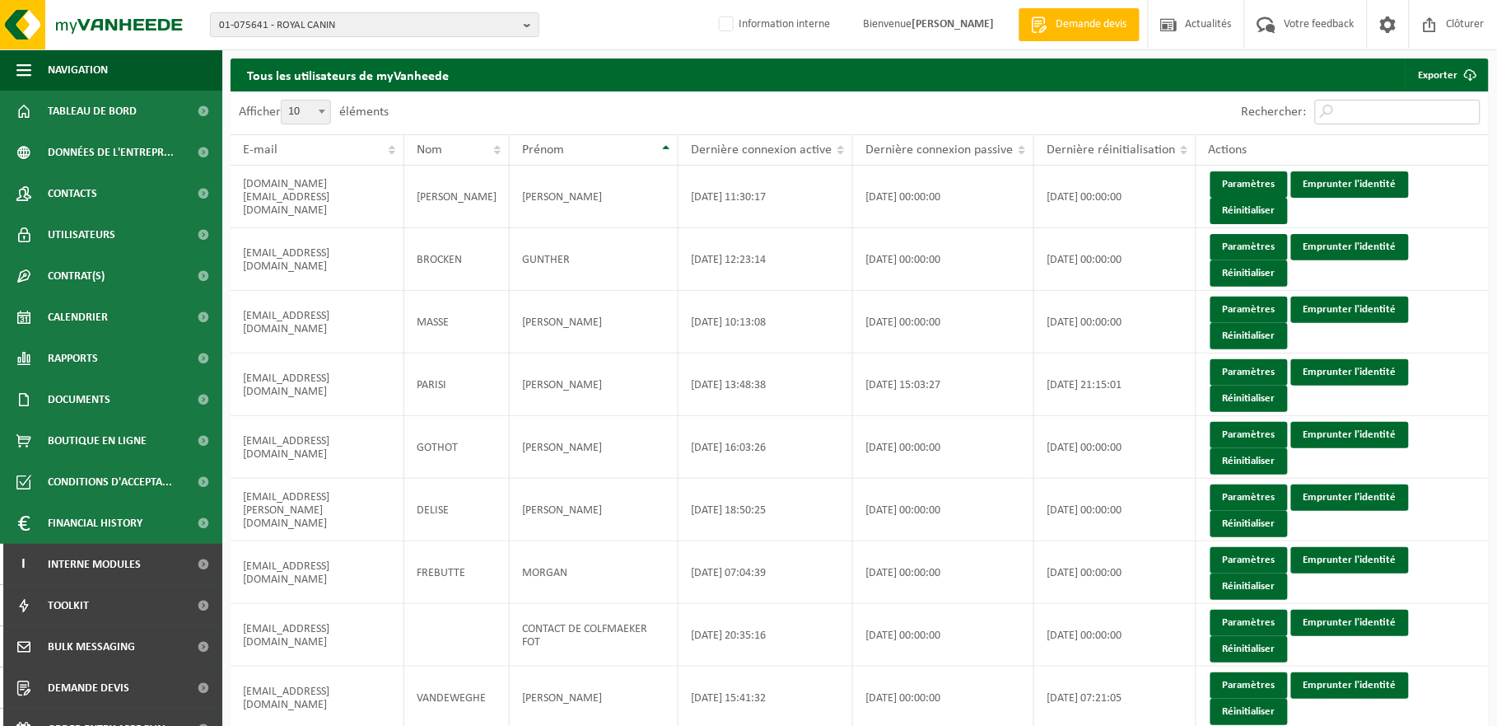
click at [1365, 122] on input "Rechercher:" at bounding box center [1398, 112] width 166 height 25
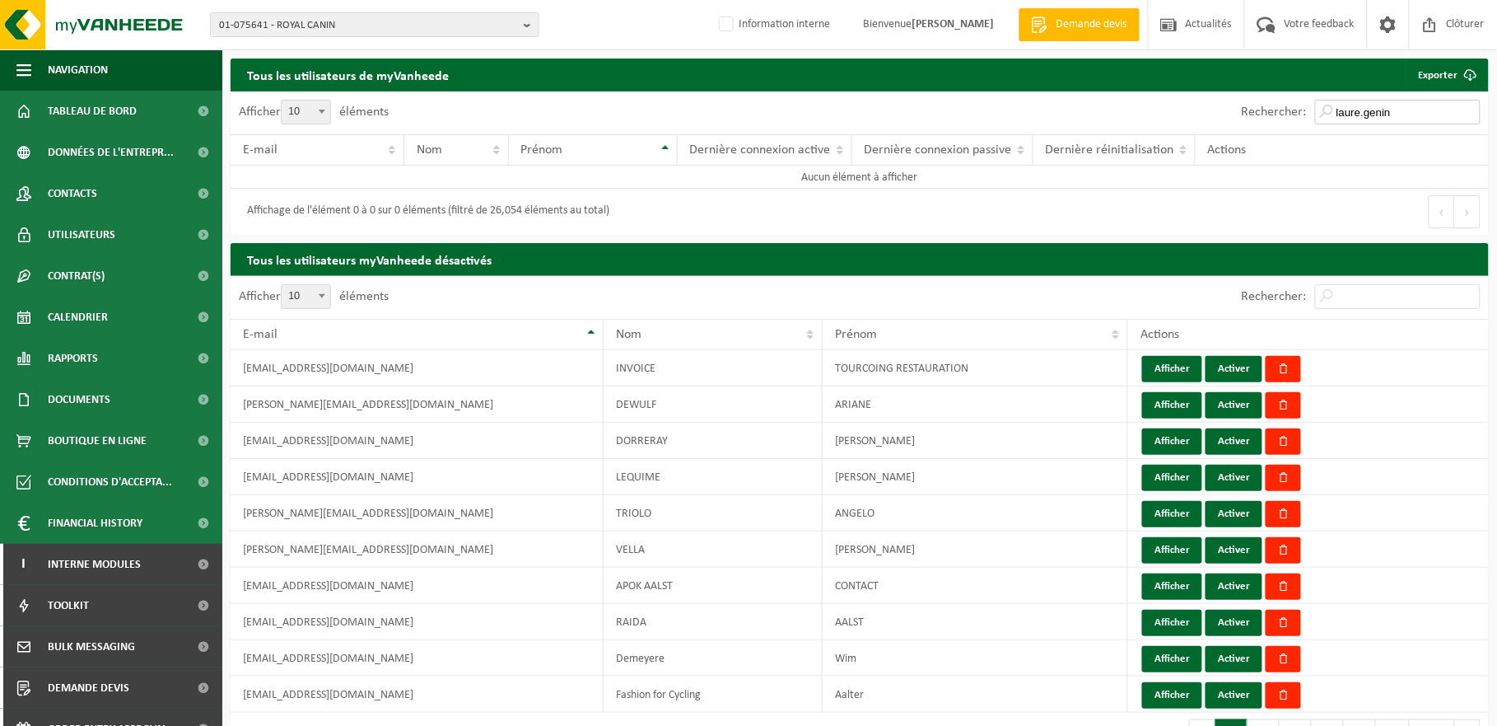
type input "laure.genin"
click at [1404, 291] on input "Rechercher:" at bounding box center [1398, 296] width 166 height 25
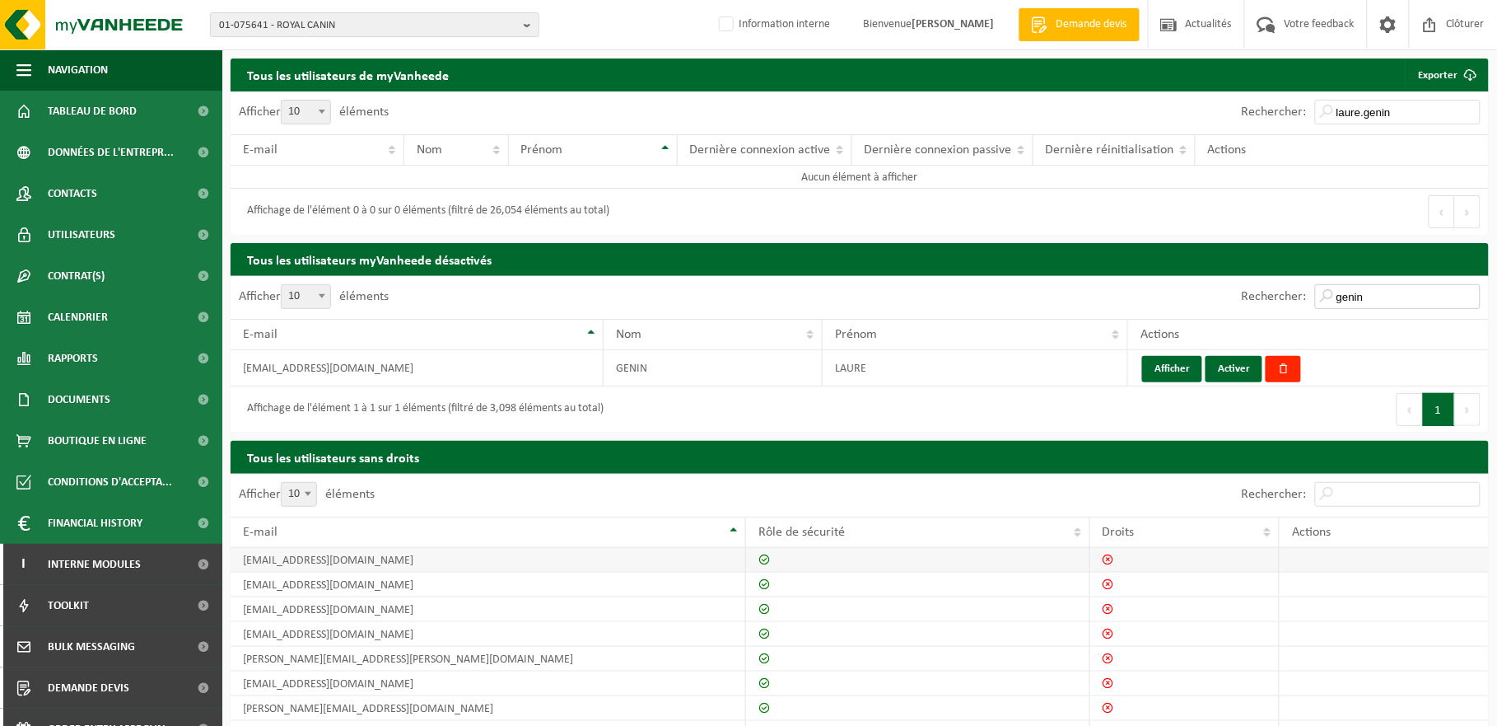
scroll to position [109, 0]
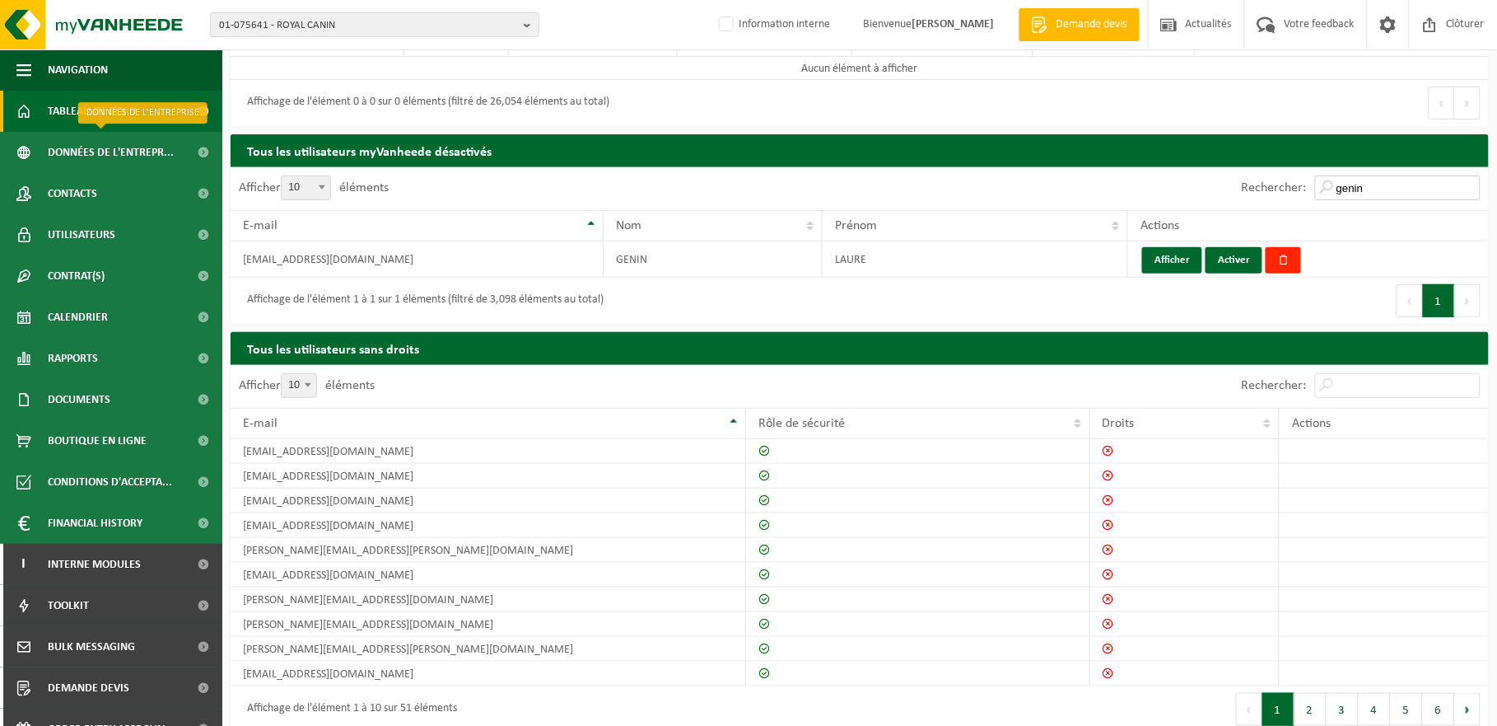
type input "genin"
click at [100, 124] on span "Tableau de bord" at bounding box center [92, 111] width 89 height 41
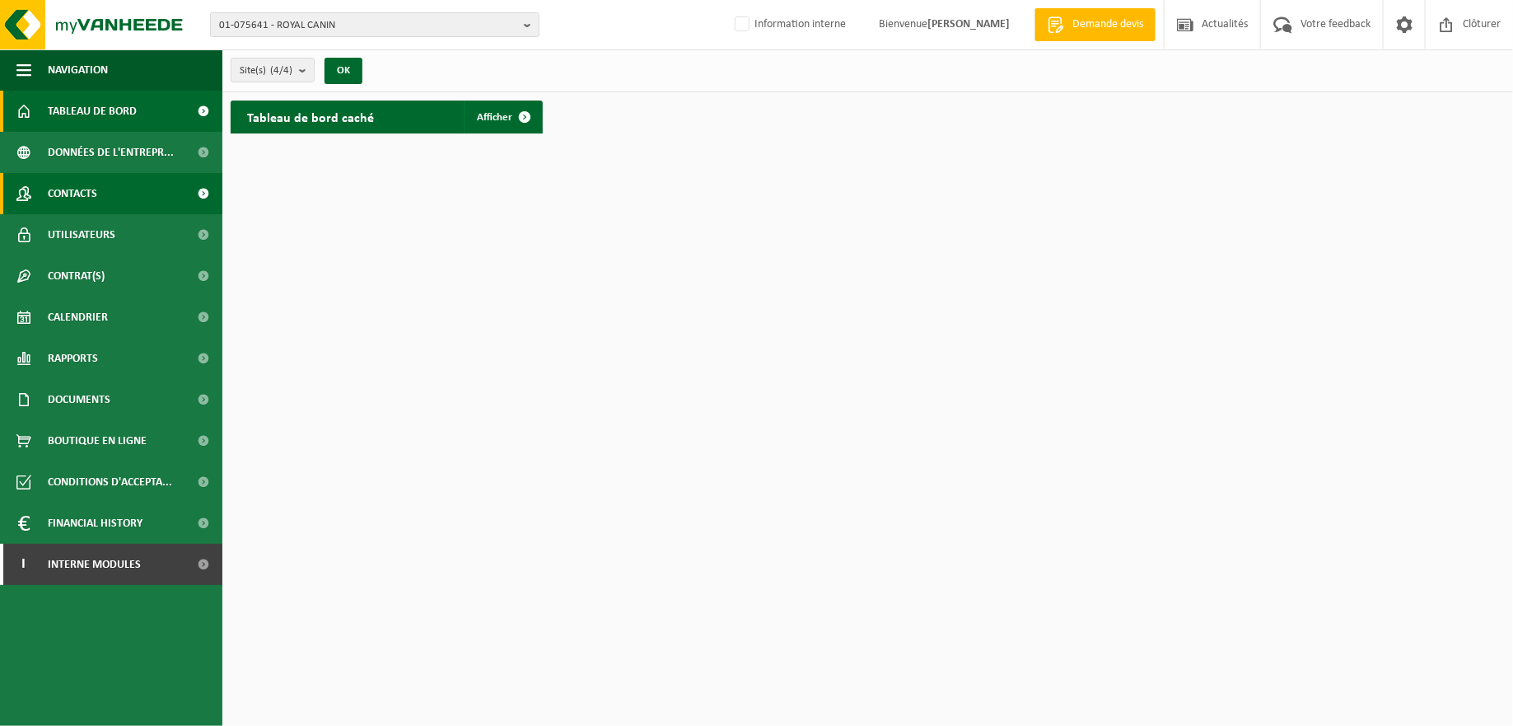
click at [89, 192] on span "Contacts" at bounding box center [72, 193] width 49 height 41
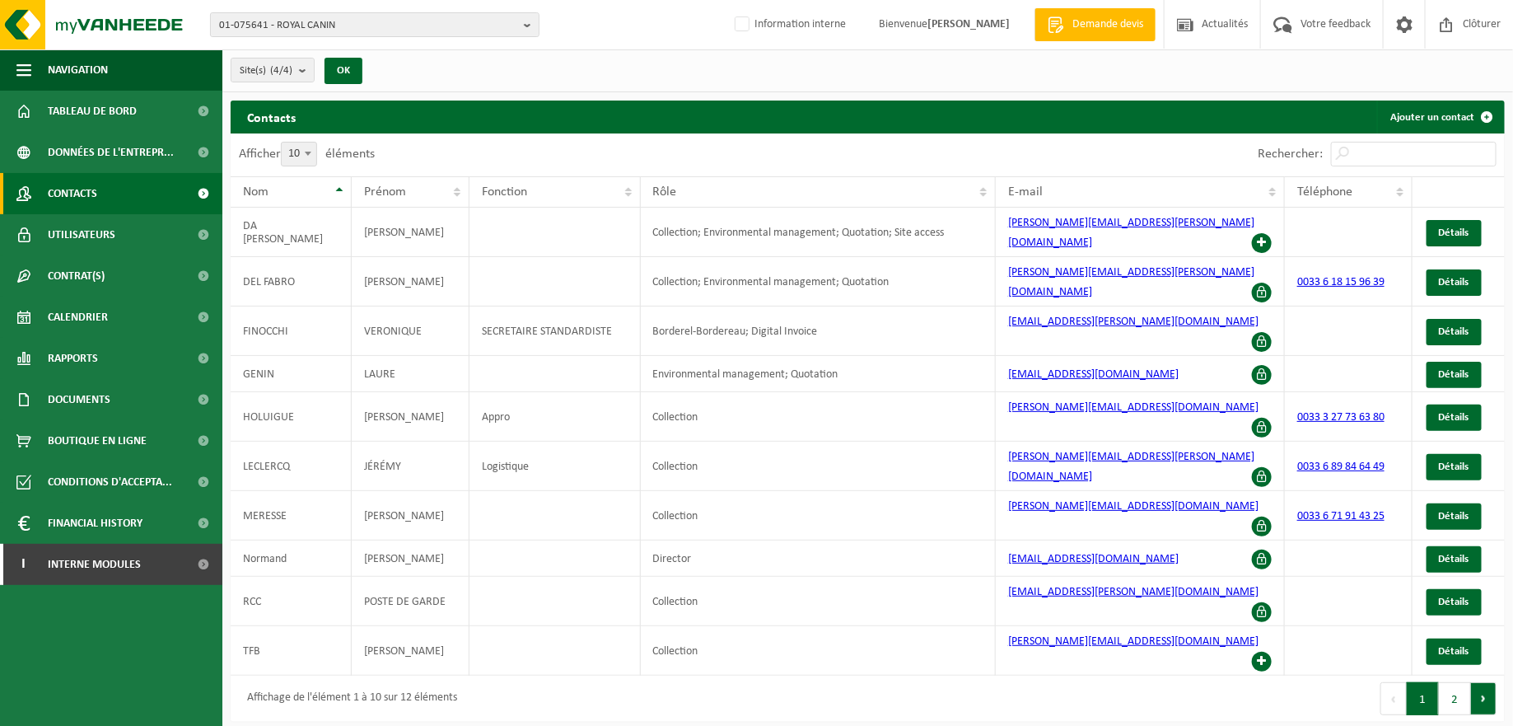
click at [1484, 682] on button "Suivant" at bounding box center [1484, 698] width 26 height 33
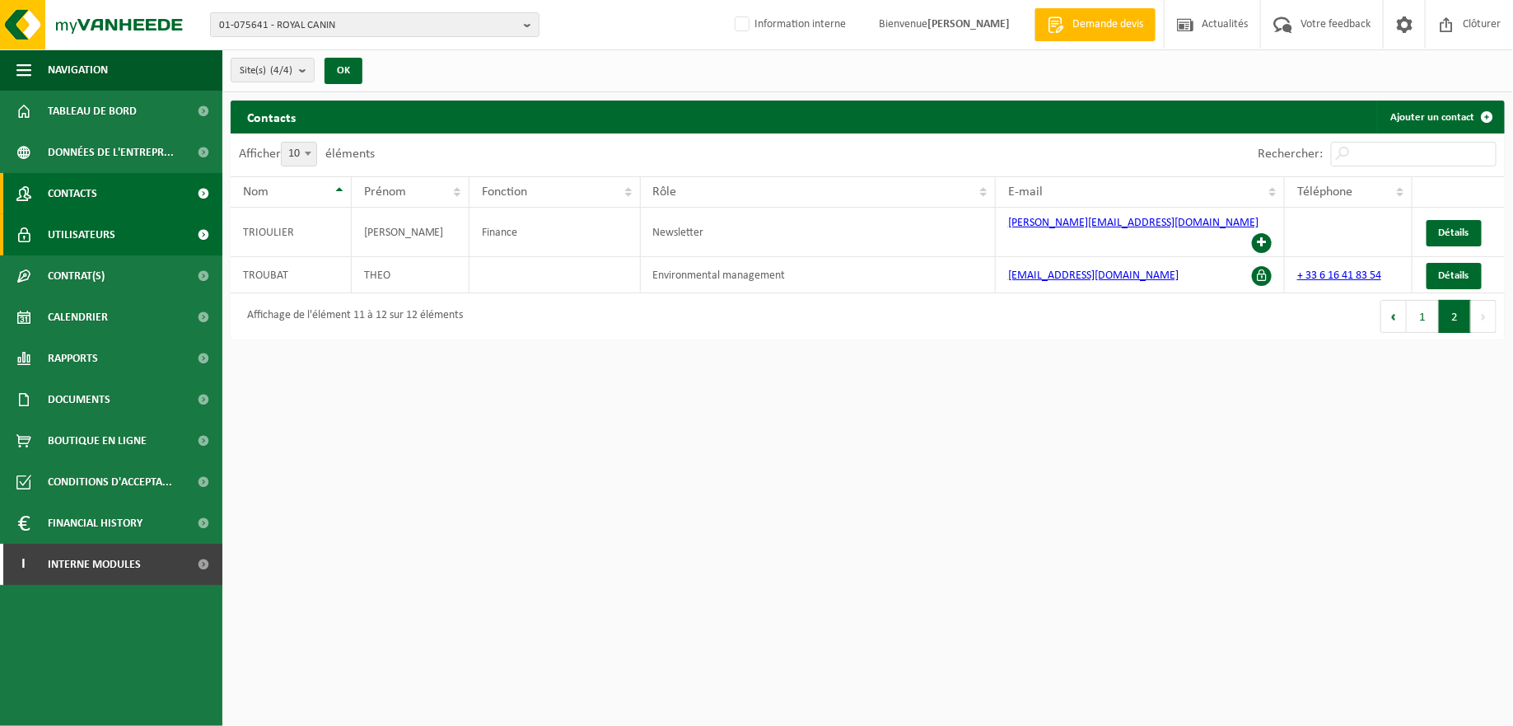
click at [95, 236] on span "Utilisateurs" at bounding box center [82, 234] width 68 height 41
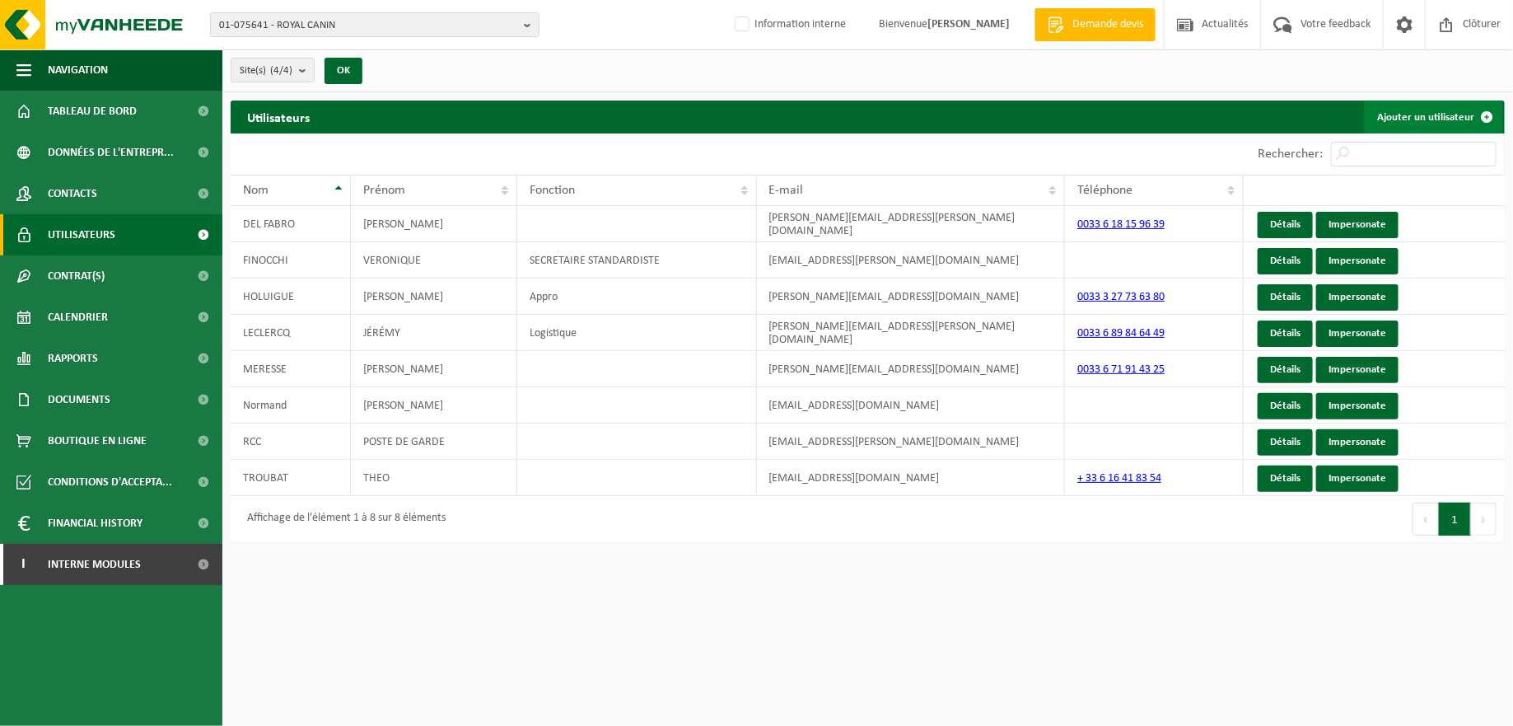
click at [1488, 111] on span at bounding box center [1486, 116] width 33 height 33
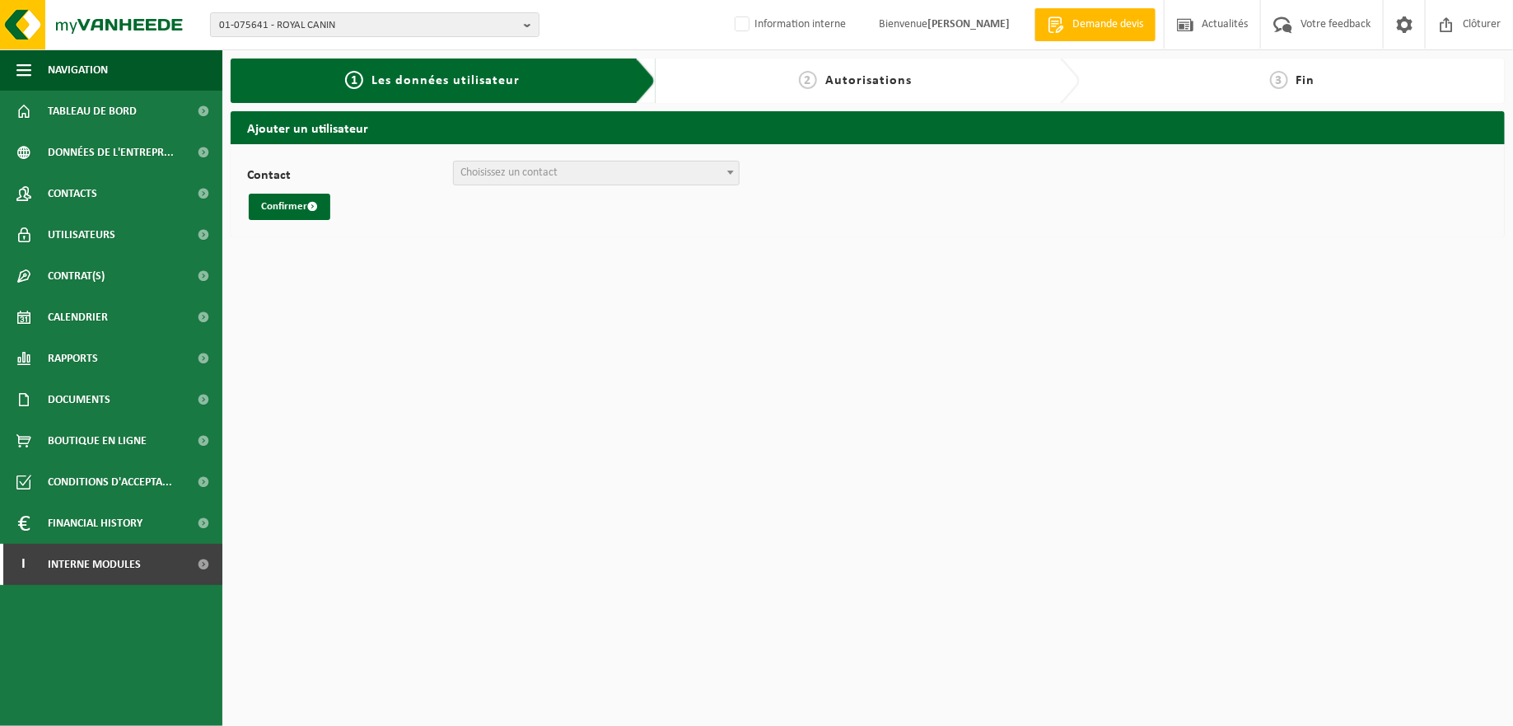
click at [731, 171] on b at bounding box center [730, 172] width 7 height 4
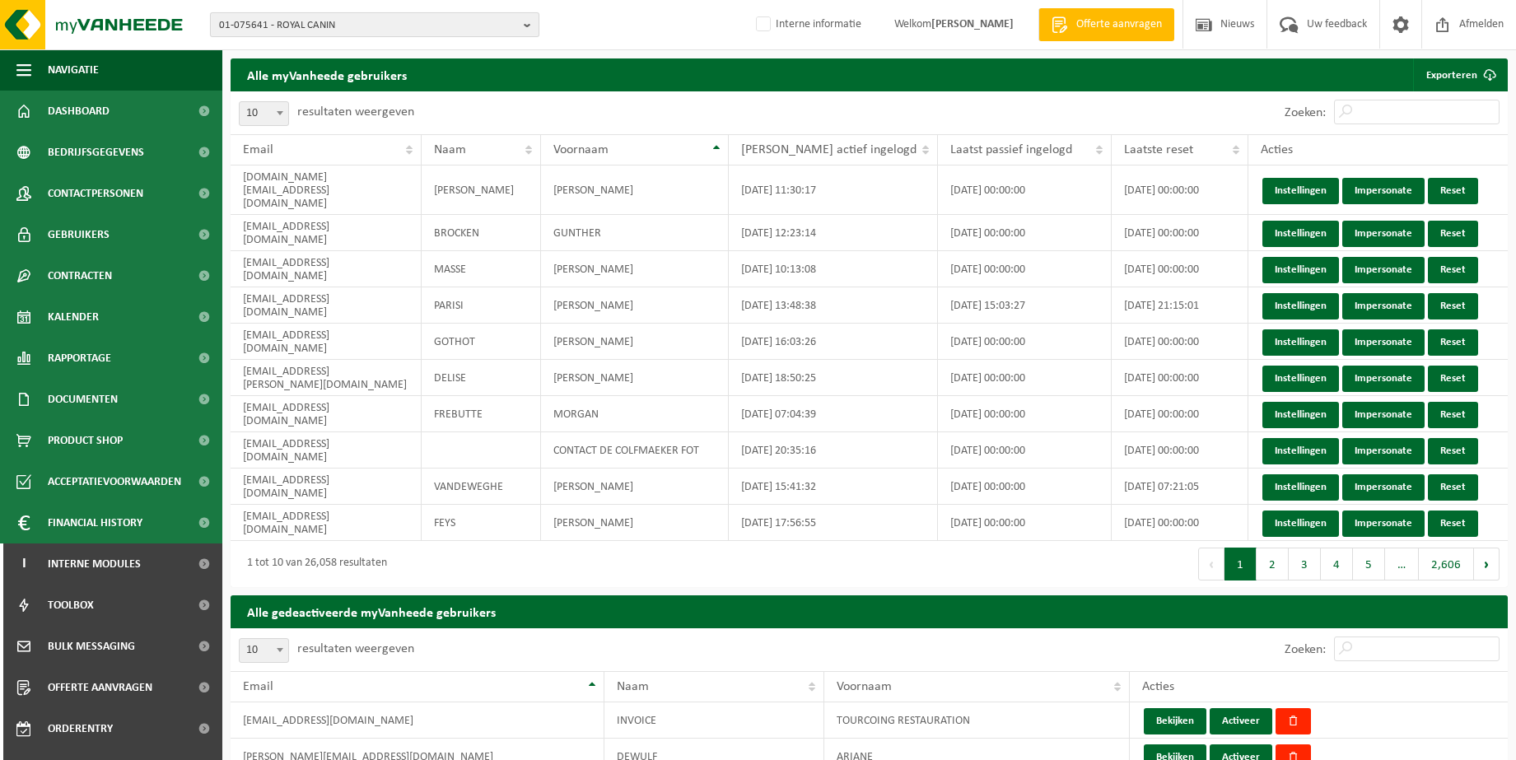
click at [528, 22] on b "button" at bounding box center [531, 24] width 15 height 23
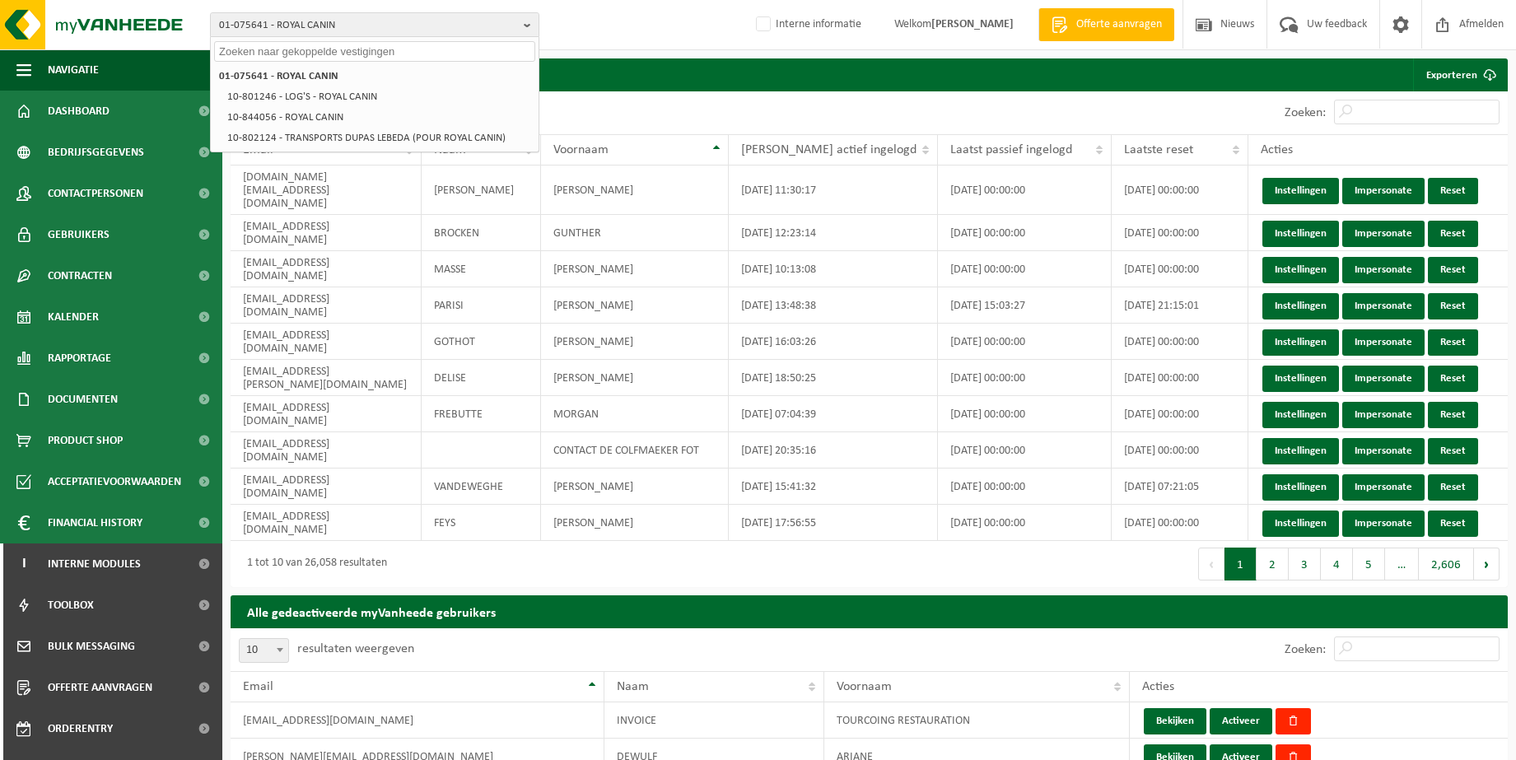
paste input "10-935652"
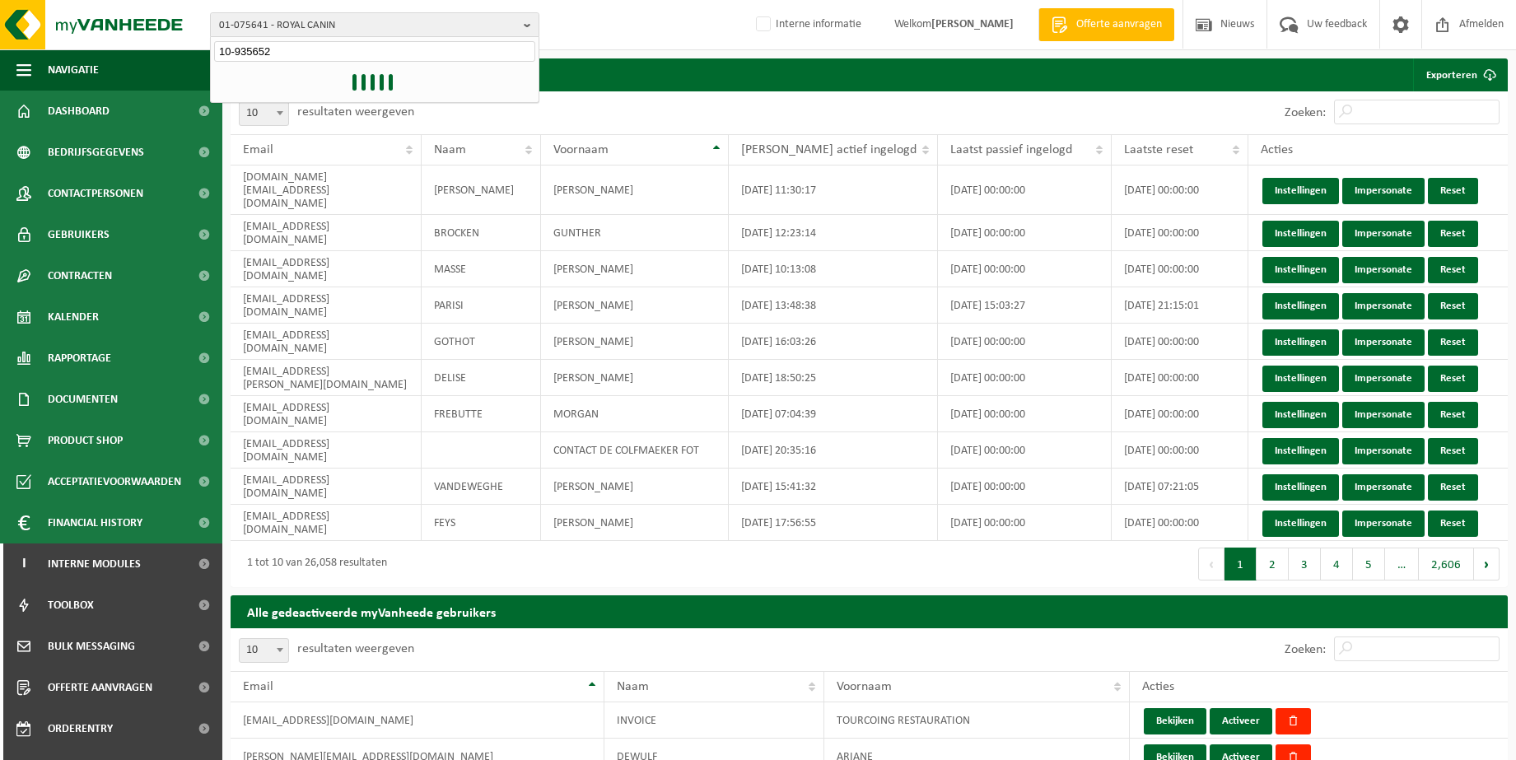
type input "10-935652"
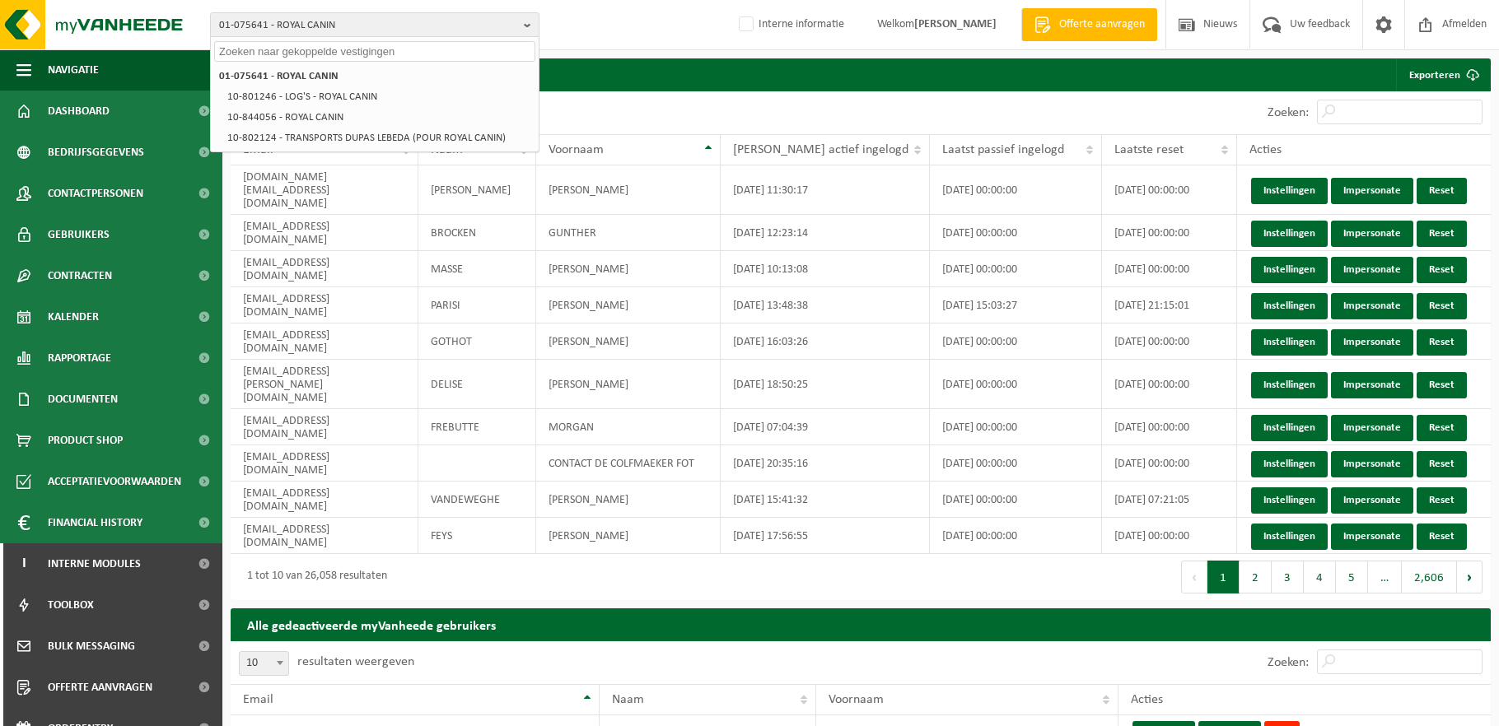
click at [340, 46] on input "text" at bounding box center [374, 51] width 321 height 21
paste input "01-088652"
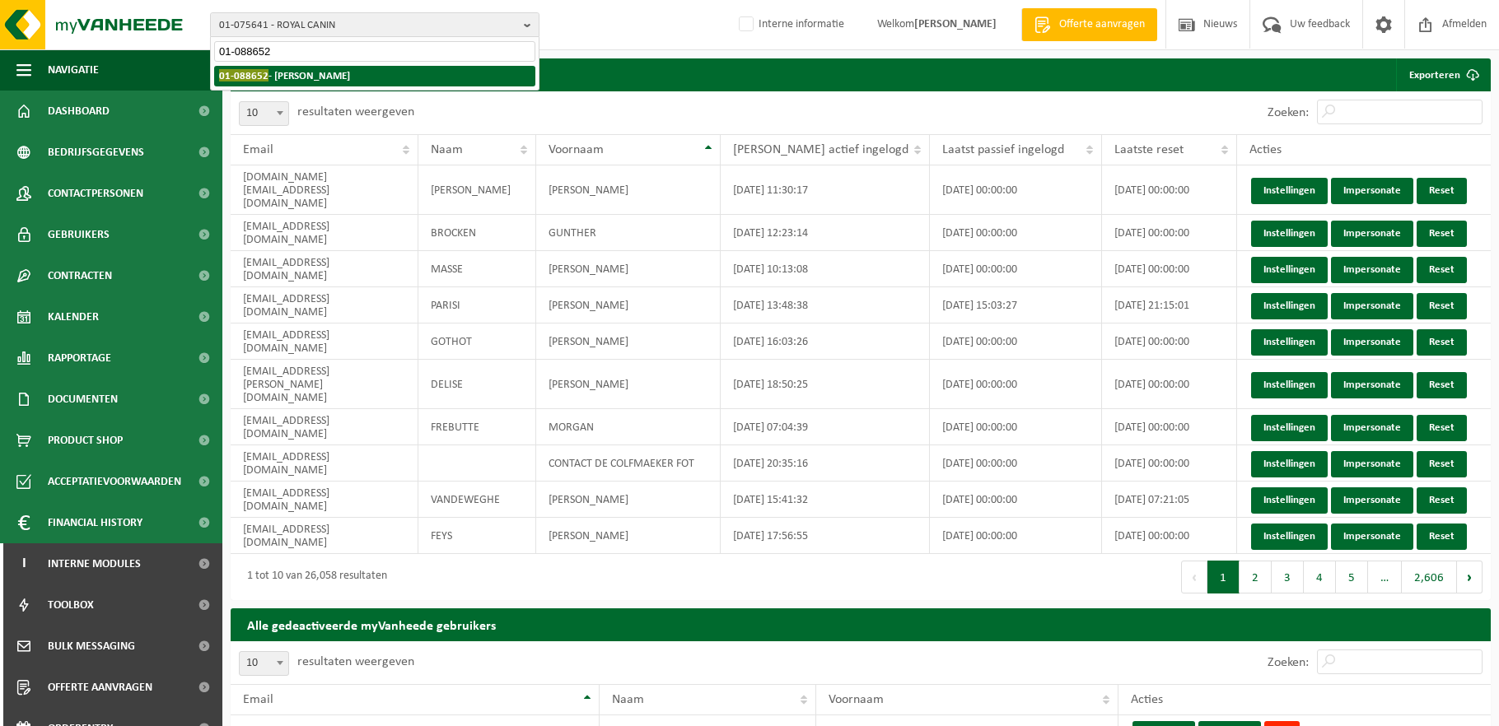
type input "01-088652"
click at [418, 70] on li "01-088652 - VALTRIS CHAMPLOR" at bounding box center [374, 76] width 321 height 21
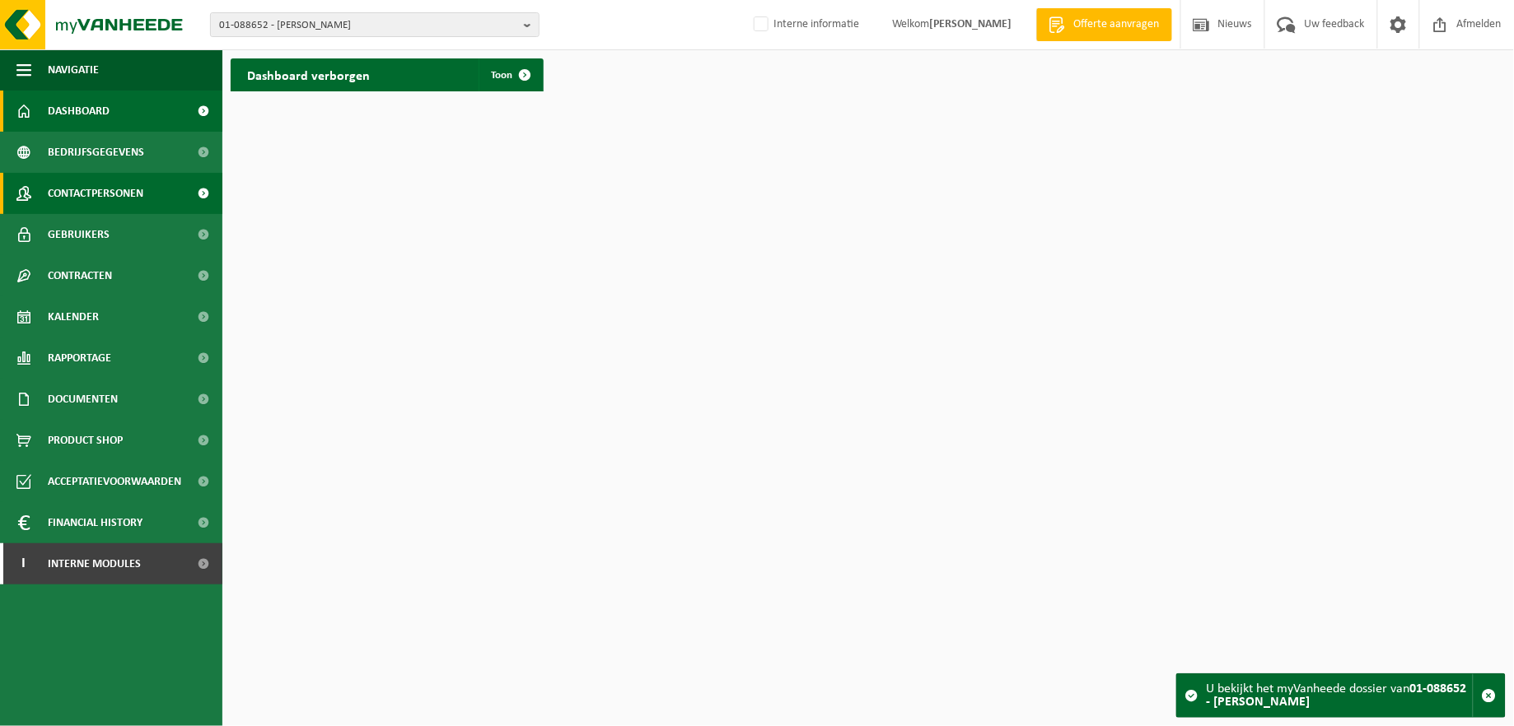
click at [103, 195] on span "Contactpersonen" at bounding box center [96, 193] width 96 height 41
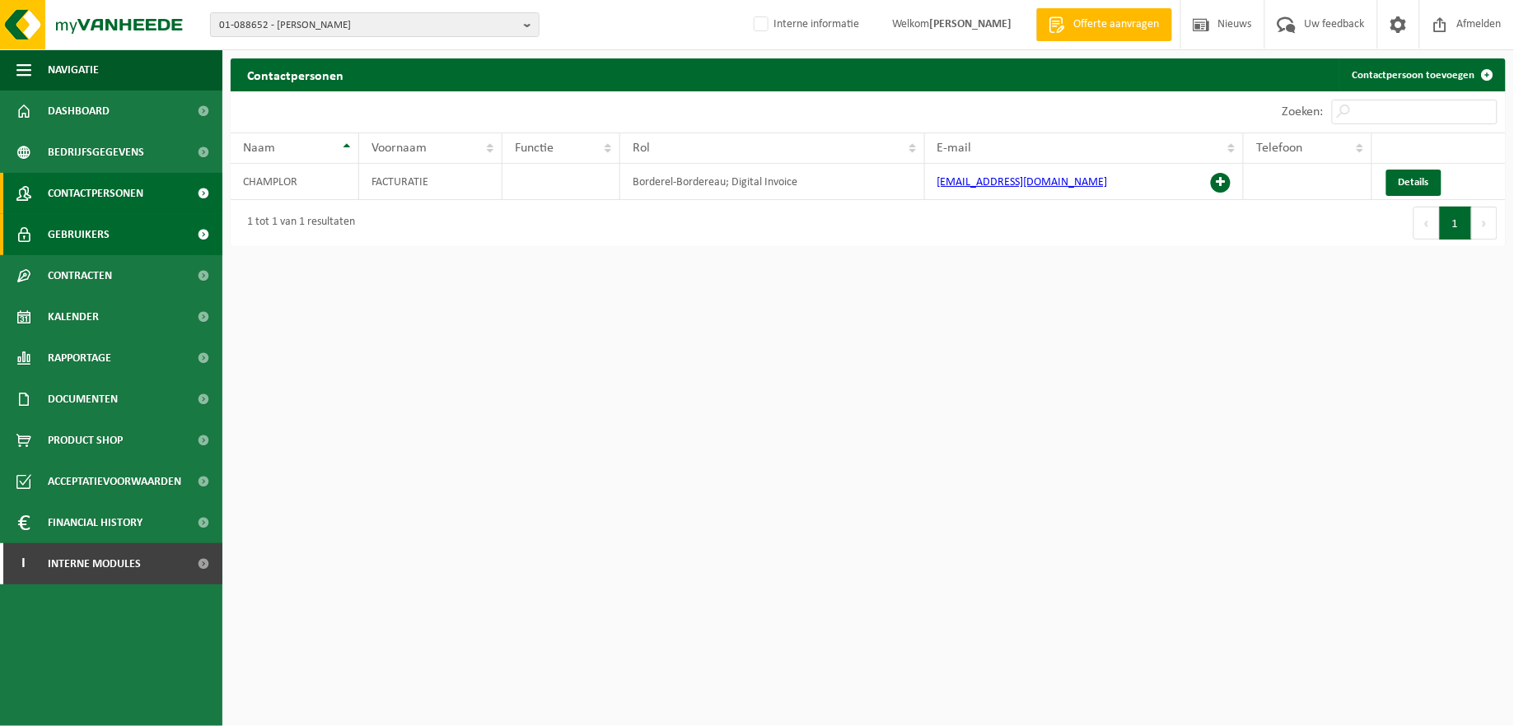
click at [91, 231] on span "Gebruikers" at bounding box center [79, 234] width 62 height 41
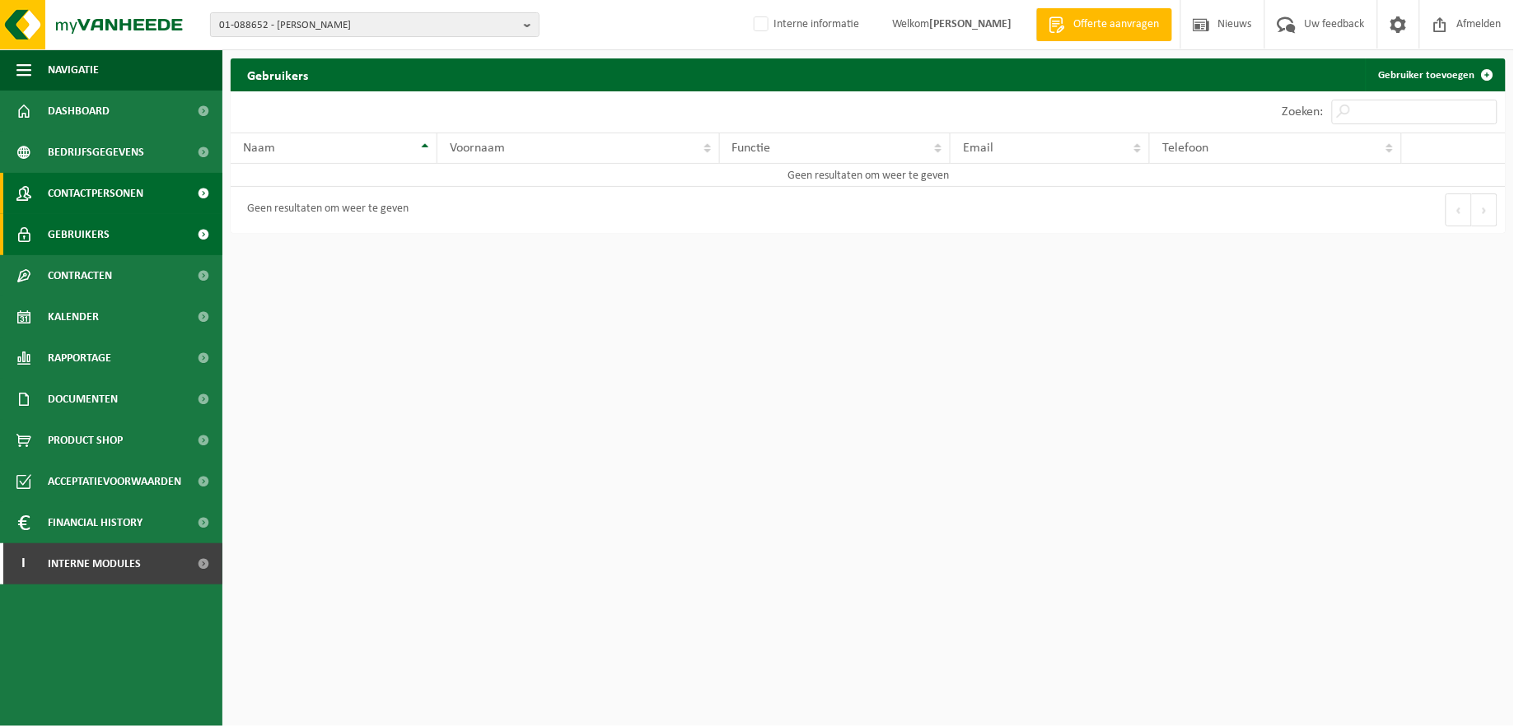
click at [89, 191] on span "Contactpersonen" at bounding box center [96, 193] width 96 height 41
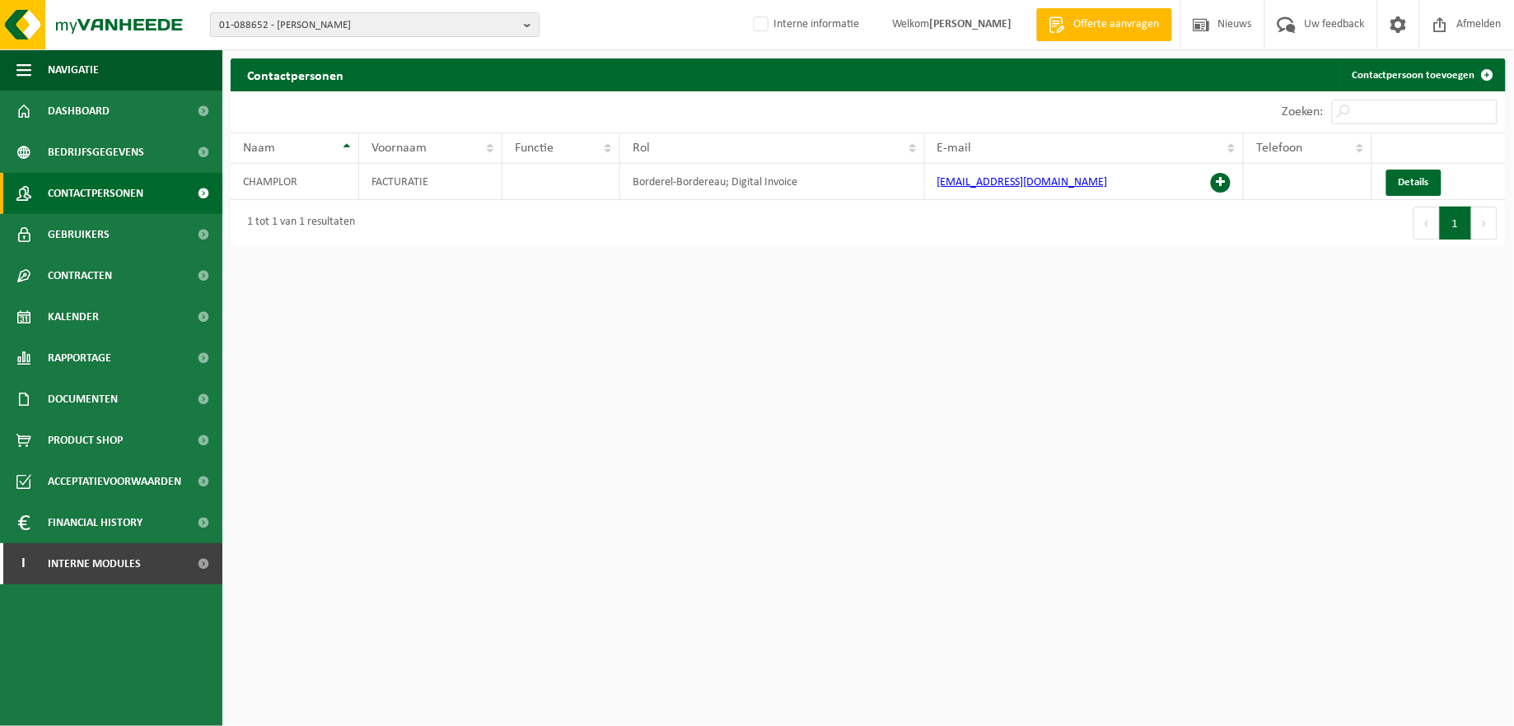
click at [524, 21] on b "button" at bounding box center [531, 24] width 15 height 23
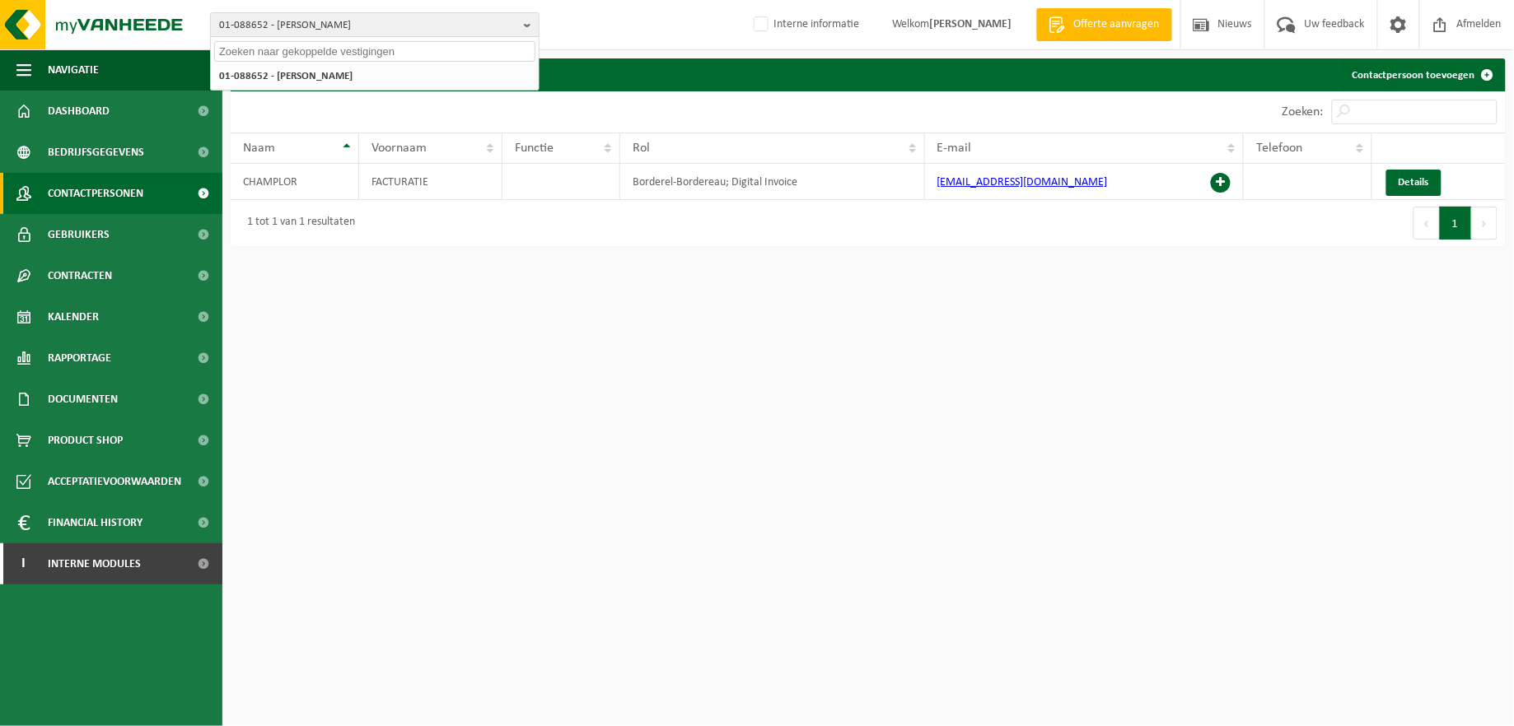
click at [463, 52] on input "text" at bounding box center [374, 51] width 321 height 21
paste input "10-966710"
type input "10-966710"
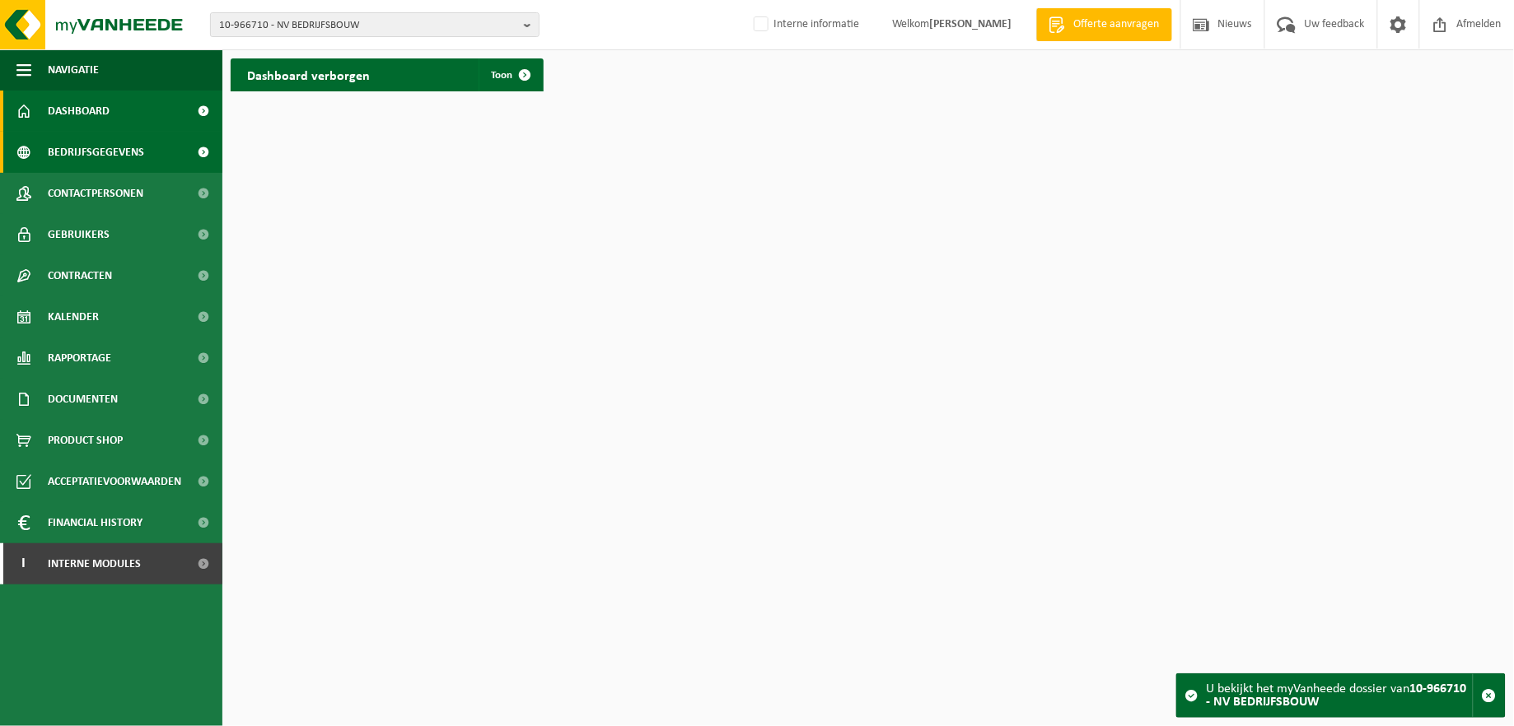
click at [97, 151] on span "Bedrijfsgegevens" at bounding box center [96, 152] width 96 height 41
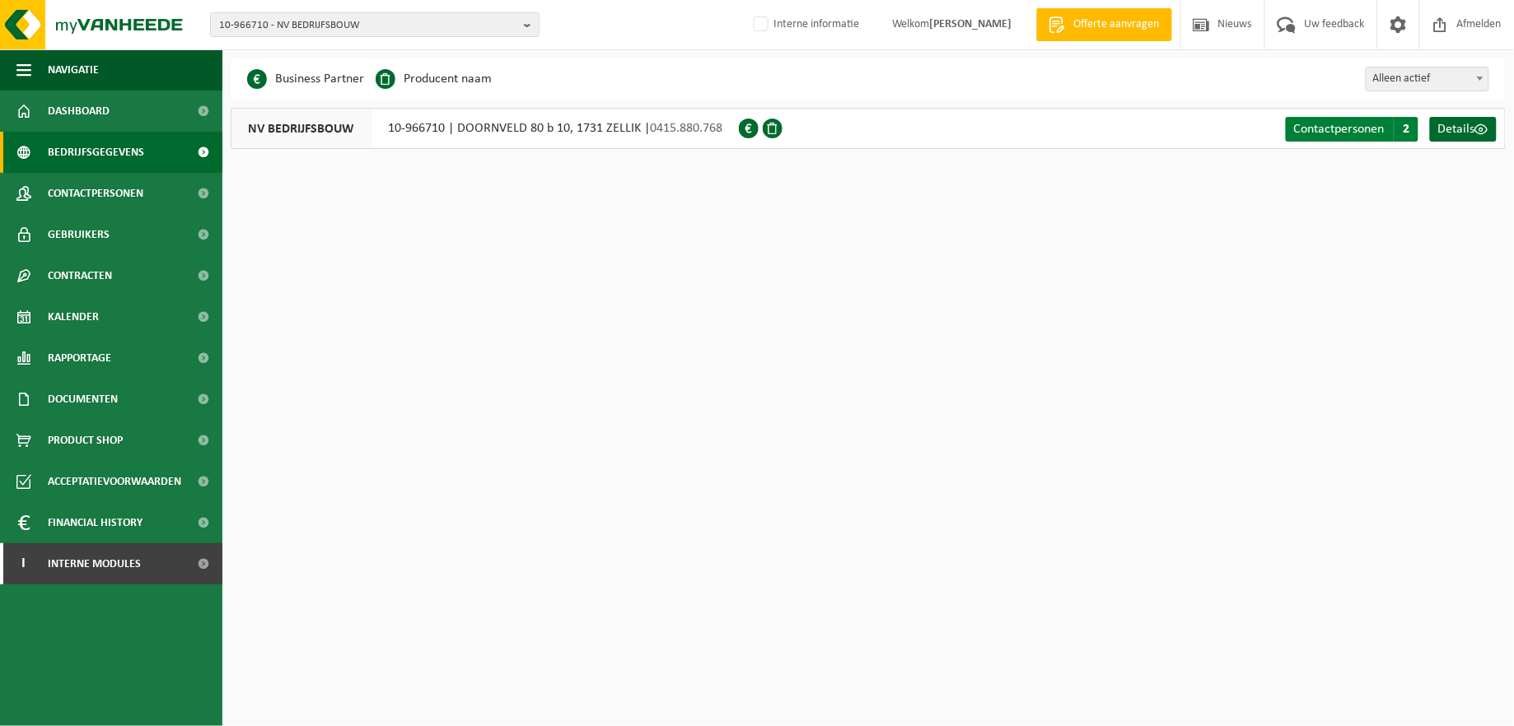
click at [1369, 128] on span "Contactpersonen" at bounding box center [1339, 129] width 91 height 13
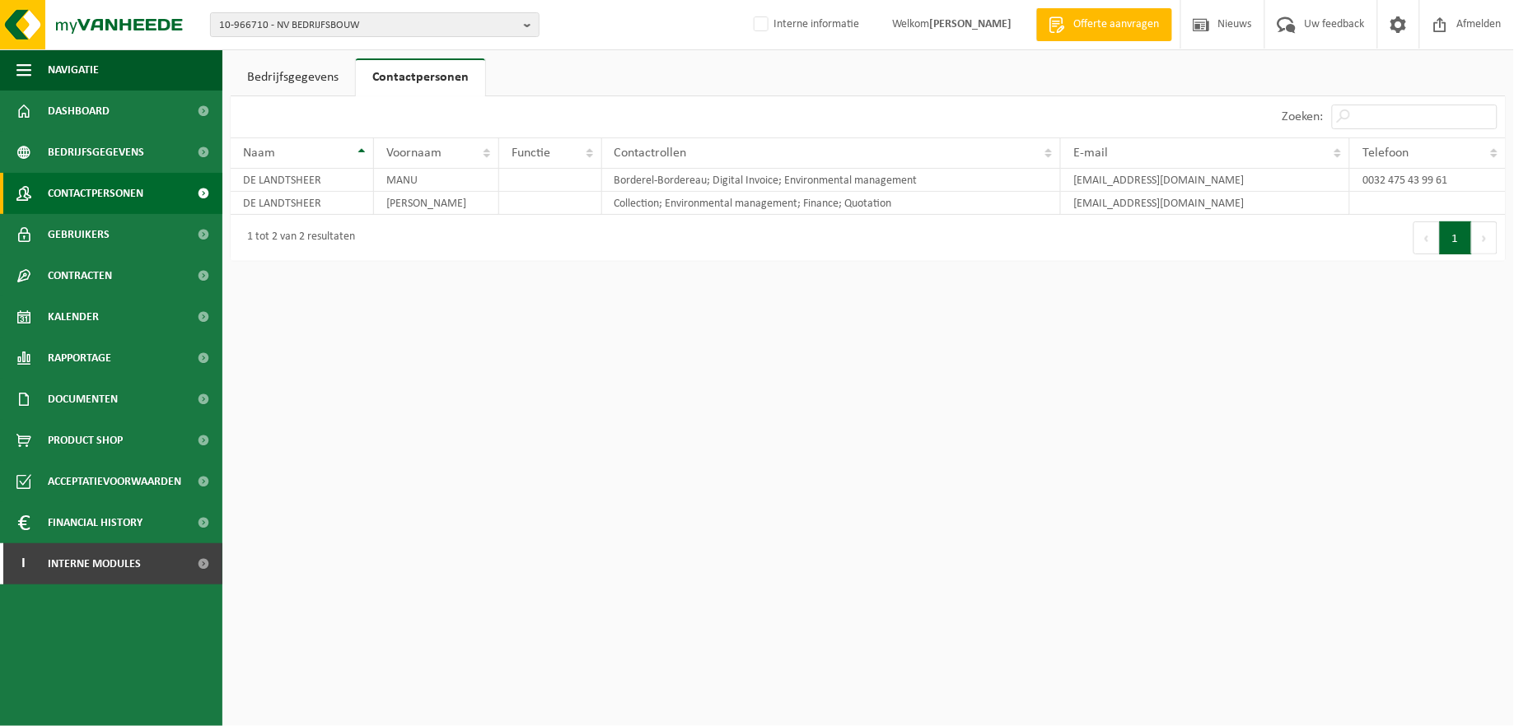
click at [110, 186] on span "Contactpersonen" at bounding box center [96, 193] width 96 height 41
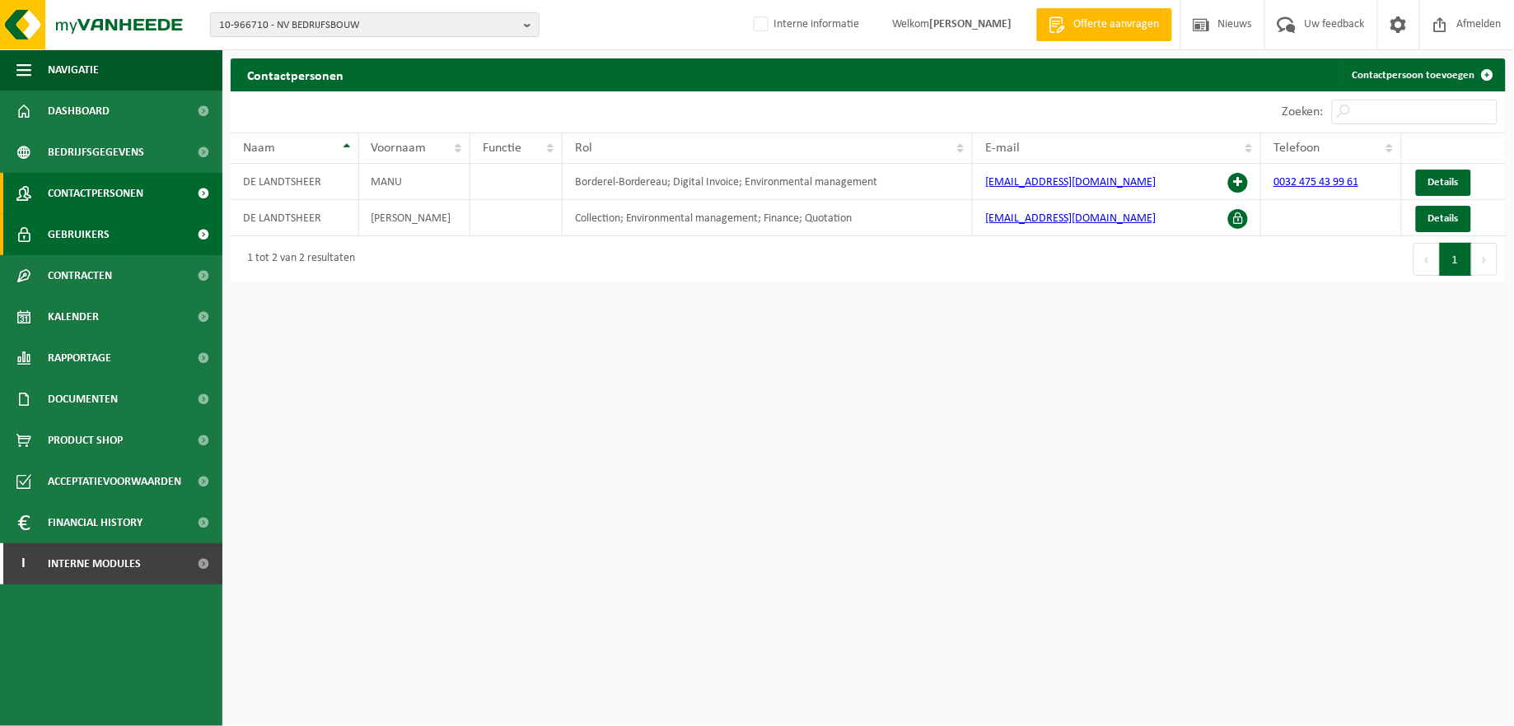
click at [133, 224] on link "Gebruikers" at bounding box center [111, 234] width 222 height 41
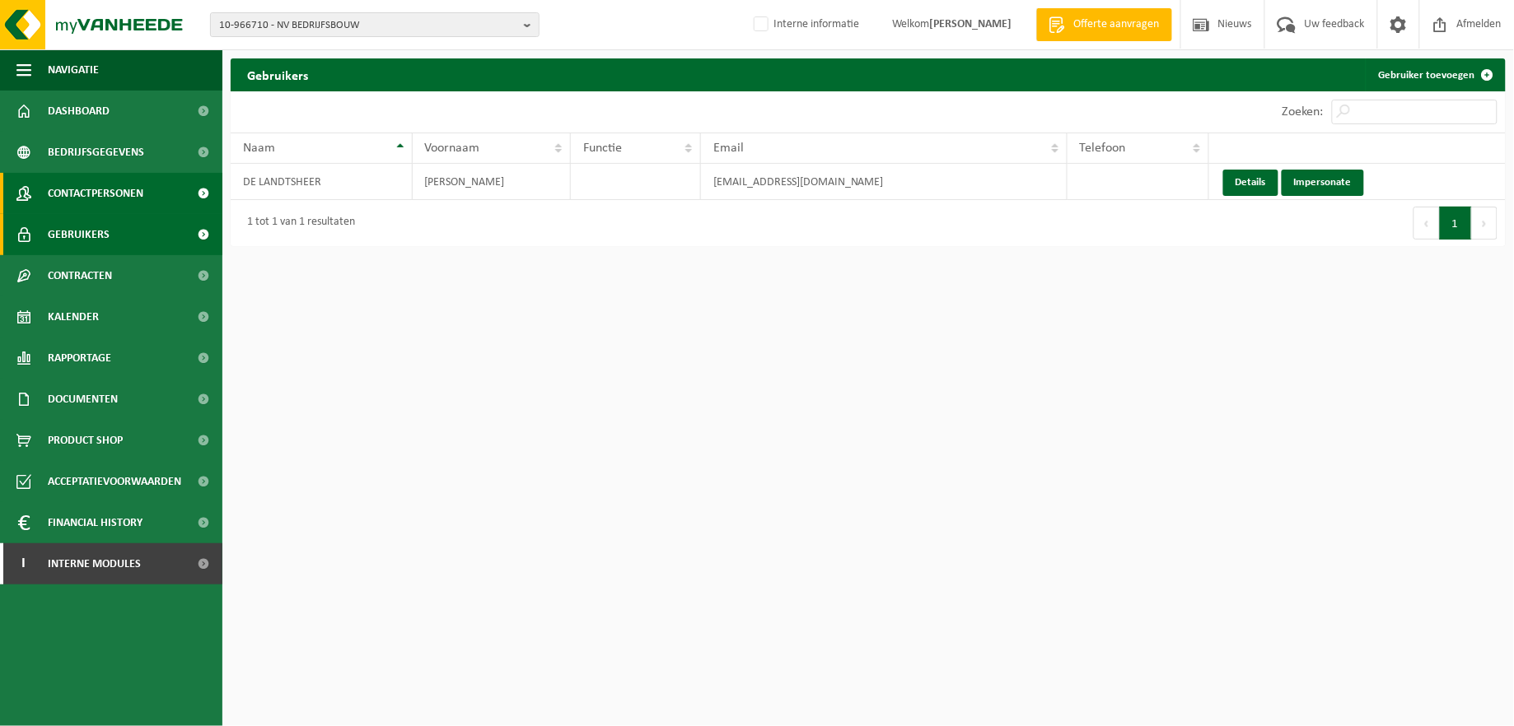
click at [132, 189] on span "Contactpersonen" at bounding box center [96, 193] width 96 height 41
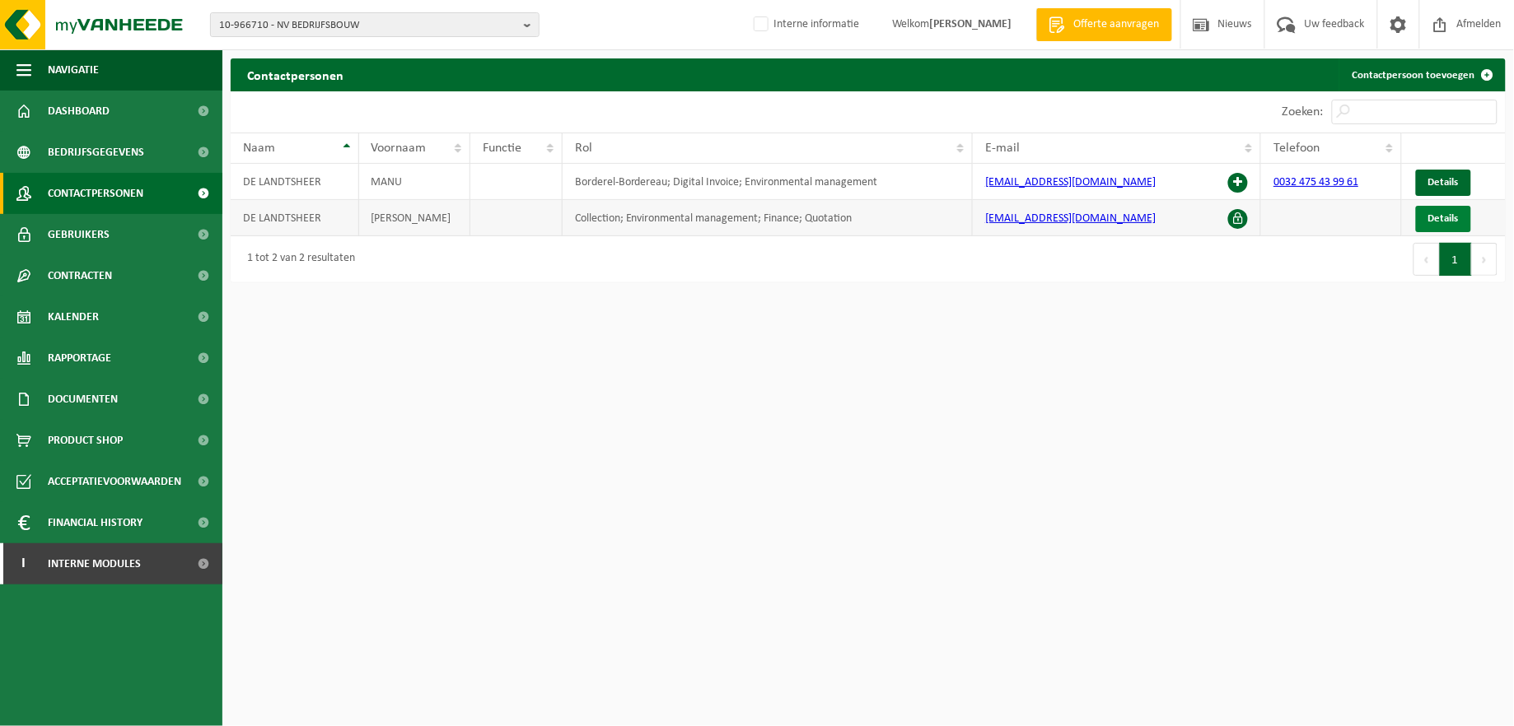
click at [1451, 217] on span "Details" at bounding box center [1443, 218] width 30 height 11
click at [79, 236] on span "Gebruikers" at bounding box center [79, 234] width 62 height 41
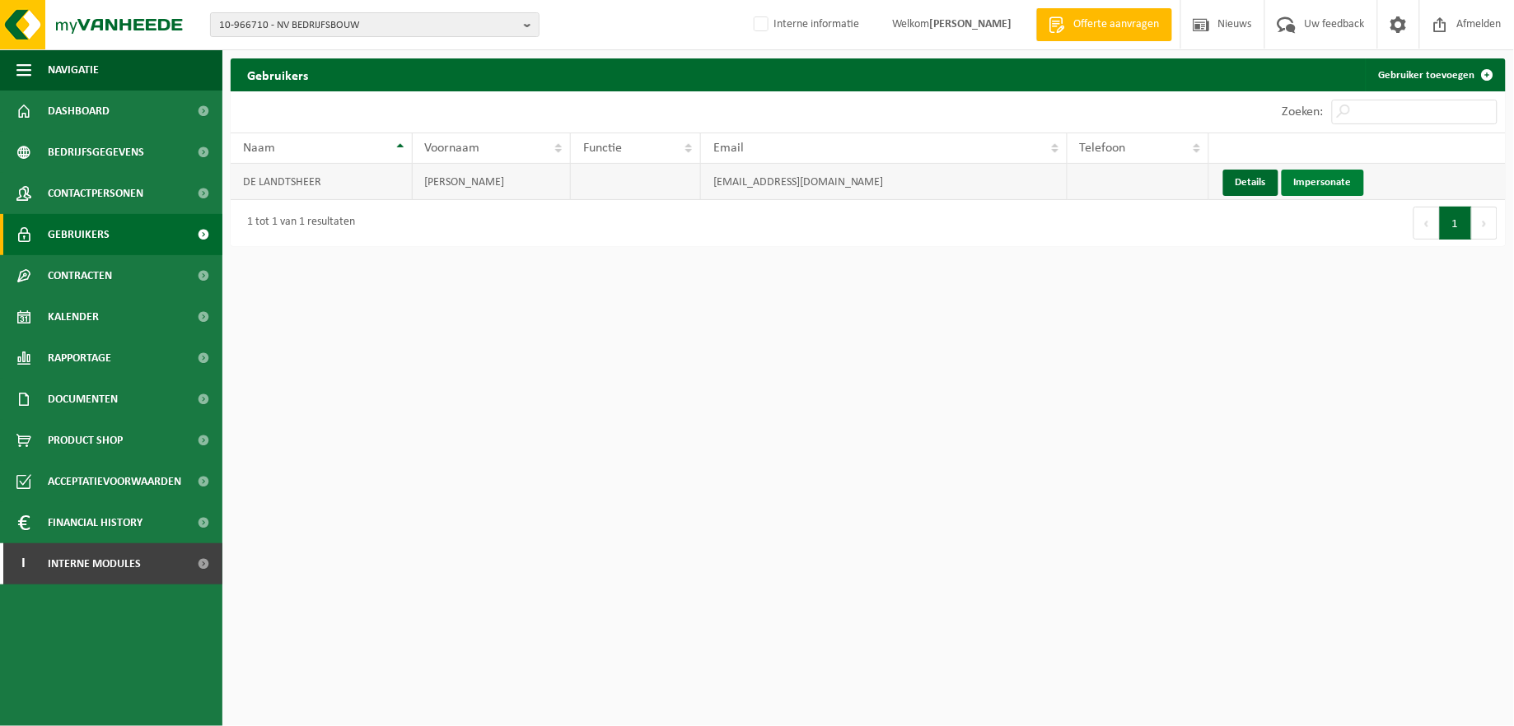
click at [1297, 175] on link "Impersonate" at bounding box center [1323, 183] width 82 height 26
click at [1230, 184] on link "Details" at bounding box center [1250, 183] width 55 height 26
click at [74, 150] on span "Bedrijfsgegevens" at bounding box center [96, 152] width 96 height 41
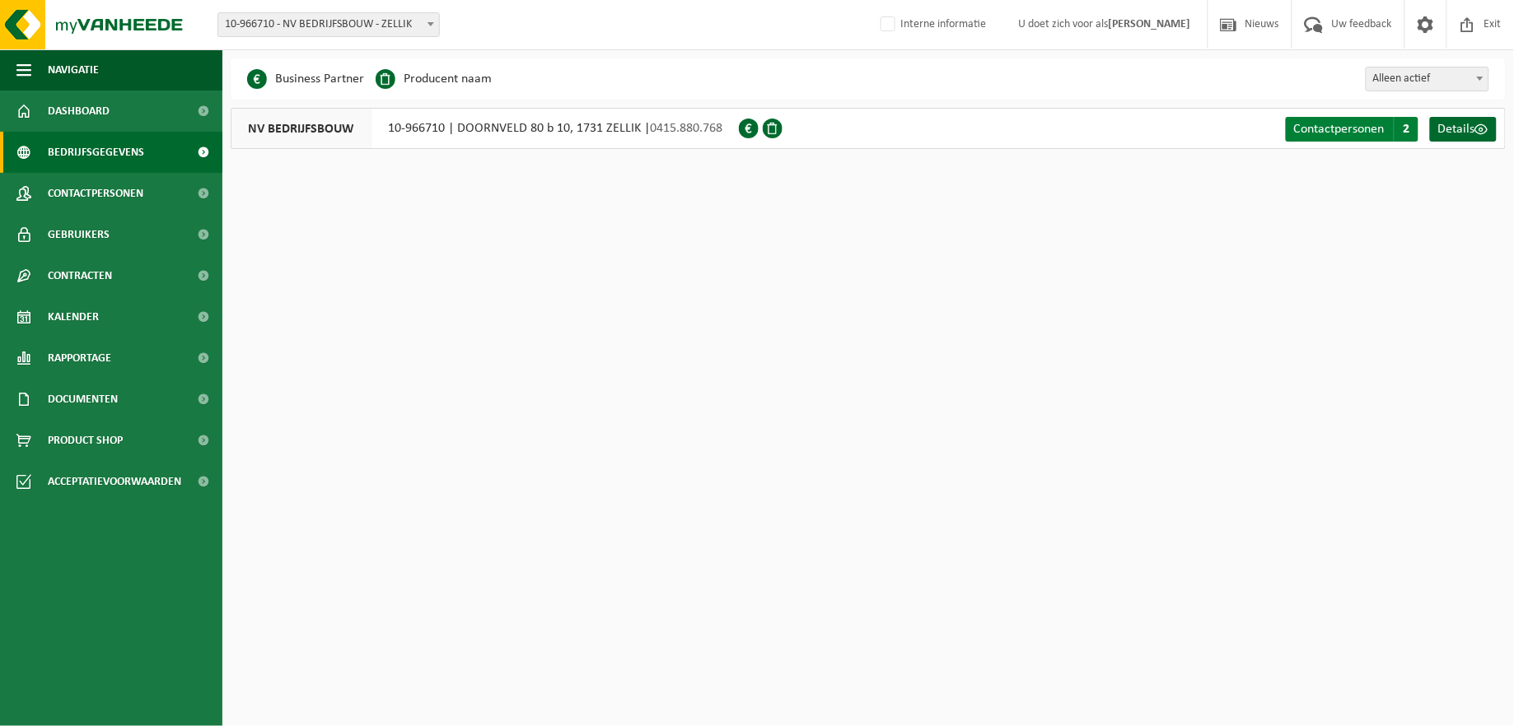
click at [1301, 124] on span "Contactpersonen" at bounding box center [1339, 129] width 91 height 13
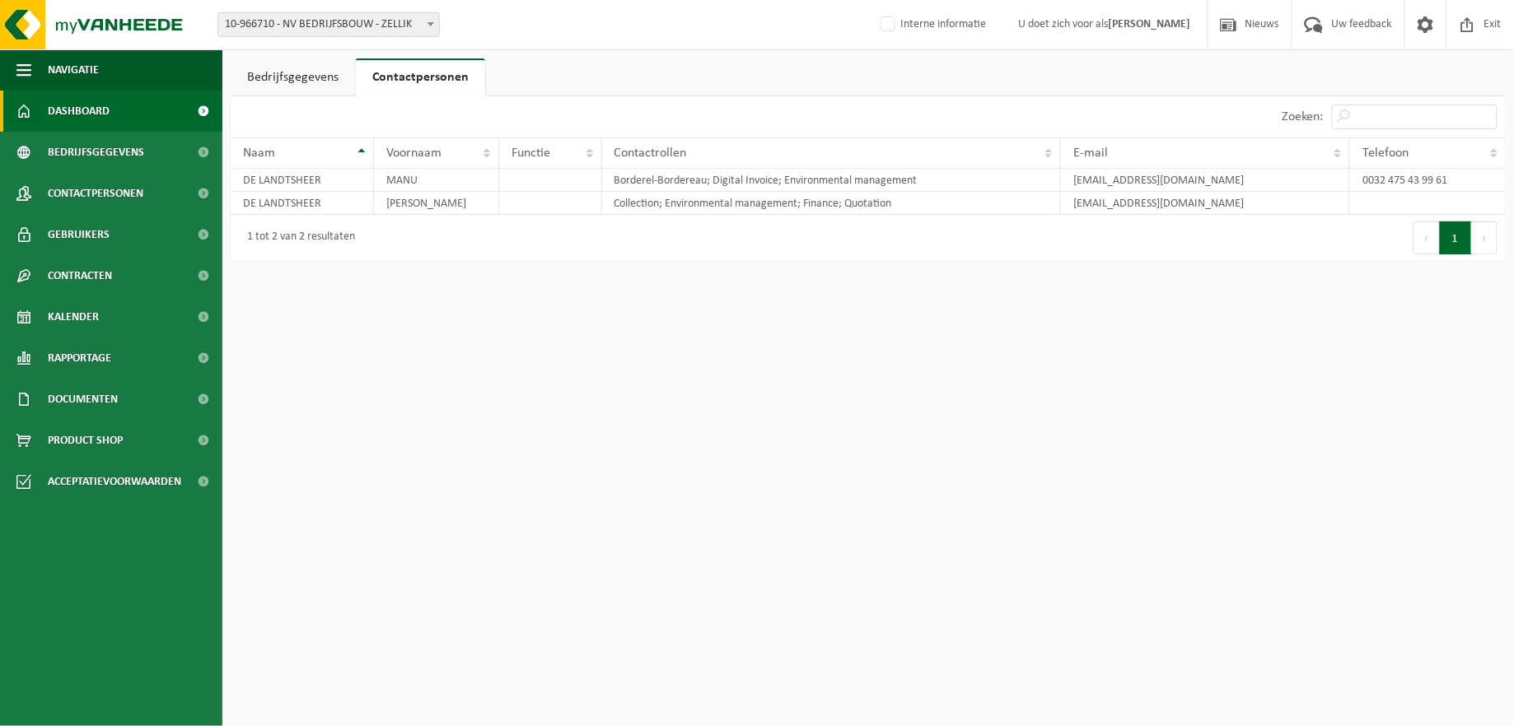
drag, startPoint x: 47, startPoint y: 93, endPoint x: 72, endPoint y: 99, distance: 26.2
click at [48, 95] on span "Dashboard" at bounding box center [79, 111] width 62 height 41
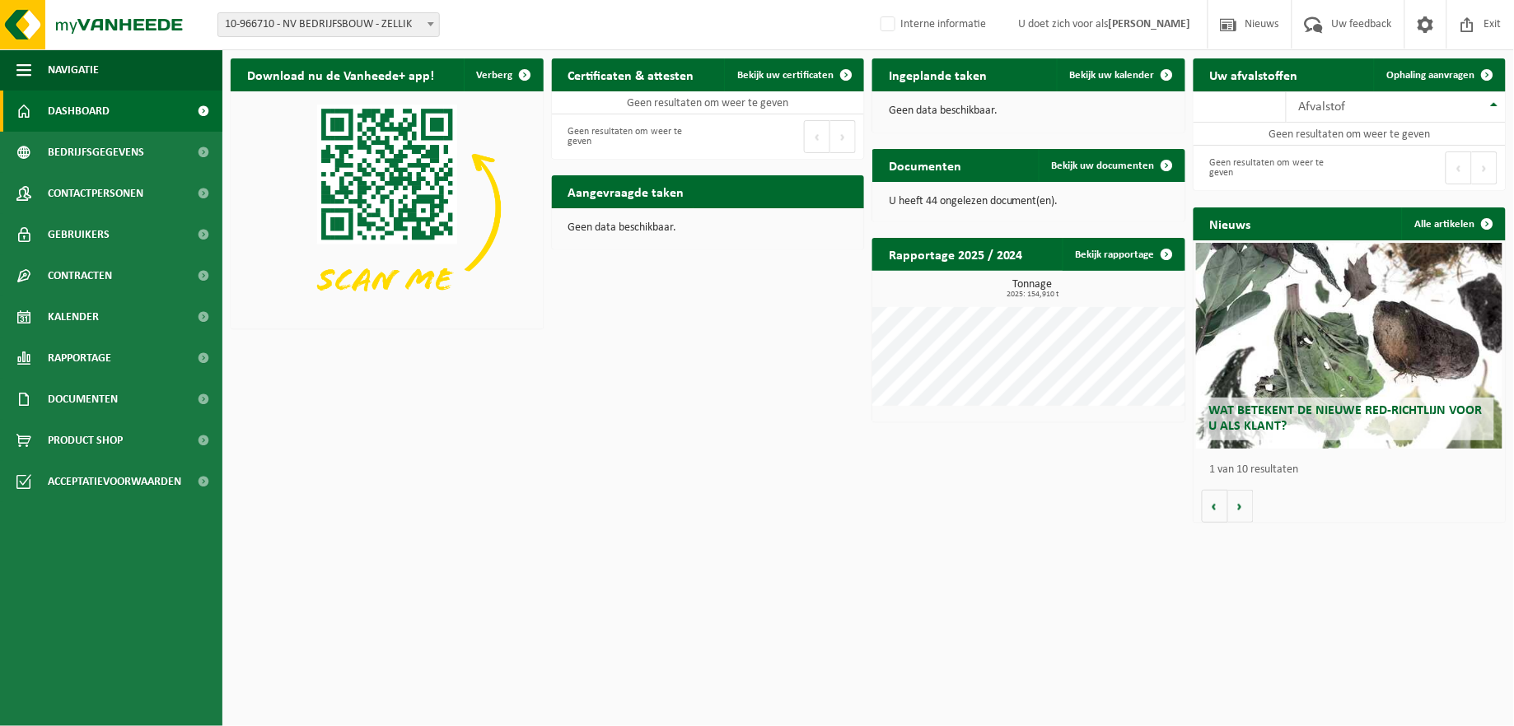
click at [100, 108] on span "Dashboard" at bounding box center [79, 111] width 62 height 41
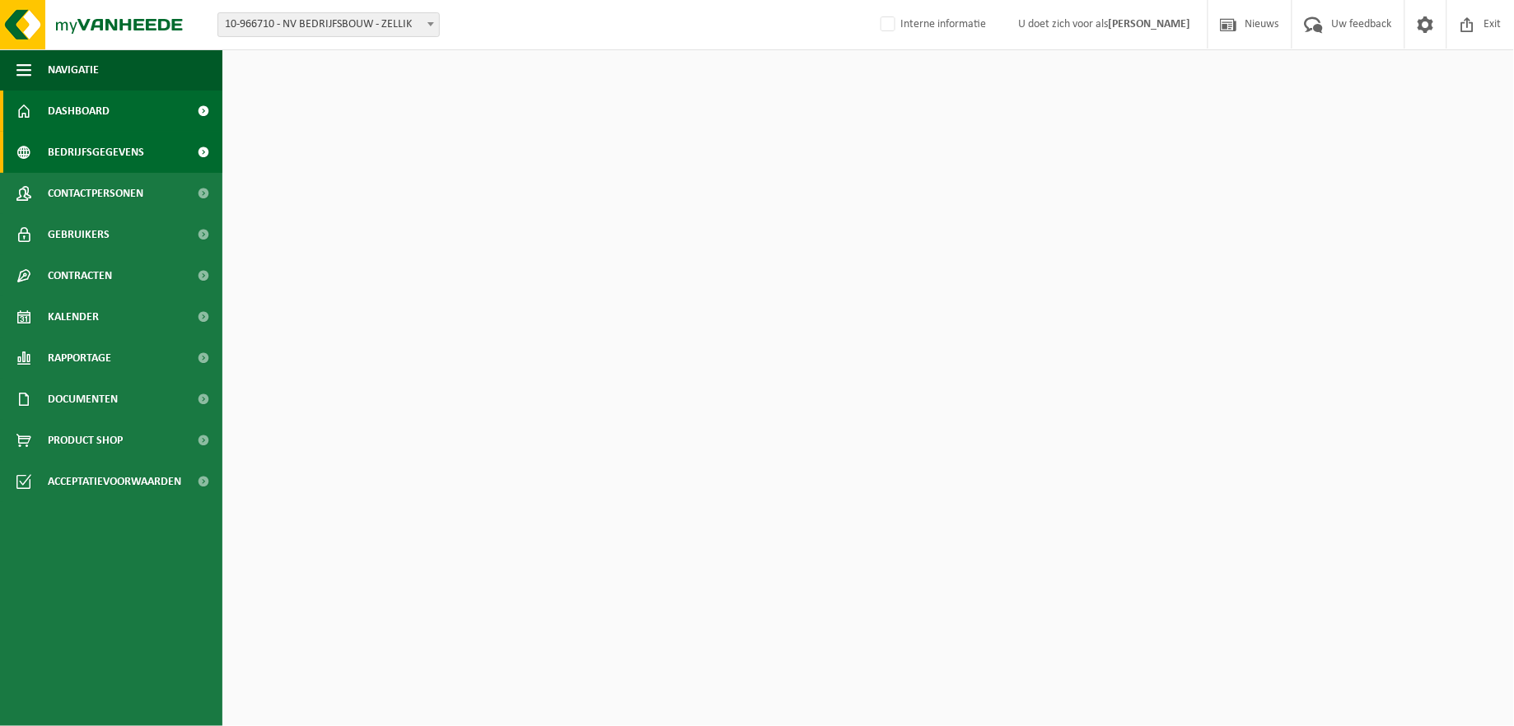
click at [88, 151] on span "Bedrijfsgegevens" at bounding box center [96, 152] width 96 height 41
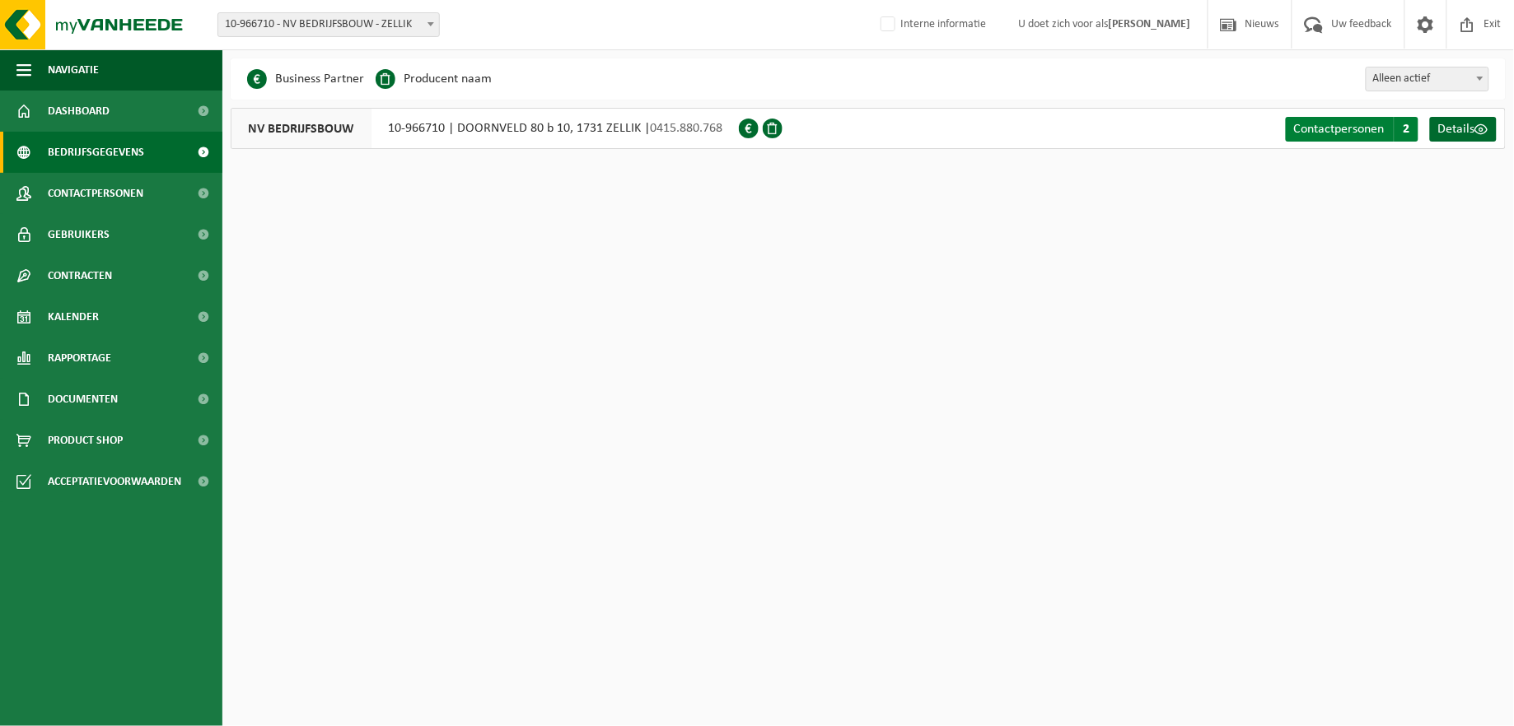
click at [1335, 119] on link "Contactpersonen C 2" at bounding box center [1352, 129] width 133 height 25
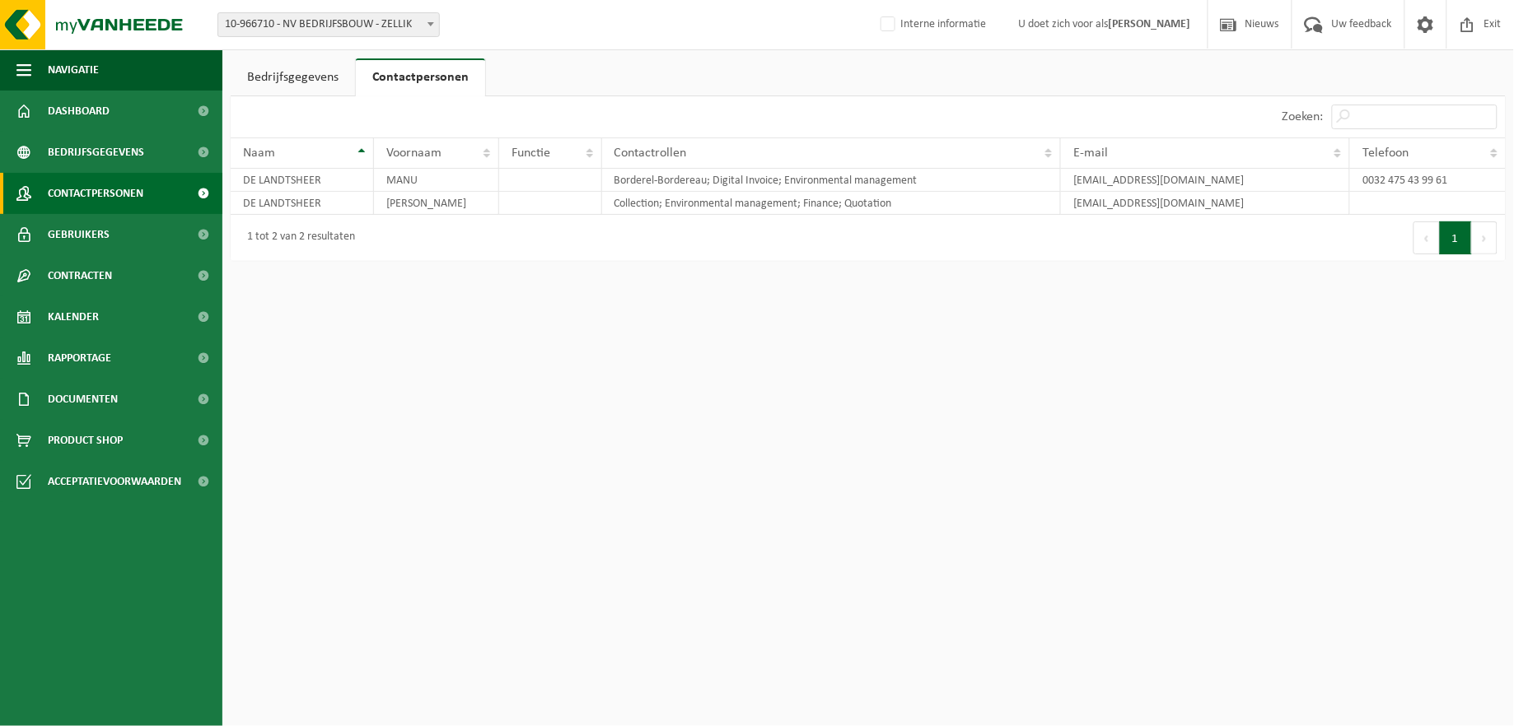
click at [86, 206] on span "Contactpersonen" at bounding box center [96, 193] width 96 height 41
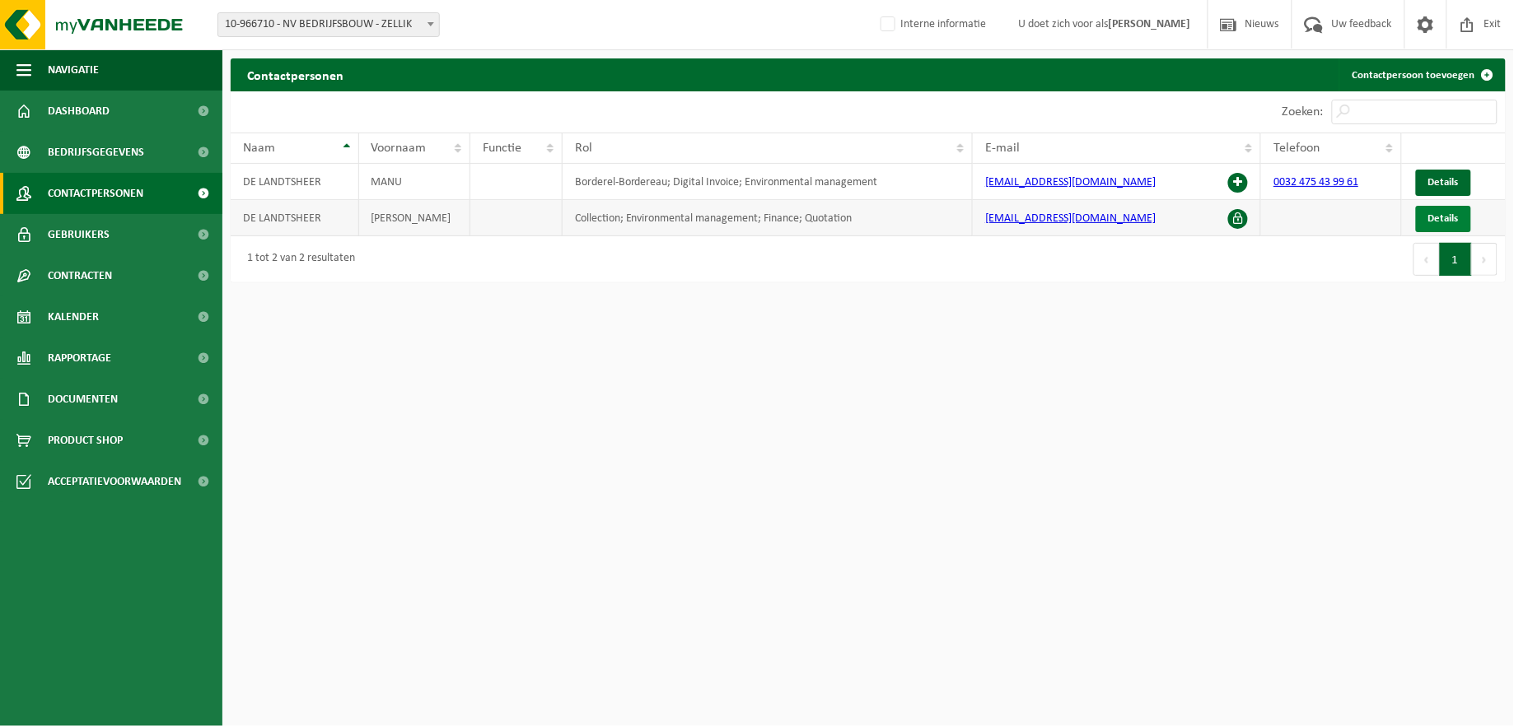
click at [1448, 224] on span "Details" at bounding box center [1443, 218] width 30 height 11
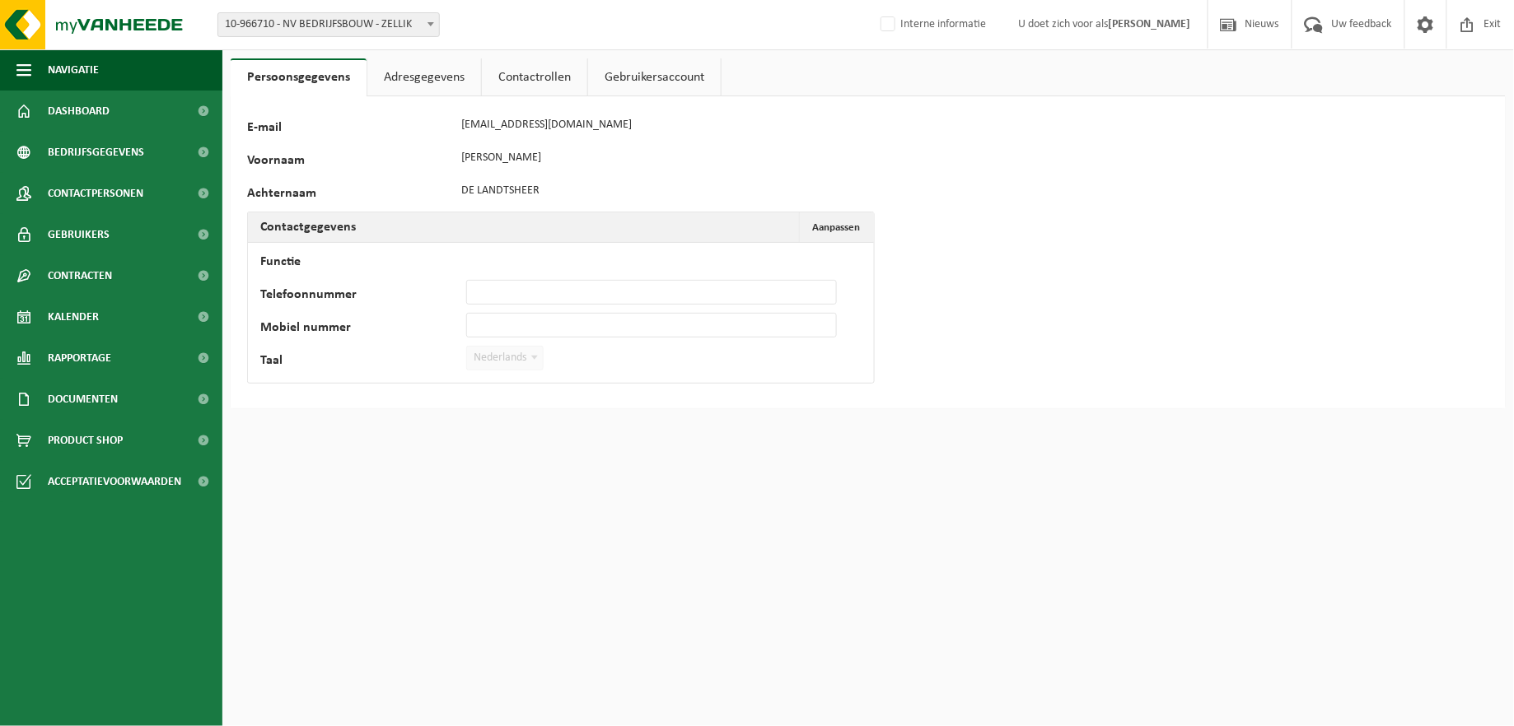
click at [544, 68] on link "Contactrollen" at bounding box center [534, 77] width 105 height 38
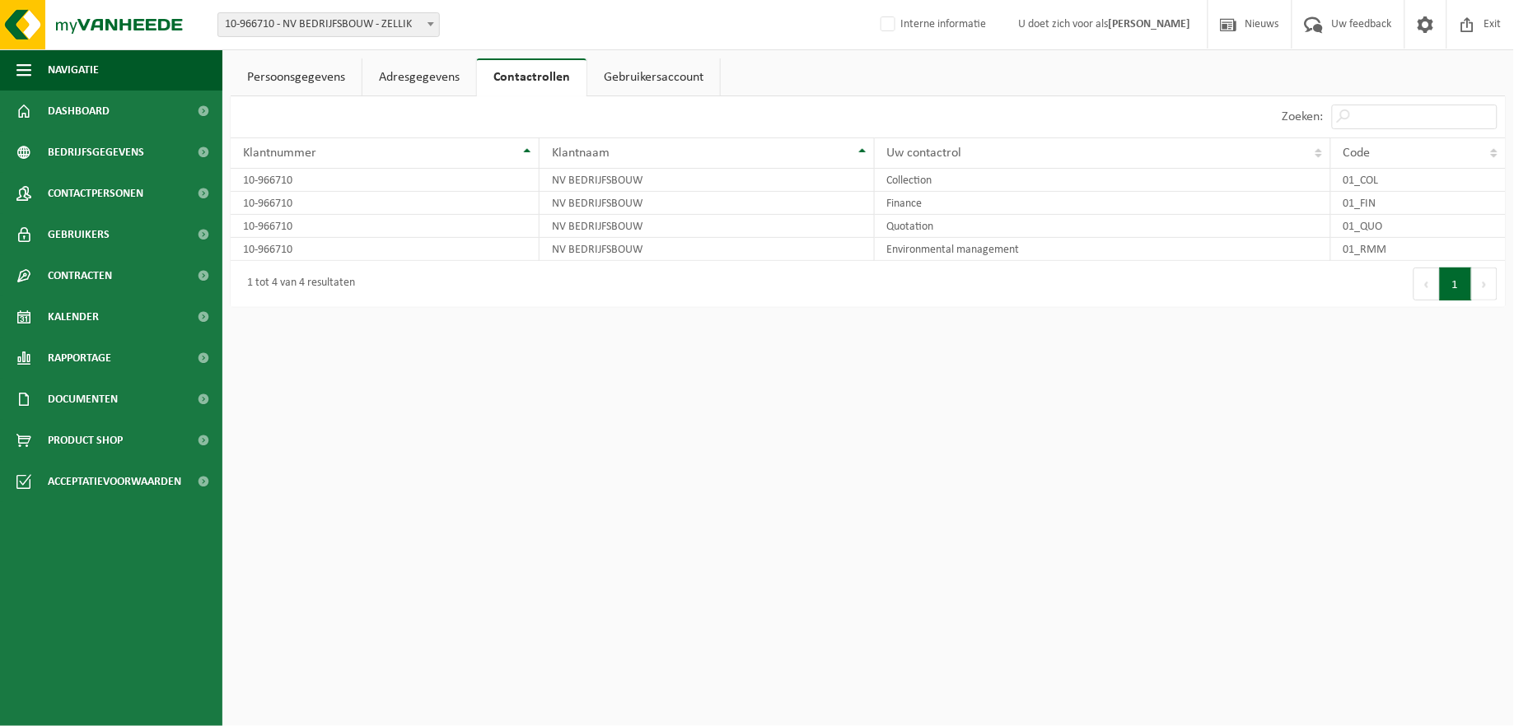
click at [651, 70] on link "Gebruikersaccount" at bounding box center [653, 77] width 133 height 38
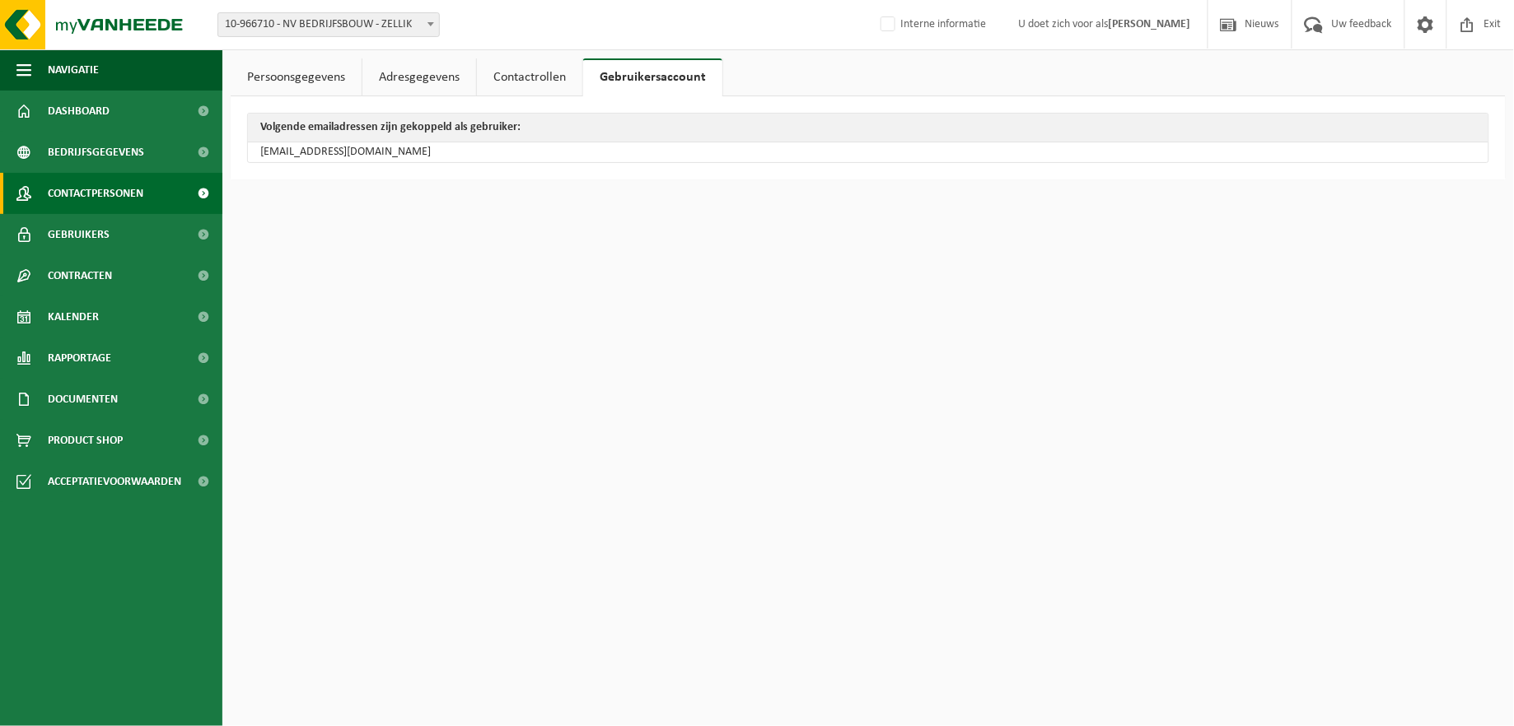
click at [108, 194] on span "Contactpersonen" at bounding box center [96, 193] width 96 height 41
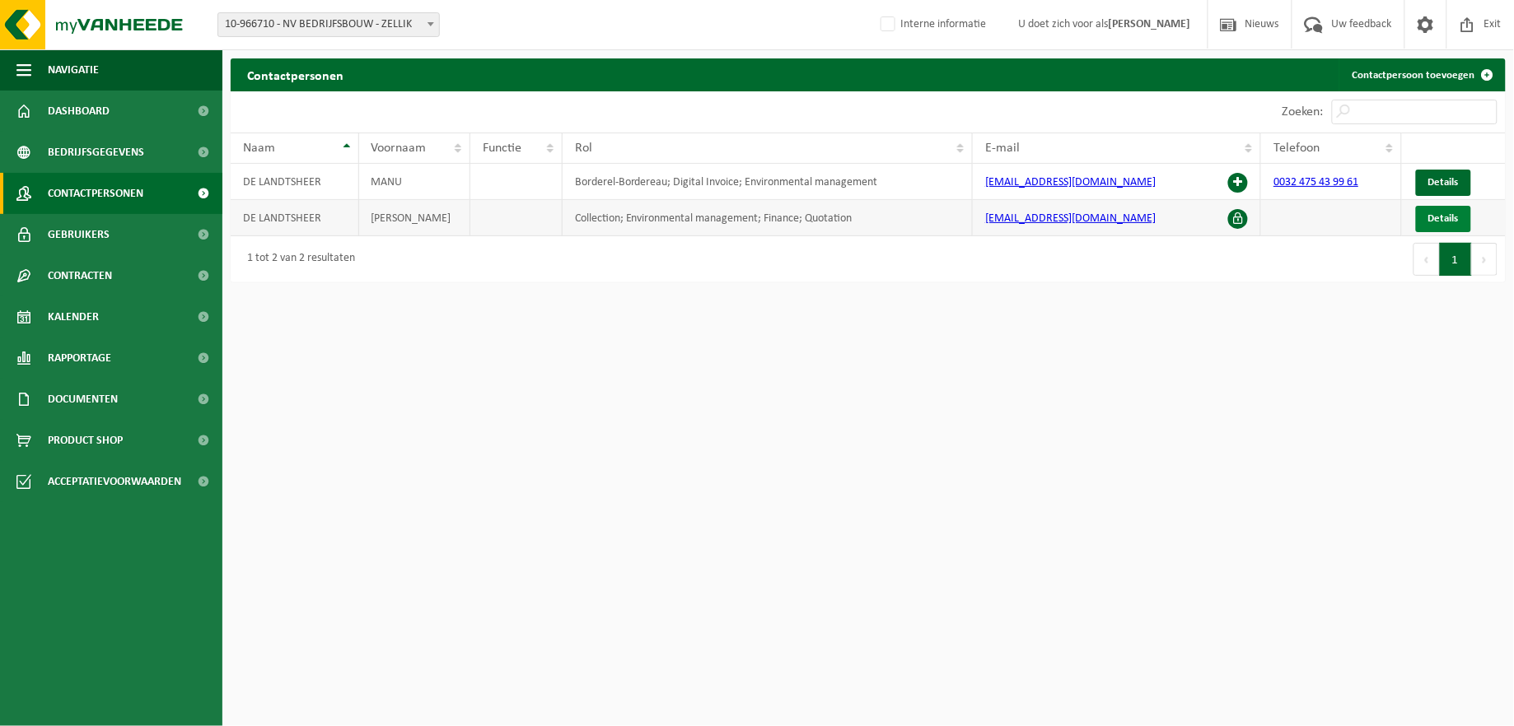
click at [1428, 223] on span "Details" at bounding box center [1443, 218] width 30 height 11
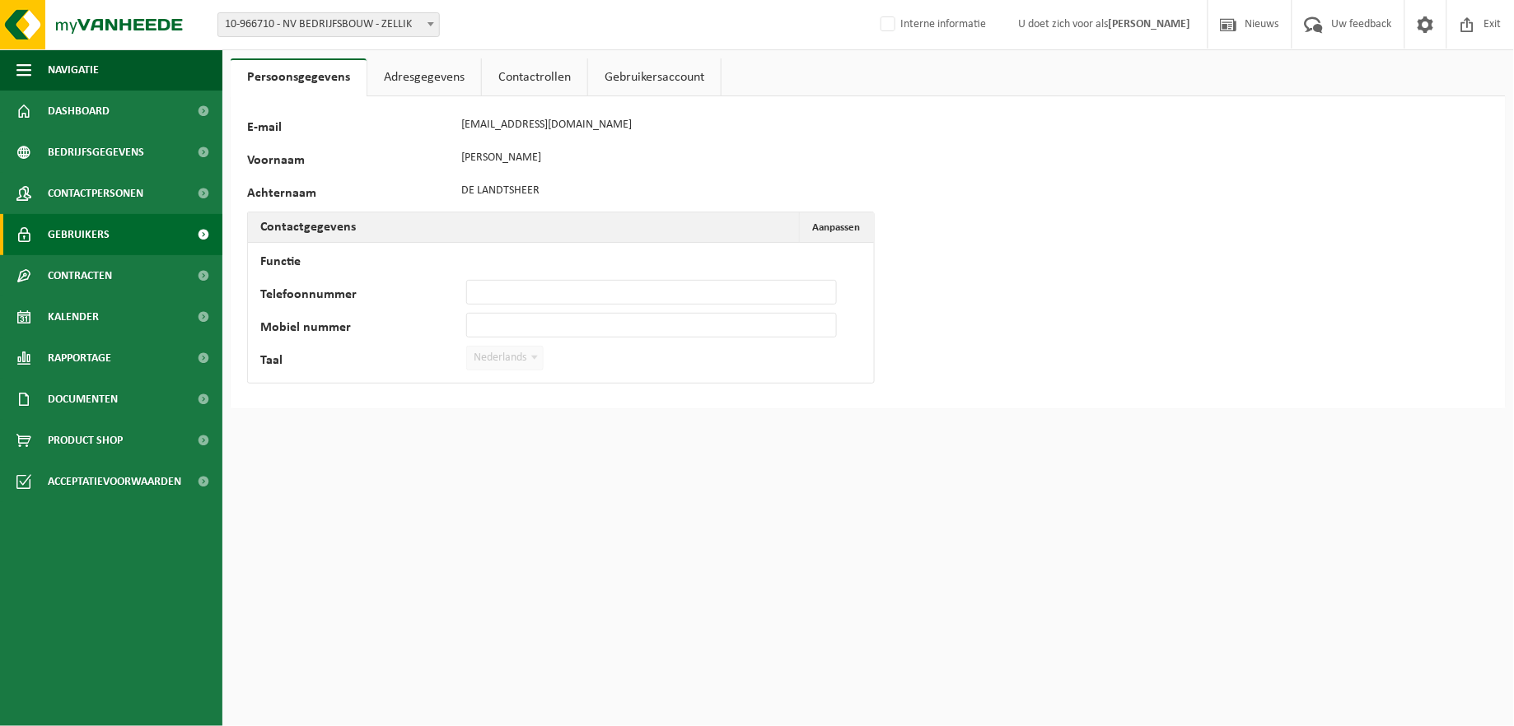
click at [78, 228] on span "Gebruikers" at bounding box center [79, 234] width 62 height 41
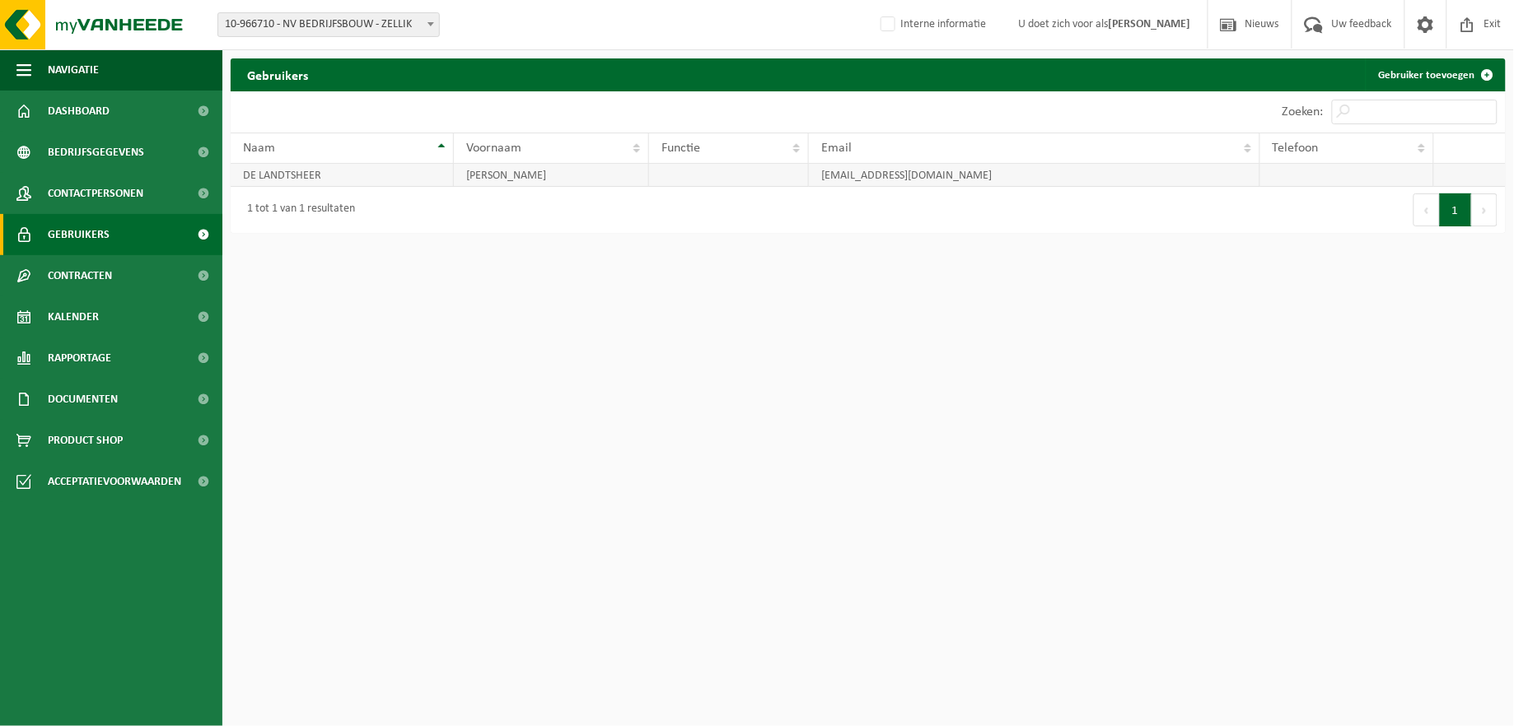
click at [408, 179] on td "DE LANDTSHEER" at bounding box center [342, 175] width 223 height 23
